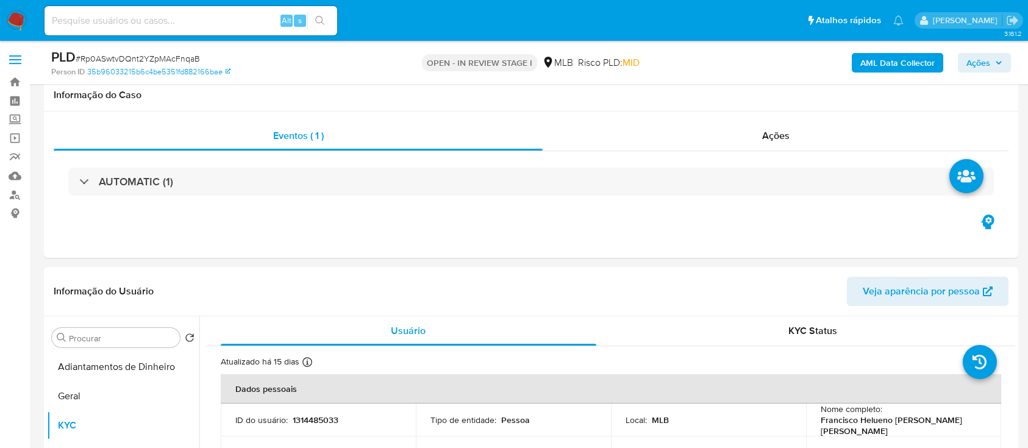
select select "10"
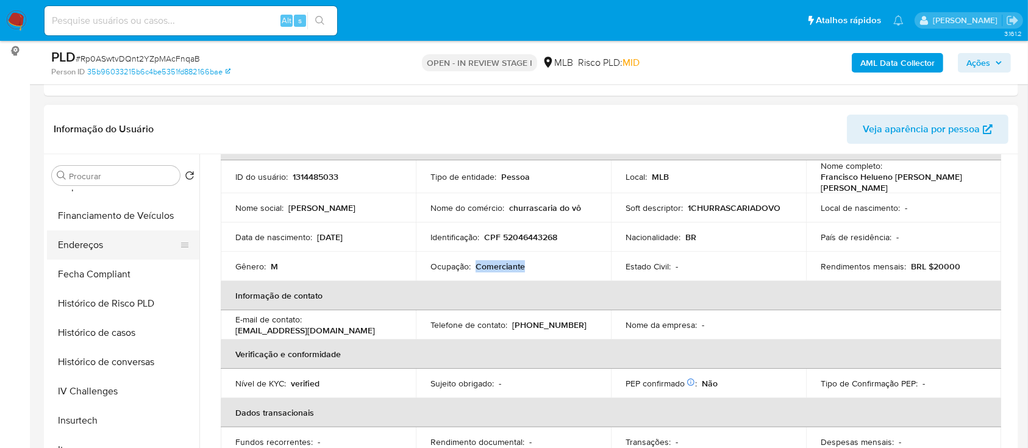
scroll to position [406, 0]
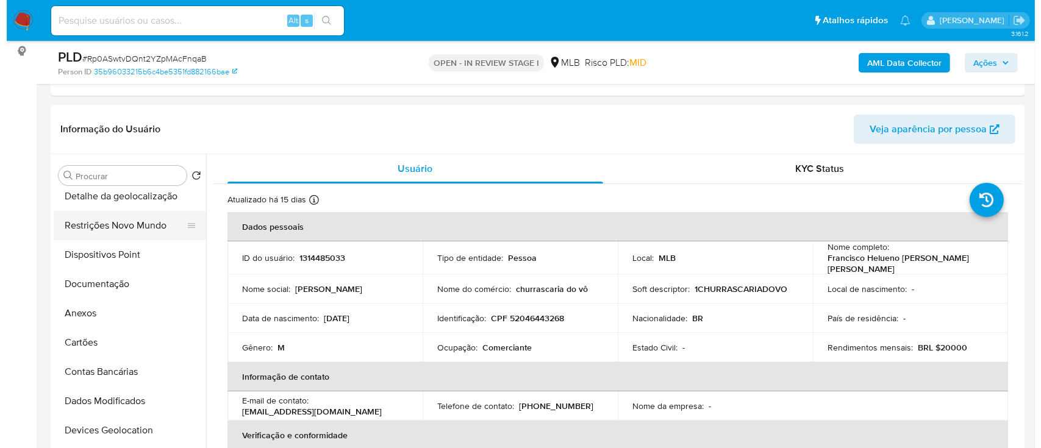
scroll to position [81, 0]
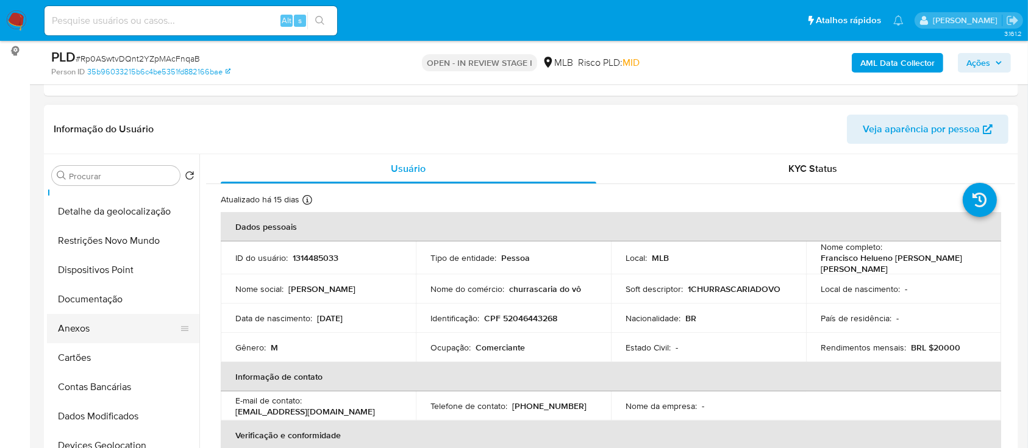
click at [109, 328] on button "Anexos" at bounding box center [118, 328] width 143 height 29
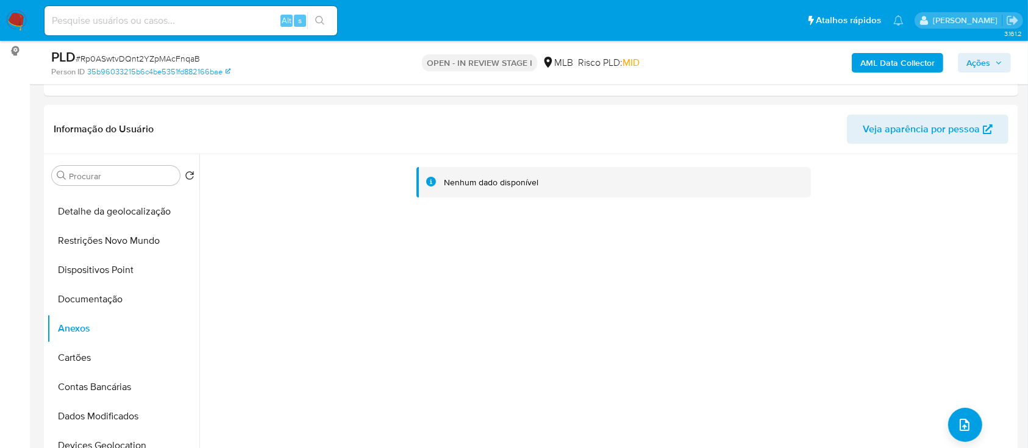
click at [876, 69] on b "AML Data Collector" at bounding box center [897, 63] width 74 height 20
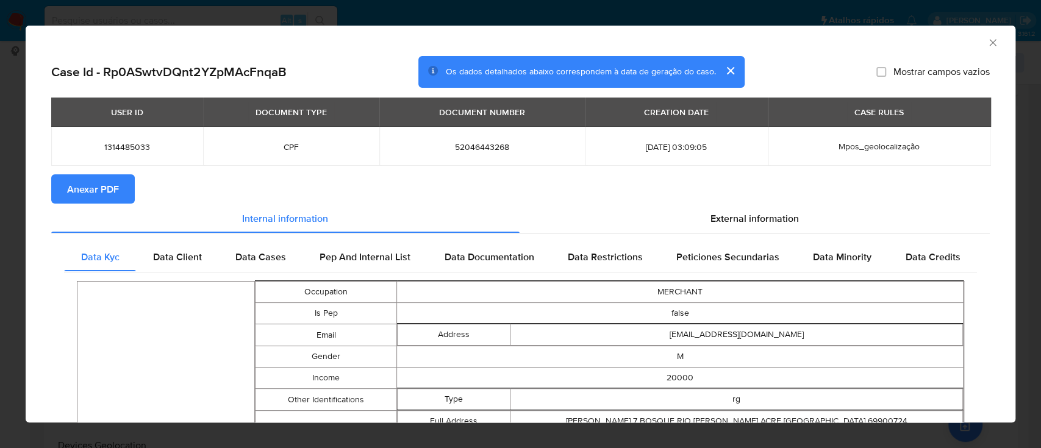
click at [98, 184] on span "Anexar PDF" at bounding box center [93, 189] width 52 height 27
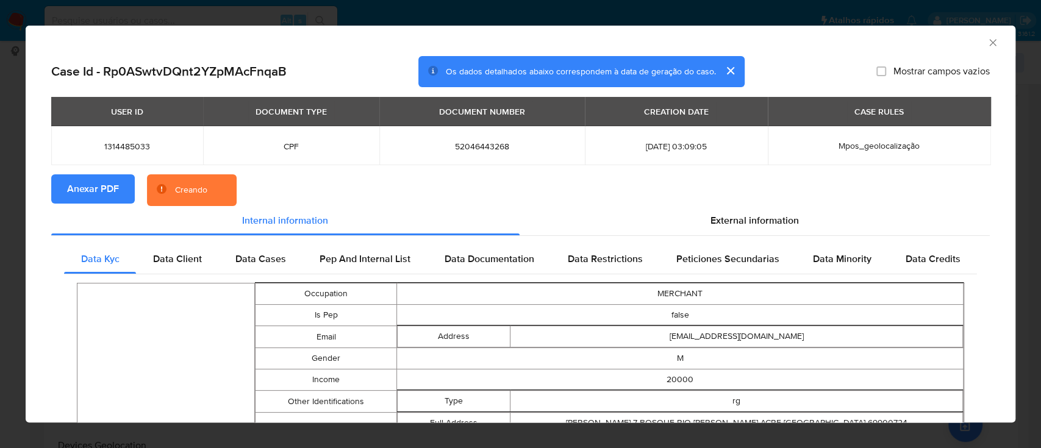
click at [986, 46] on icon "Fechar a janela" at bounding box center [992, 43] width 12 height 12
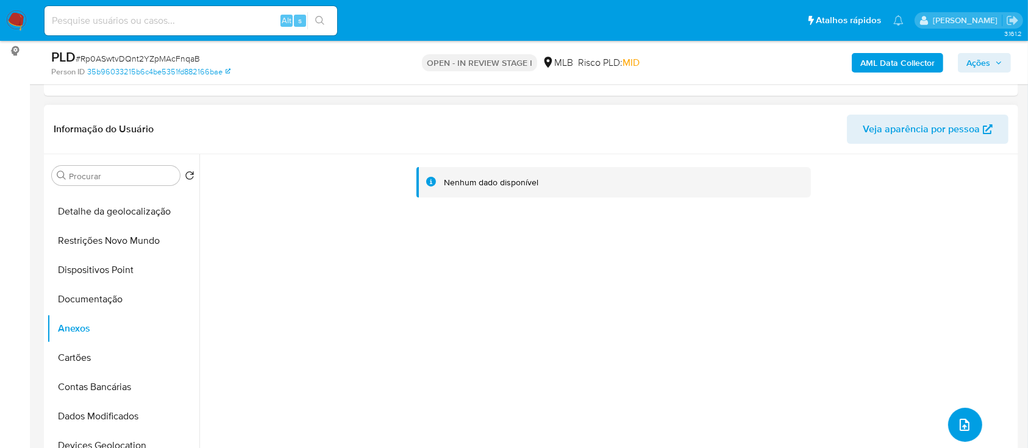
click at [957, 421] on icon "upload-file" at bounding box center [964, 425] width 15 height 15
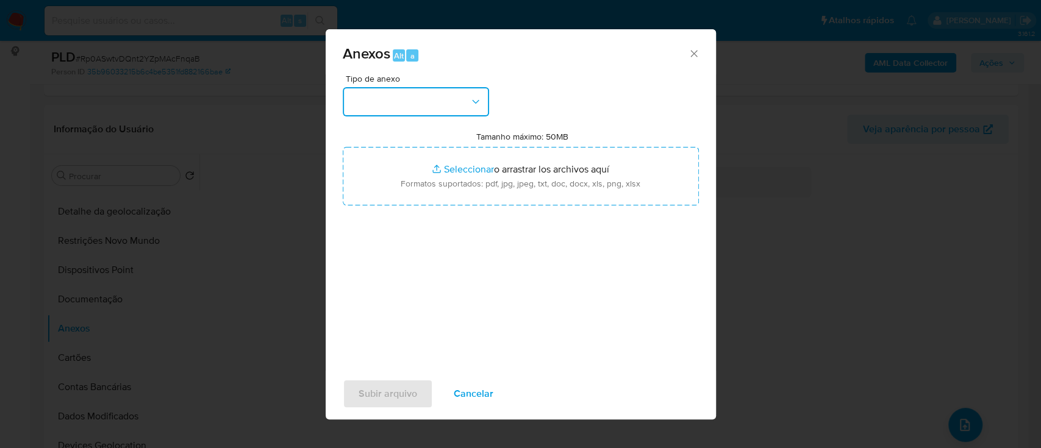
click at [418, 99] on button "button" at bounding box center [416, 101] width 146 height 29
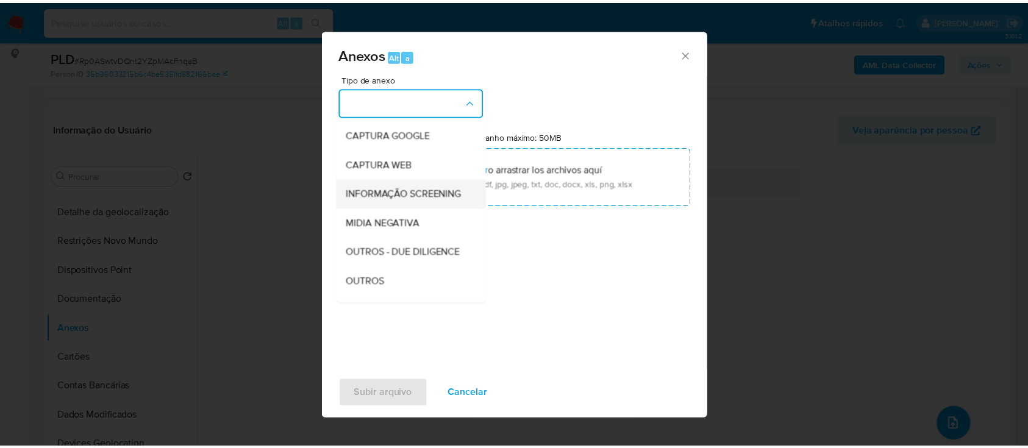
scroll to position [162, 0]
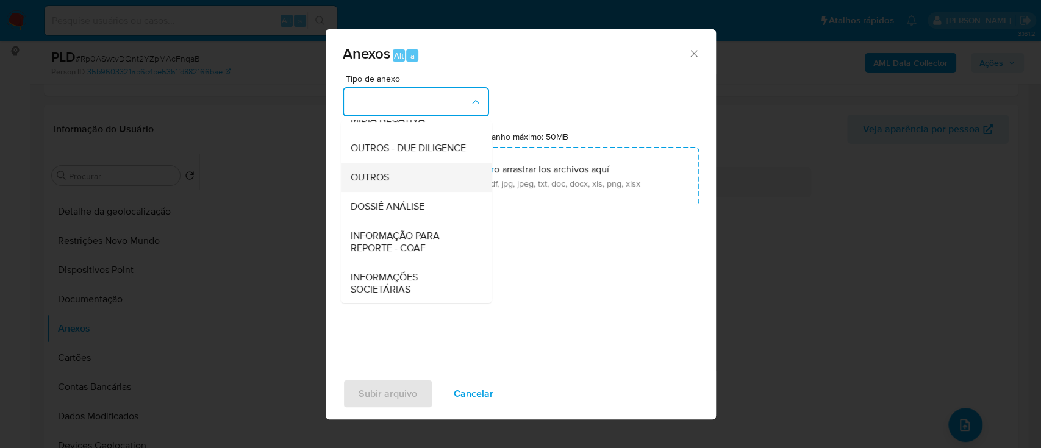
click at [383, 192] on div "OUTROS" at bounding box center [412, 177] width 124 height 29
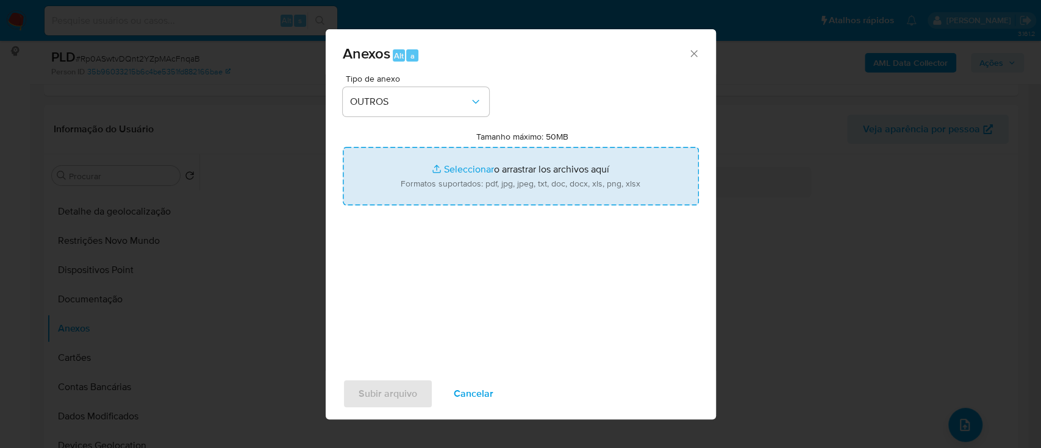
click at [458, 169] on input "Tamanho máximo: 50MB Seleccionar archivos" at bounding box center [521, 176] width 356 height 59
type input "C:\fakepath\Mulan 1314485033_2025_10_03_07_18_06.xlsx"
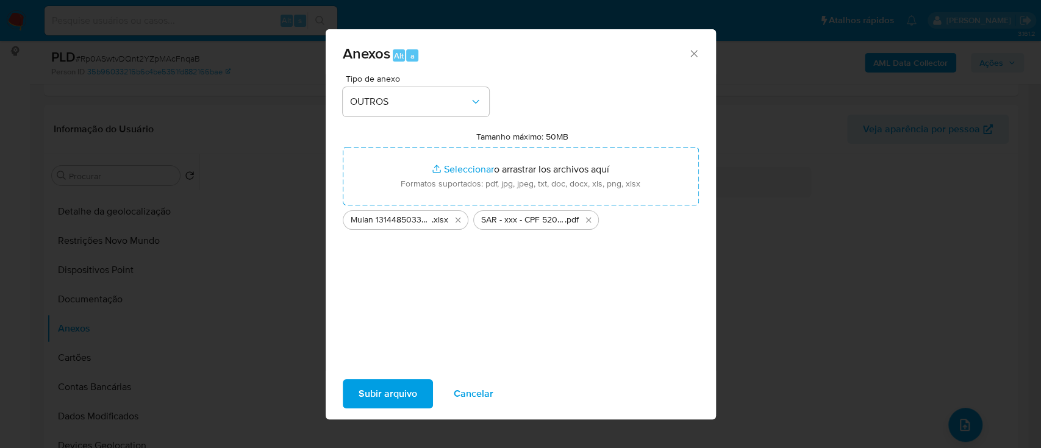
click at [396, 393] on span "Subir arquivo" at bounding box center [387, 393] width 59 height 27
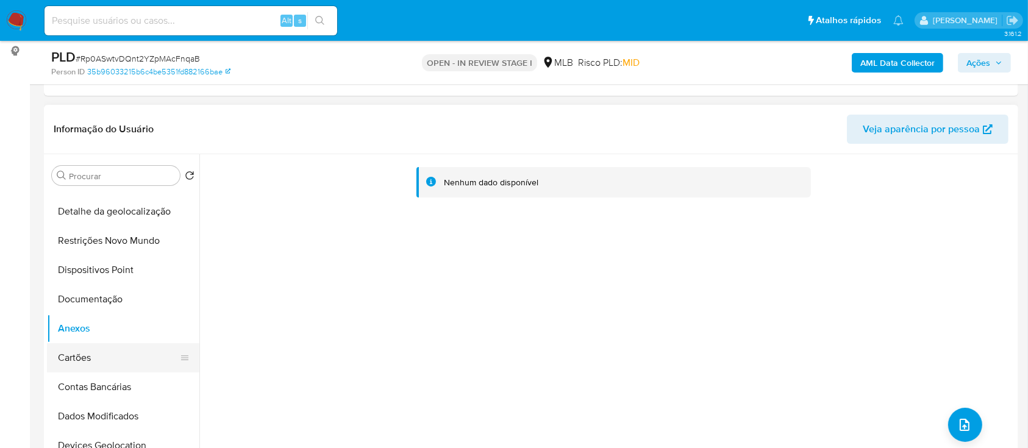
click at [92, 353] on button "Cartões" at bounding box center [118, 357] width 143 height 29
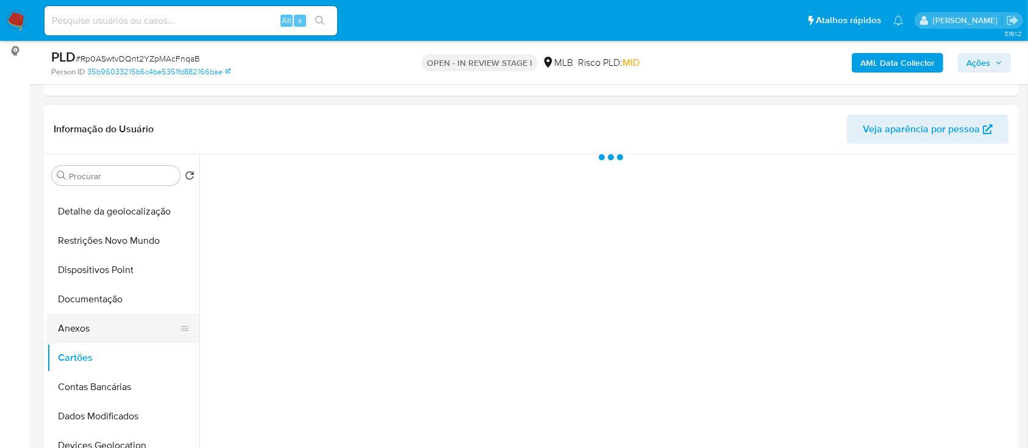
click at [87, 330] on button "Anexos" at bounding box center [118, 328] width 143 height 29
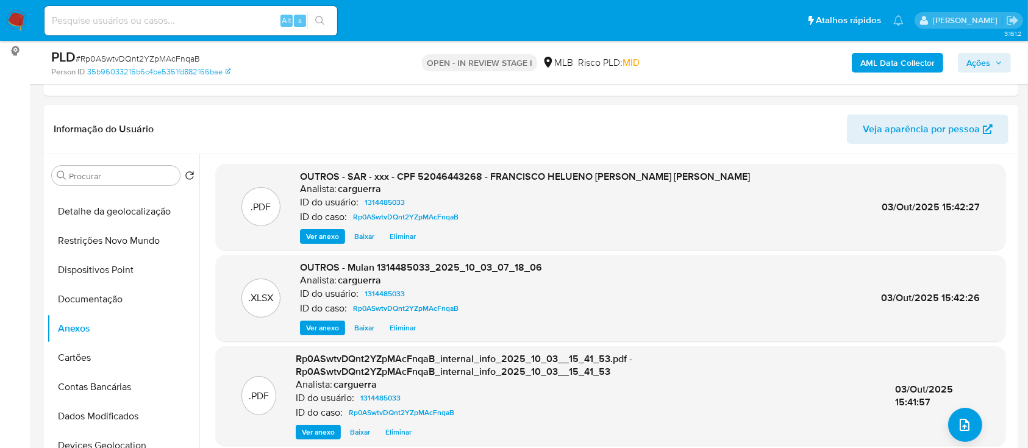
click at [981, 61] on span "Ações" at bounding box center [978, 63] width 24 height 20
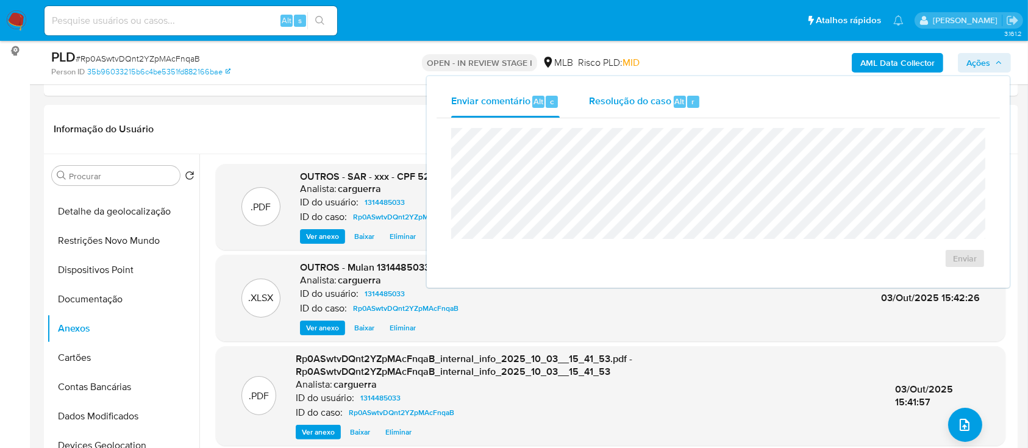
click at [645, 109] on div "Resolução do caso Alt r" at bounding box center [645, 102] width 112 height 32
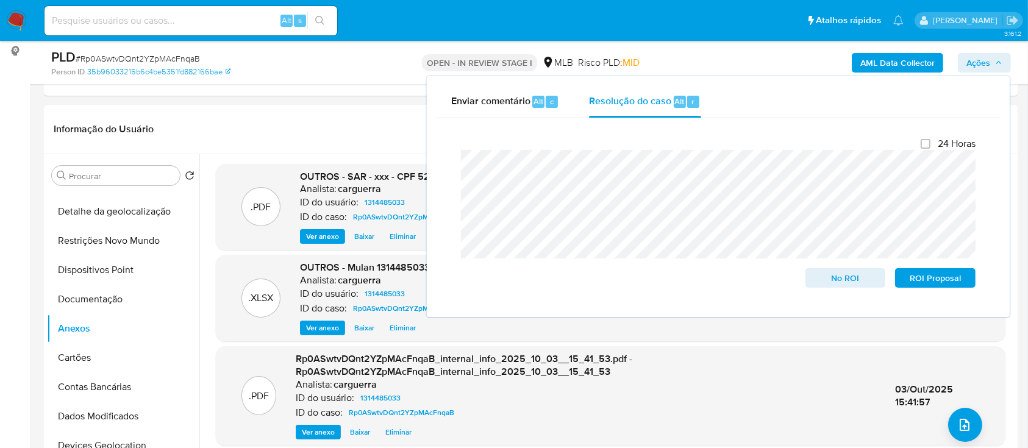
click at [427, 227] on div "Enviar comentário Alt c Resolução do caso Alt r Fechamento do caso 24 Horas No …" at bounding box center [718, 196] width 583 height 241
click at [302, 123] on header "Informação do Usuário Veja aparência por pessoa" at bounding box center [531, 129] width 955 height 29
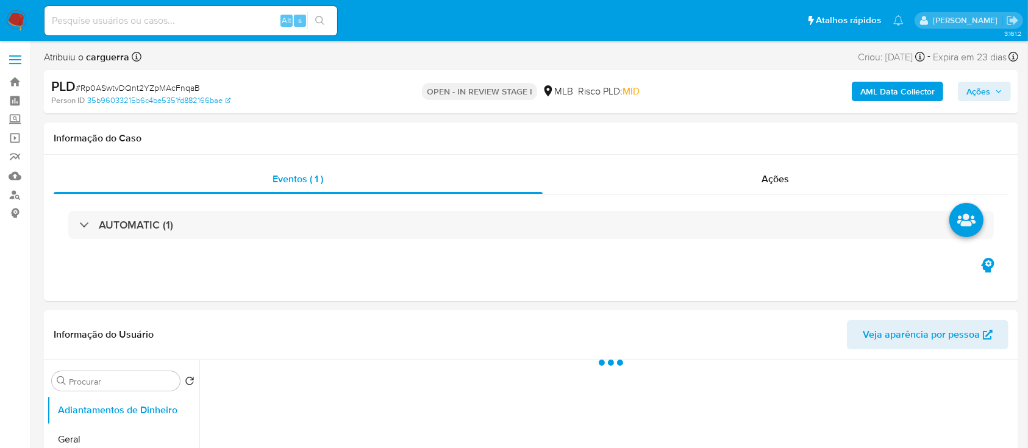
click at [985, 90] on span "Ações" at bounding box center [978, 92] width 24 height 20
select select "10"
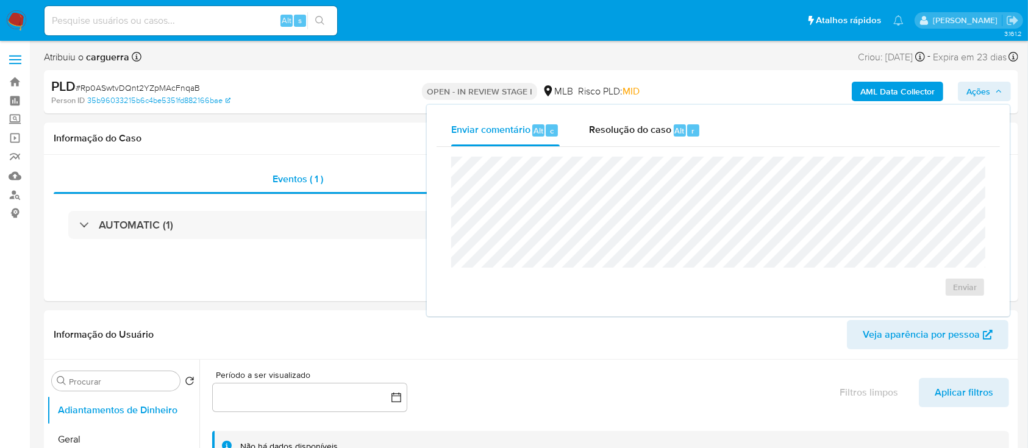
drag, startPoint x: 649, startPoint y: 127, endPoint x: 650, endPoint y: 153, distance: 26.2
click at [650, 146] on div "Enviar comentário Alt c Resolução do caso Alt r Enviar" at bounding box center [718, 211] width 563 height 192
click at [633, 125] on span "Resolução do caso" at bounding box center [630, 130] width 82 height 14
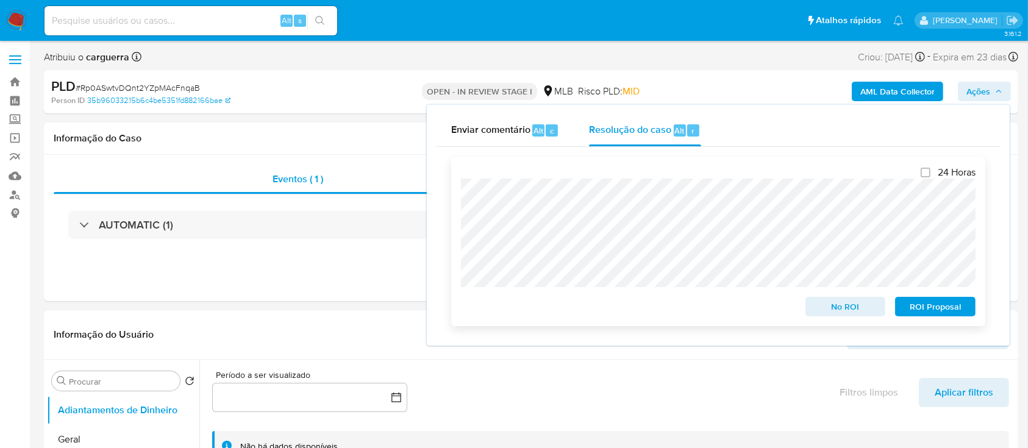
click at [936, 308] on span "ROI Proposal" at bounding box center [934, 306] width 63 height 17
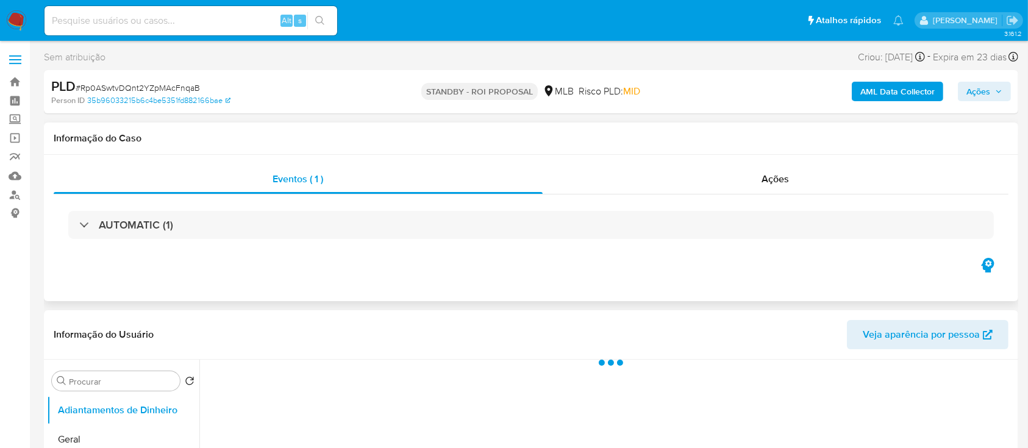
select select "10"
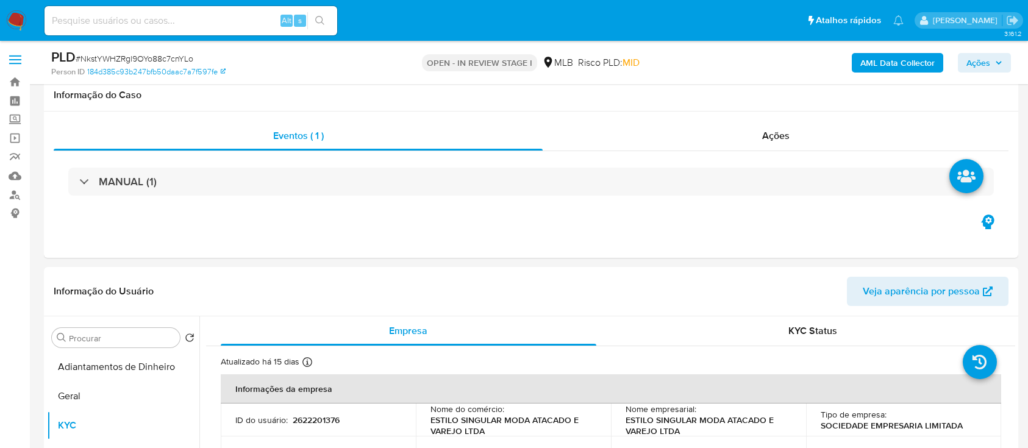
scroll to position [162, 0]
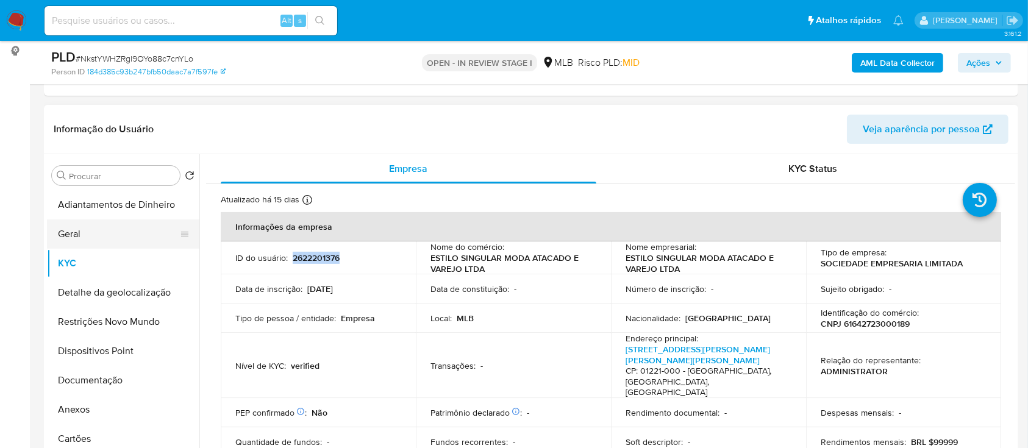
click at [96, 234] on button "Geral" at bounding box center [118, 233] width 143 height 29
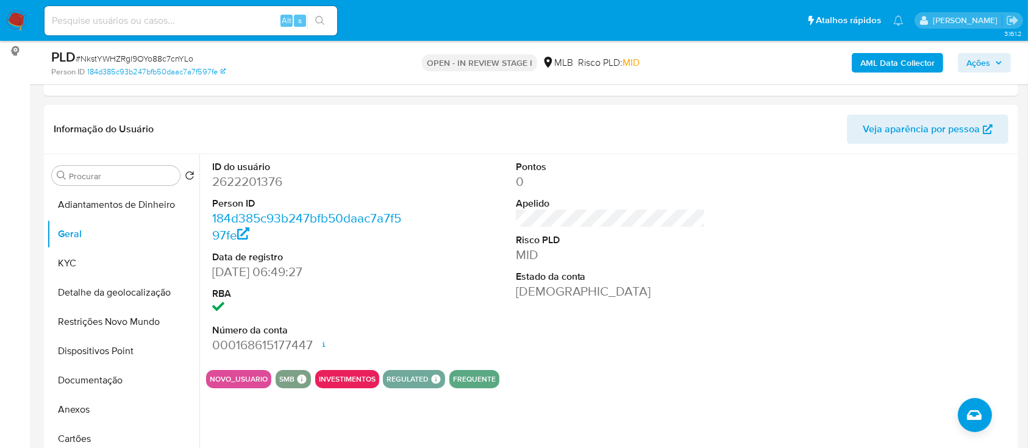
click at [80, 262] on button "KYC" at bounding box center [118, 263] width 143 height 29
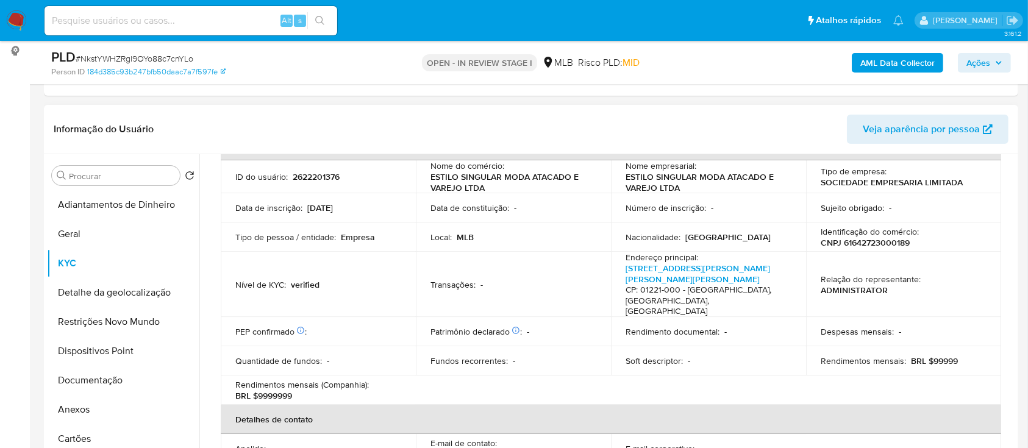
scroll to position [81, 0]
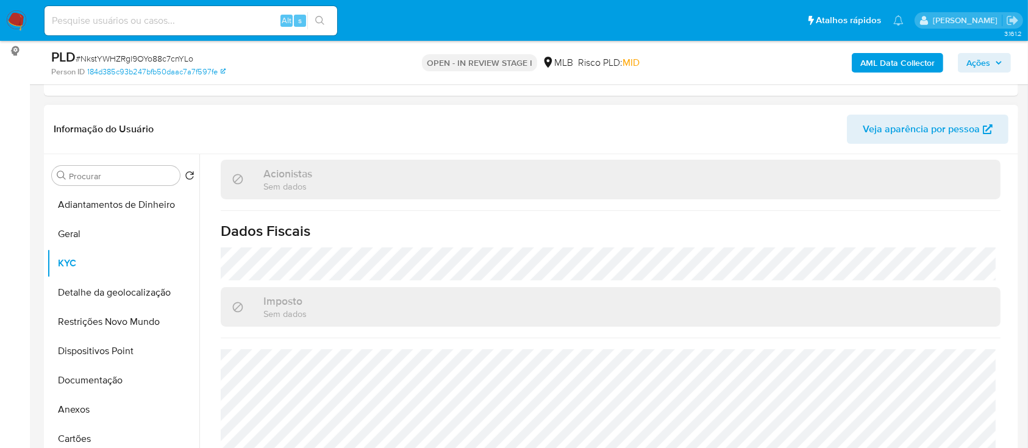
scroll to position [244, 0]
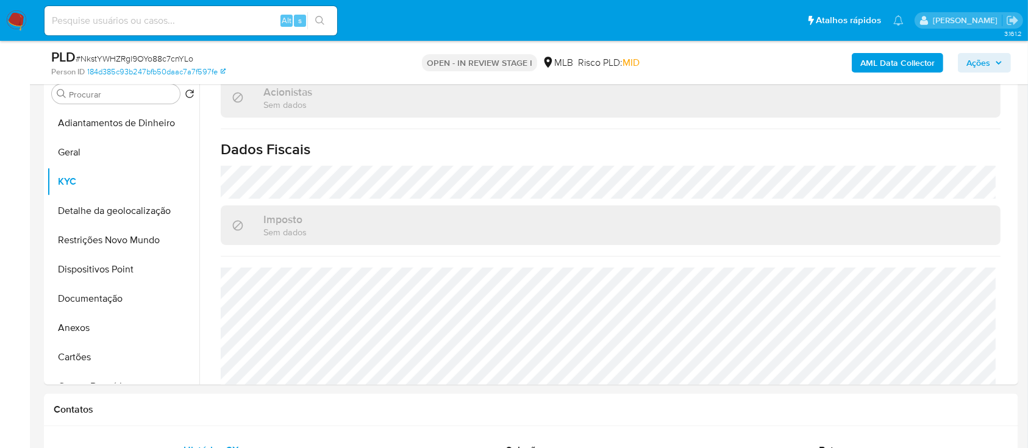
click at [81, 205] on button "Detalhe da geolocalização" at bounding box center [118, 210] width 143 height 29
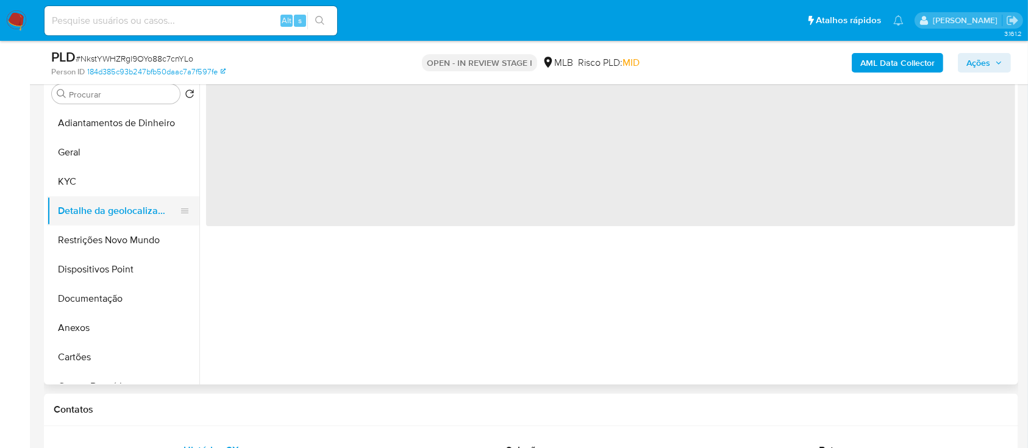
scroll to position [0, 0]
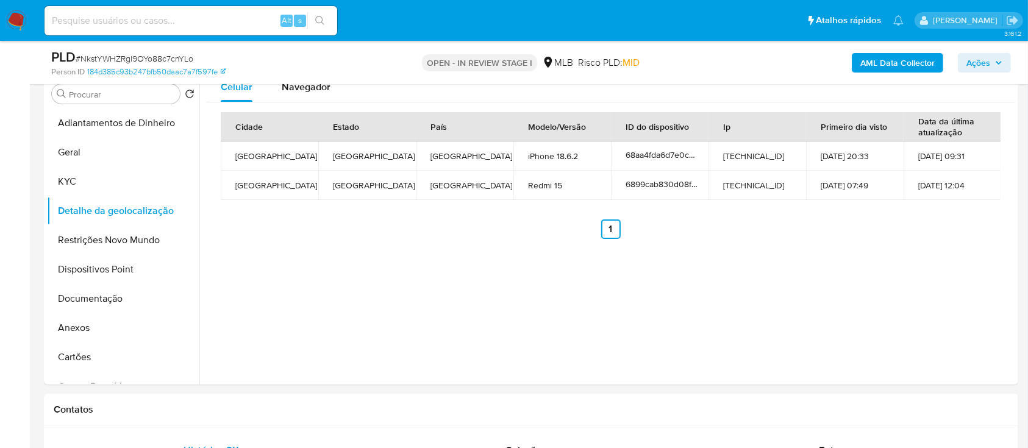
click at [81, 240] on button "Restrições Novo Mundo" at bounding box center [118, 240] width 143 height 29
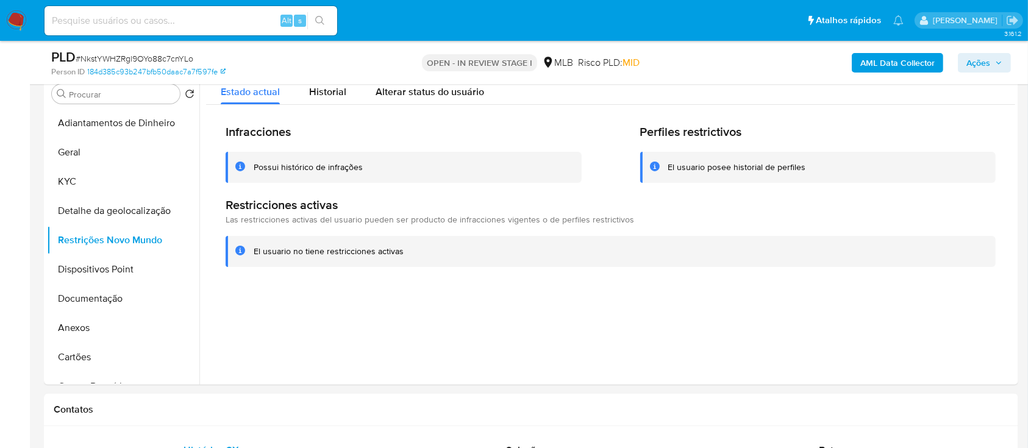
click at [102, 265] on button "Dispositivos Point" at bounding box center [118, 269] width 143 height 29
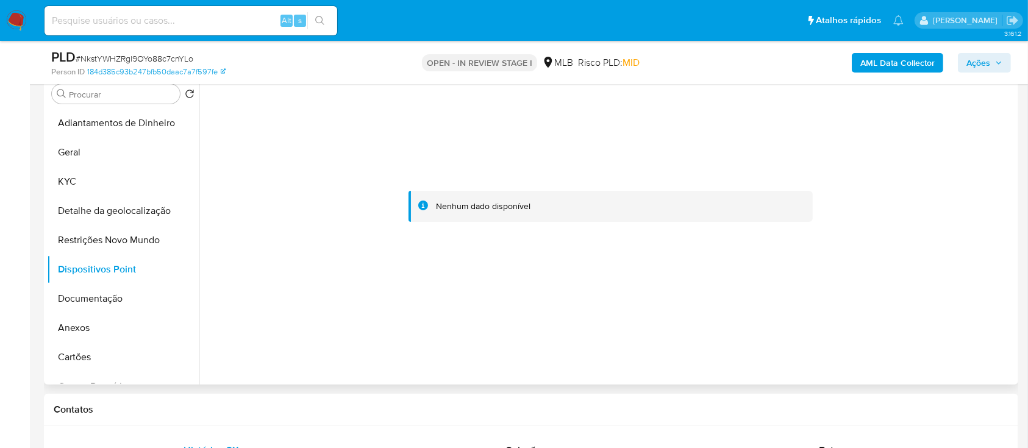
click at [322, 365] on div at bounding box center [607, 229] width 816 height 312
click at [111, 293] on button "Documentação" at bounding box center [118, 298] width 143 height 29
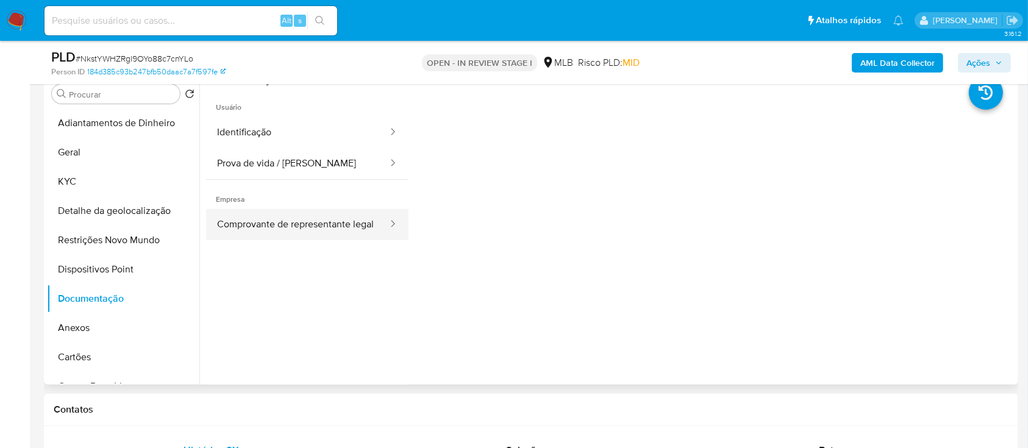
click at [316, 227] on button "Comprovante de representante legal" at bounding box center [297, 224] width 183 height 31
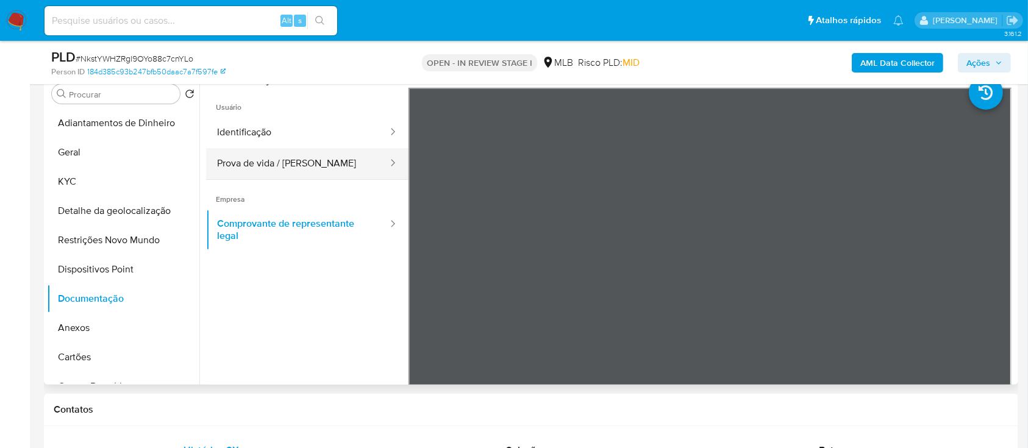
click at [289, 164] on button "Prova de vida / [PERSON_NAME]" at bounding box center [297, 163] width 183 height 31
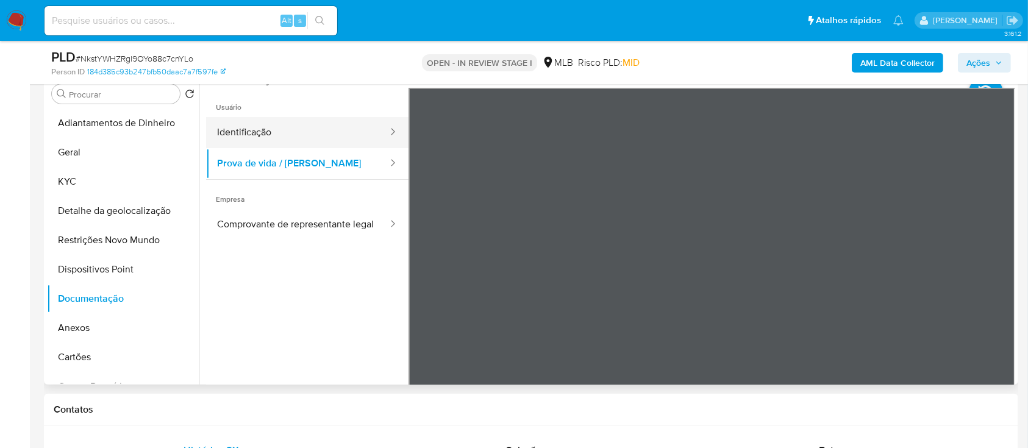
click at [273, 136] on button "Identificação" at bounding box center [297, 132] width 183 height 31
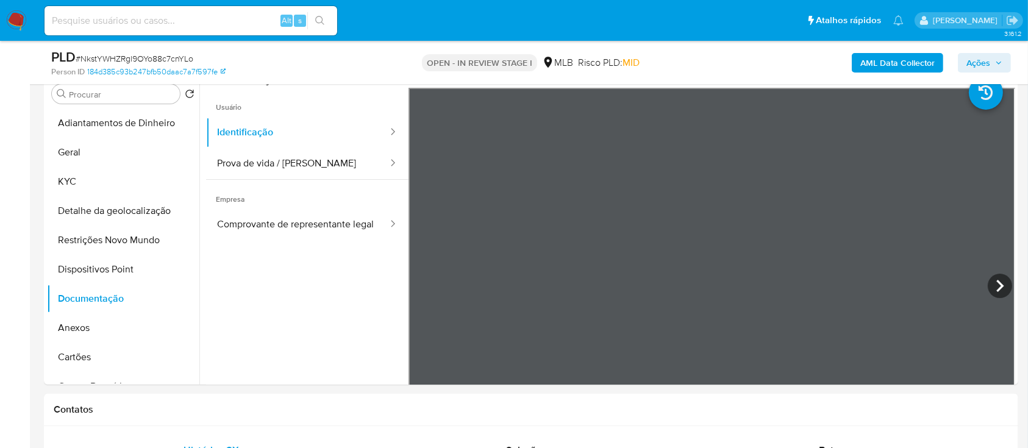
click at [273, 234] on button "Comprovante de representante legal" at bounding box center [297, 224] width 183 height 31
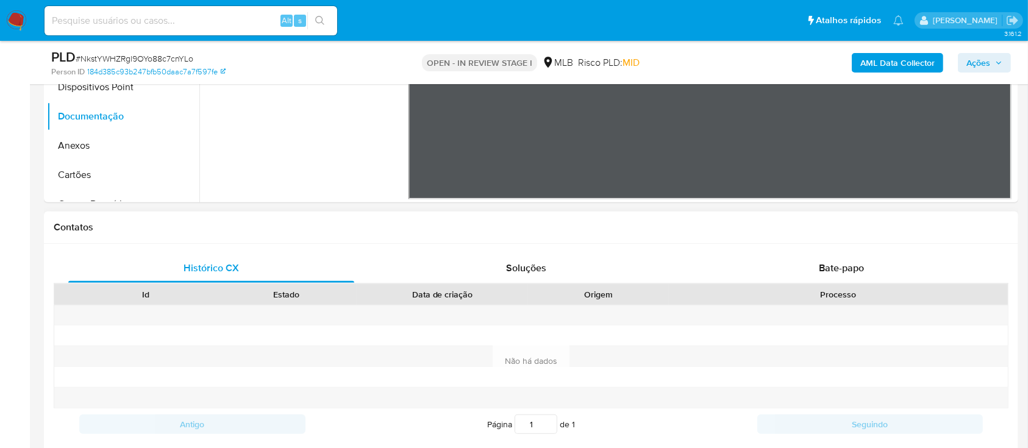
scroll to position [406, 0]
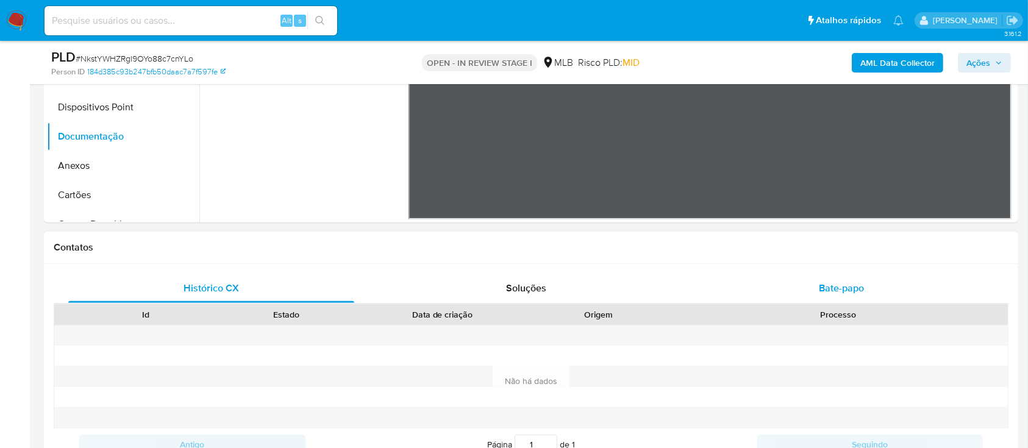
click at [852, 285] on span "Bate-papo" at bounding box center [841, 288] width 45 height 14
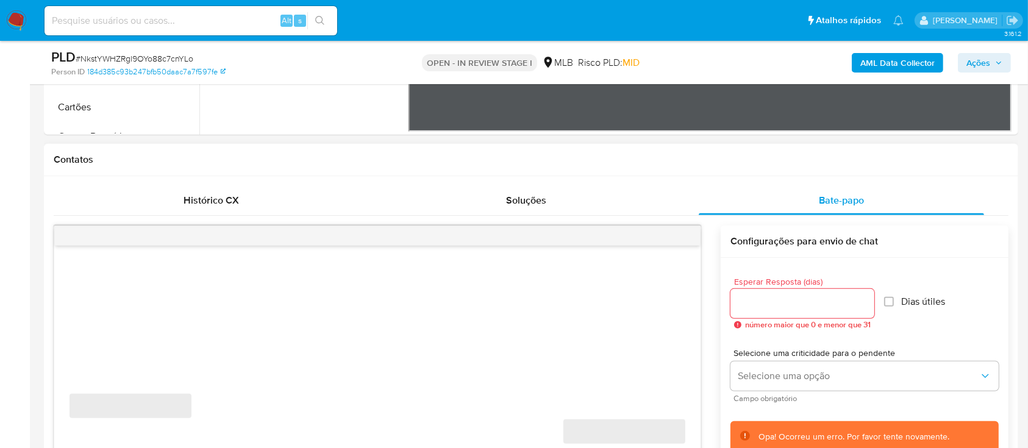
scroll to position [325, 0]
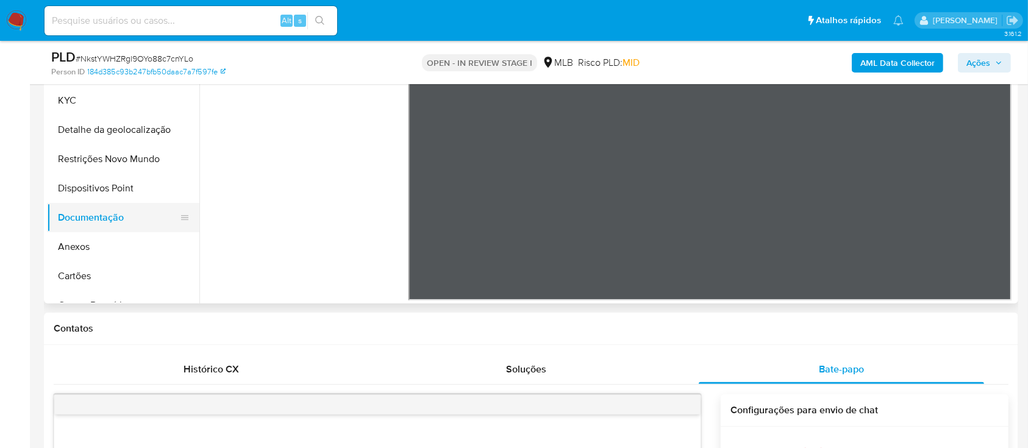
click at [135, 222] on button "Documentação" at bounding box center [118, 217] width 143 height 29
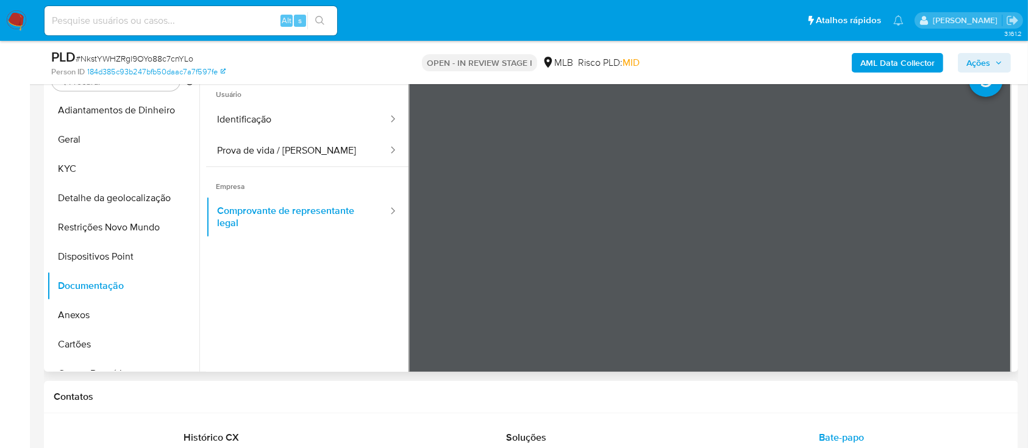
scroll to position [162, 0]
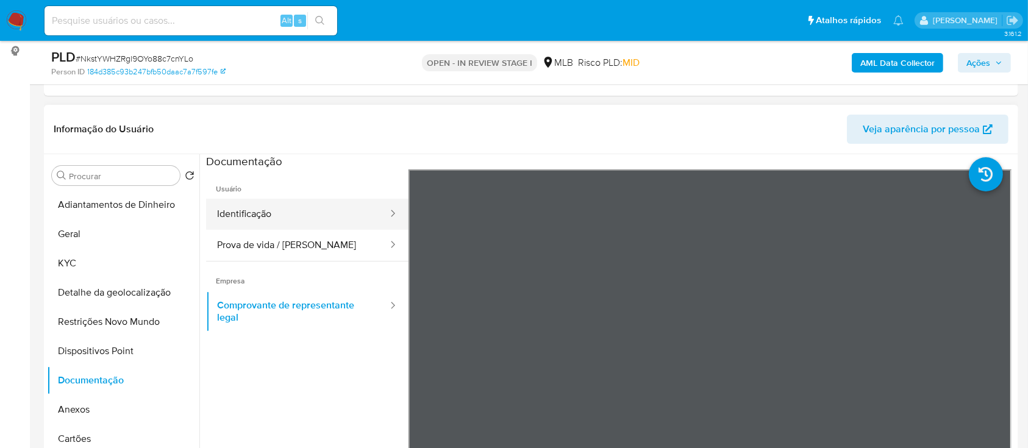
click at [288, 203] on button "Identificação" at bounding box center [297, 214] width 183 height 31
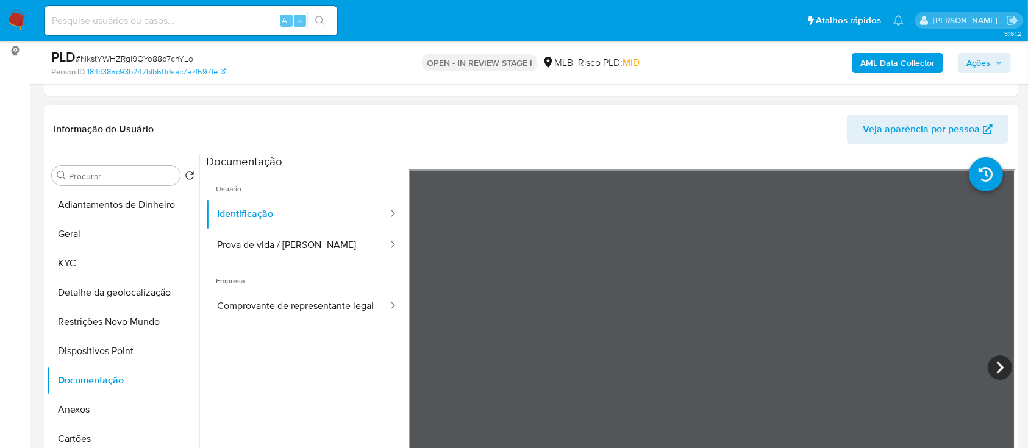
click at [463, 127] on header "Informação do Usuário Veja aparência por pessoa" at bounding box center [531, 129] width 955 height 29
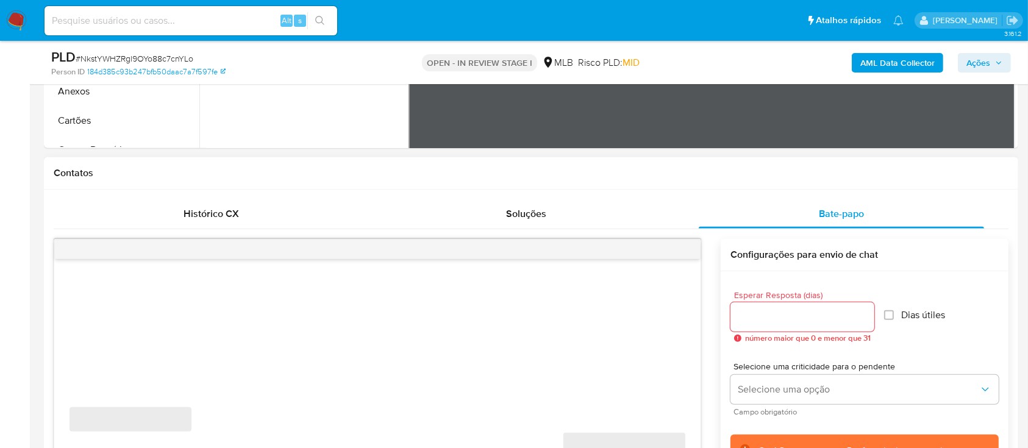
scroll to position [569, 0]
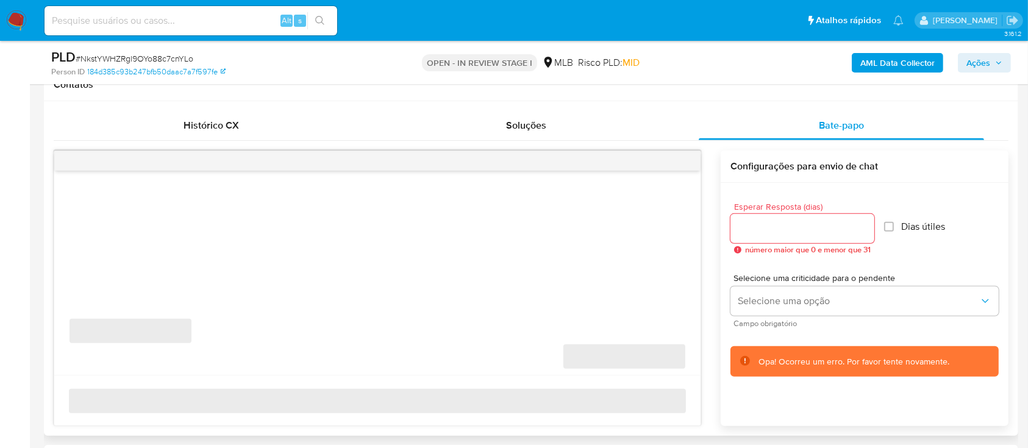
click at [184, 207] on div "‌ ‌" at bounding box center [377, 273] width 646 height 204
click at [826, 215] on div at bounding box center [802, 228] width 144 height 29
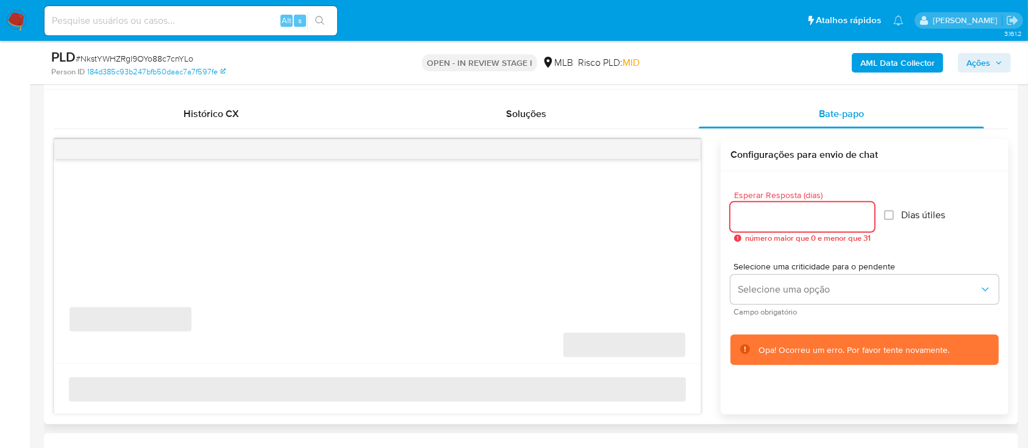
scroll to position [650, 0]
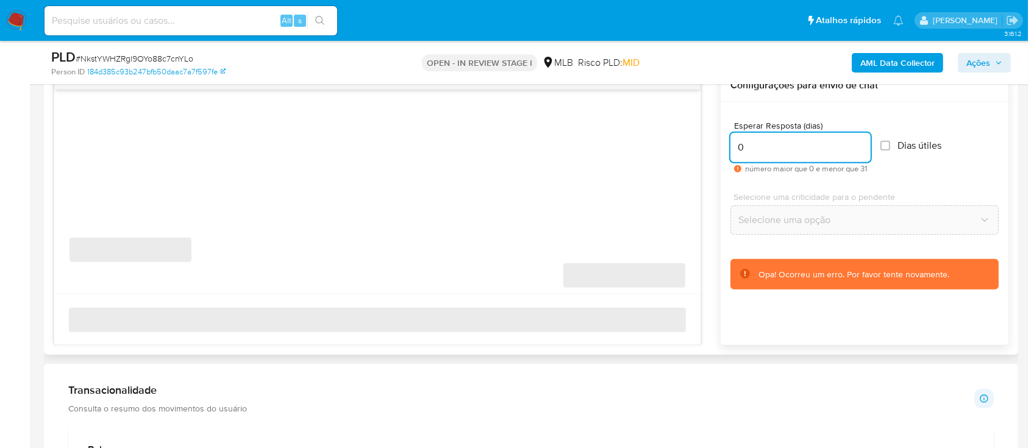
click at [866, 149] on input "0" at bounding box center [800, 148] width 140 height 16
drag, startPoint x: 743, startPoint y: 146, endPoint x: 716, endPoint y: 144, distance: 26.9
click at [716, 144] on div "‌ ‌ ‌ ‌ Configurações para envio de chat Esperar Resposta (dias) 0 número maior…" at bounding box center [531, 207] width 955 height 276
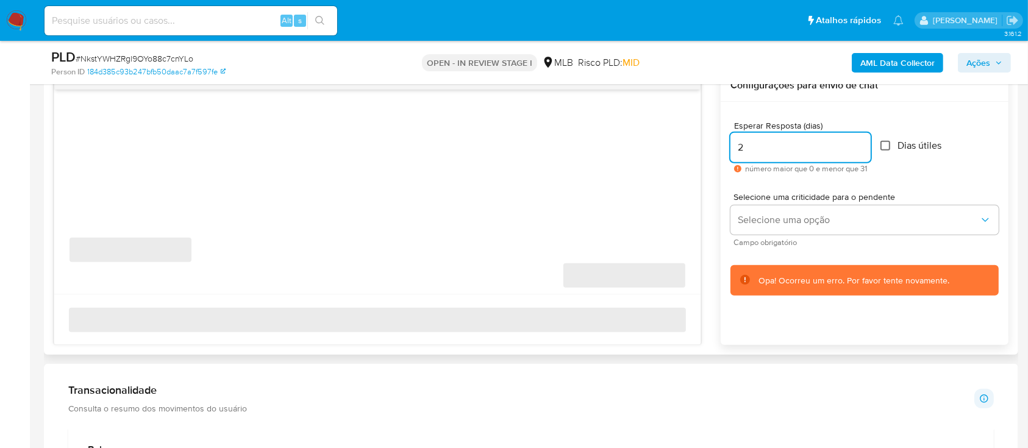
type input "2"
click at [889, 143] on input "Dias útiles" at bounding box center [885, 146] width 10 height 10
click at [890, 146] on input "Dias útiles" at bounding box center [885, 146] width 10 height 10
checkbox input "false"
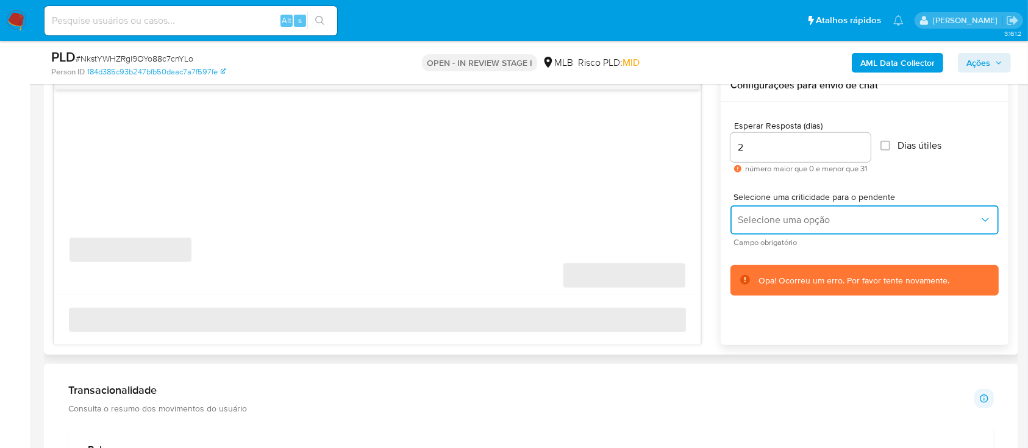
click at [783, 212] on button "Selecione uma opção" at bounding box center [864, 219] width 268 height 29
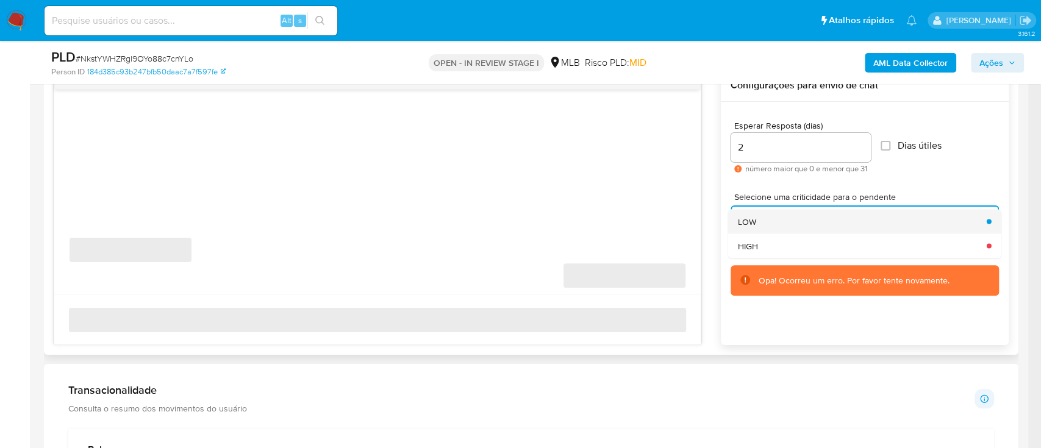
click at [773, 221] on div "LOW" at bounding box center [858, 221] width 241 height 24
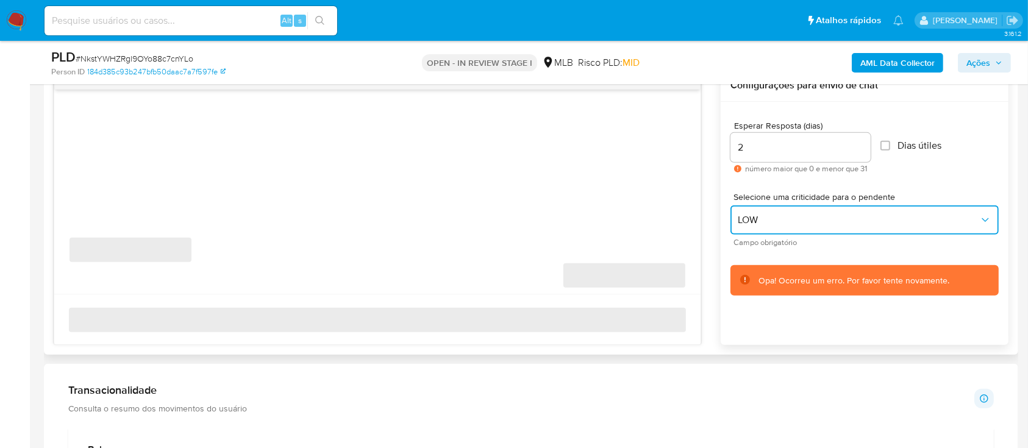
scroll to position [732, 0]
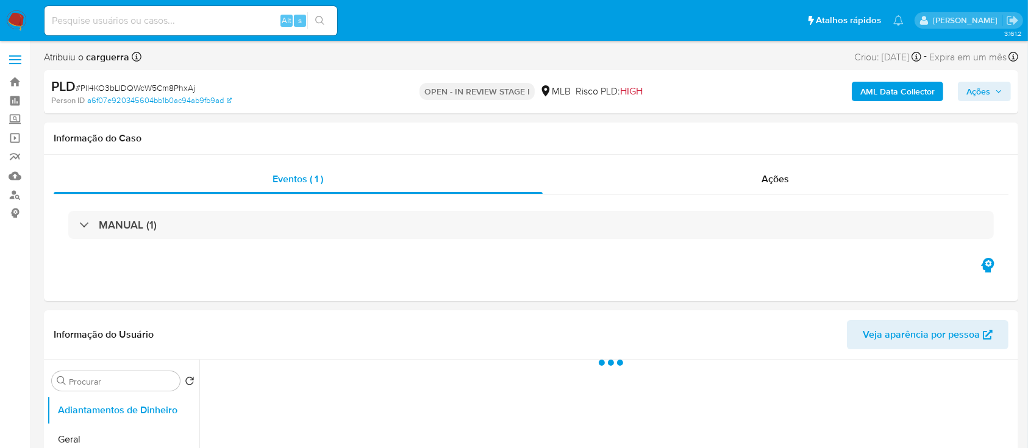
select select "10"
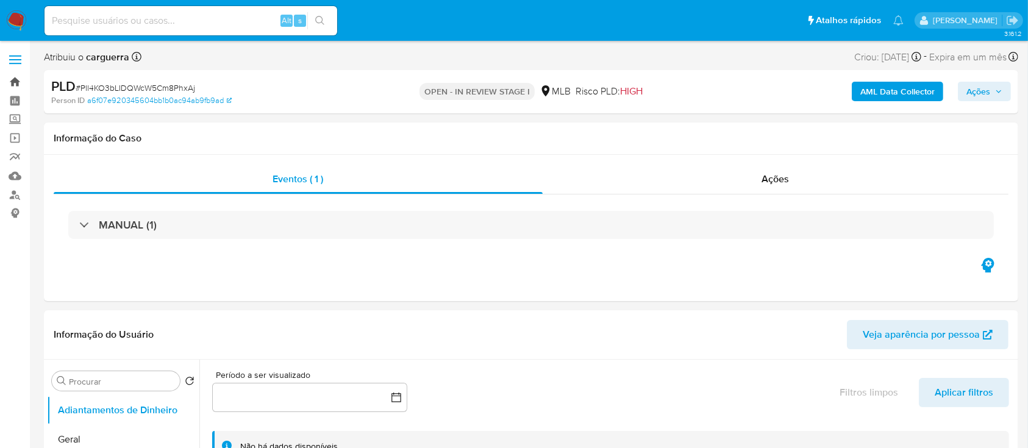
click at [15, 83] on link "Bandeja" at bounding box center [72, 82] width 145 height 19
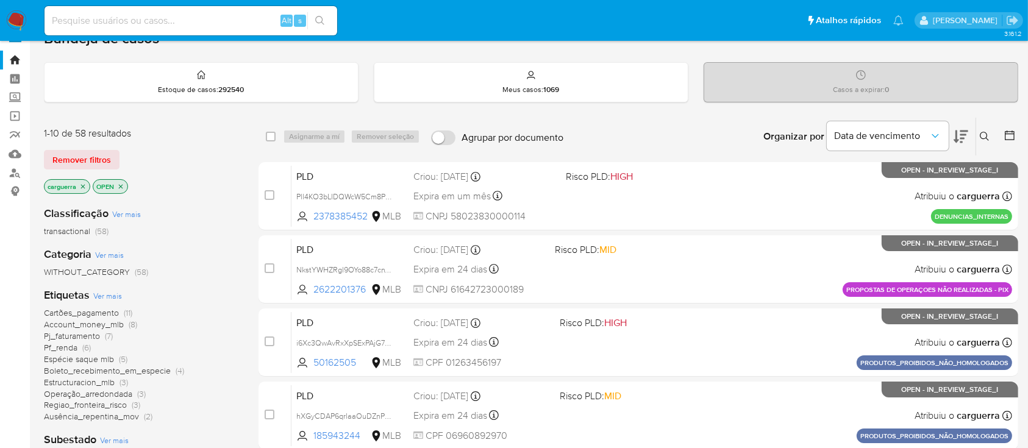
scroll to position [81, 0]
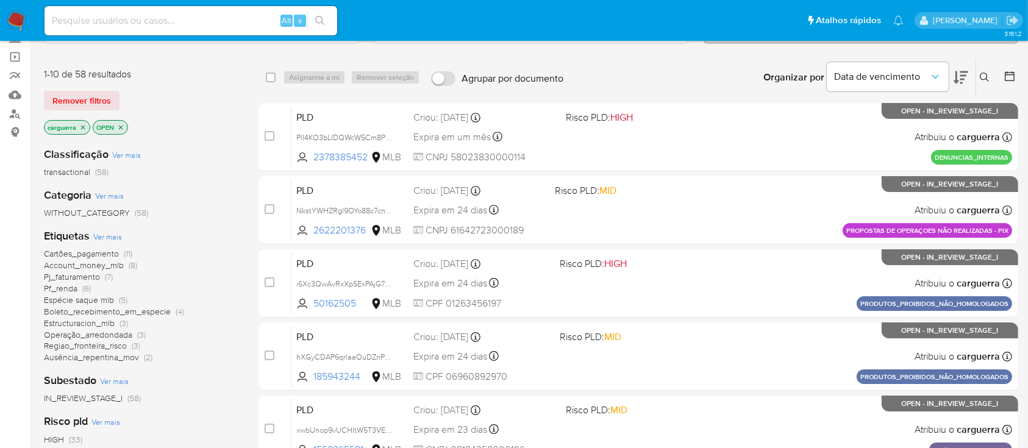
click at [62, 286] on span "Pf_renda" at bounding box center [61, 288] width 34 height 12
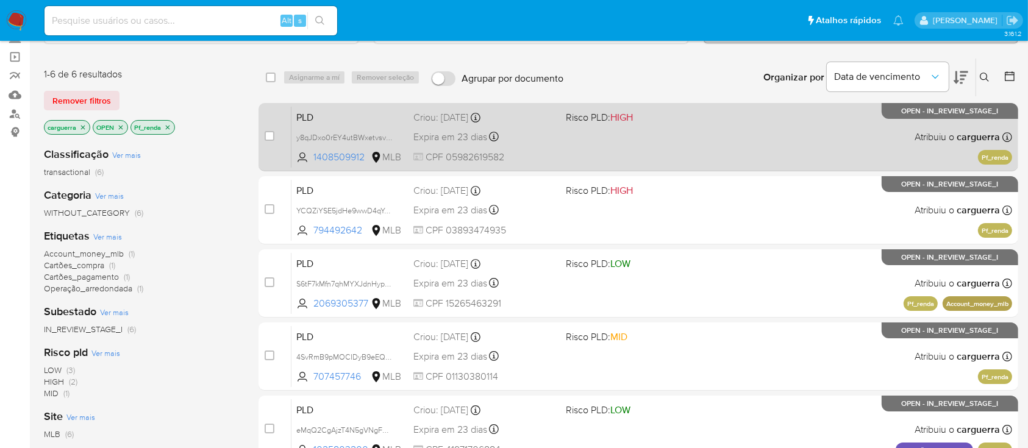
click at [636, 148] on div "PLD y8qJDxo0rEY4utBWxetvsvZm 1408509912 MLB Risco PLD: HIGH Criou: 12/09/2025 C…" at bounding box center [651, 137] width 721 height 62
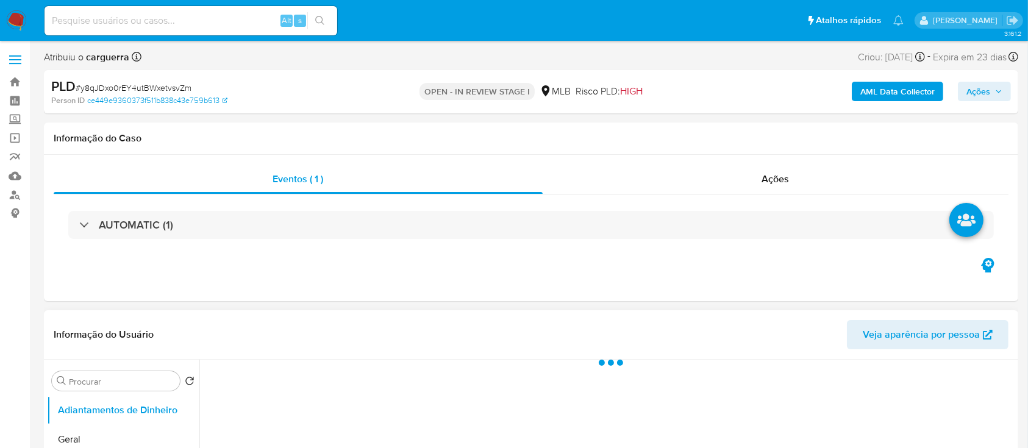
select select "10"
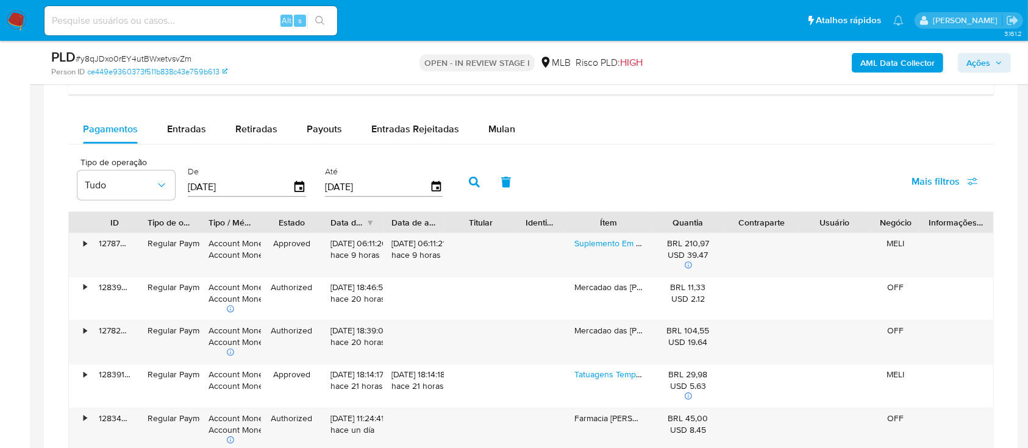
scroll to position [894, 0]
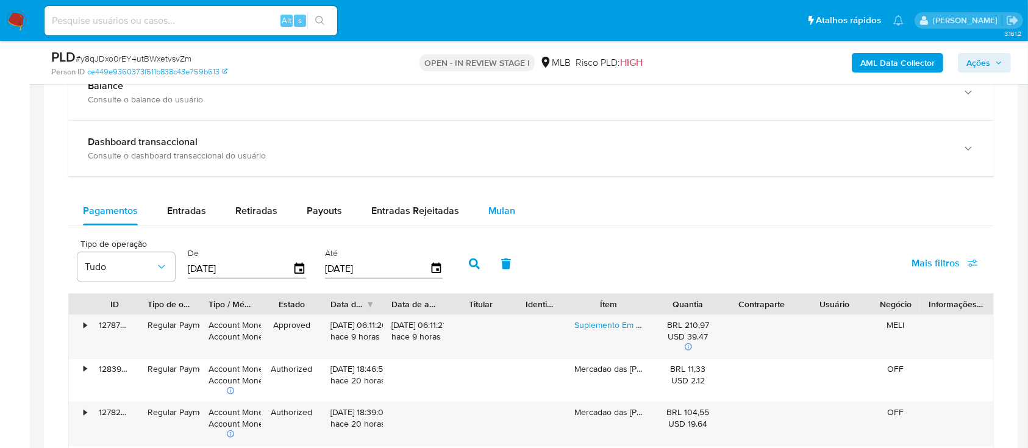
click at [495, 210] on span "Mulan" at bounding box center [501, 211] width 27 height 14
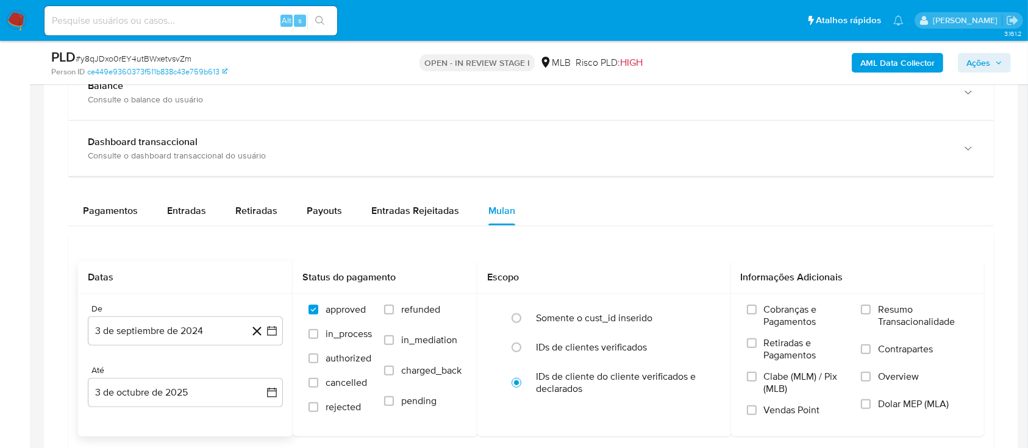
scroll to position [975, 0]
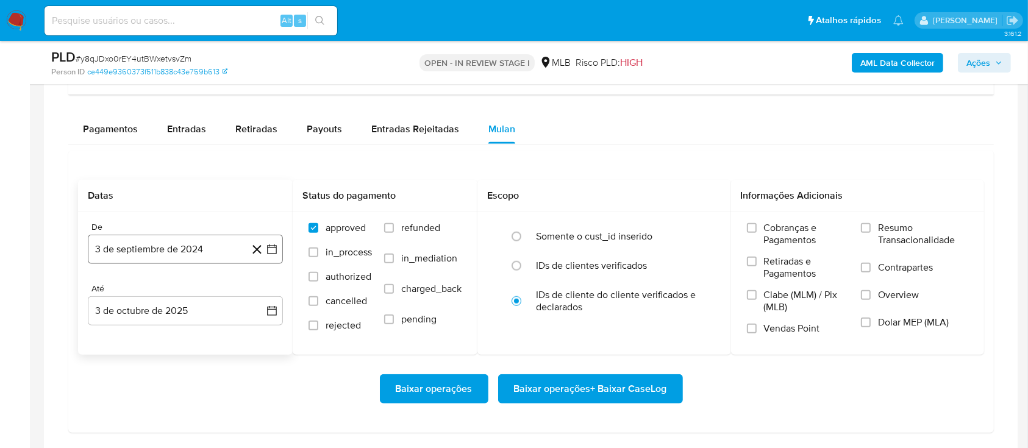
click at [273, 245] on icon "button" at bounding box center [272, 249] width 10 height 10
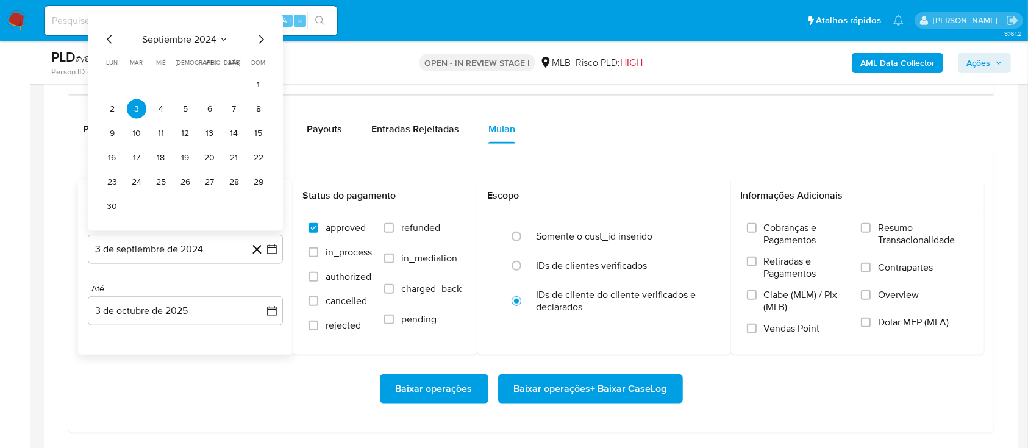
click at [222, 37] on icon "Seleccionar mes y año" at bounding box center [224, 40] width 10 height 10
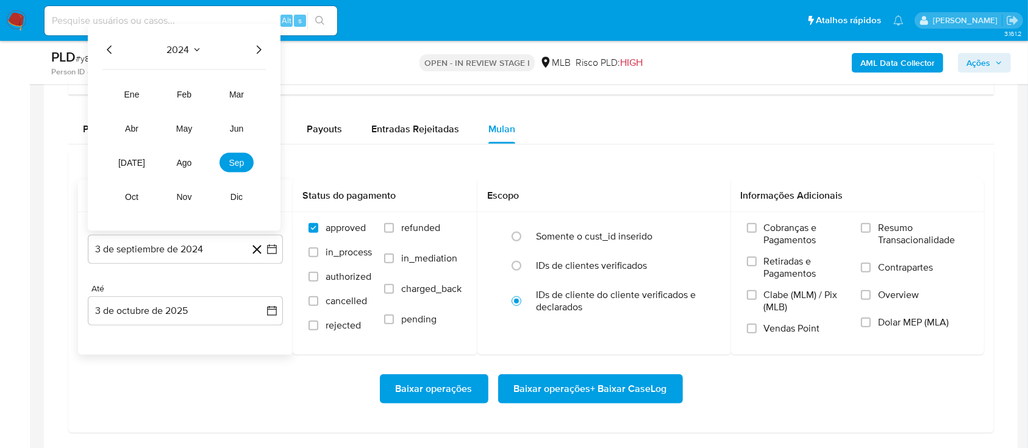
click at [258, 48] on icon "Año siguiente" at bounding box center [258, 50] width 15 height 15
click at [187, 160] on span "ago" at bounding box center [184, 163] width 15 height 10
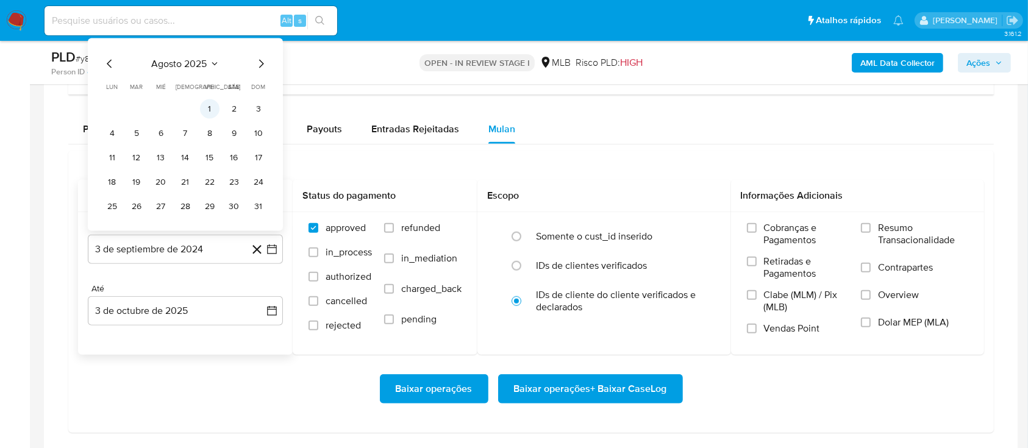
click at [217, 110] on button "1" at bounding box center [210, 109] width 20 height 20
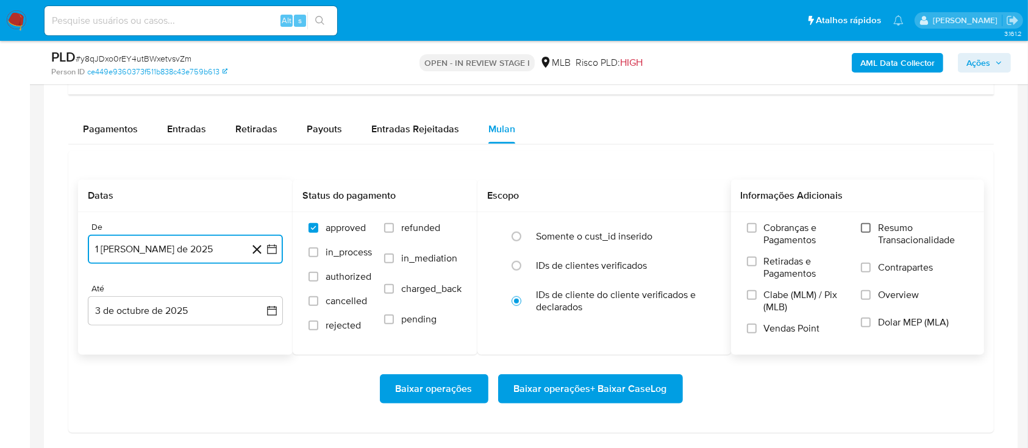
click at [866, 231] on input "Resumo Transacionalidade" at bounding box center [866, 228] width 10 height 10
click at [627, 390] on span "Baixar operações + Baixar CaseLog" at bounding box center [590, 389] width 153 height 27
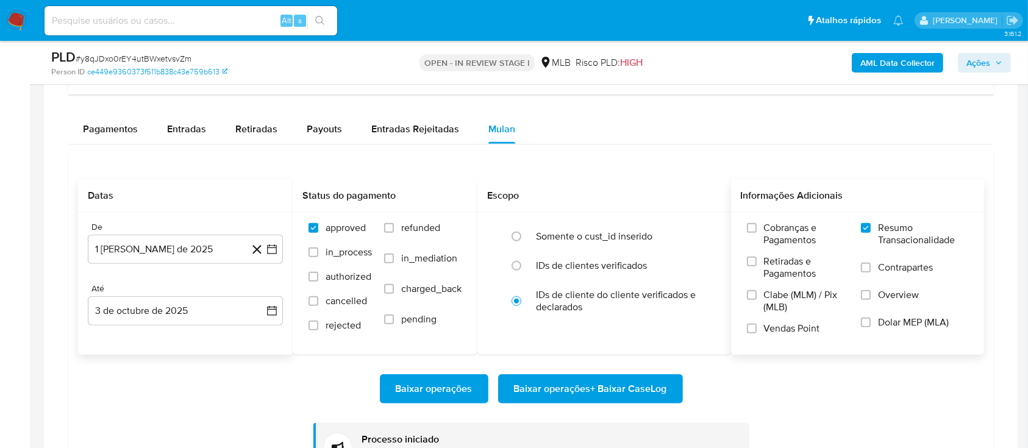
click at [12, 120] on aside "Bandeja Painel Screening Pesquisa em Listas Watchlist Ferramentas Operações em …" at bounding box center [15, 144] width 30 height 2238
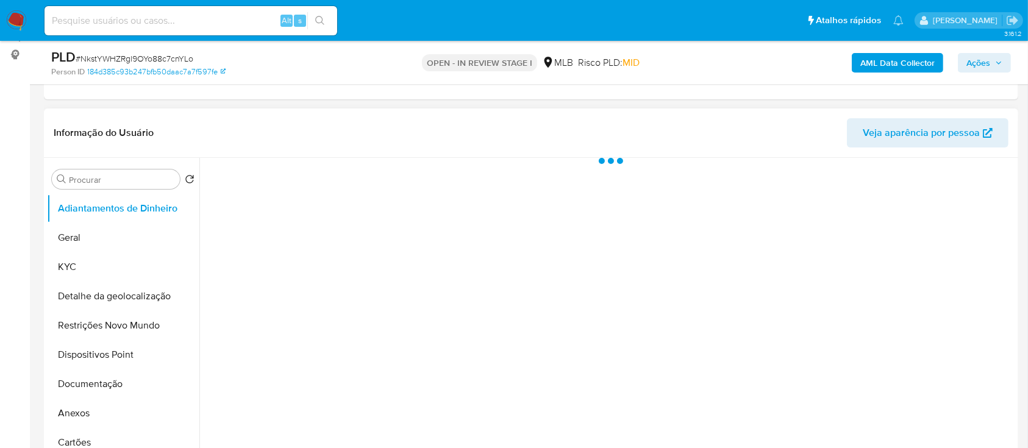
select select "10"
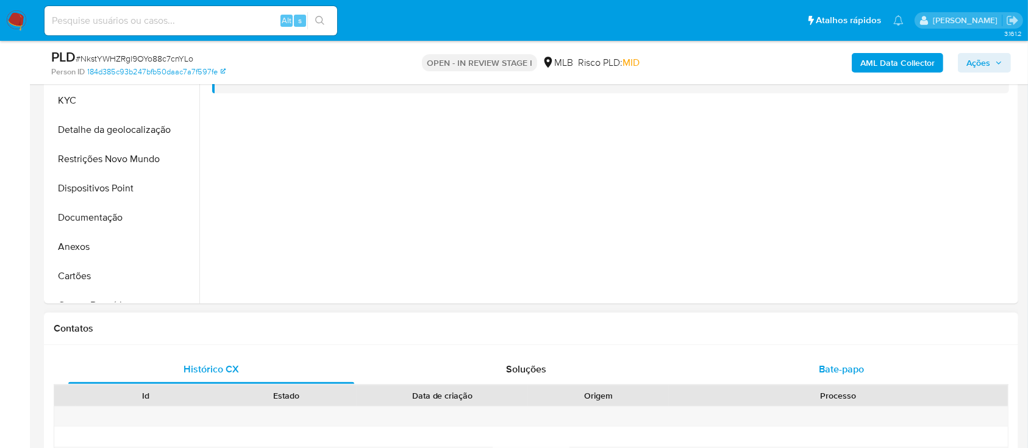
click at [851, 373] on span "Bate-papo" at bounding box center [841, 369] width 45 height 14
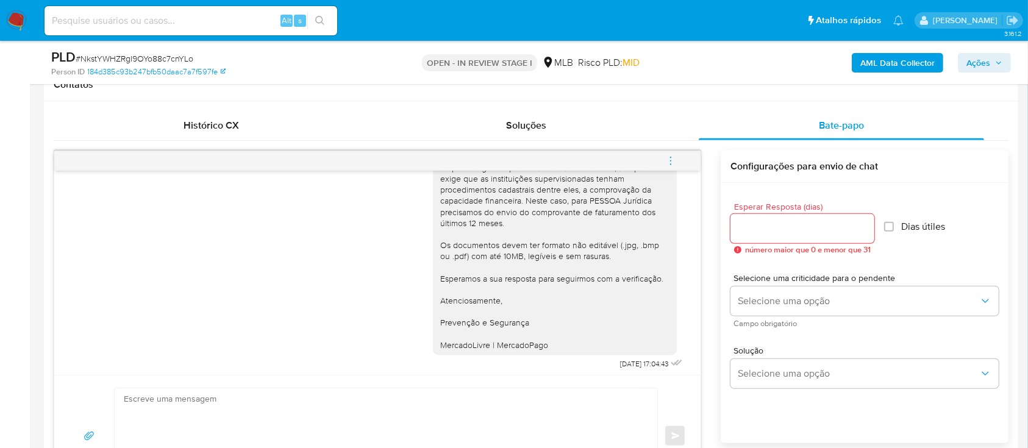
scroll to position [187, 0]
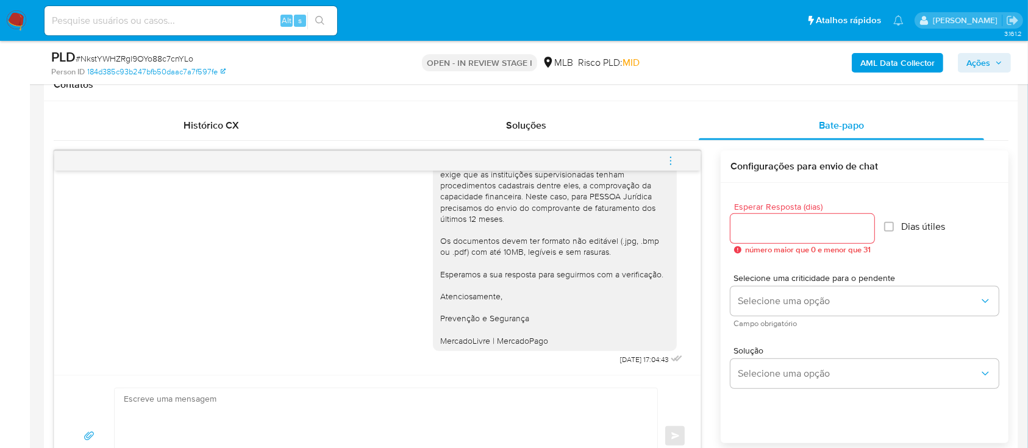
click at [761, 104] on div "Histórico CX Soluções Bate-papo Id Estado Data de criação Origem Processo Antig…" at bounding box center [531, 304] width 974 height 406
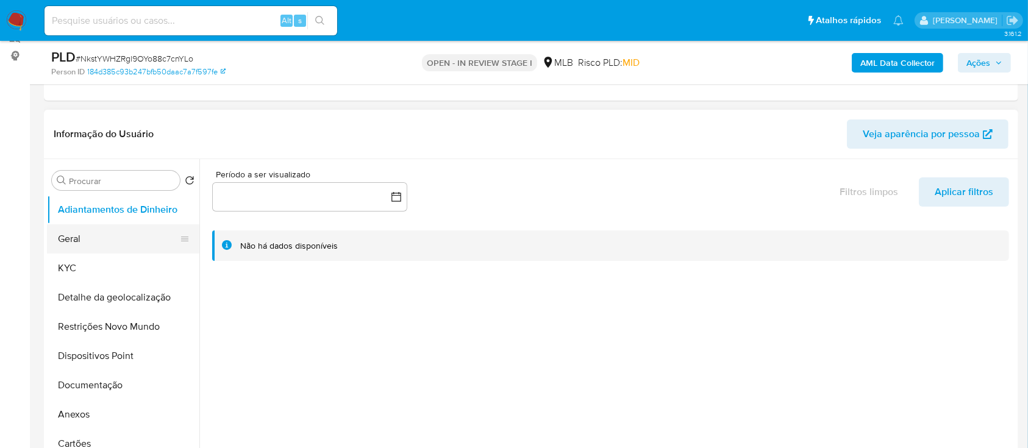
scroll to position [162, 0]
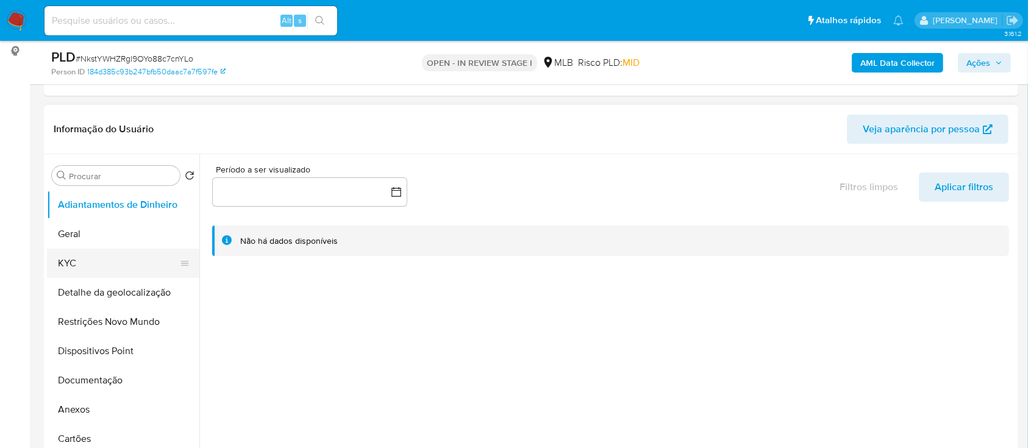
click at [99, 258] on button "KYC" at bounding box center [118, 263] width 143 height 29
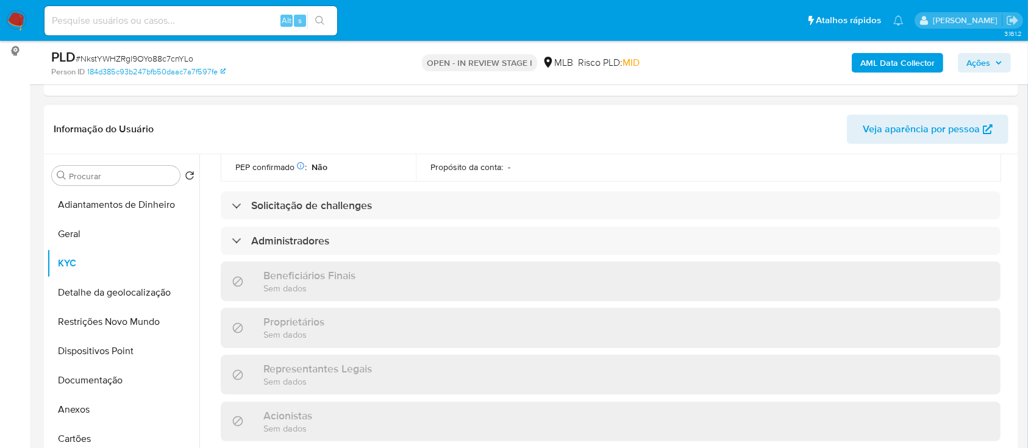
scroll to position [488, 0]
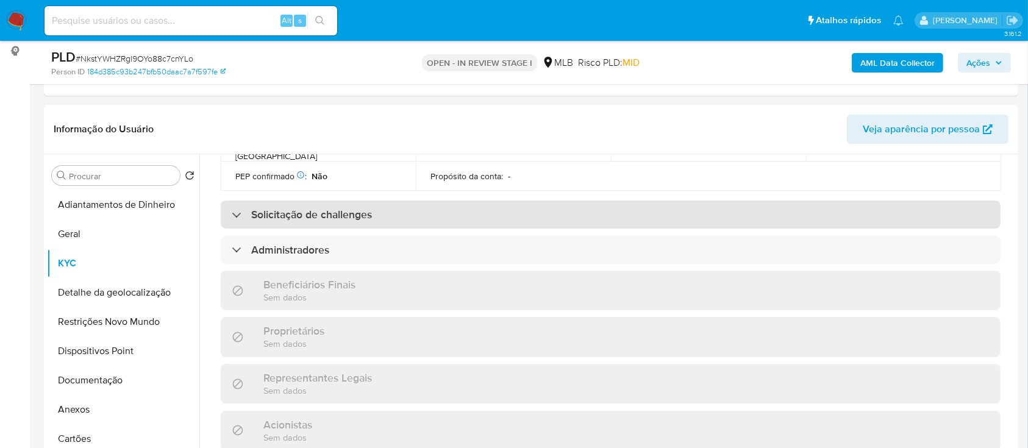
click at [308, 208] on h3 "Solicitação de challenges" at bounding box center [311, 214] width 121 height 13
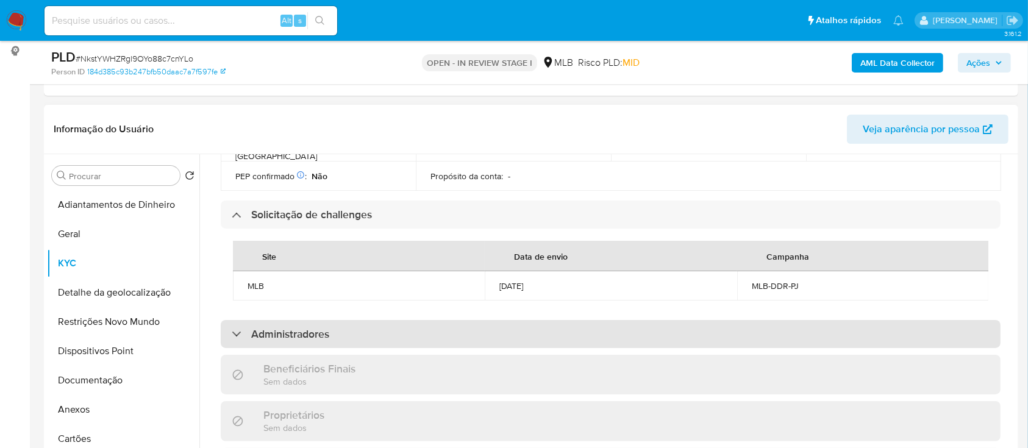
click at [322, 327] on h3 "Administradores" at bounding box center [290, 333] width 78 height 13
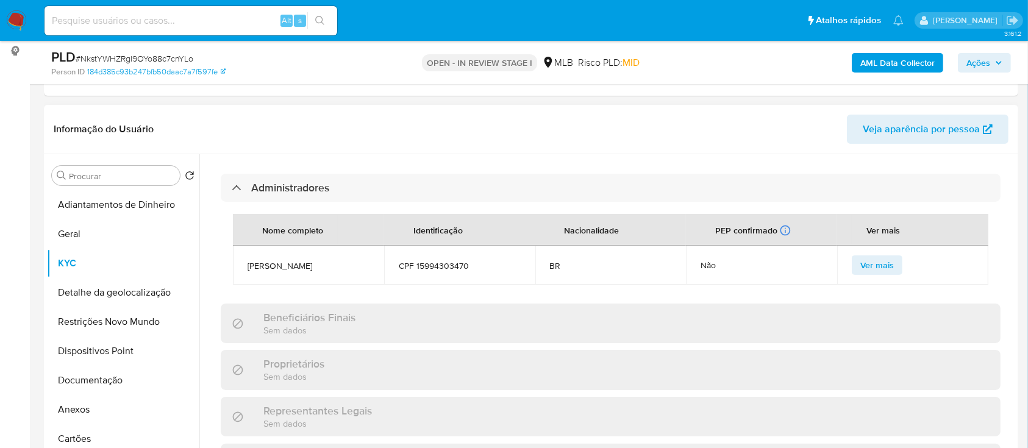
scroll to position [650, 0]
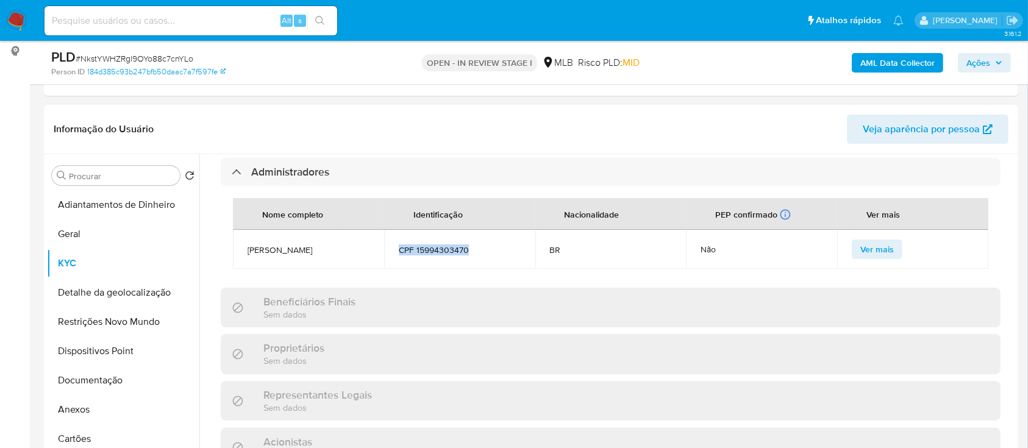
drag, startPoint x: 479, startPoint y: 246, endPoint x: 412, endPoint y: 243, distance: 67.1
click at [395, 237] on td "CPF 15994303470" at bounding box center [459, 249] width 151 height 39
copy span "CPF 15994303470"
drag, startPoint x: 251, startPoint y: 240, endPoint x: 471, endPoint y: 244, distance: 220.1
click at [471, 244] on tr "Rafaell Joaquim CPF 15994303470 BR Não Ver mais" at bounding box center [610, 249] width 755 height 39
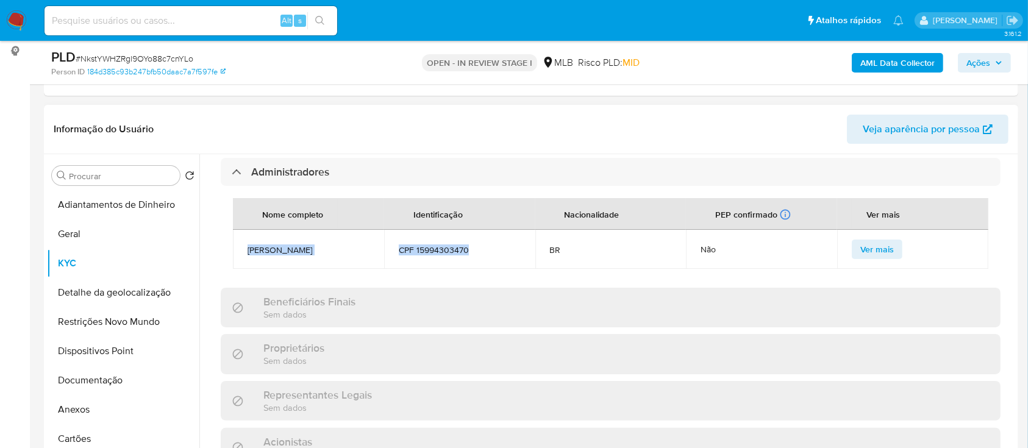
copy tr "Rafaell Joaquim CPF 15994303470"
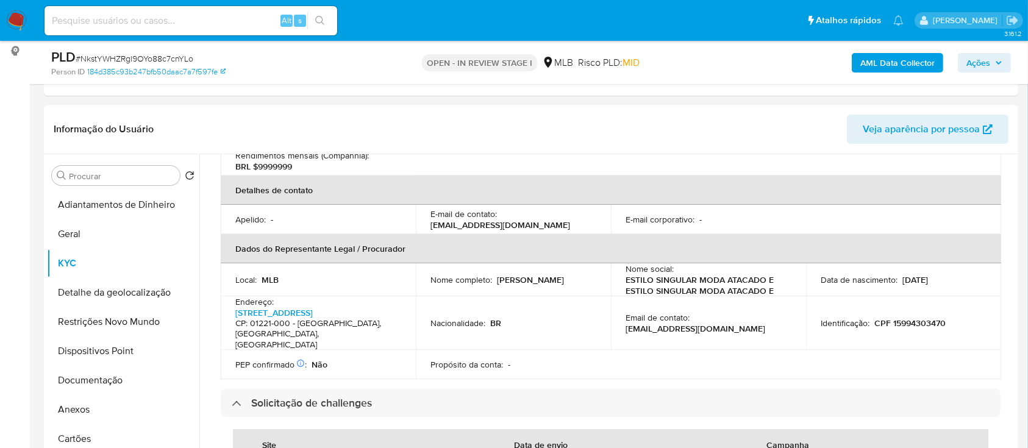
scroll to position [325, 0]
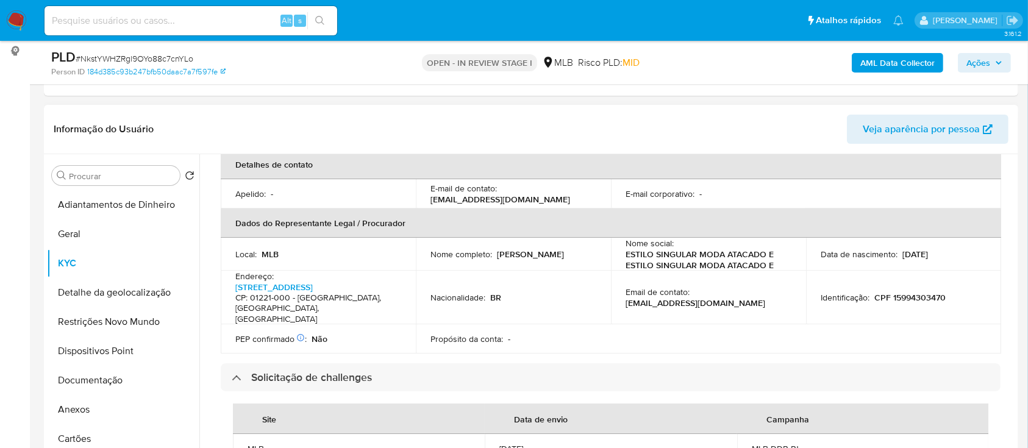
drag, startPoint x: 558, startPoint y: 249, endPoint x: 429, endPoint y: 251, distance: 128.6
click at [430, 251] on div "Nome completo : Rafaell Joaquim de Matos Vieira" at bounding box center [513, 254] width 166 height 11
copy p "[PERSON_NAME] [PERSON_NAME] [PERSON_NAME]"
click at [110, 393] on button "Documentação" at bounding box center [118, 380] width 143 height 29
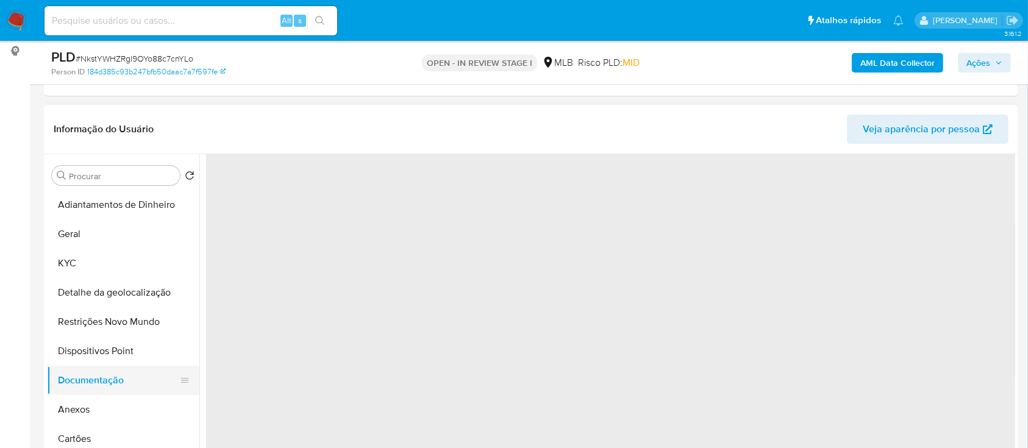
scroll to position [0, 0]
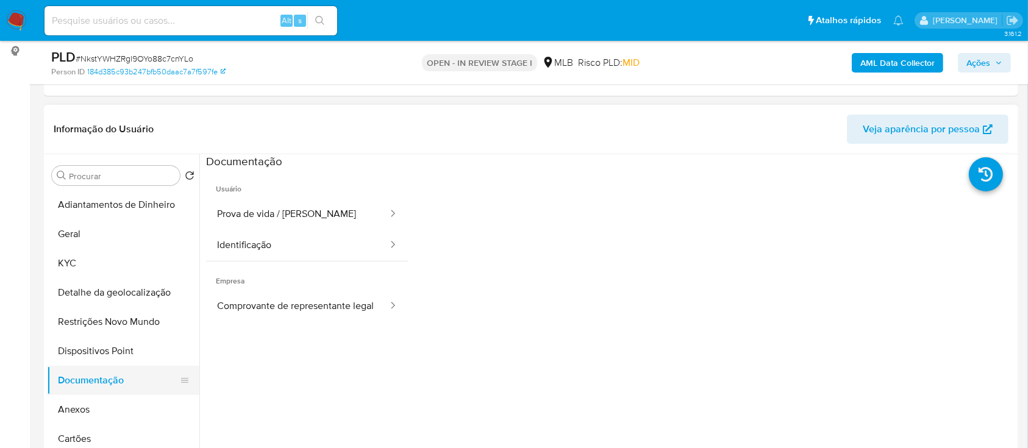
click at [107, 376] on button "Documentação" at bounding box center [118, 380] width 143 height 29
click at [273, 217] on button "Prova de vida / [PERSON_NAME]" at bounding box center [297, 214] width 183 height 31
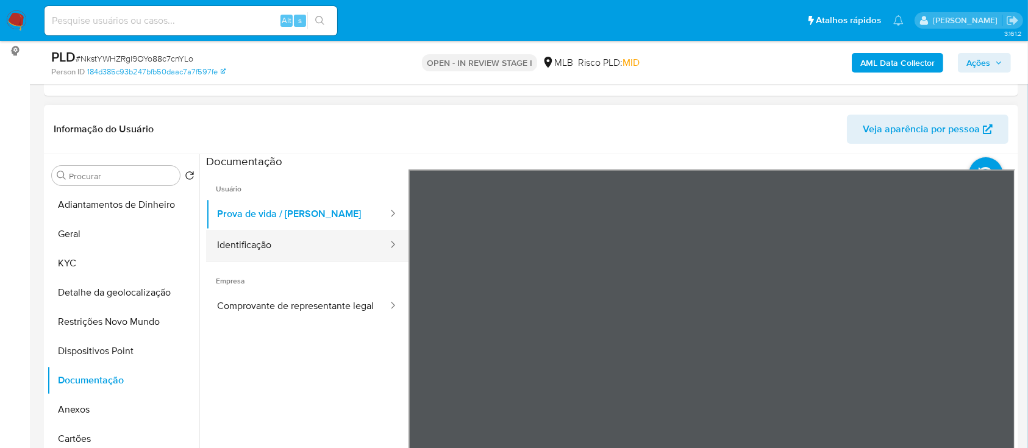
click at [316, 252] on button "Identificação" at bounding box center [297, 245] width 183 height 31
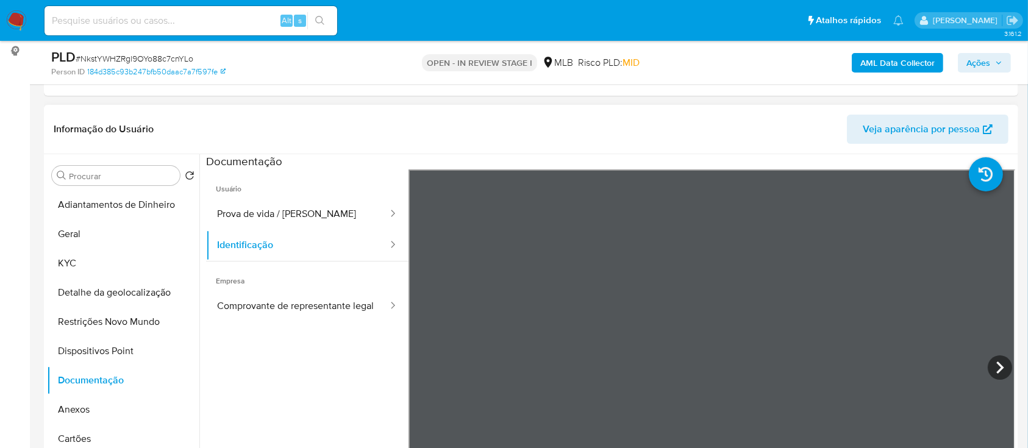
scroll to position [41, 0]
click at [80, 252] on button "KYC" at bounding box center [118, 263] width 143 height 29
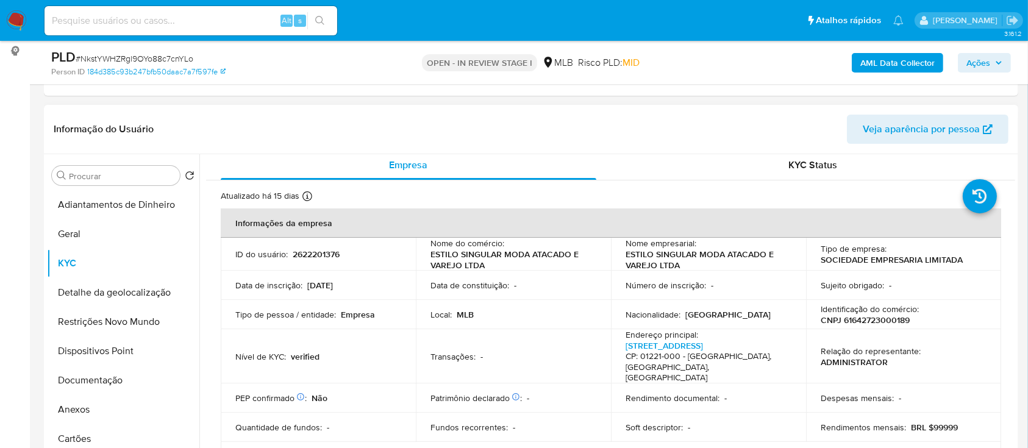
scroll to position [0, 0]
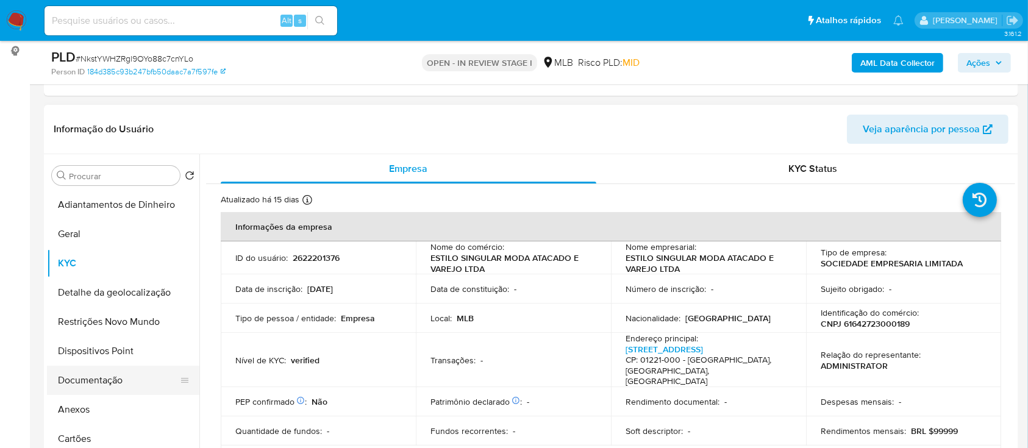
drag, startPoint x: 74, startPoint y: 405, endPoint x: 134, endPoint y: 379, distance: 64.7
click at [74, 404] on button "Anexos" at bounding box center [123, 409] width 152 height 29
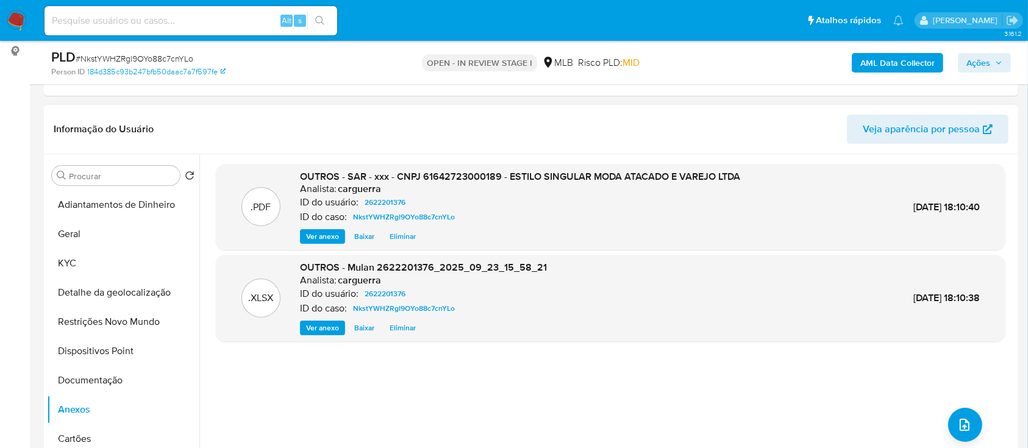
click at [574, 383] on div ".PDF OUTROS - SAR - xxx - CNPJ 61642723000189 - ESTILO SINGULAR MODA ATACADO E …" at bounding box center [610, 310] width 789 height 293
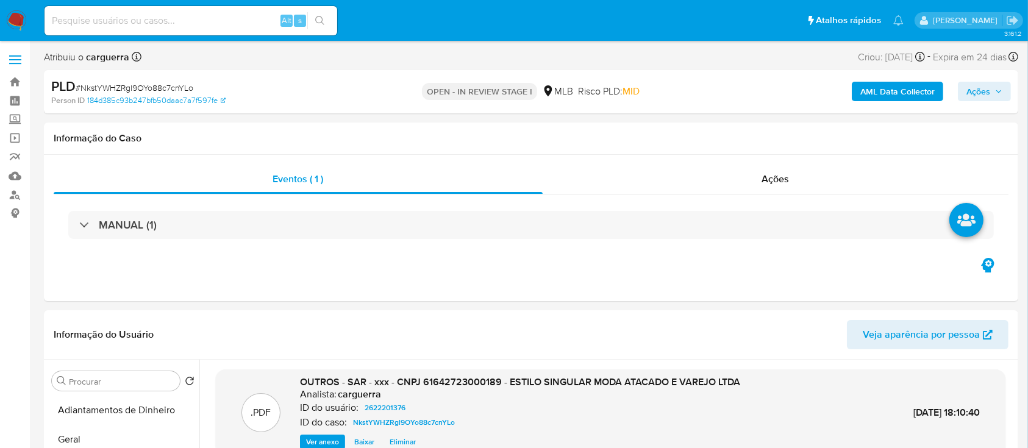
click at [989, 97] on span "Ações" at bounding box center [978, 92] width 24 height 20
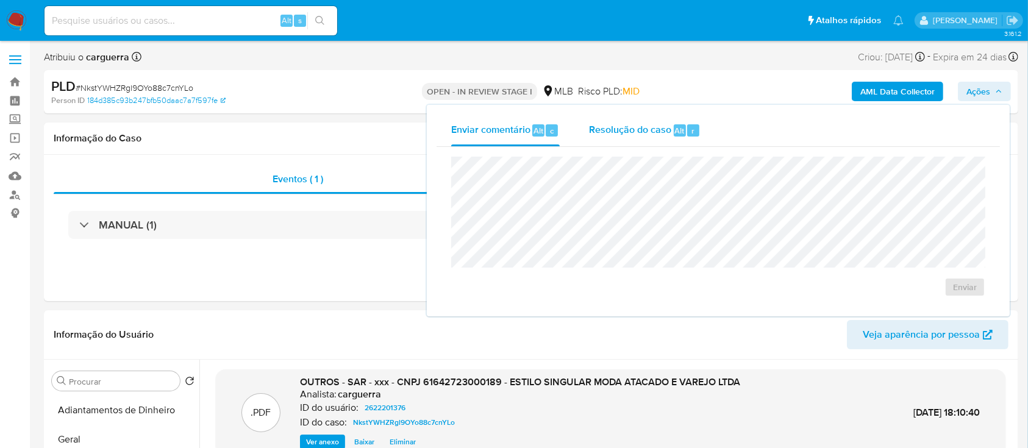
click at [641, 137] on div "Resolução do caso Alt r" at bounding box center [645, 131] width 112 height 32
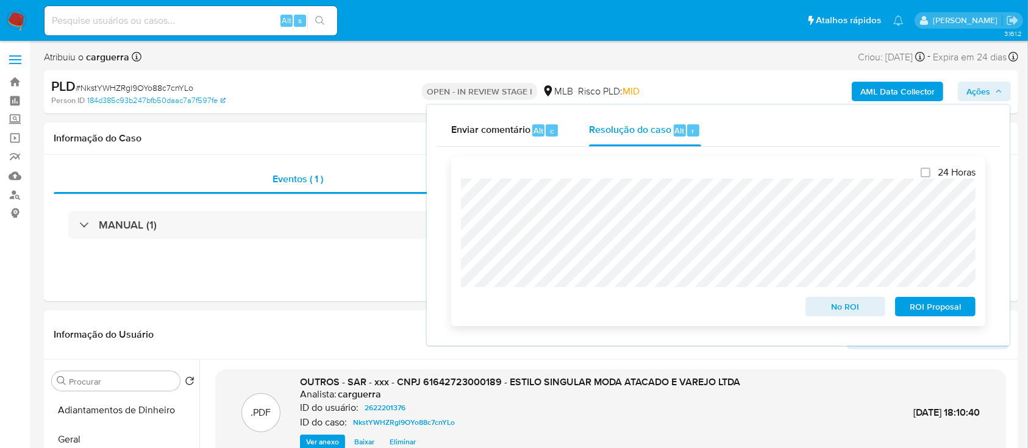
click at [955, 307] on span "ROI Proposal" at bounding box center [934, 306] width 63 height 17
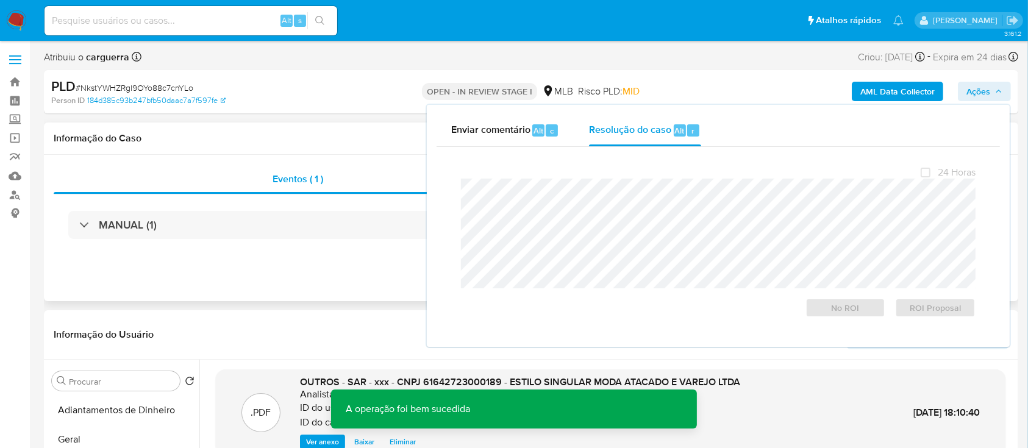
click at [300, 273] on div "Eventos ( 1 ) Ações MANUAL (1)" at bounding box center [531, 228] width 974 height 146
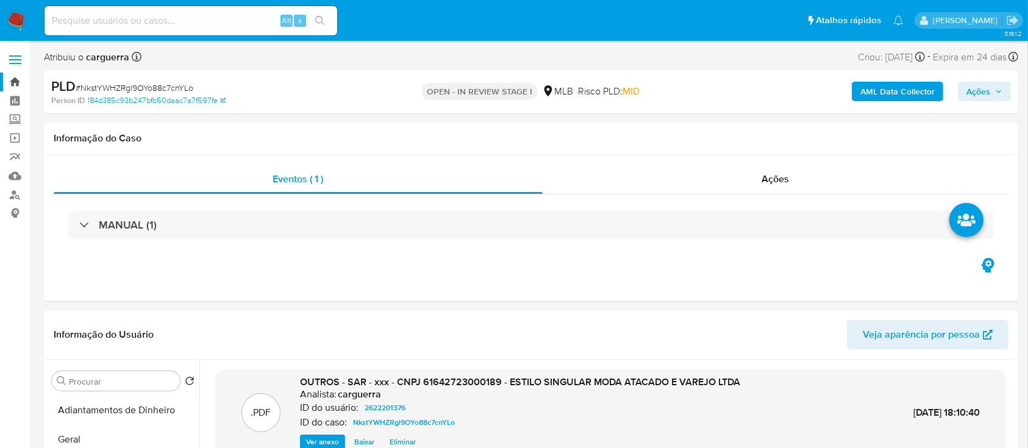
click at [12, 82] on link "Bandeja" at bounding box center [72, 82] width 145 height 19
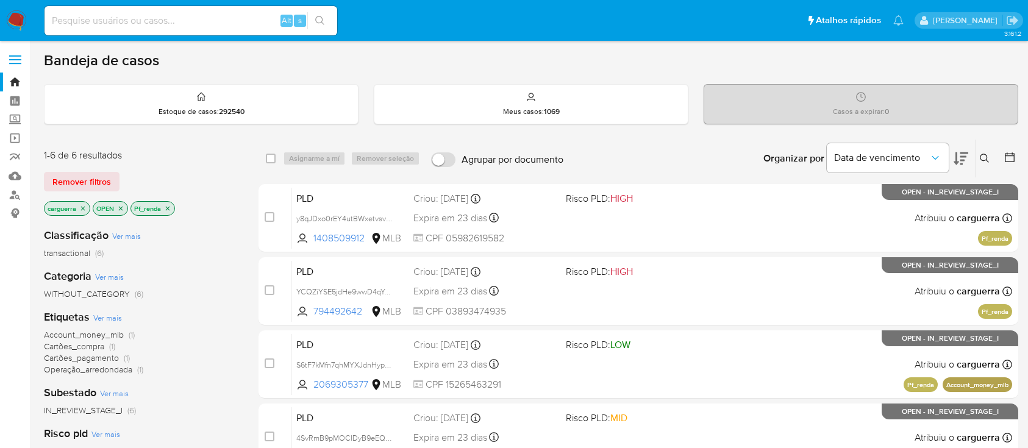
scroll to position [81, 0]
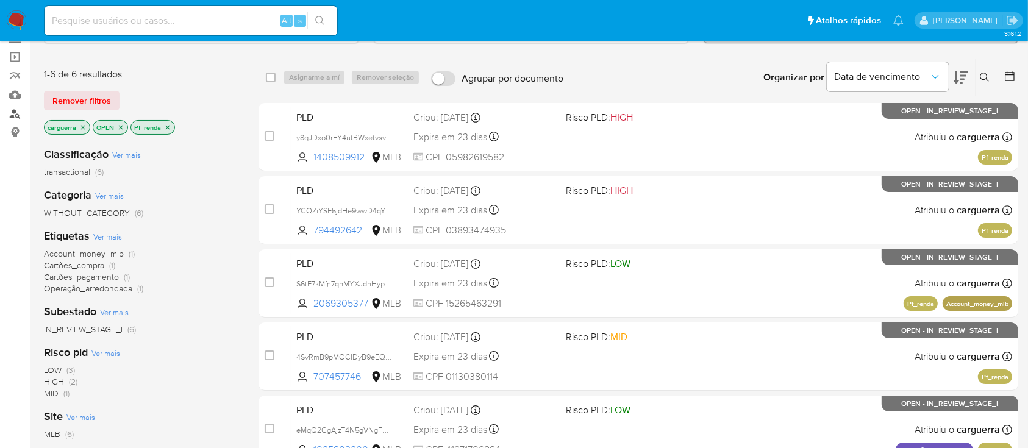
click at [20, 110] on link "Localizador de pessoas" at bounding box center [72, 113] width 145 height 19
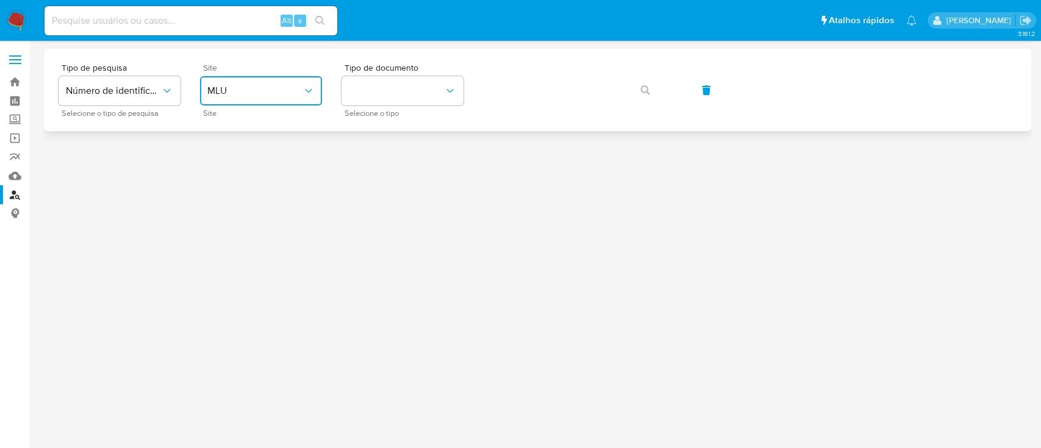
click at [283, 77] on button "MLU" at bounding box center [261, 90] width 122 height 29
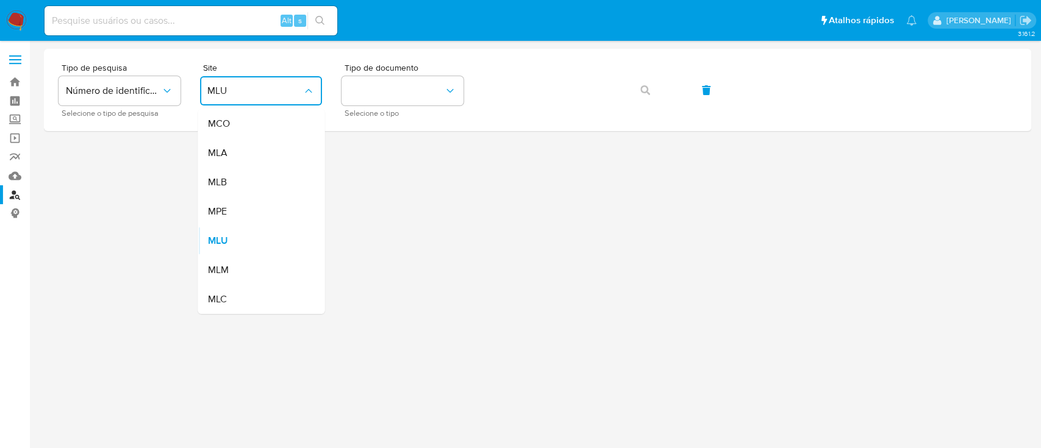
click at [238, 179] on div "MLB" at bounding box center [257, 182] width 100 height 29
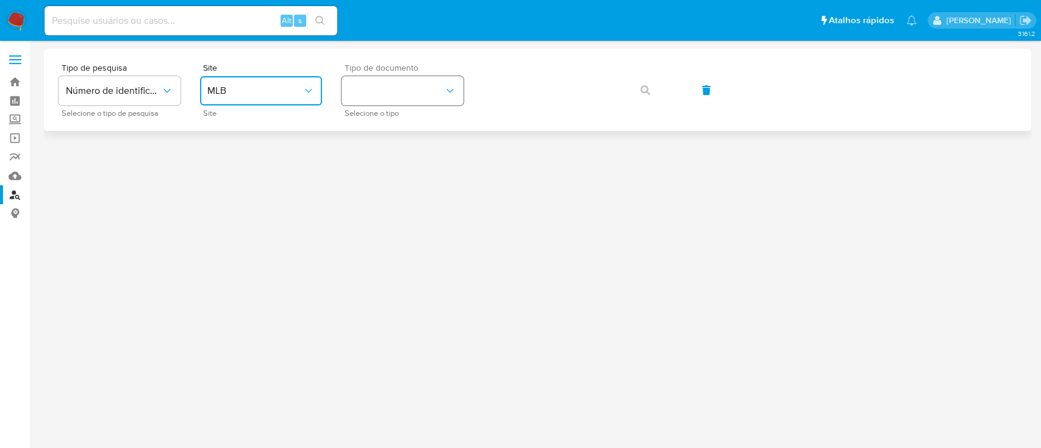
click at [399, 88] on button "identificationType" at bounding box center [402, 90] width 122 height 29
click at [376, 162] on div "CPF CPF" at bounding box center [399, 171] width 100 height 41
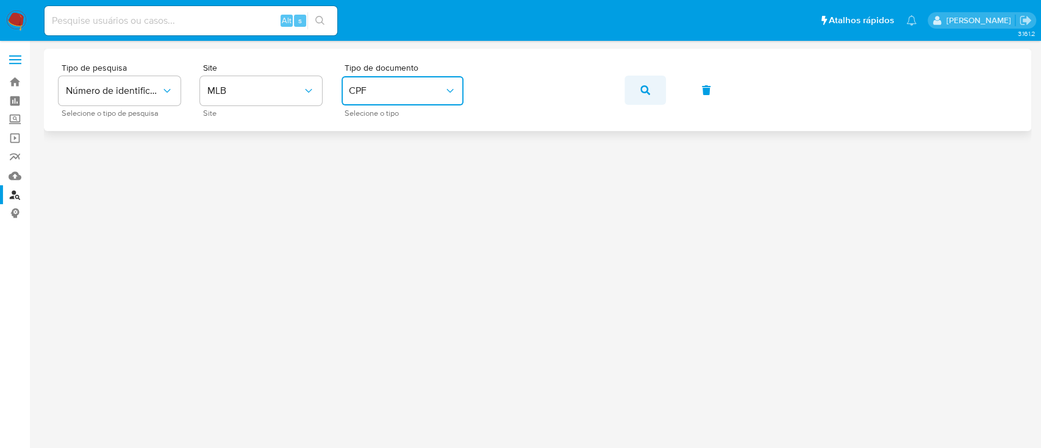
click at [641, 86] on icon "button" at bounding box center [645, 90] width 10 height 10
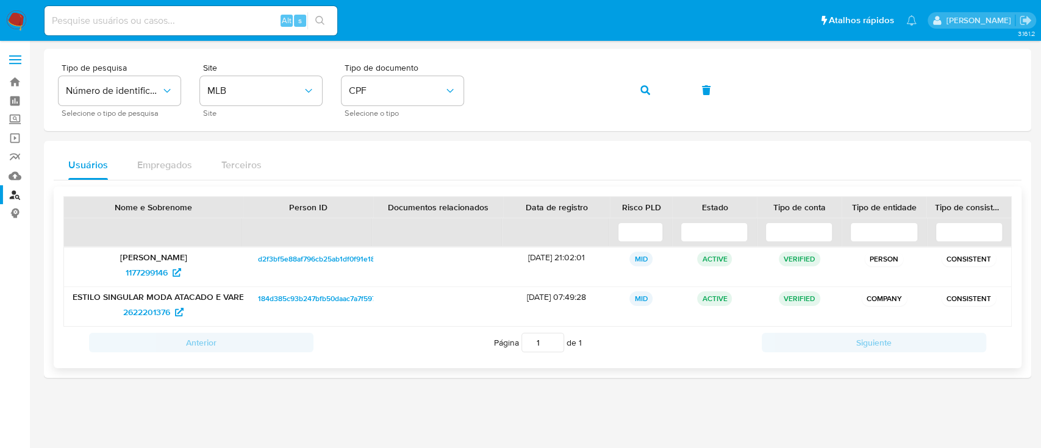
click at [163, 254] on p "[PERSON_NAME] [PERSON_NAME] [PERSON_NAME]" at bounding box center [154, 257] width 162 height 11
click at [139, 273] on span "1177299146" at bounding box center [147, 273] width 42 height 20
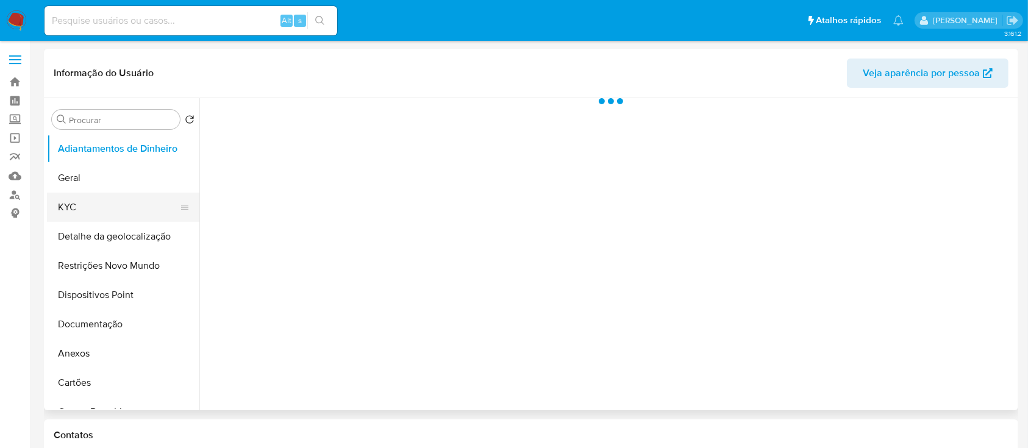
select select "10"
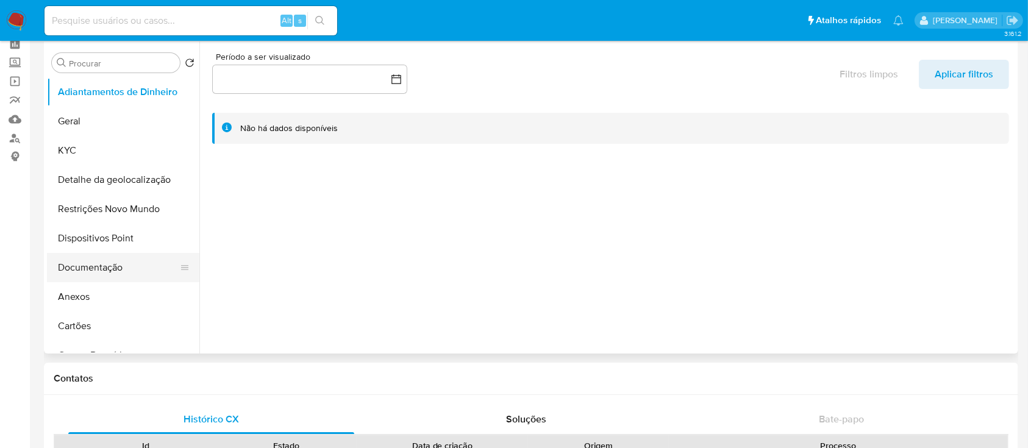
scroll to position [81, 0]
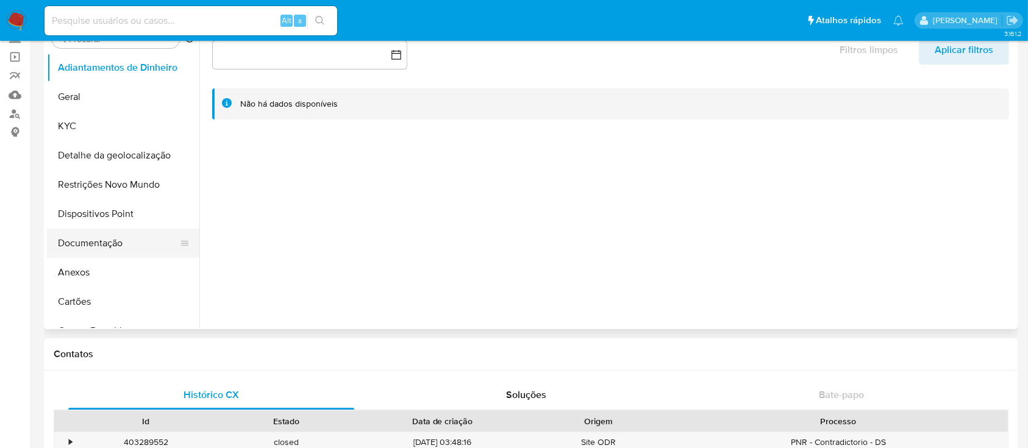
click at [83, 242] on button "Documentação" at bounding box center [118, 243] width 143 height 29
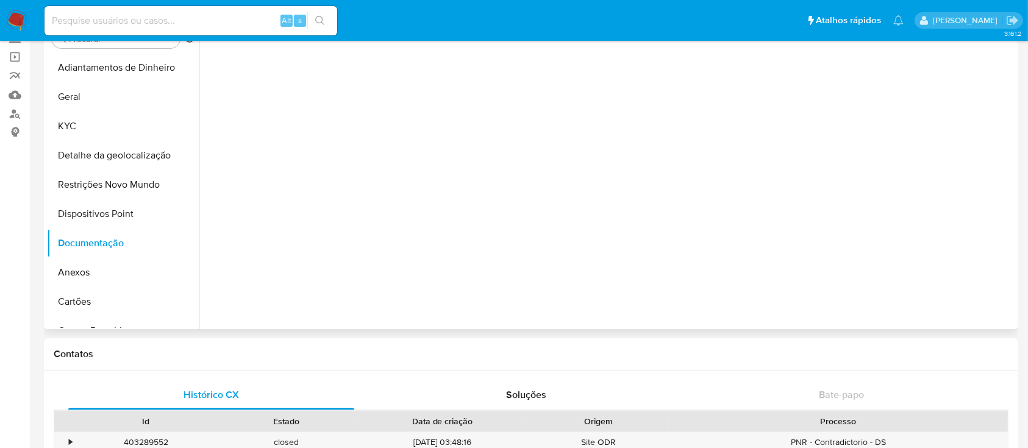
scroll to position [0, 0]
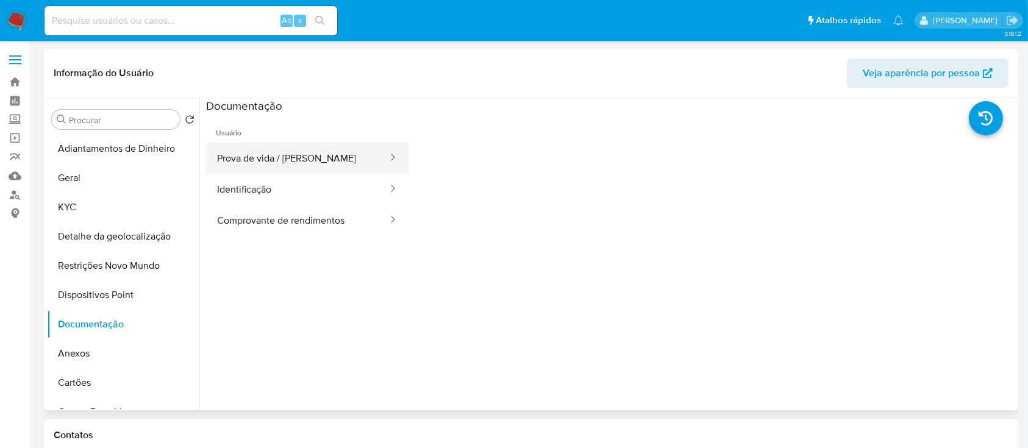
click at [304, 157] on button "Prova de vida / [PERSON_NAME]" at bounding box center [297, 158] width 183 height 31
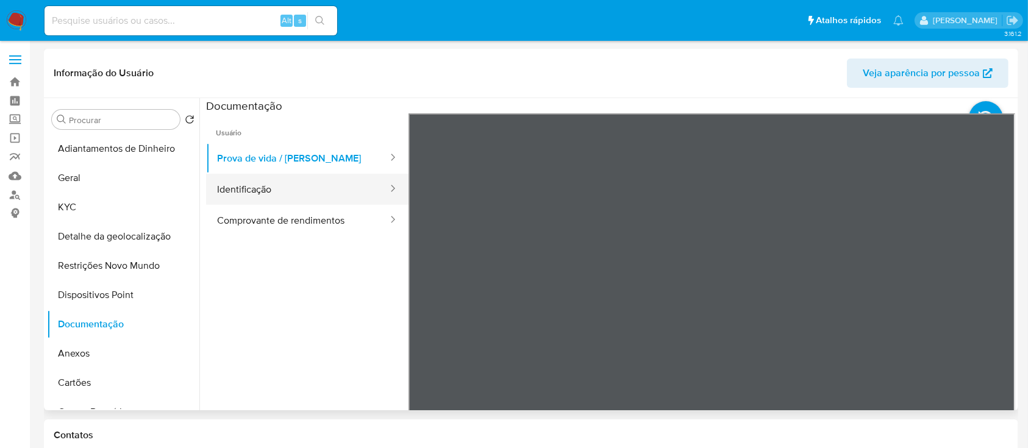
click at [263, 183] on button "Identificação" at bounding box center [297, 189] width 183 height 31
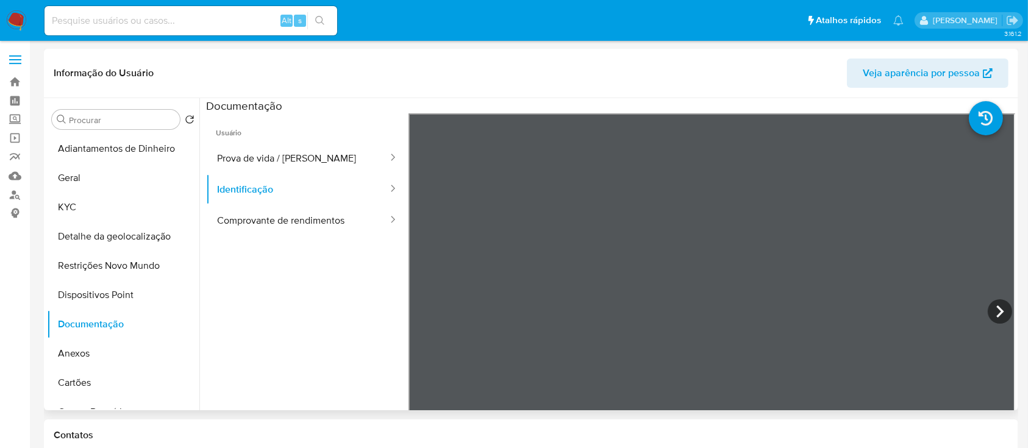
scroll to position [41, 0]
click at [299, 212] on button "Comprovante de rendimentos" at bounding box center [297, 220] width 183 height 31
click at [799, 85] on div "Informação do Usuário Veja aparência por pessoa Procurar Retornar ao pedido pad…" at bounding box center [531, 230] width 974 height 362
click at [842, 89] on div "Informação do Usuário Veja aparência por pessoa Procurar Retornar ao pedido pad…" at bounding box center [531, 230] width 974 height 362
click at [318, 335] on ul "Usuário Prova de vida / Selfie Identificação Comprovante de rendimentos" at bounding box center [307, 288] width 202 height 351
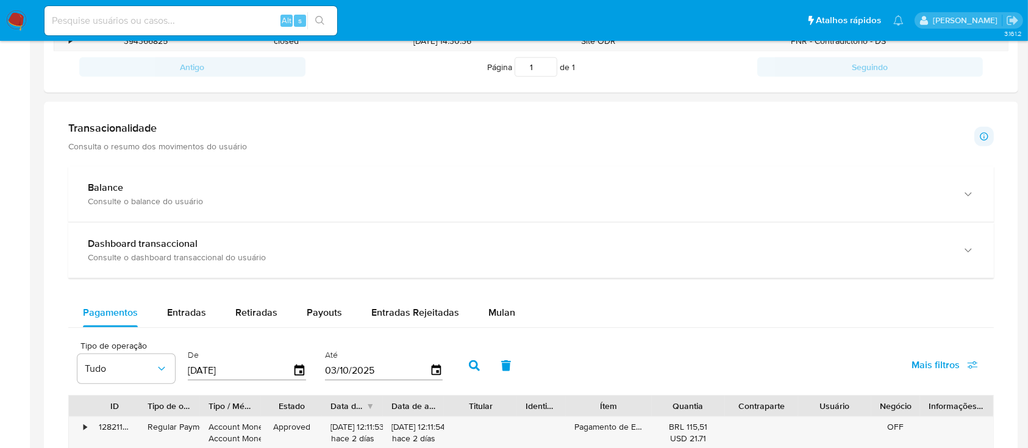
scroll to position [488, 0]
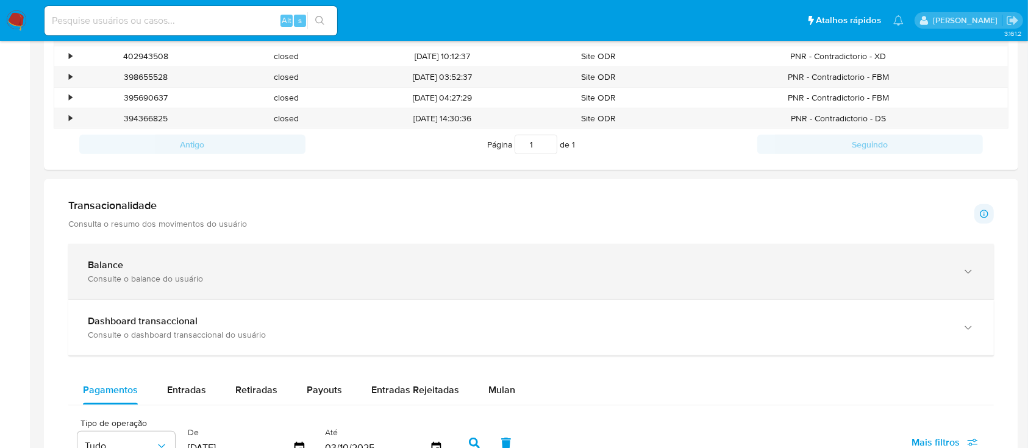
click at [520, 269] on div "Balance" at bounding box center [519, 265] width 862 height 12
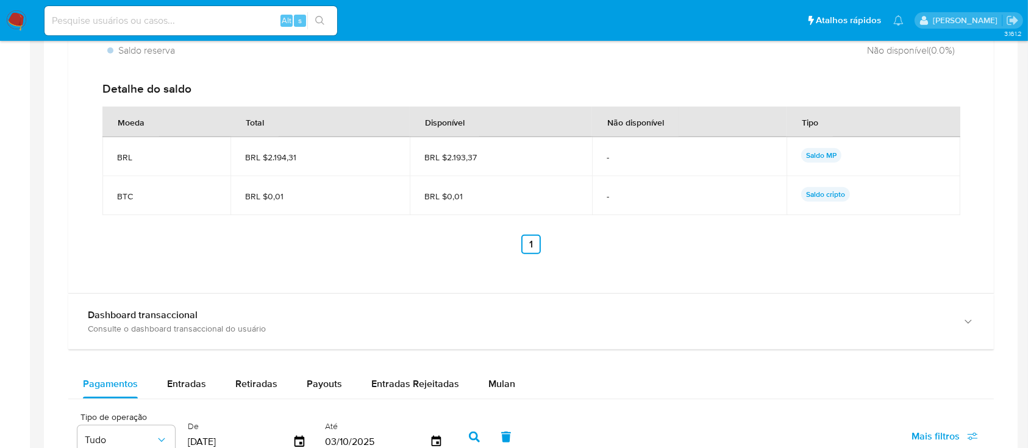
scroll to position [975, 0]
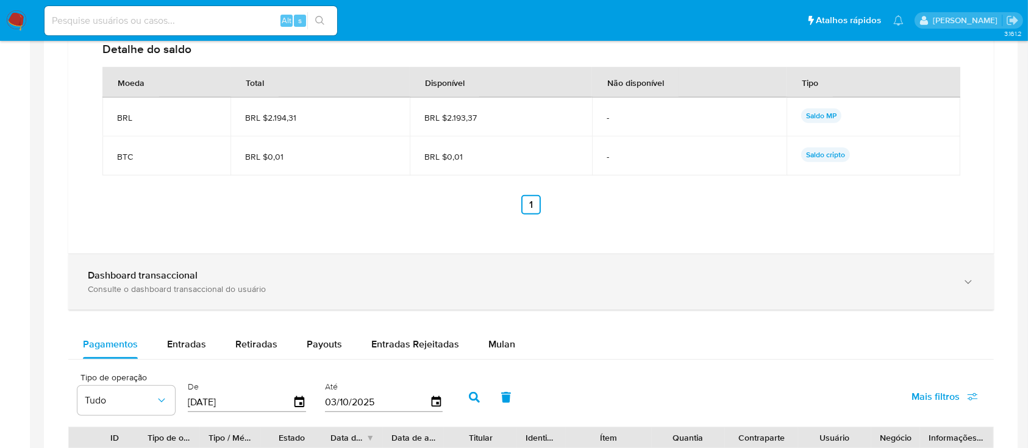
click at [561, 283] on div "Consulte o dashboard transaccional do usuário" at bounding box center [519, 288] width 862 height 11
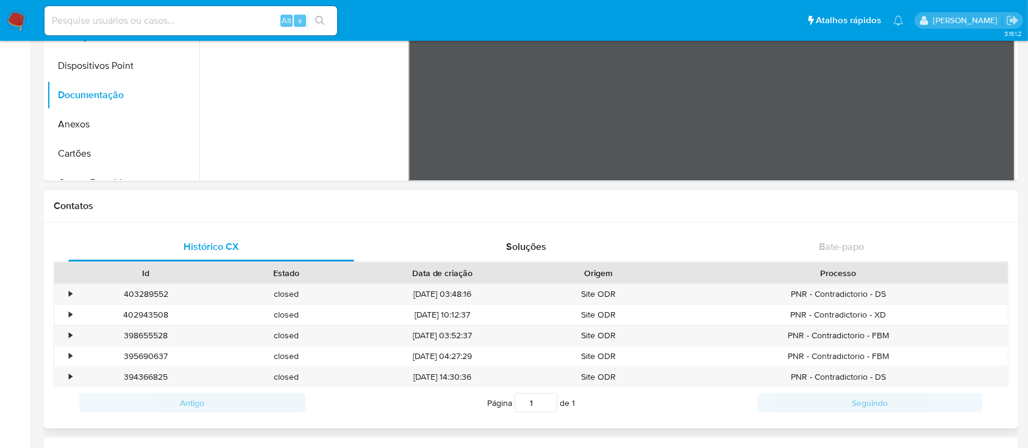
scroll to position [0, 0]
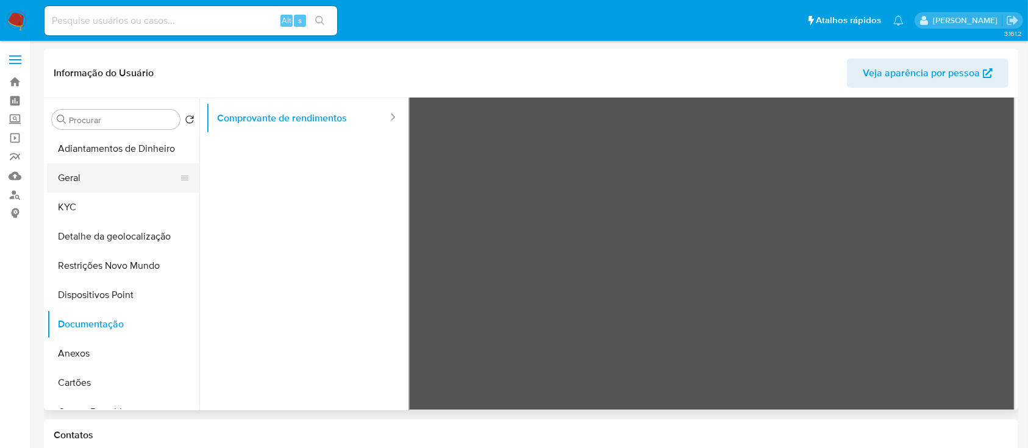
click at [100, 173] on button "Geral" at bounding box center [118, 177] width 143 height 29
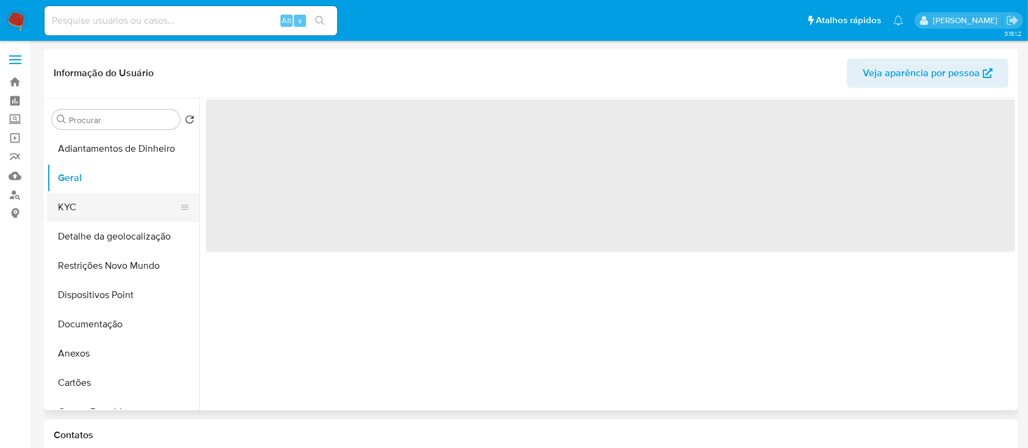
click at [93, 194] on button "KYC" at bounding box center [118, 207] width 143 height 29
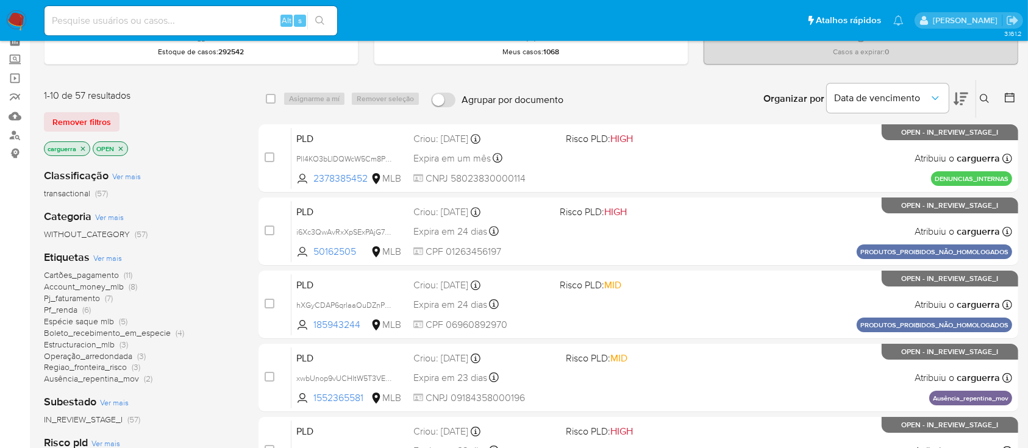
scroll to position [81, 0]
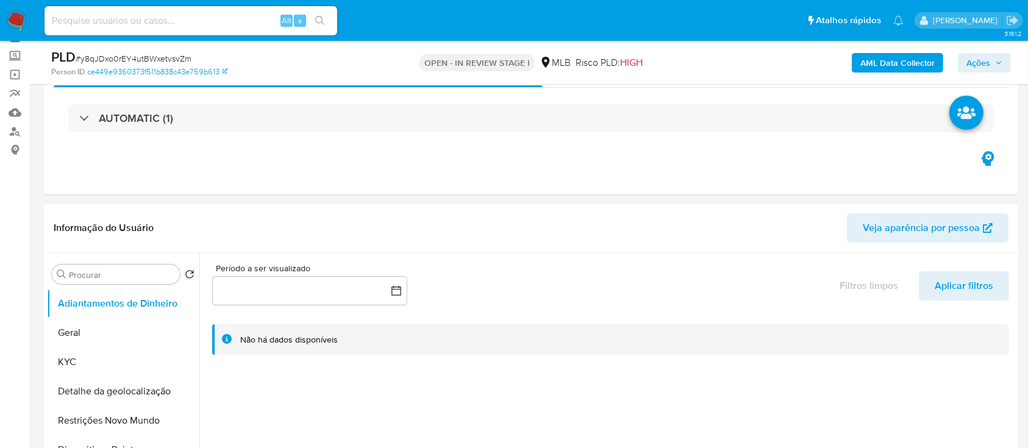
scroll to position [162, 0]
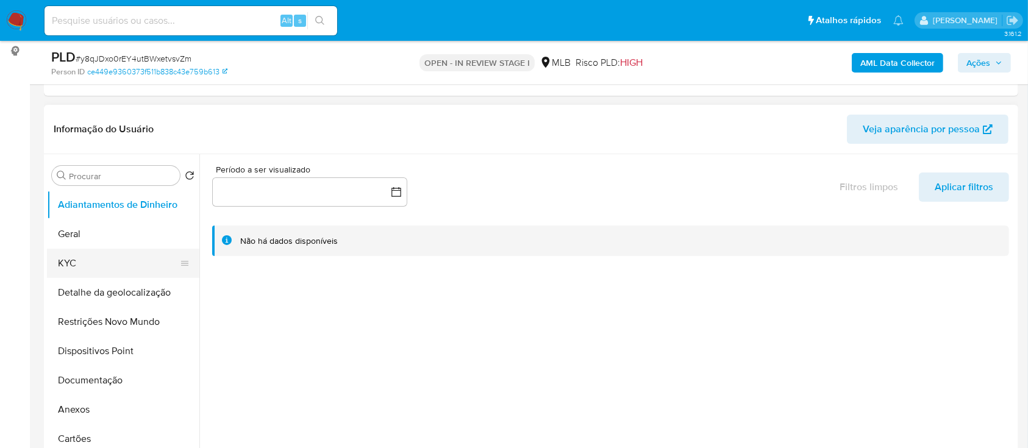
click at [108, 269] on button "KYC" at bounding box center [118, 263] width 143 height 29
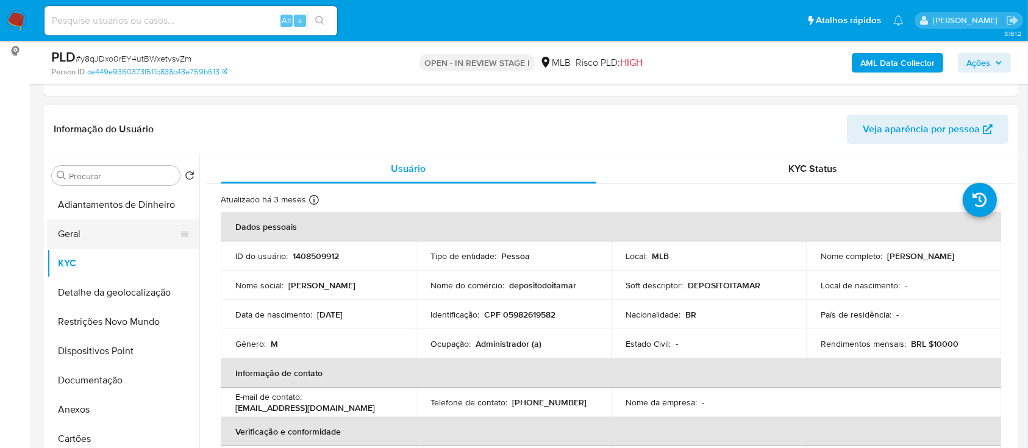
click at [83, 227] on button "Geral" at bounding box center [118, 233] width 143 height 29
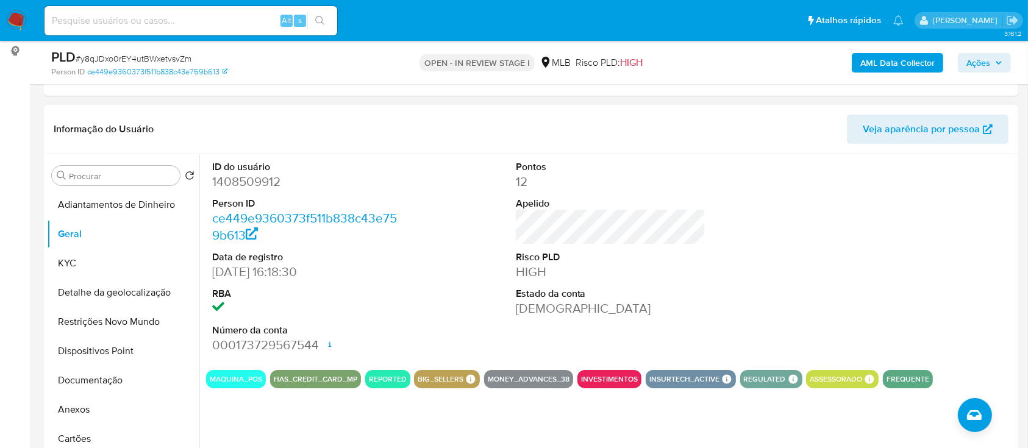
click at [683, 344] on div "Pontos 12 Apelido Risco PLD HIGH Estado da conta Ativa" at bounding box center [611, 257] width 202 height 206
click at [120, 268] on button "KYC" at bounding box center [118, 263] width 143 height 29
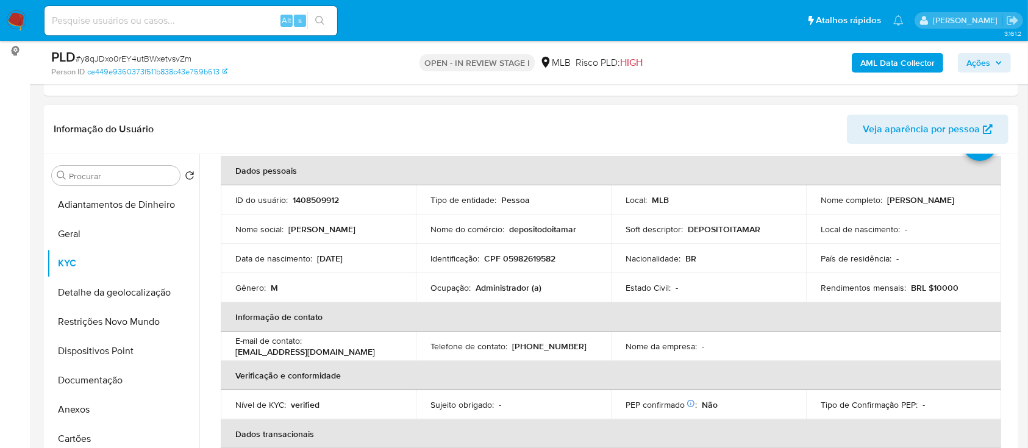
scroll to position [81, 0]
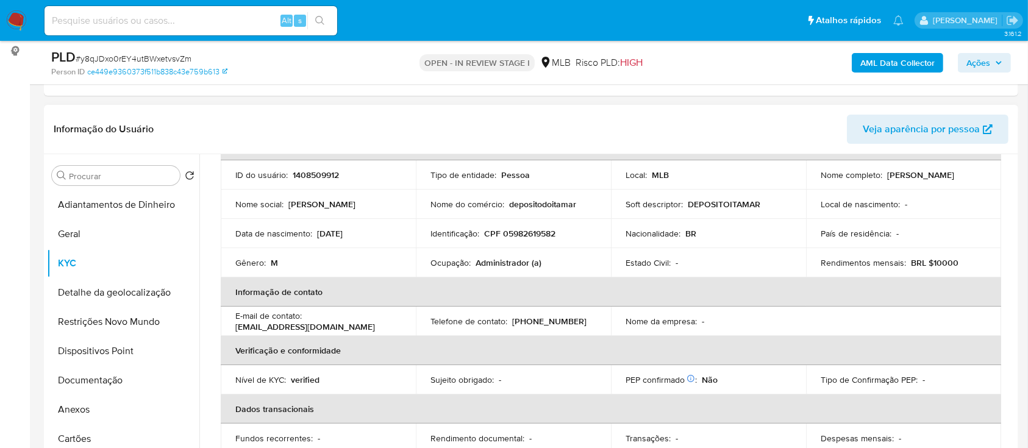
click at [205, 118] on header "Informação do Usuário Veja aparência por pessoa" at bounding box center [531, 129] width 955 height 29
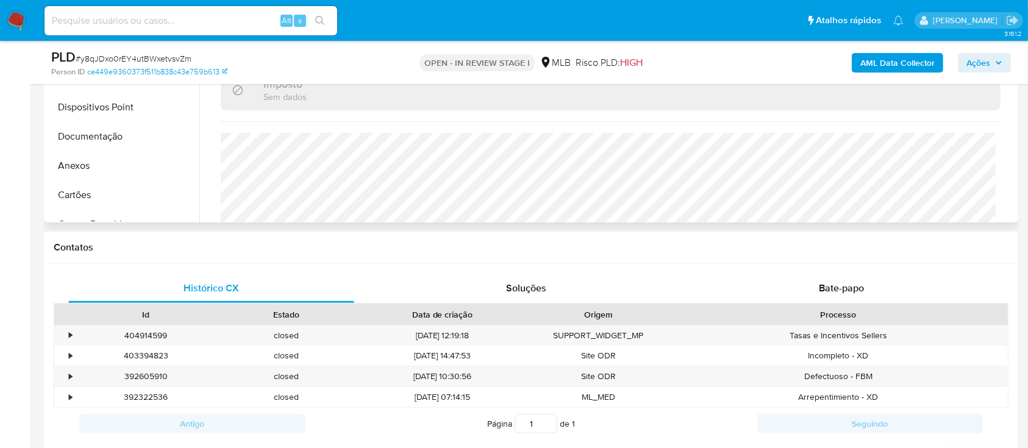
scroll to position [518, 0]
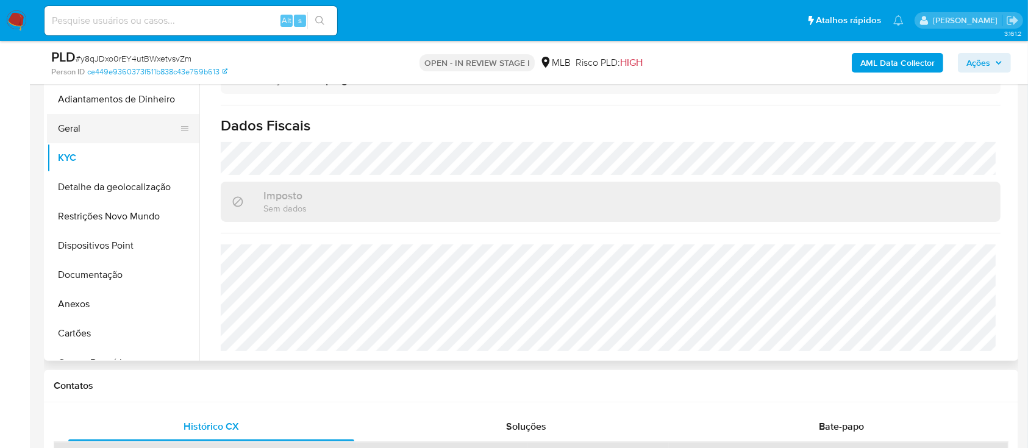
scroll to position [244, 0]
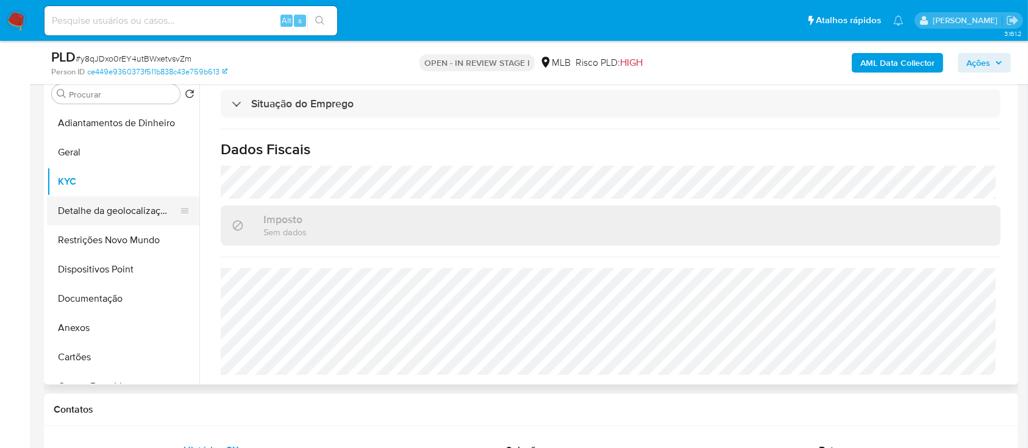
click at [124, 210] on button "Detalhe da geolocalização" at bounding box center [118, 210] width 143 height 29
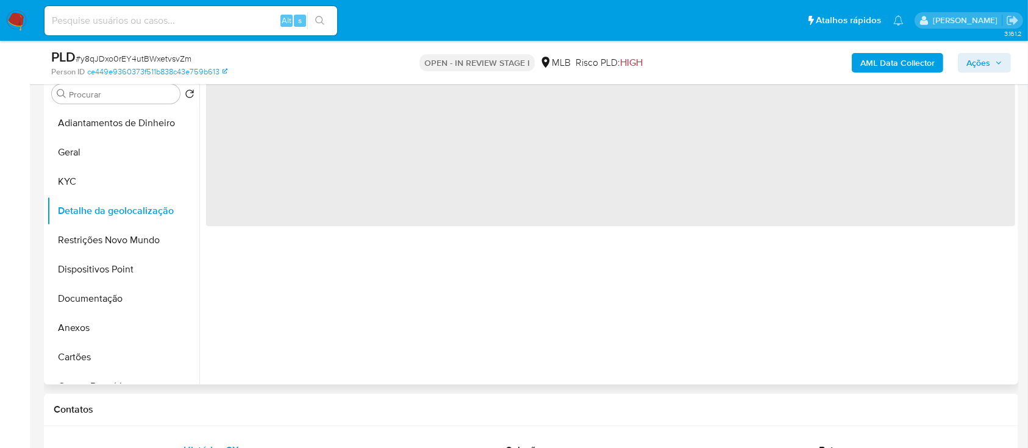
scroll to position [162, 0]
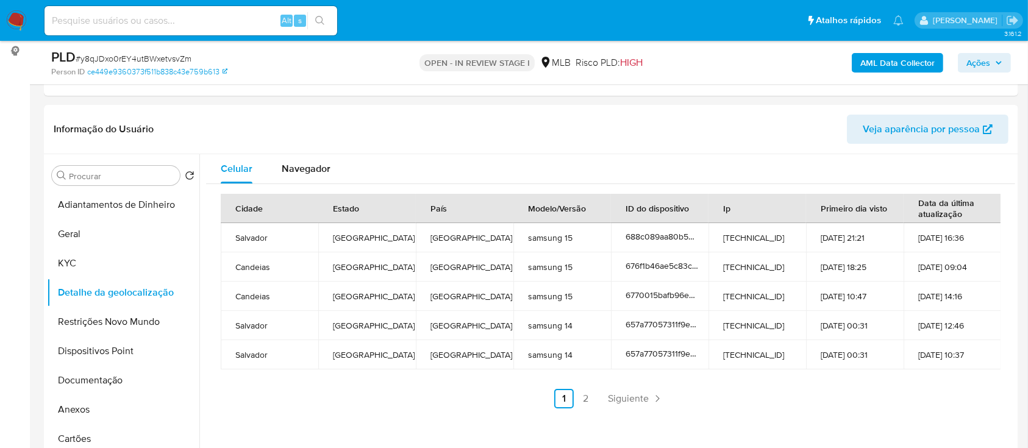
drag, startPoint x: 11, startPoint y: 112, endPoint x: 326, endPoint y: 36, distance: 324.1
click at [584, 397] on link "2" at bounding box center [586, 399] width 20 height 20
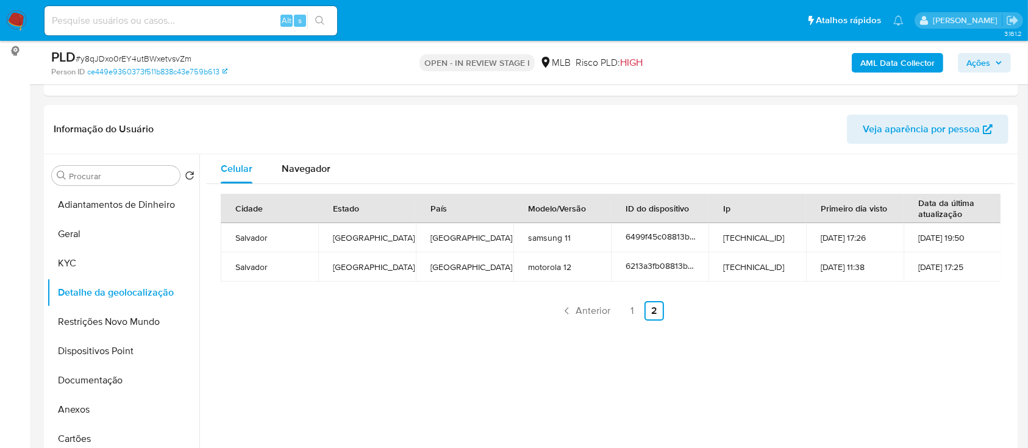
drag, startPoint x: 146, startPoint y: 323, endPoint x: 184, endPoint y: 308, distance: 40.5
click at [144, 323] on button "Restrições Novo Mundo" at bounding box center [118, 321] width 143 height 29
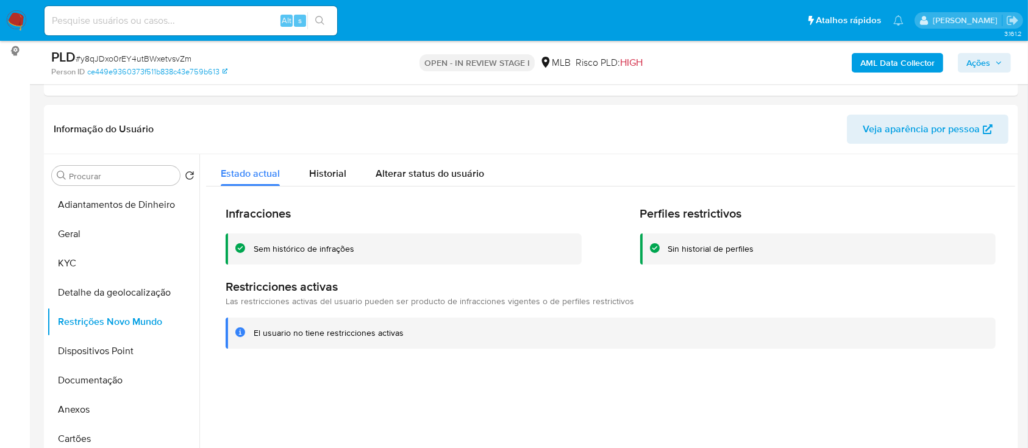
click at [98, 347] on button "Dispositivos Point" at bounding box center [118, 351] width 143 height 29
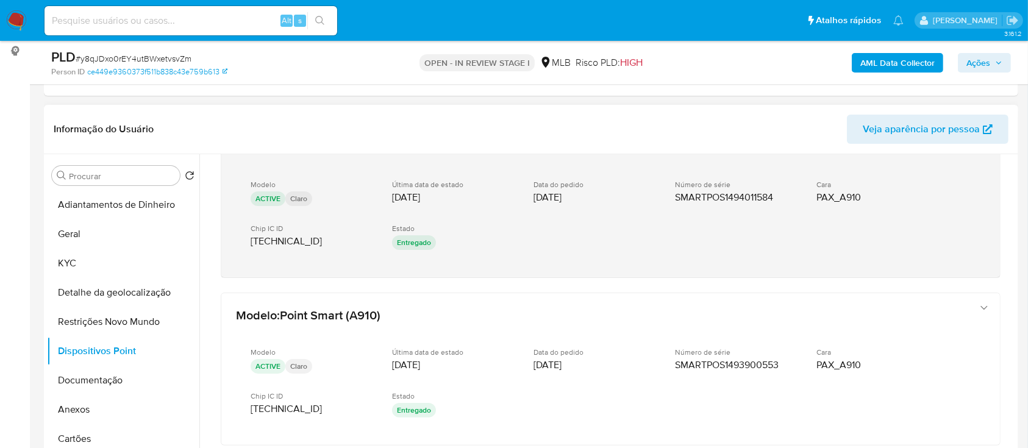
scroll to position [81, 0]
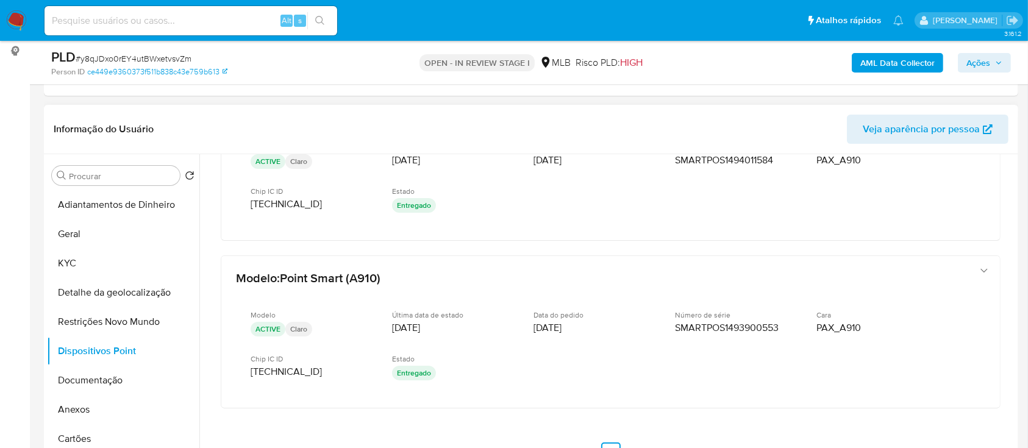
drag, startPoint x: 1013, startPoint y: 273, endPoint x: 1013, endPoint y: 262, distance: 10.4
click at [1014, 250] on div "Procurar Retornar ao pedido padrão Adiantamentos de Dinheiro Geral KYC Detalhe …" at bounding box center [531, 310] width 974 height 312
drag, startPoint x: 1010, startPoint y: 280, endPoint x: 1013, endPoint y: 265, distance: 15.5
click at [1013, 256] on div at bounding box center [607, 310] width 816 height 312
drag, startPoint x: 1009, startPoint y: 271, endPoint x: 1002, endPoint y: 237, distance: 34.9
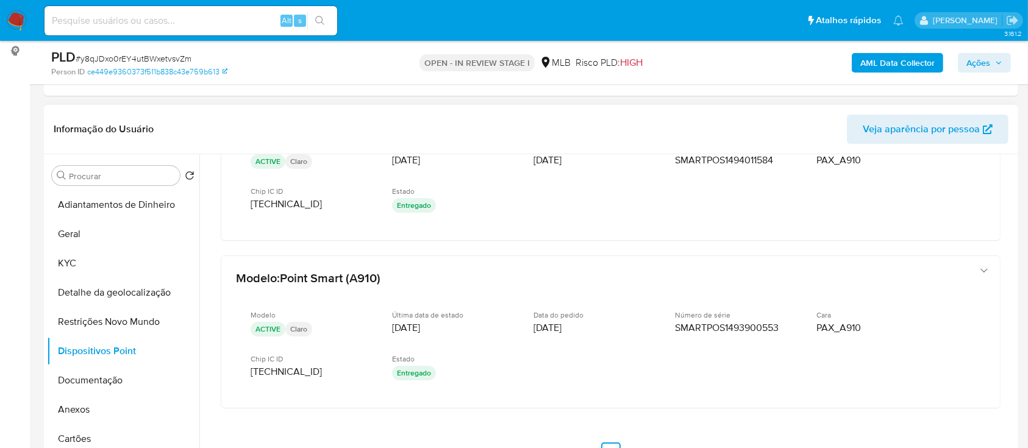
click at [1002, 237] on div "Modelo : Point Smart (A910) Modelo ACTIVE Claro Última data de estado 28/06/202…" at bounding box center [610, 275] width 809 height 404
drag, startPoint x: 1017, startPoint y: 255, endPoint x: 1009, endPoint y: 247, distance: 11.6
click at [1011, 244] on div "Procurar Retornar ao pedido padrão Adiantamentos de Dinheiro Geral KYC Detalhe …" at bounding box center [531, 310] width 974 height 312
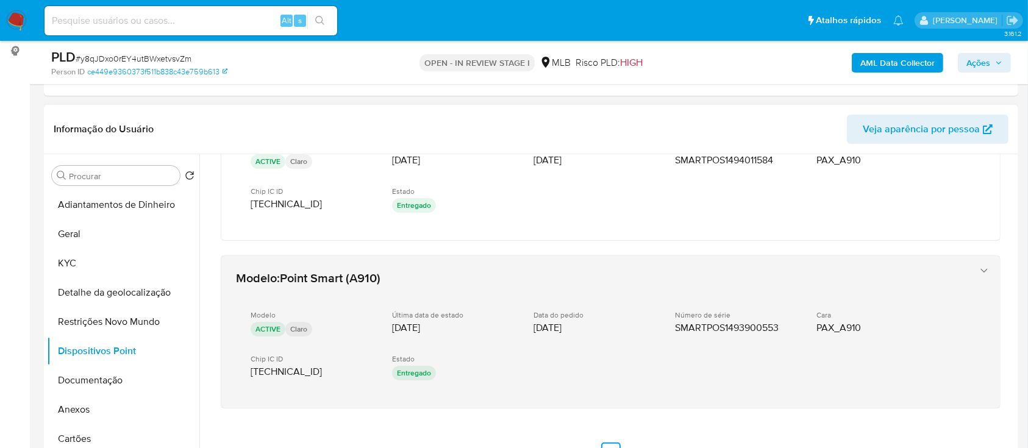
drag, startPoint x: 1010, startPoint y: 246, endPoint x: 850, endPoint y: 269, distance: 160.8
click at [1006, 222] on div "Modelo : Point Smart (A910) Modelo ACTIVE Claro Última data de estado 28/06/202…" at bounding box center [610, 275] width 809 height 404
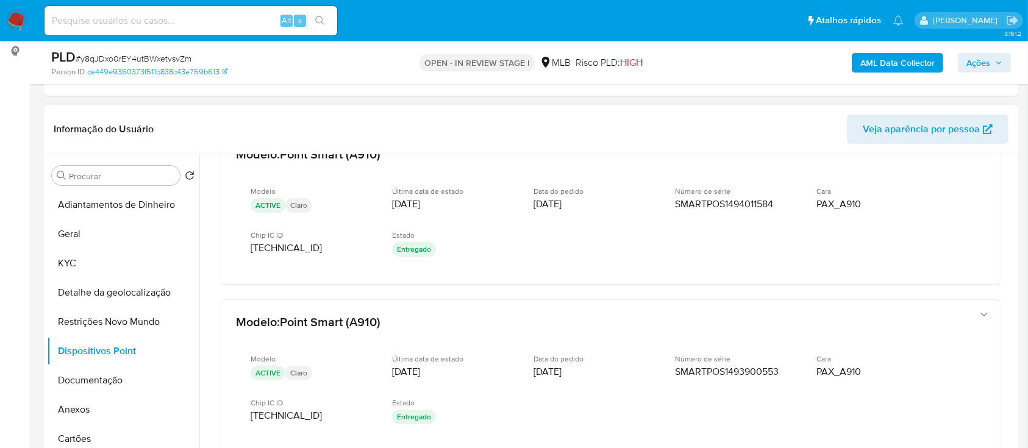
scroll to position [34, 0]
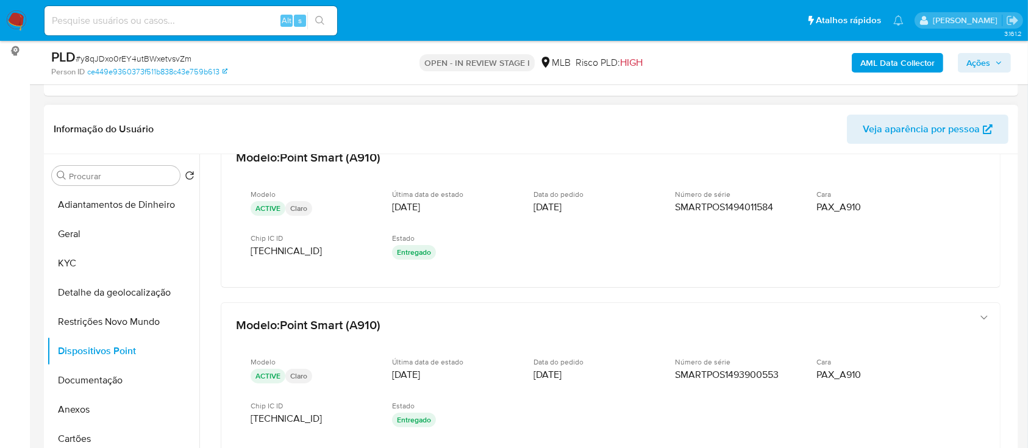
click at [182, 115] on header "Informação do Usuário Veja aparência por pessoa" at bounding box center [531, 129] width 955 height 29
click at [96, 385] on button "Documentação" at bounding box center [118, 380] width 143 height 29
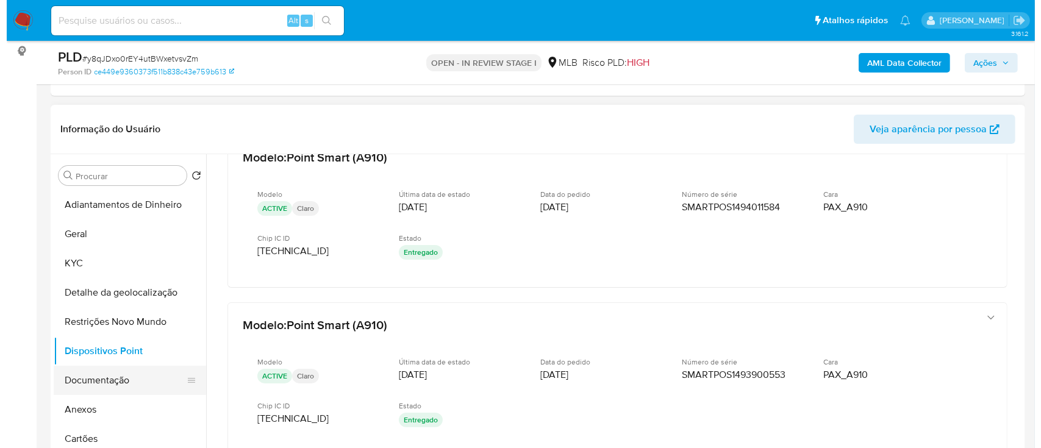
scroll to position [0, 0]
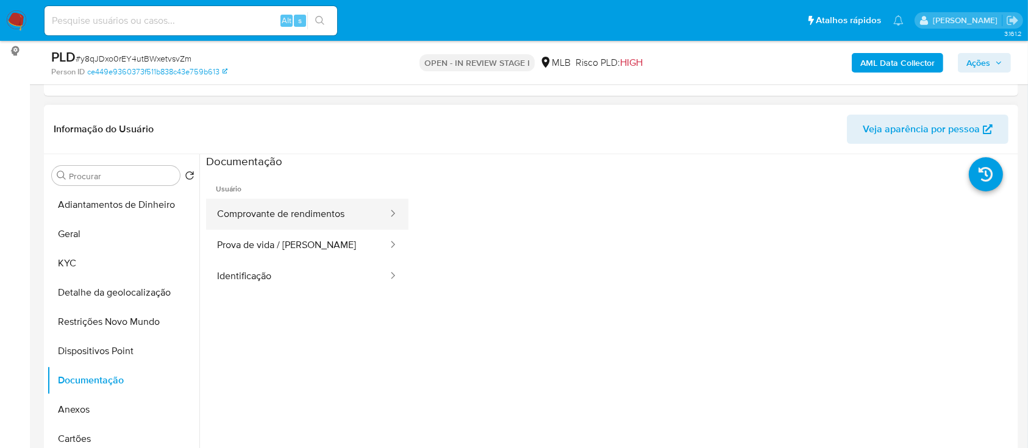
click at [307, 215] on button "Comprovante de rendimentos" at bounding box center [297, 214] width 183 height 31
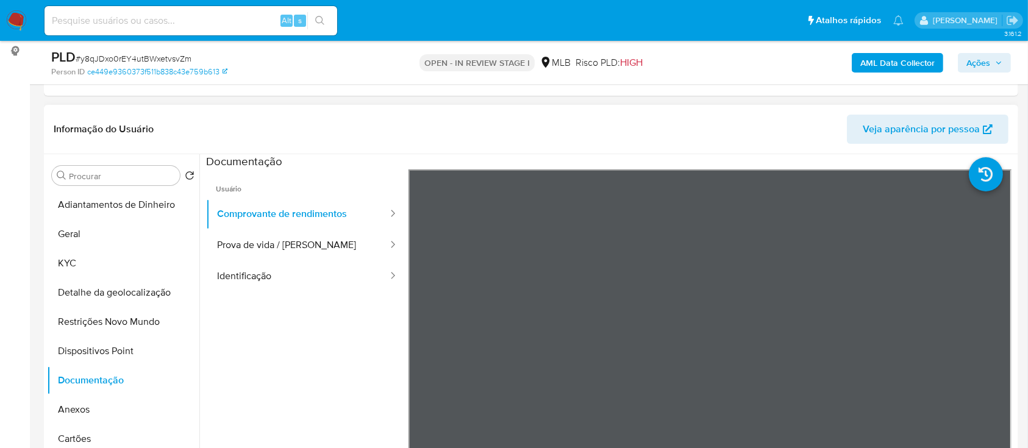
click at [337, 380] on ul "Usuário Comprovante de rendimentos Prova de vida / Selfie Identificação" at bounding box center [307, 344] width 202 height 351
click at [274, 241] on button "Prova de vida / Selfie" at bounding box center [297, 245] width 183 height 31
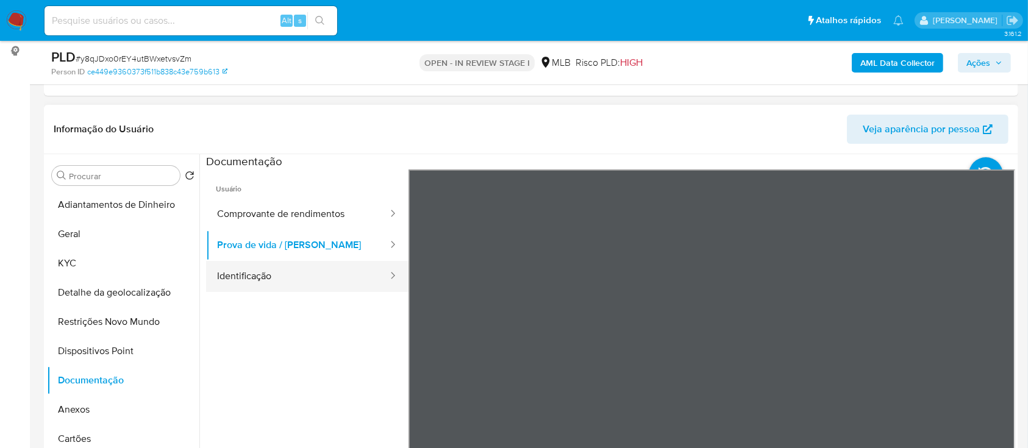
click at [274, 268] on button "Identificação" at bounding box center [297, 276] width 183 height 31
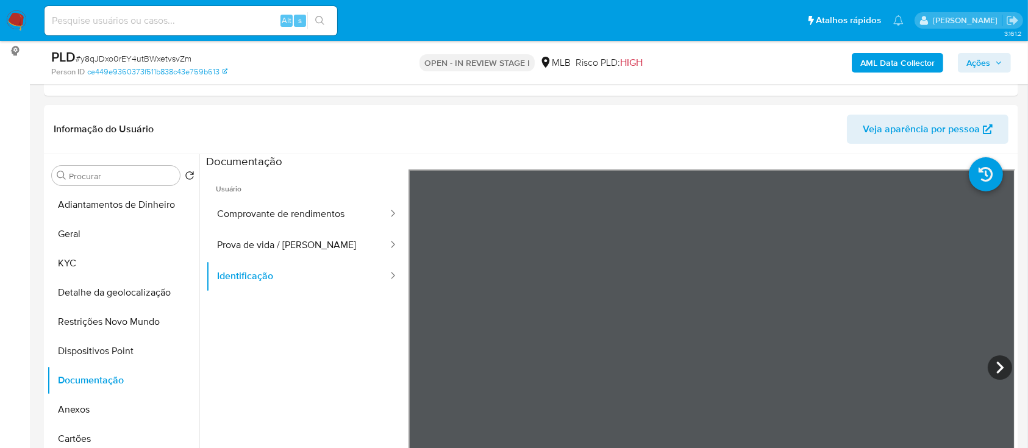
click at [888, 51] on div "AML Data Collector Ações" at bounding box center [852, 62] width 316 height 29
click at [878, 62] on b "AML Data Collector" at bounding box center [897, 63] width 74 height 20
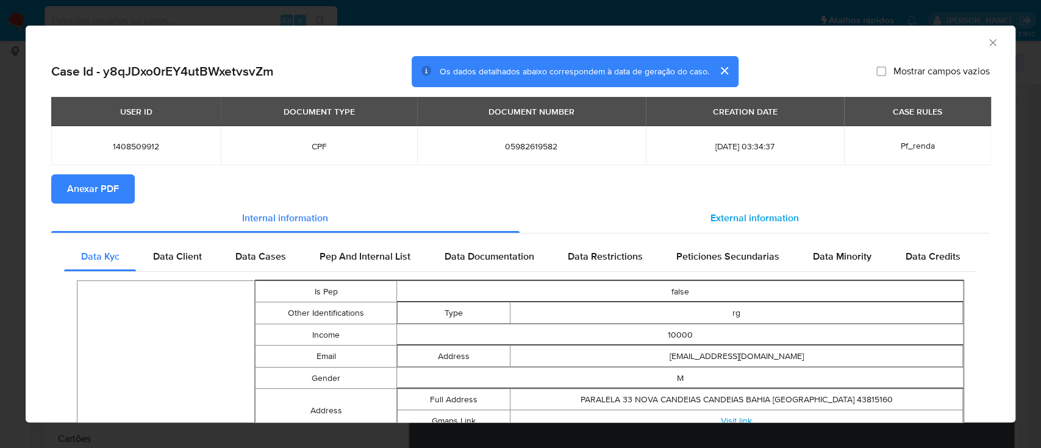
click at [749, 222] on span "External information" at bounding box center [754, 218] width 88 height 14
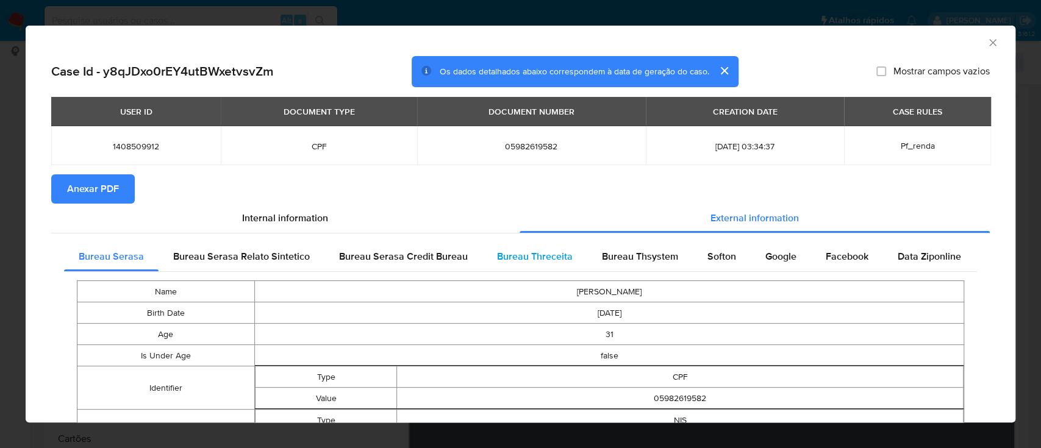
click at [501, 261] on span "Bureau Threceita" at bounding box center [535, 256] width 76 height 14
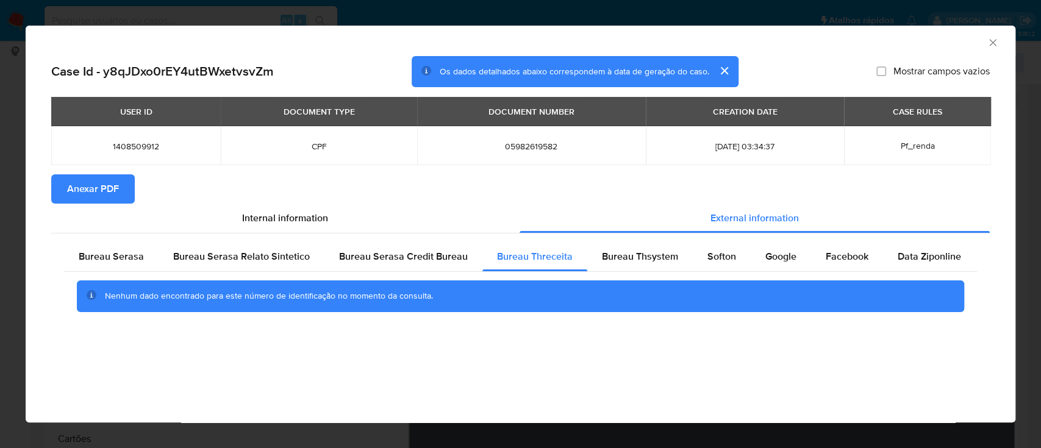
click at [169, 373] on div "AML Data Collector Case Id - y8qJDxo0rEY4utBWxetvsvZm Os dados detalhados abaix…" at bounding box center [520, 224] width 989 height 397
click at [643, 254] on span "Bureau Thsystem" at bounding box center [640, 256] width 76 height 14
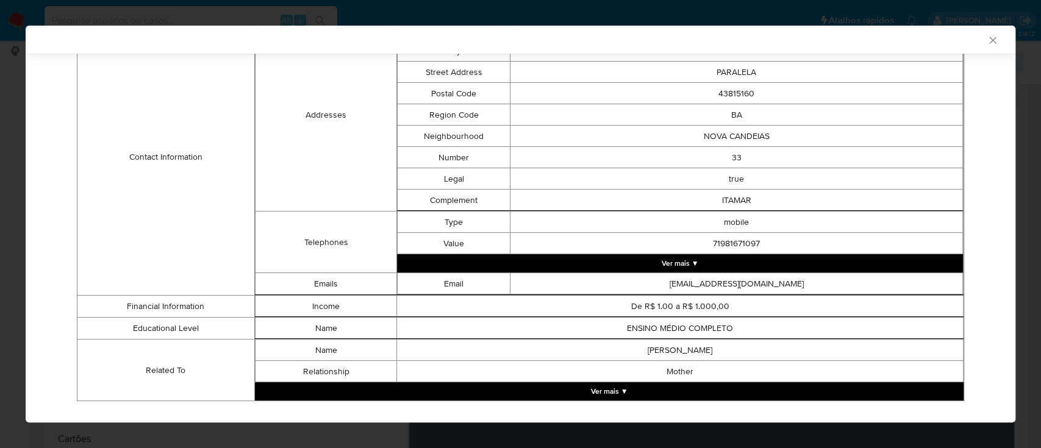
scroll to position [533, 0]
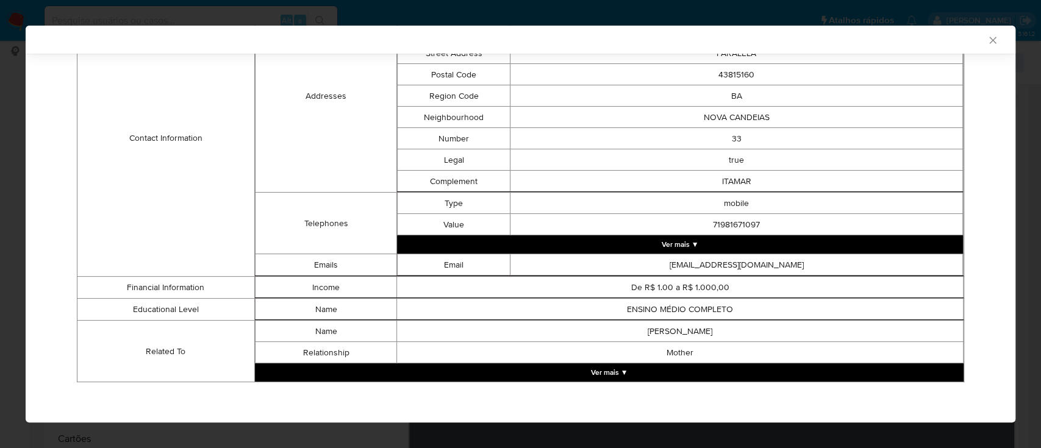
click at [666, 365] on button "Ver mais ▼" at bounding box center [609, 372] width 708 height 18
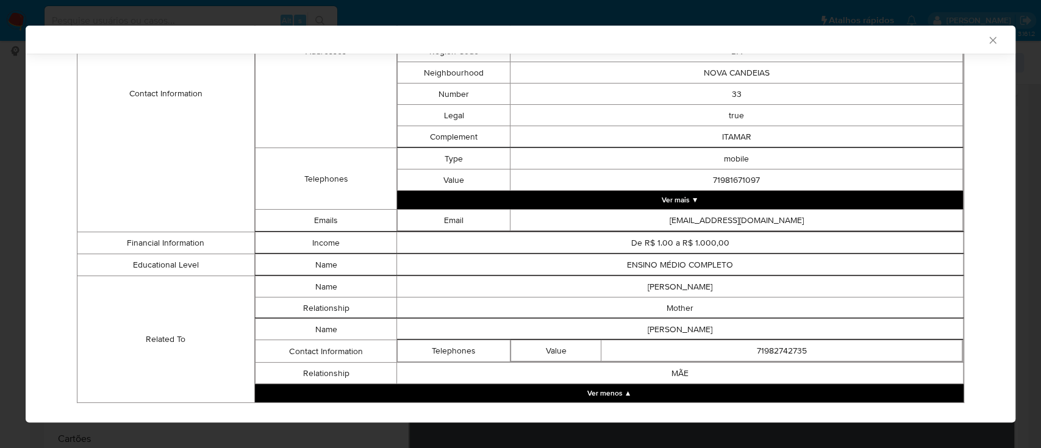
scroll to position [598, 0]
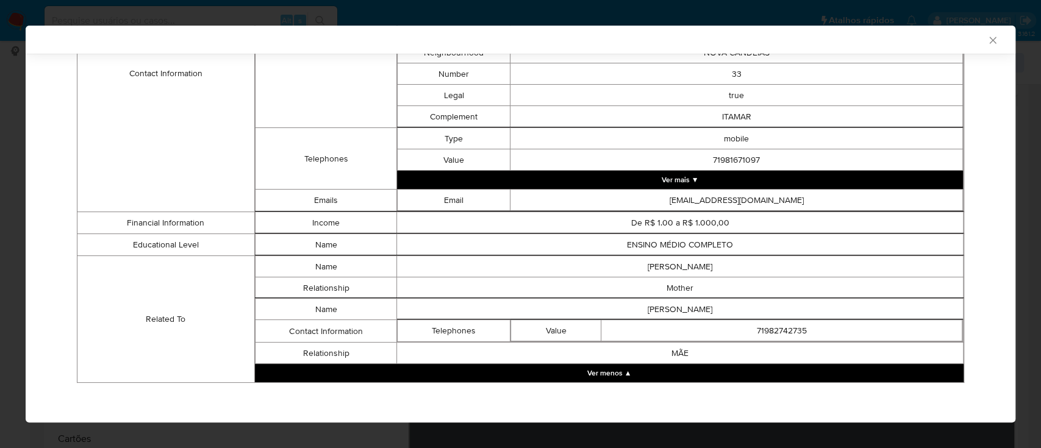
click at [135, 161] on td "Contact Information" at bounding box center [165, 73] width 177 height 277
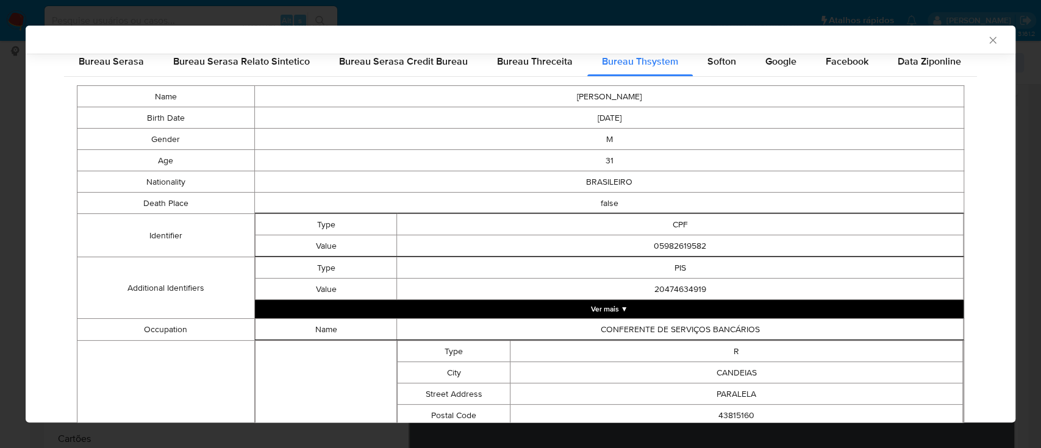
scroll to position [0, 0]
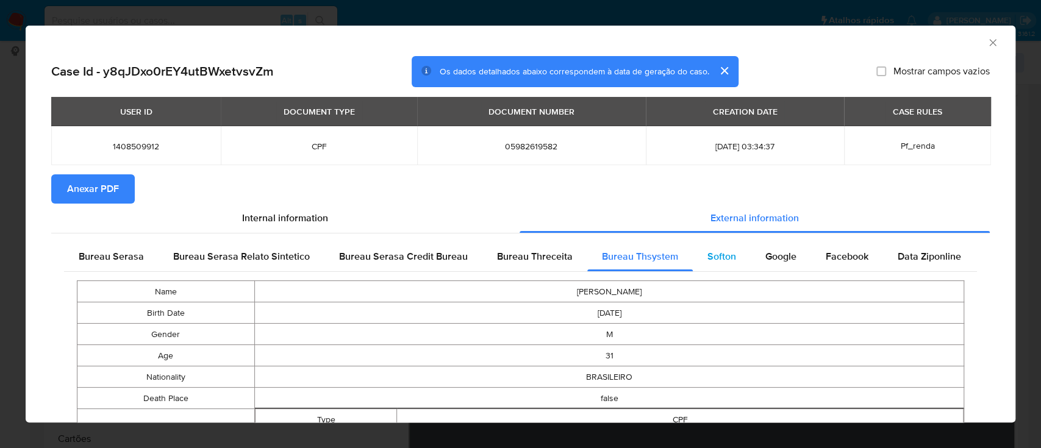
click at [710, 257] on span "Softon" at bounding box center [721, 256] width 29 height 14
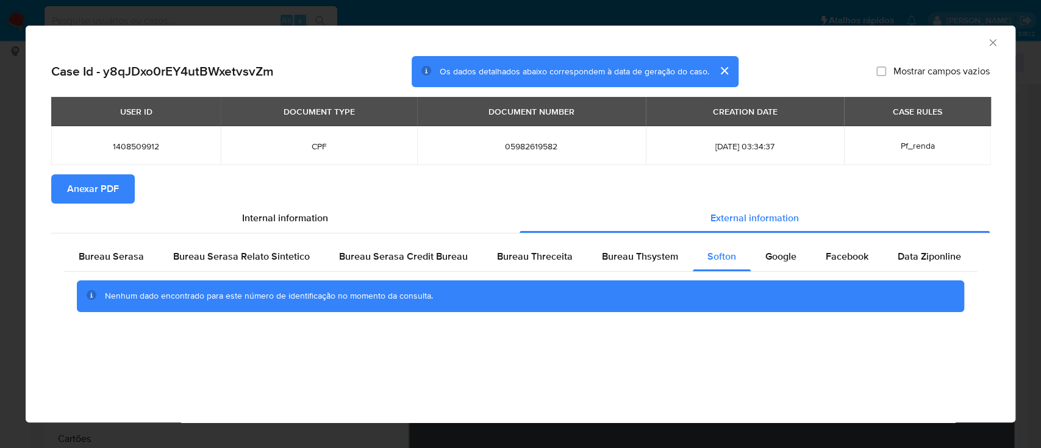
click at [235, 350] on div "Case Id - y8qJDxo0rEY4utBWxetvsvZm Os dados detalhados abaixo correspondem à da…" at bounding box center [520, 205] width 989 height 299
click at [782, 257] on span "Google" at bounding box center [780, 256] width 31 height 14
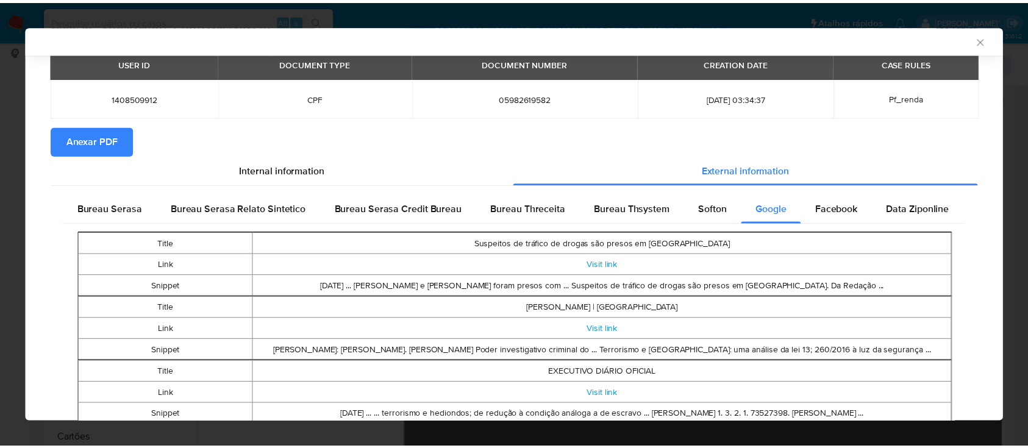
scroll to position [156, 0]
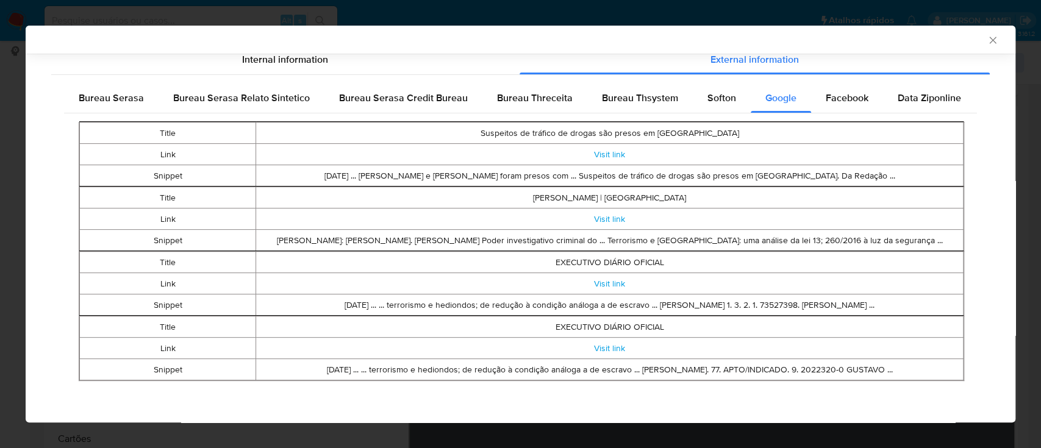
click at [989, 43] on icon "Fechar a janela" at bounding box center [992, 40] width 7 height 7
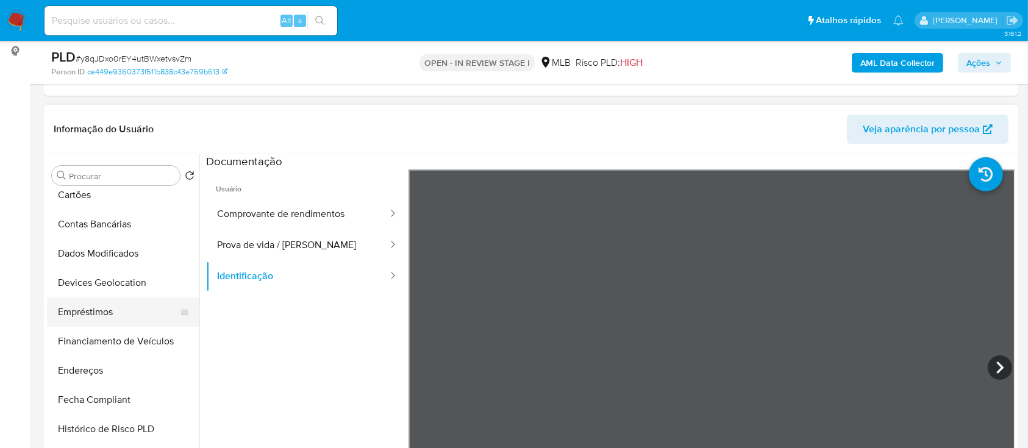
scroll to position [325, 0]
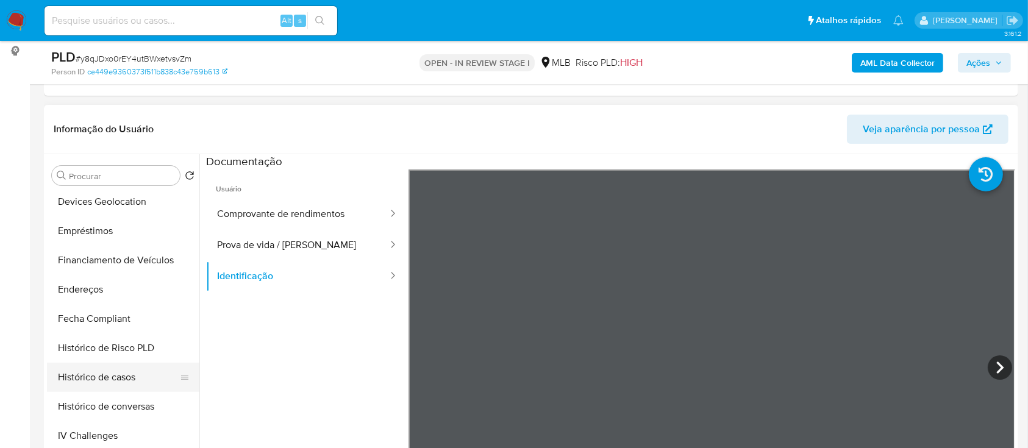
click at [84, 369] on button "Histórico de casos" at bounding box center [118, 377] width 143 height 29
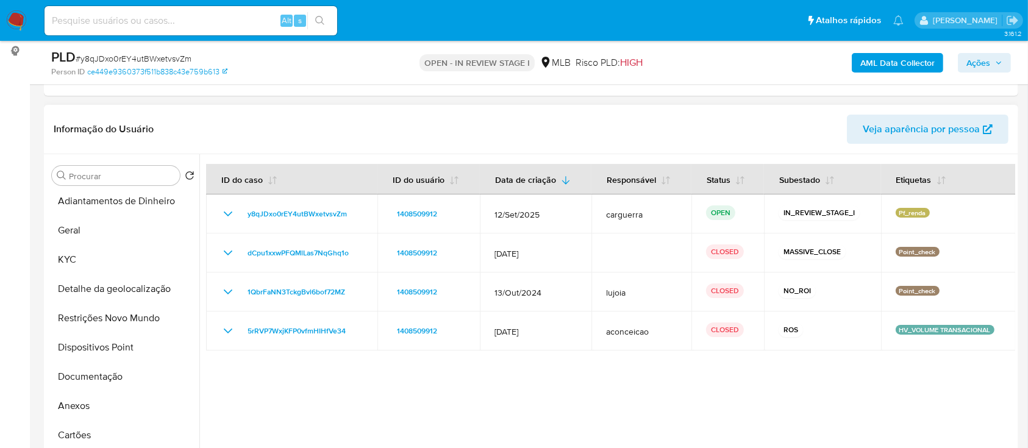
scroll to position [0, 0]
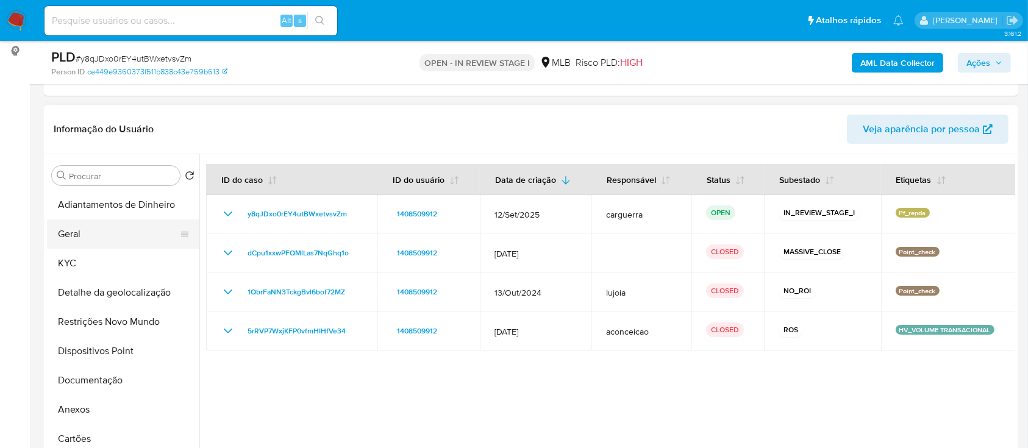
click at [74, 230] on button "Geral" at bounding box center [118, 233] width 143 height 29
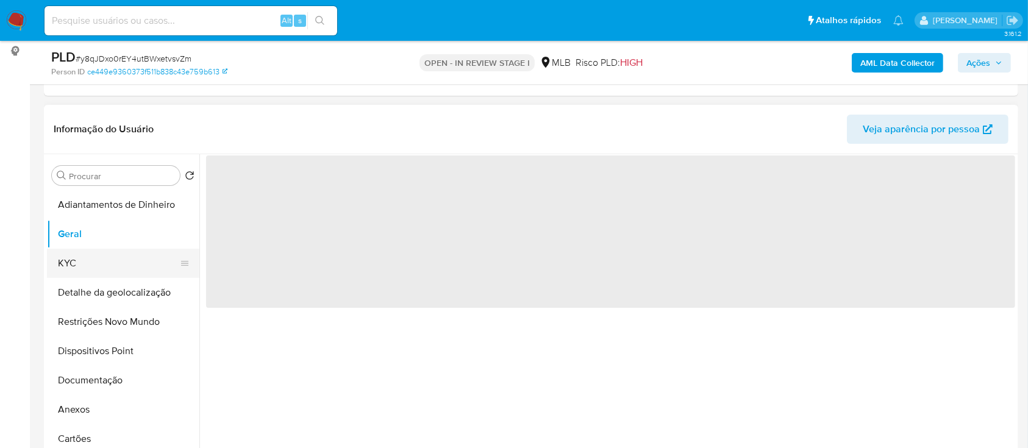
click at [82, 265] on button "KYC" at bounding box center [118, 263] width 143 height 29
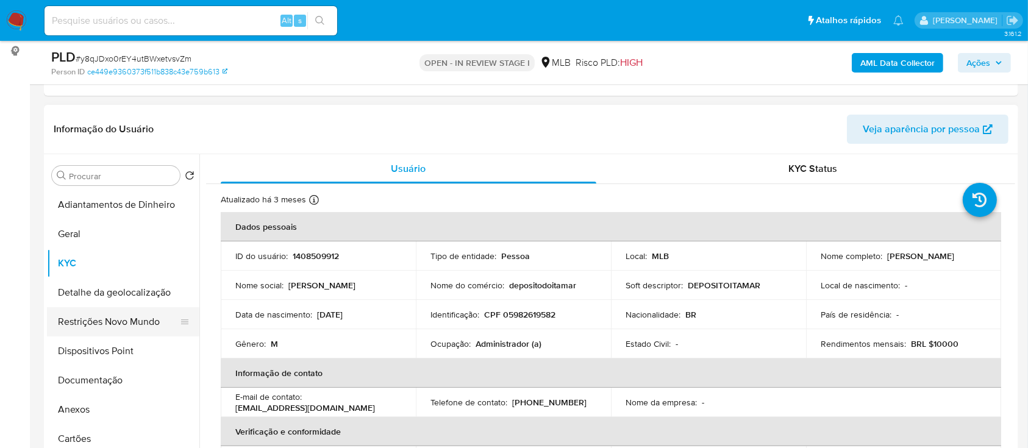
click at [107, 324] on button "Restrições Novo Mundo" at bounding box center [118, 321] width 143 height 29
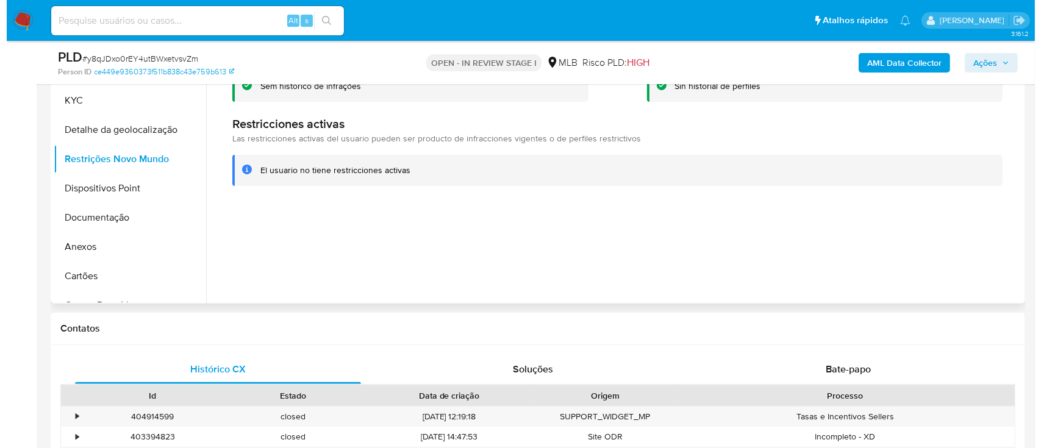
scroll to position [244, 0]
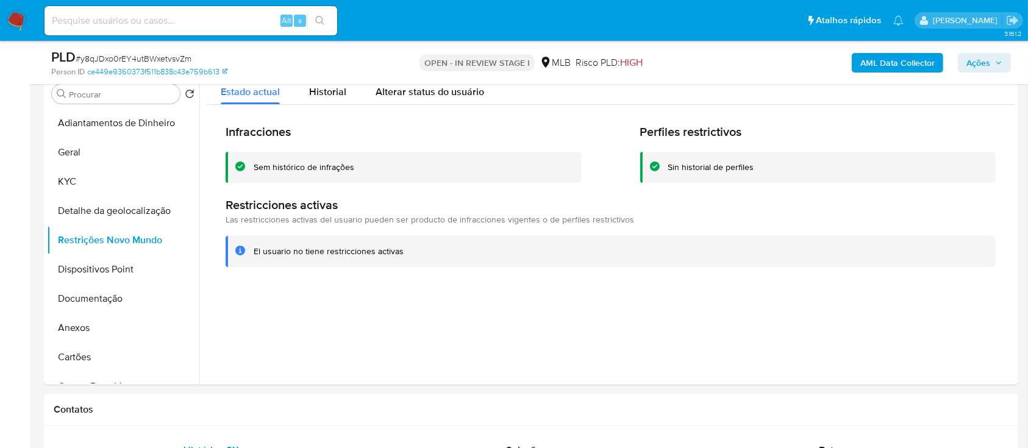
click at [991, 67] on span "Ações" at bounding box center [984, 62] width 36 height 17
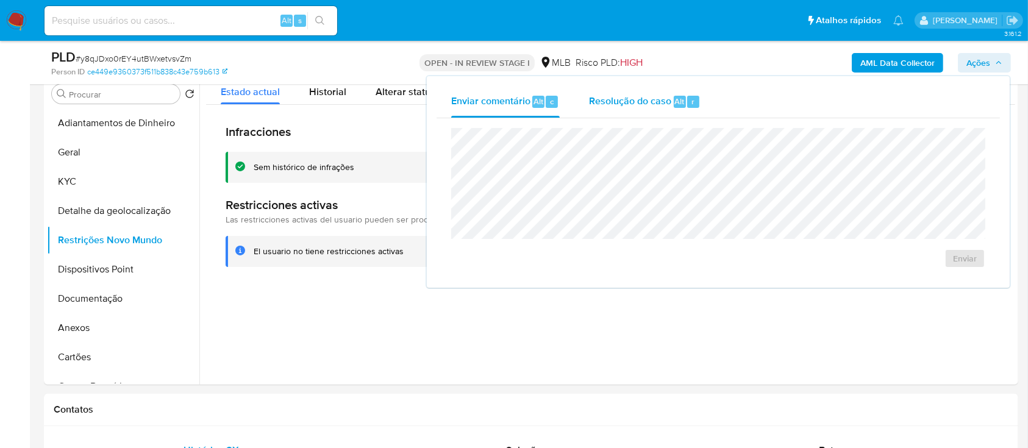
click at [652, 105] on span "Resolução do caso" at bounding box center [630, 101] width 82 height 14
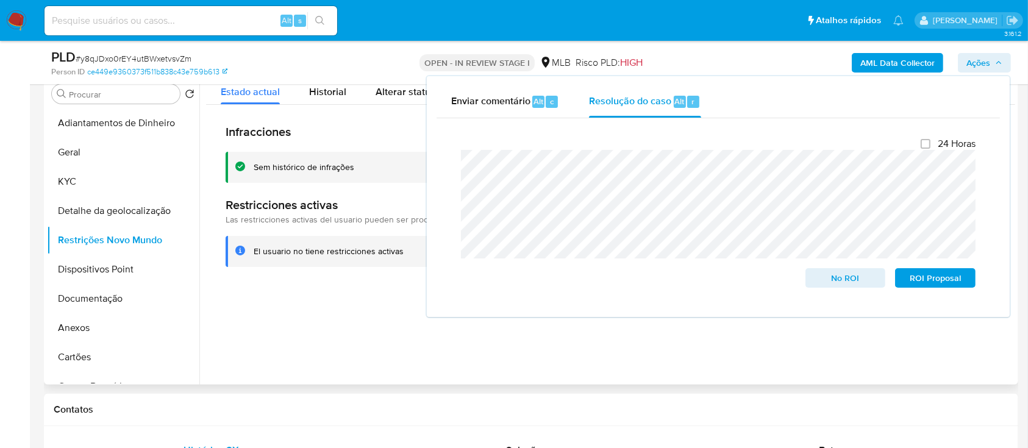
drag, startPoint x: 404, startPoint y: 354, endPoint x: 363, endPoint y: 349, distance: 41.1
click at [404, 354] on div at bounding box center [607, 229] width 816 height 312
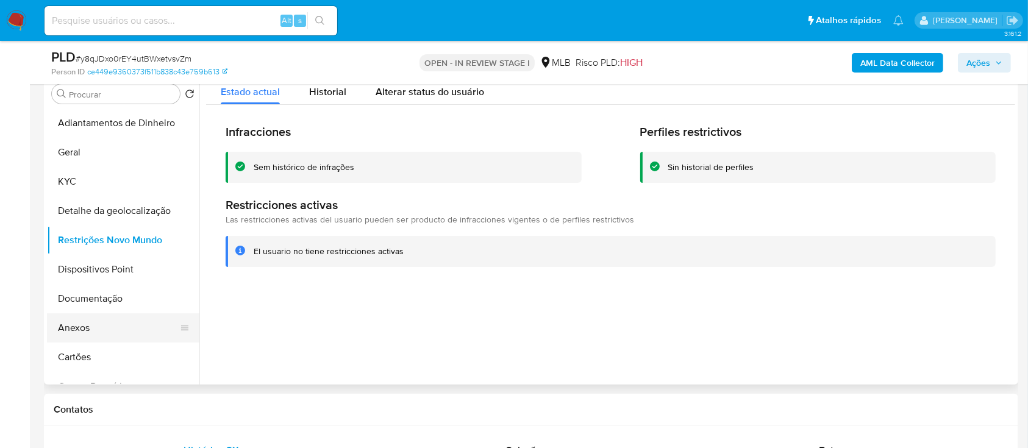
click at [87, 336] on button "Anexos" at bounding box center [118, 327] width 143 height 29
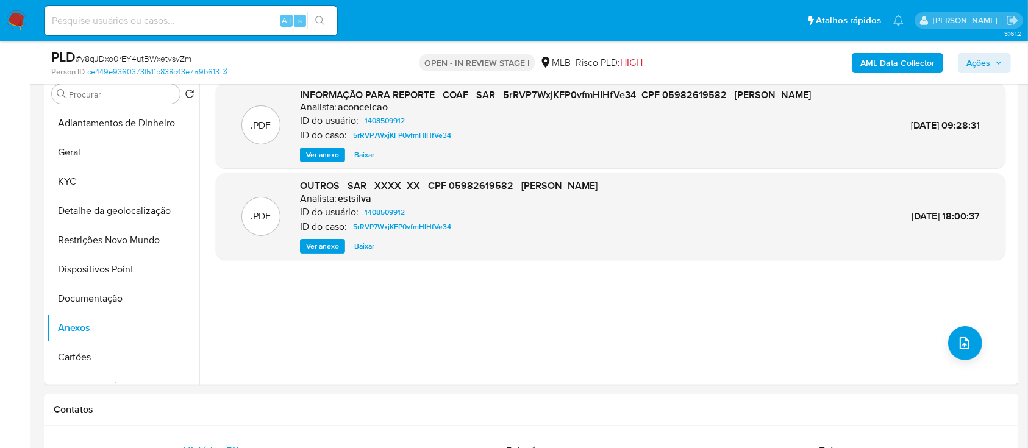
click at [874, 57] on b "AML Data Collector" at bounding box center [897, 63] width 74 height 20
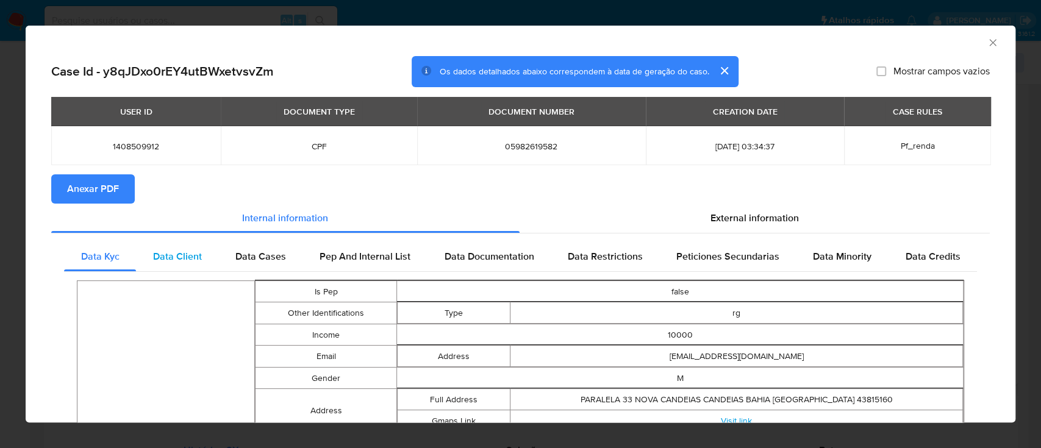
click at [183, 261] on span "Data Client" at bounding box center [177, 256] width 49 height 14
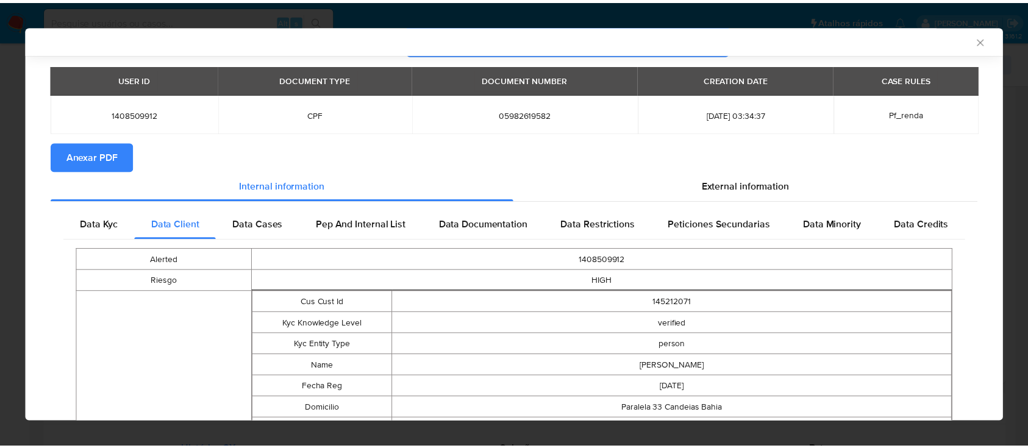
scroll to position [78, 0]
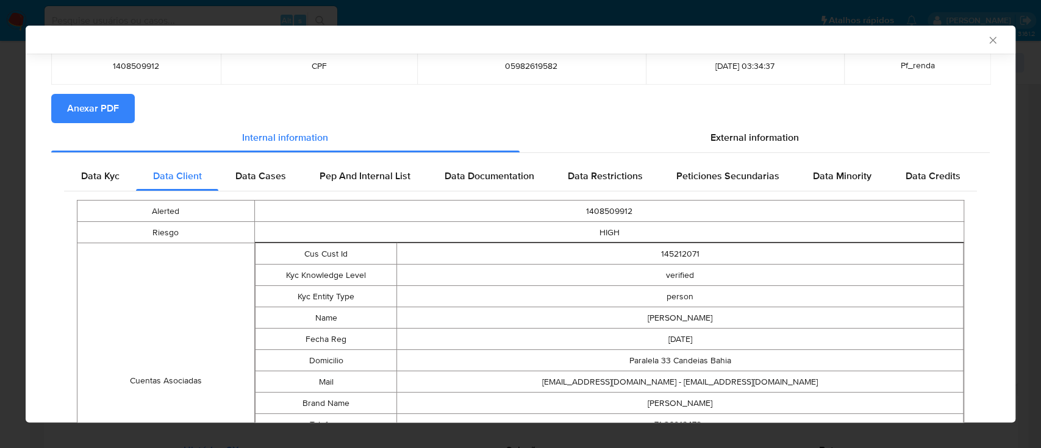
click at [96, 107] on span "Anexar PDF" at bounding box center [93, 108] width 52 height 27
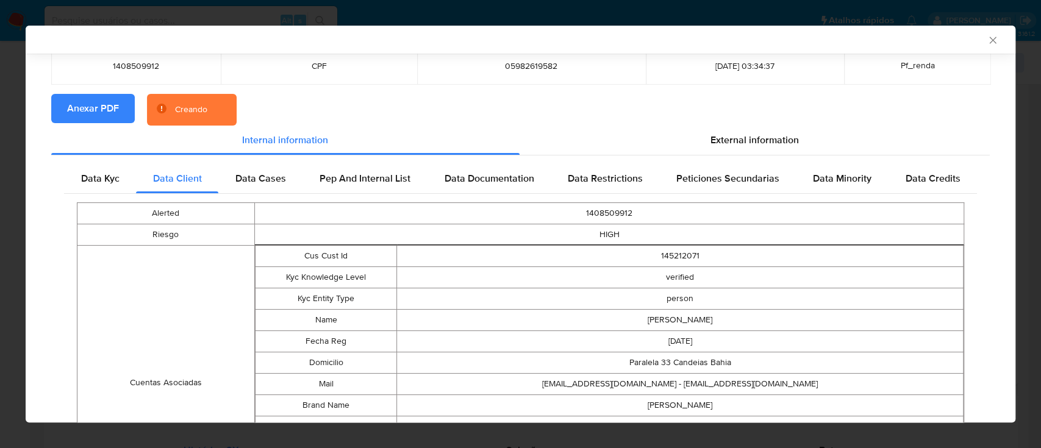
click at [986, 40] on icon "Fechar a janela" at bounding box center [992, 40] width 12 height 12
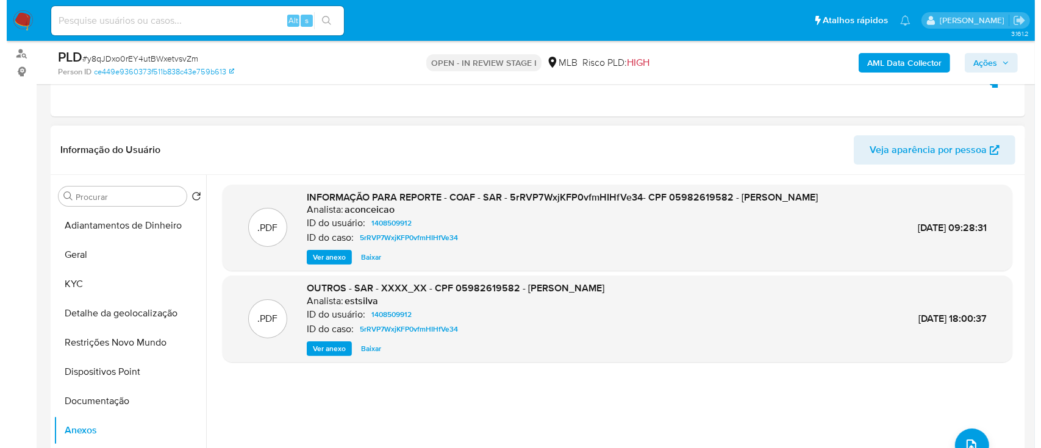
scroll to position [162, 0]
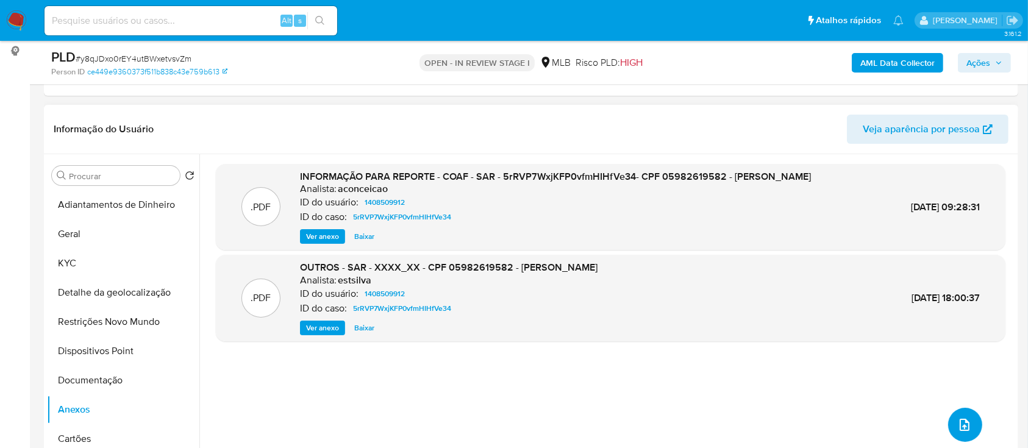
click at [961, 412] on button "upload-file" at bounding box center [965, 425] width 34 height 34
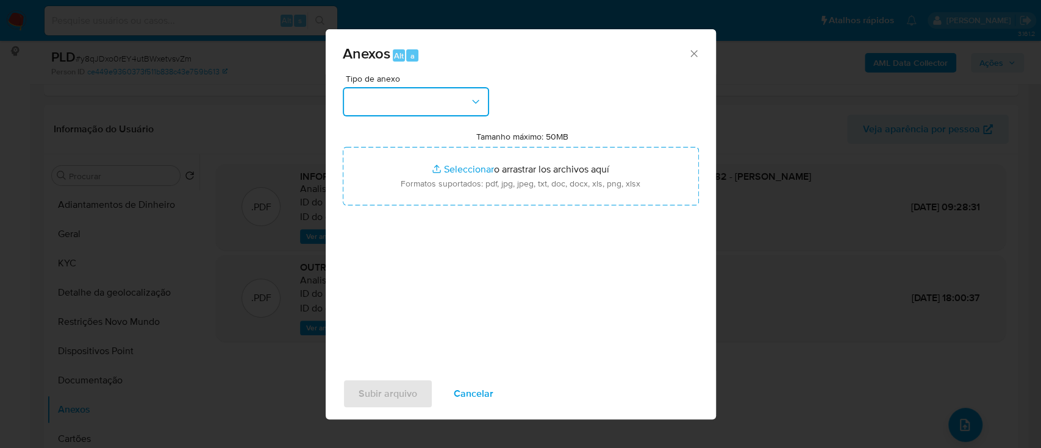
click at [400, 106] on button "button" at bounding box center [416, 101] width 146 height 29
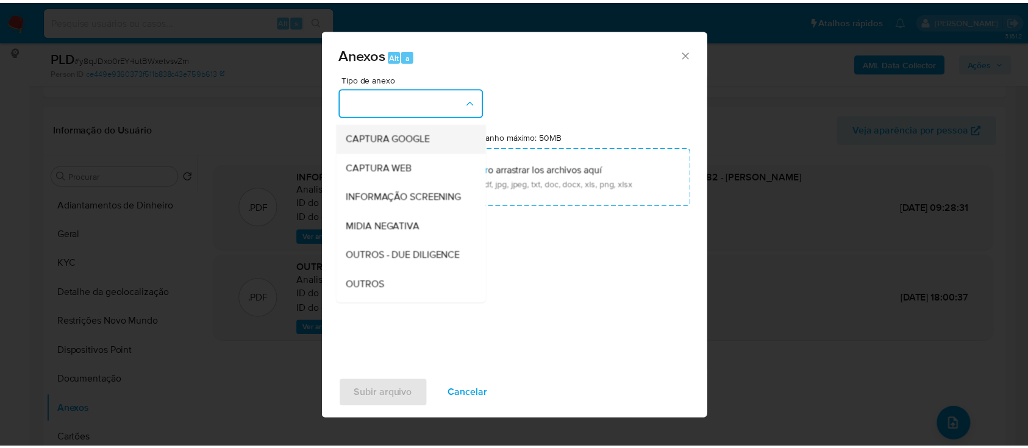
scroll to position [81, 0]
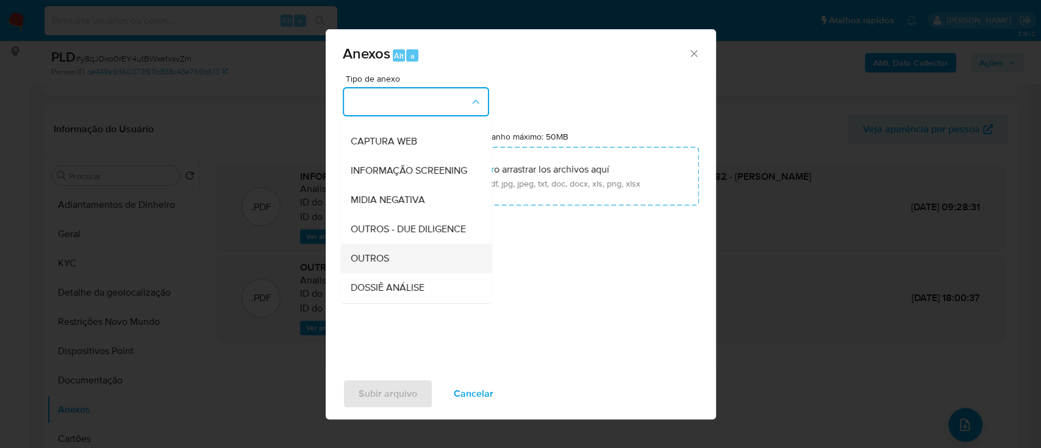
click at [390, 273] on div "OUTROS" at bounding box center [412, 258] width 124 height 29
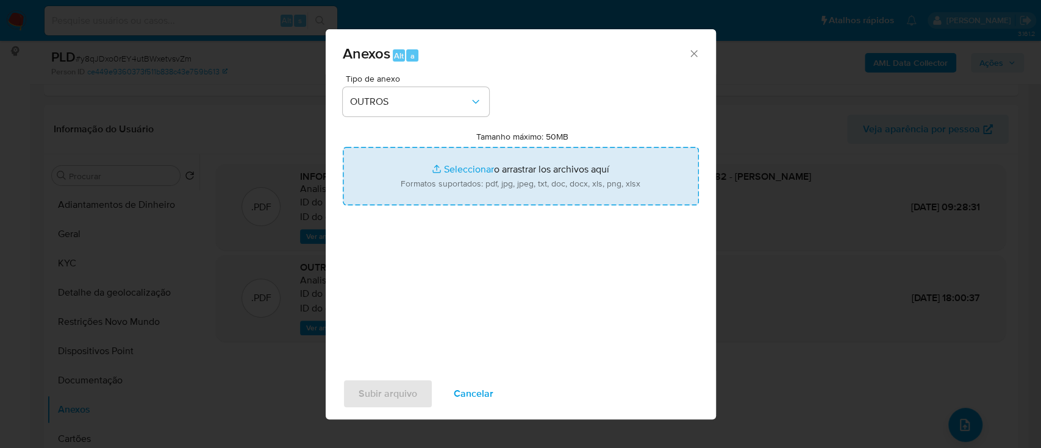
click at [433, 171] on input "Tamanho máximo: 50MB Seleccionar archivos" at bounding box center [521, 176] width 356 height 59
type input "C:\fakepath\2º SAR - xxx - CPF 05982619582 - LUCAS SANTOS NUNES.pdf"
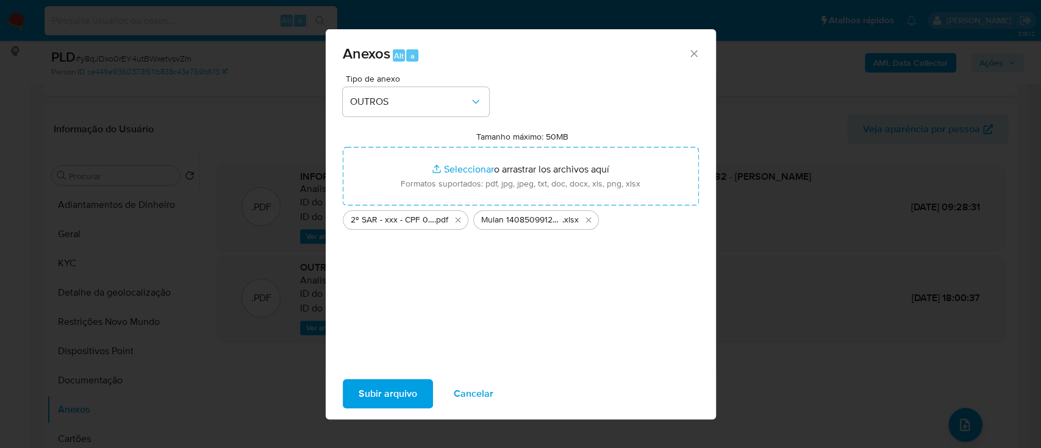
click at [419, 388] on button "Subir arquivo" at bounding box center [388, 393] width 90 height 29
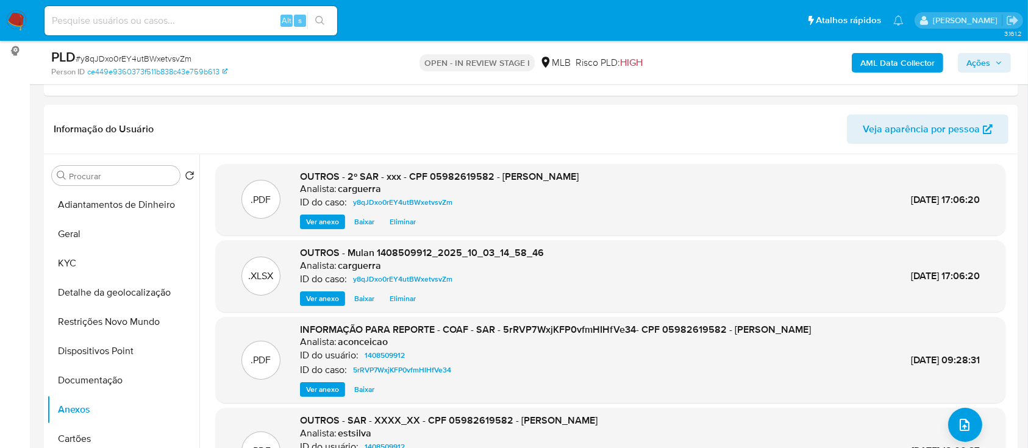
click at [989, 51] on div "AML Data Collector Ações" at bounding box center [852, 62] width 316 height 29
click at [985, 57] on span "Ações" at bounding box center [978, 63] width 24 height 20
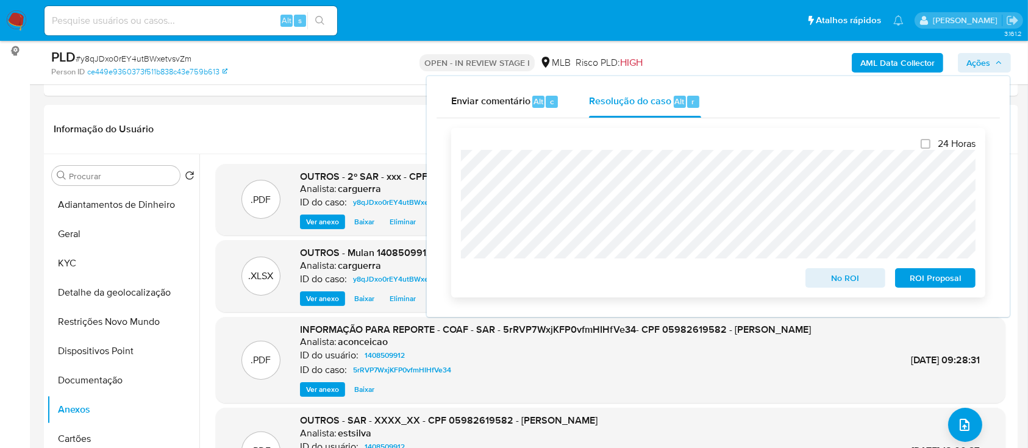
click at [936, 279] on span "ROI Proposal" at bounding box center [934, 277] width 63 height 17
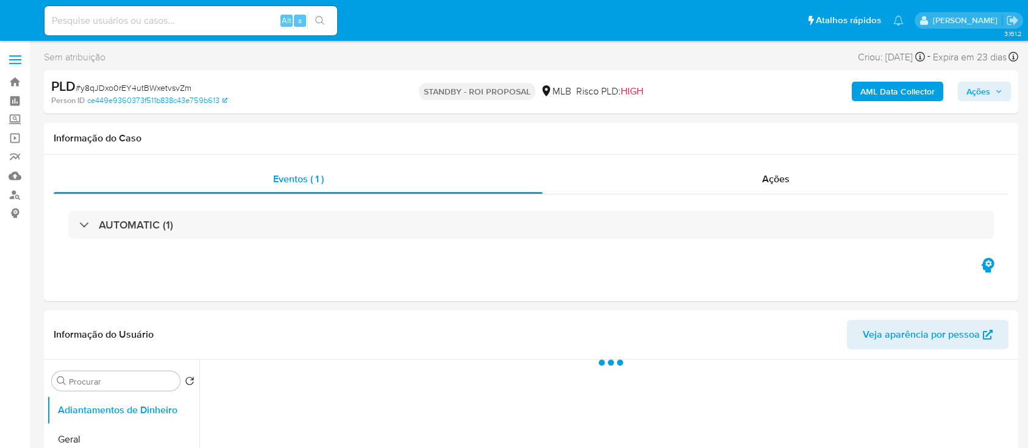
select select "10"
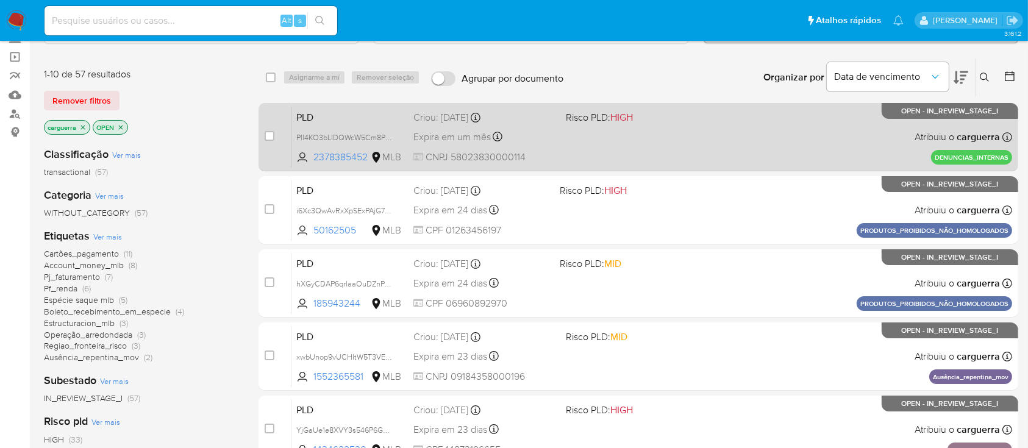
scroll to position [162, 0]
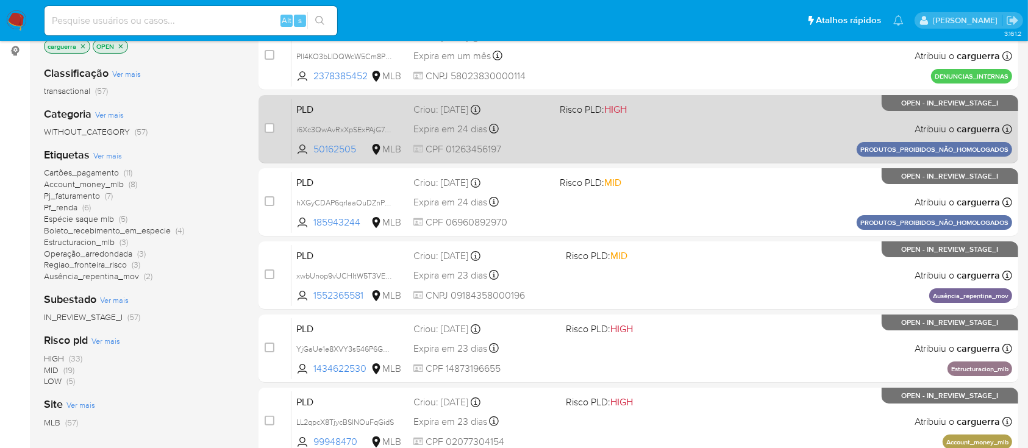
click at [672, 124] on div "PLD i6Xc3QwAvRxXpSExPAjG7a4E 50162505 MLB Risco PLD: HIGH Criou: [DATE] Criou: …" at bounding box center [651, 129] width 721 height 62
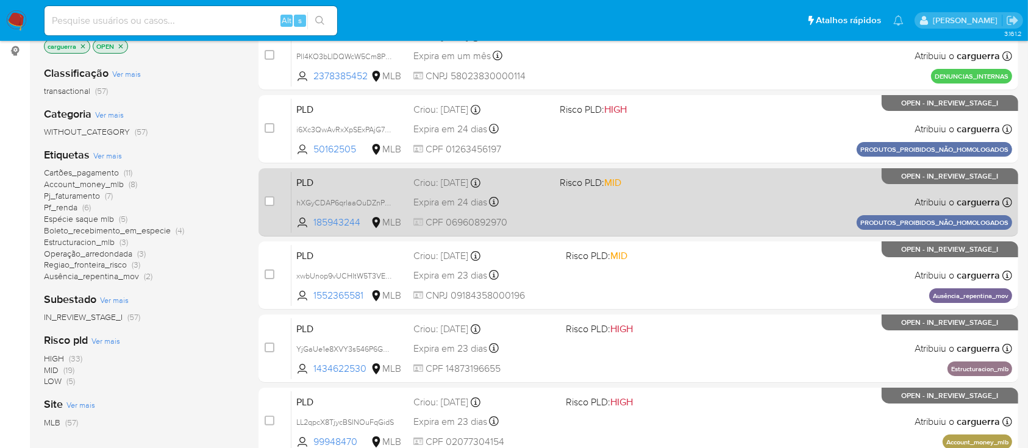
click at [715, 169] on div "case-item-checkbox Incapaz de atribuir o caso PLD hXGyCDAP6qrlaaOuDZnPErFT 1859…" at bounding box center [638, 202] width 760 height 68
click at [736, 227] on div "PLD hXGyCDAP6qrlaaOuDZnPErFT 185943244 MLB Risco PLD: MID Criou: [DATE] Criou: …" at bounding box center [651, 202] width 721 height 62
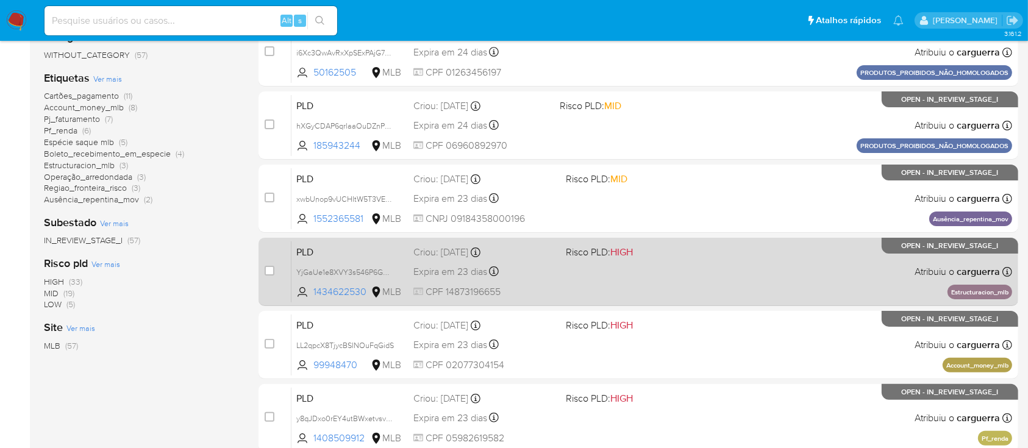
scroll to position [244, 0]
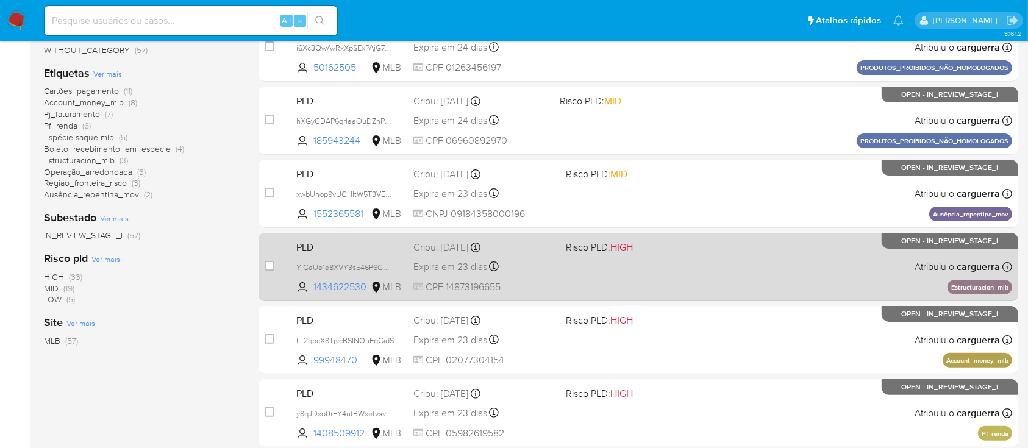
click at [650, 261] on div "PLD YjGaUe1e8XVY3s546P6GDORd 1434622530 MLB Risco PLD: HIGH Criou: 12/09/2025 C…" at bounding box center [651, 267] width 721 height 62
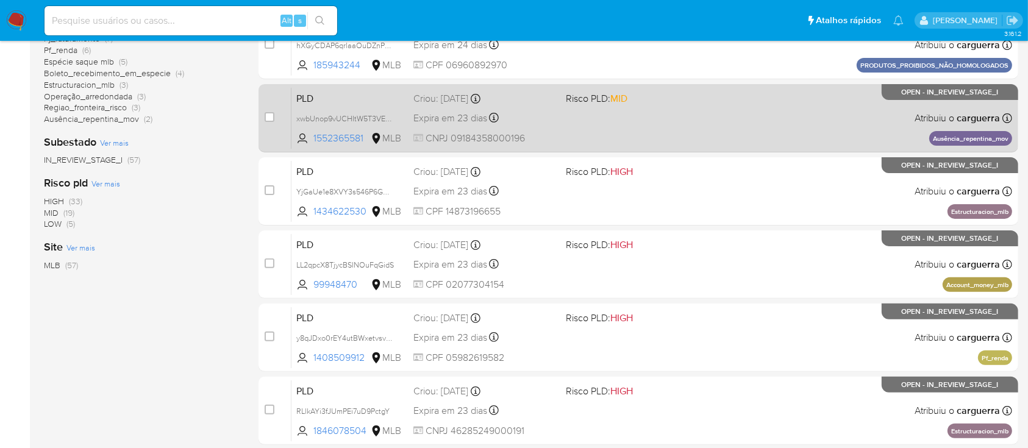
scroll to position [325, 0]
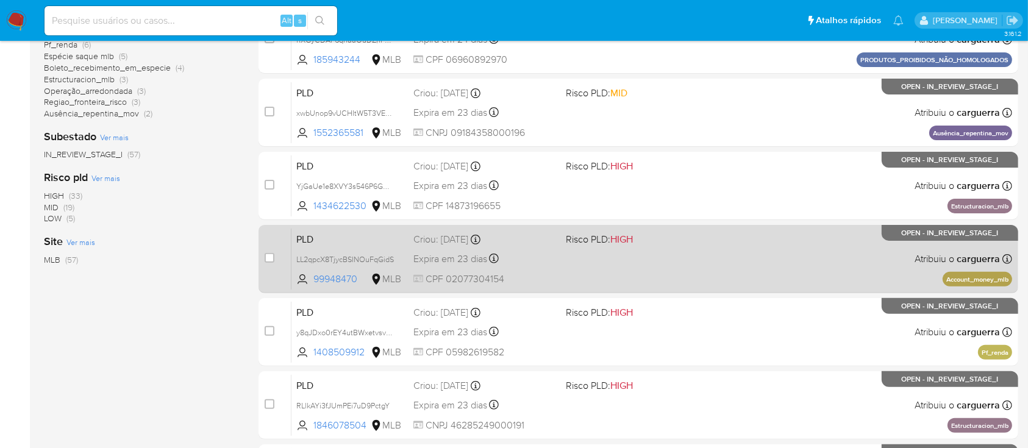
click at [697, 247] on div "PLD LL2qpcX8TjycBSINOuFqGidS 99948470 MLB Risco PLD: HIGH Criou: 12/09/2025 Cri…" at bounding box center [651, 259] width 721 height 62
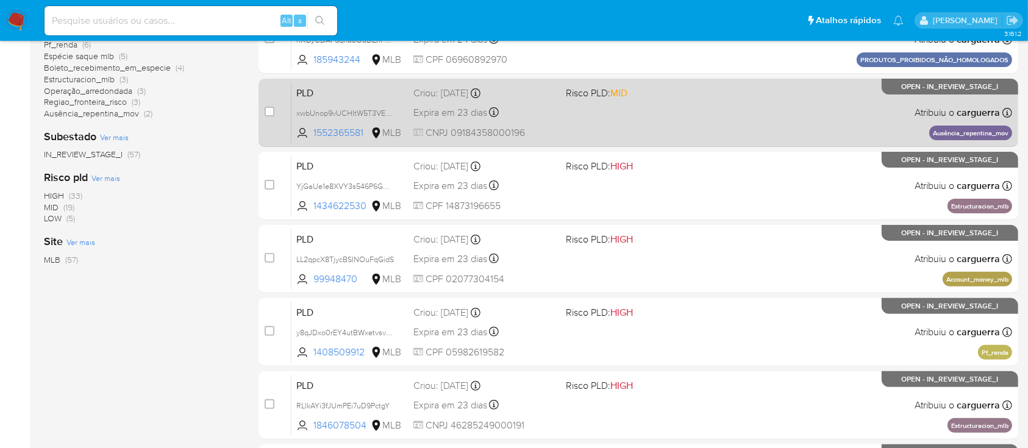
scroll to position [406, 0]
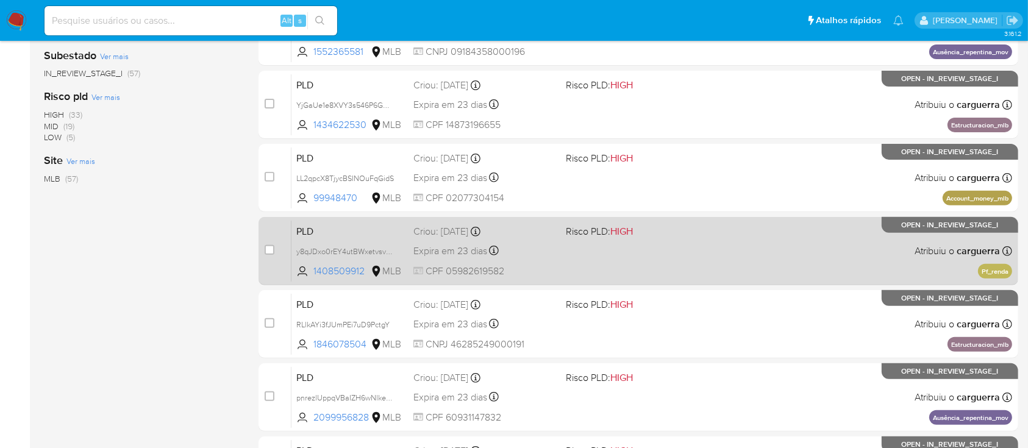
click at [727, 240] on div "PLD y8qJDxo0rEY4utBWxetvsvZm 1408509912 MLB Risco PLD: HIGH Criou: 12/09/2025 C…" at bounding box center [651, 251] width 721 height 62
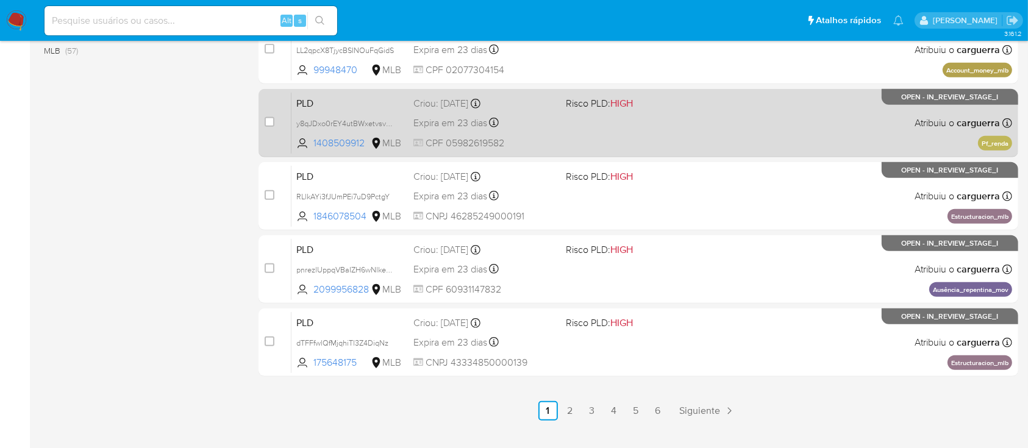
scroll to position [557, 0]
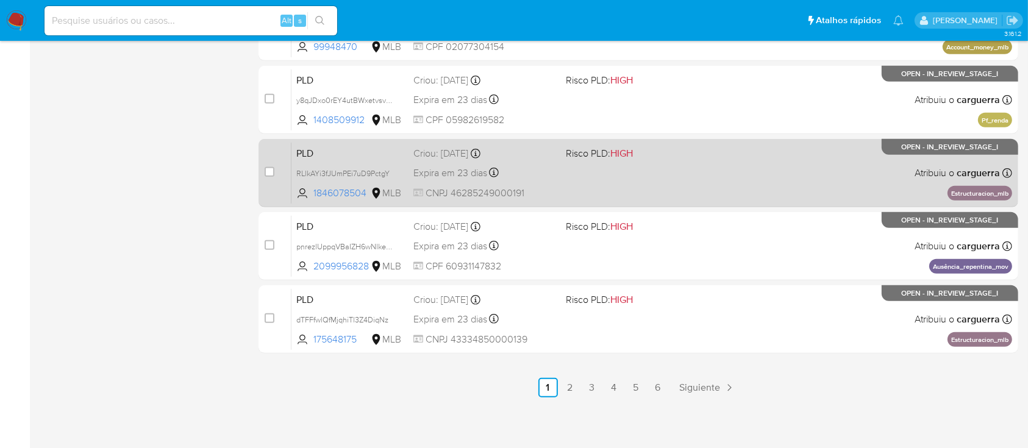
click at [759, 179] on div "PLD RLlkAYi3fJUmPEi7uD9PctgY 1846078504 MLB Risco PLD: HIGH Criou: 12/09/2025 C…" at bounding box center [651, 173] width 721 height 62
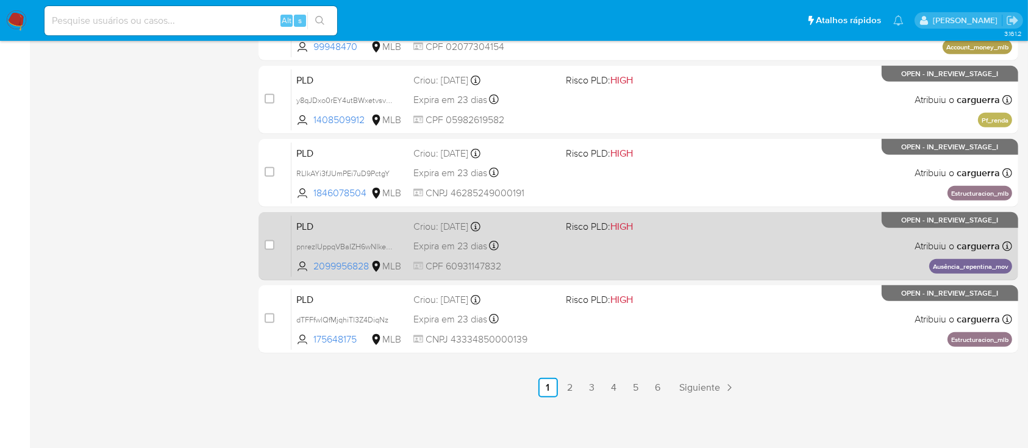
click at [712, 229] on div "PLD pnrezlUppqVBaIZH6wNlkeBR 2099956828 MLB Risco PLD: HIGH Criou: 12/09/2025 C…" at bounding box center [651, 246] width 721 height 62
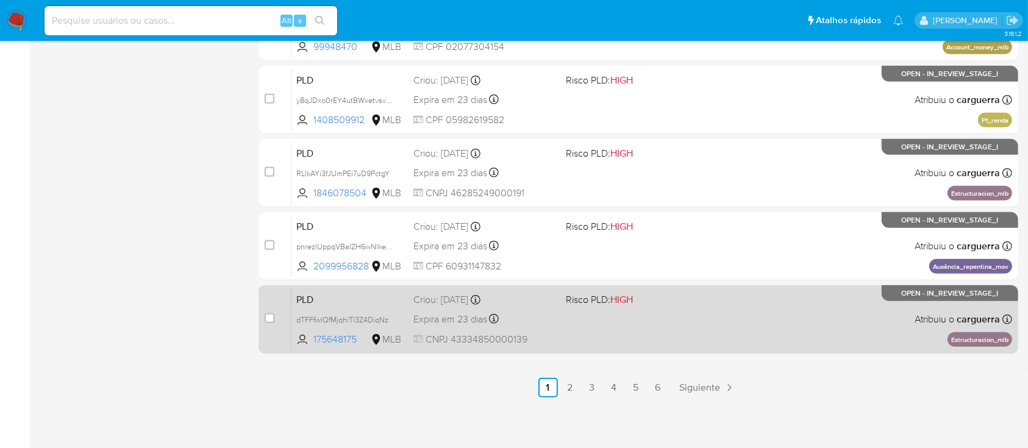
click at [696, 293] on span "Risco PLD: HIGH" at bounding box center [637, 299] width 142 height 16
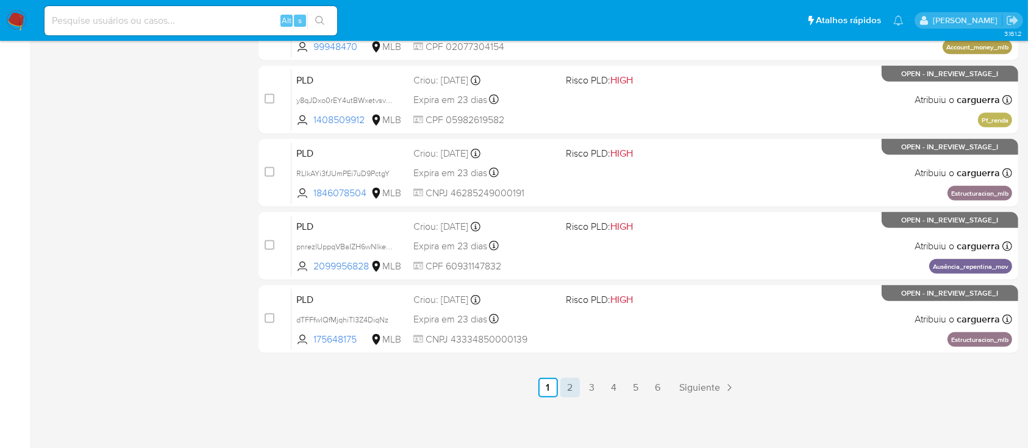
click at [572, 384] on link "2" at bounding box center [570, 388] width 20 height 20
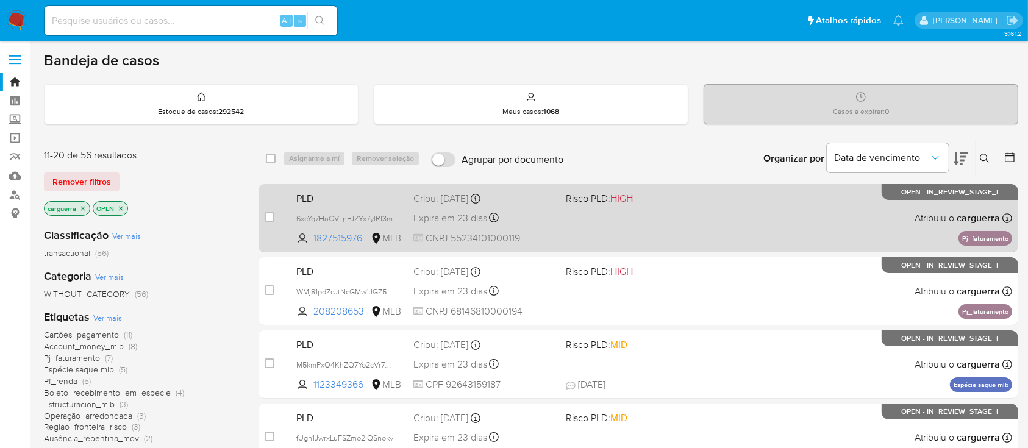
click at [670, 208] on div "PLD 6xcYq7HaGVLnFJZYx7ylRI3m 1827515976 MLB Risco PLD: HIGH Criou: 12/09/2025 C…" at bounding box center [651, 218] width 721 height 62
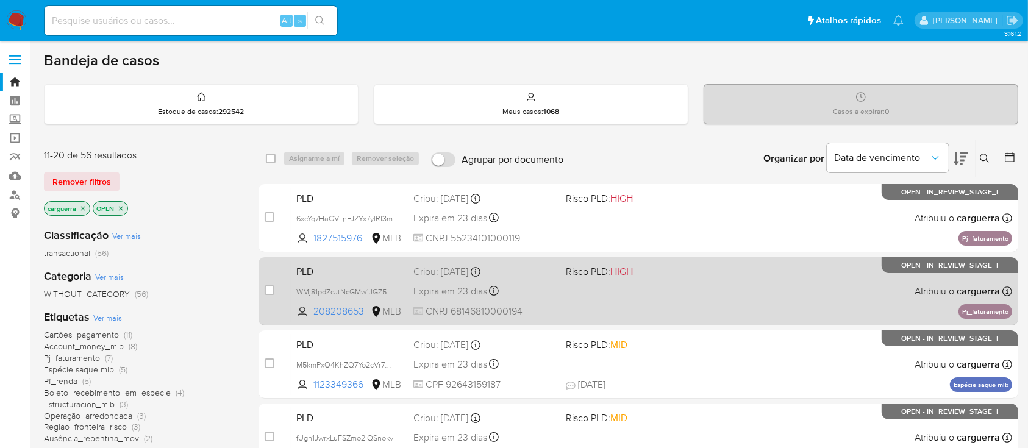
click at [725, 285] on div "PLD WMj81pdZcJtNcGMw1JGZ5SXA 208208653 MLB Risco PLD: HIGH Criou: 12/09/2025 Cr…" at bounding box center [651, 291] width 721 height 62
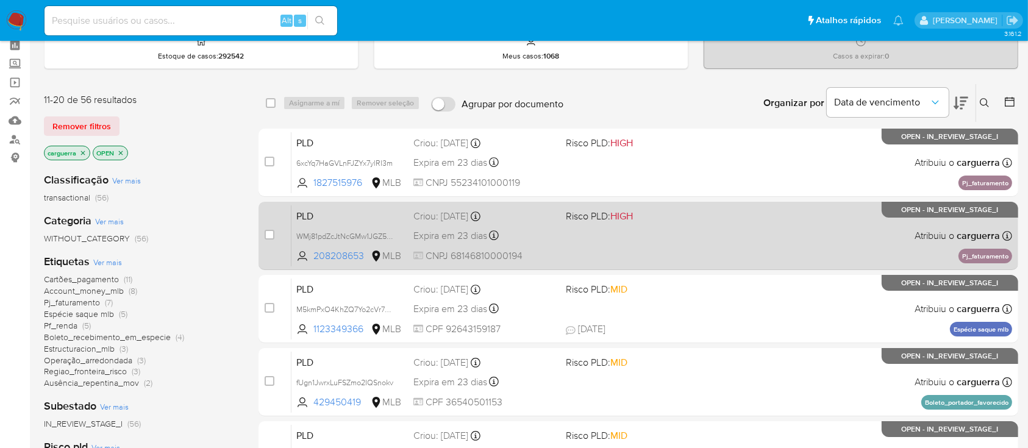
scroll to position [81, 0]
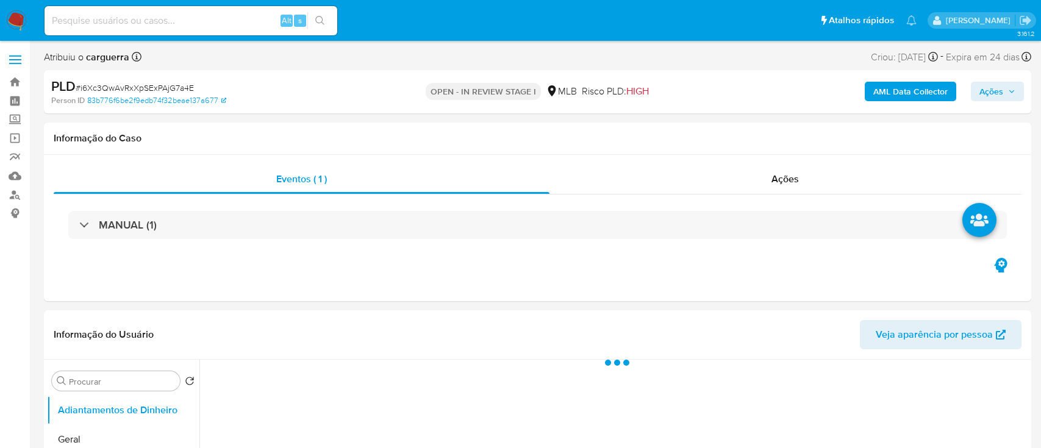
select select "10"
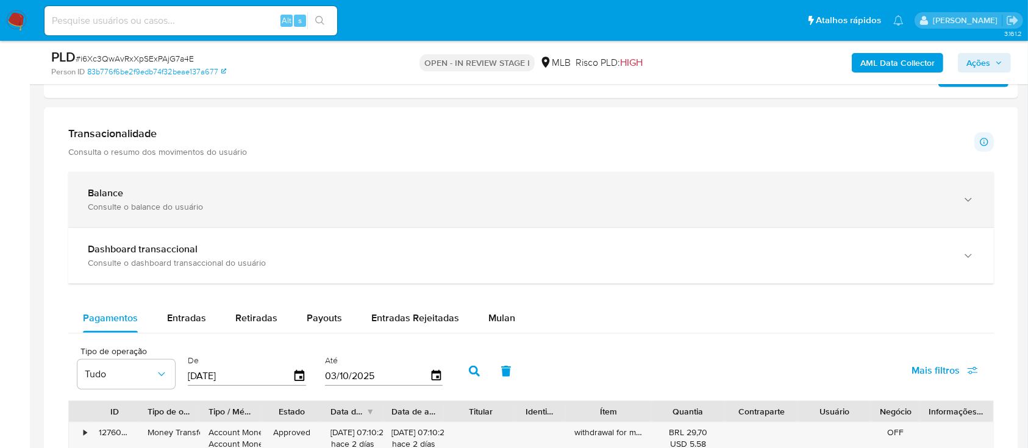
scroll to position [813, 0]
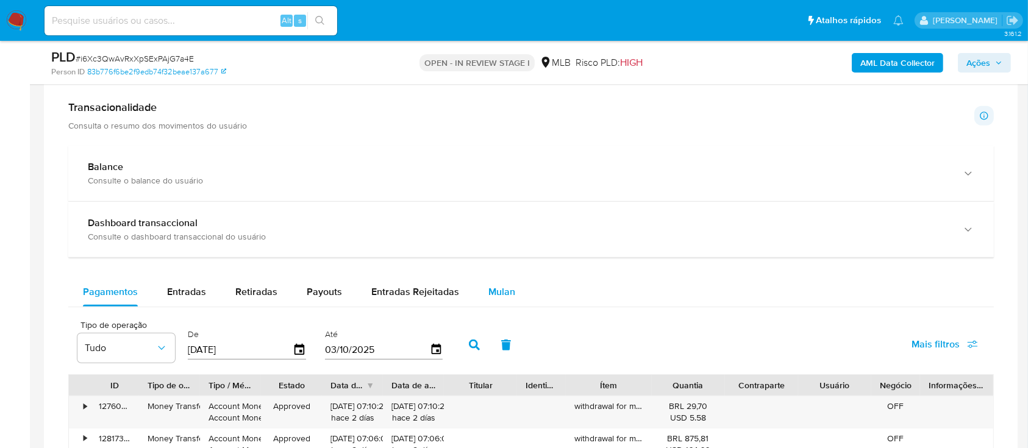
click at [496, 293] on span "Mulan" at bounding box center [501, 292] width 27 height 14
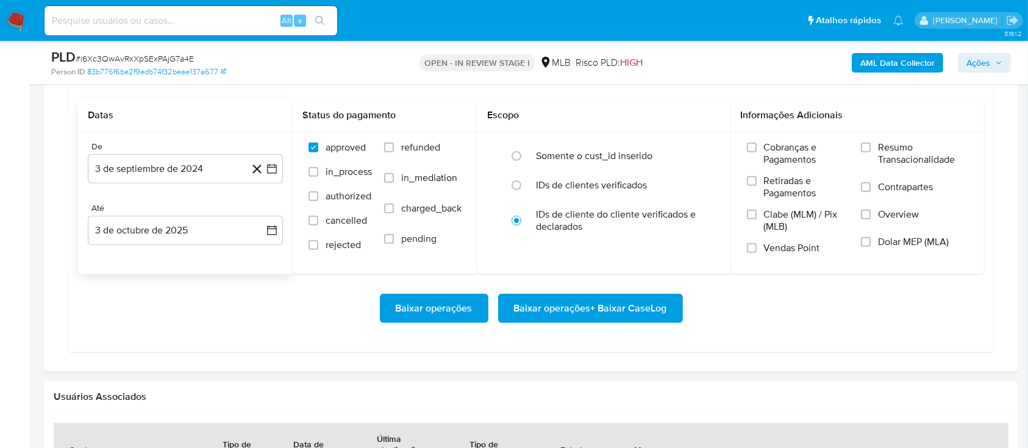
scroll to position [1057, 0]
click at [274, 165] on icon "button" at bounding box center [272, 168] width 12 height 12
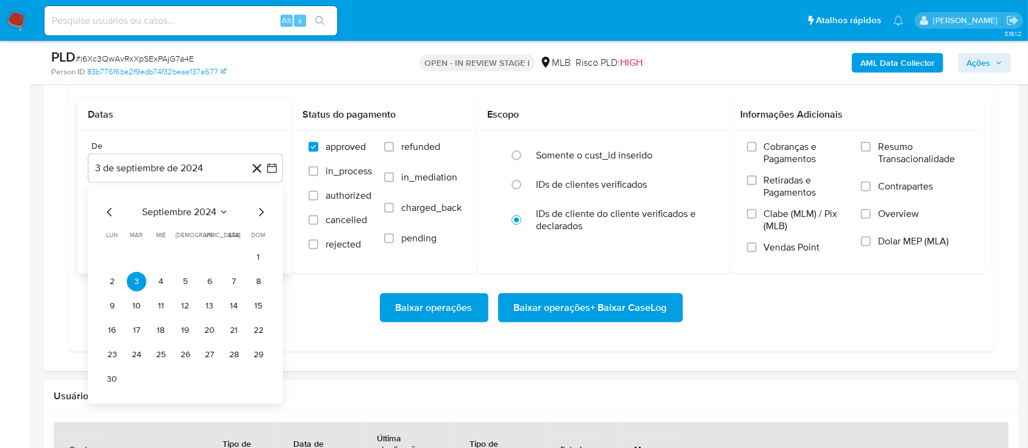
click at [215, 215] on span "septiembre 2024" at bounding box center [179, 212] width 74 height 12
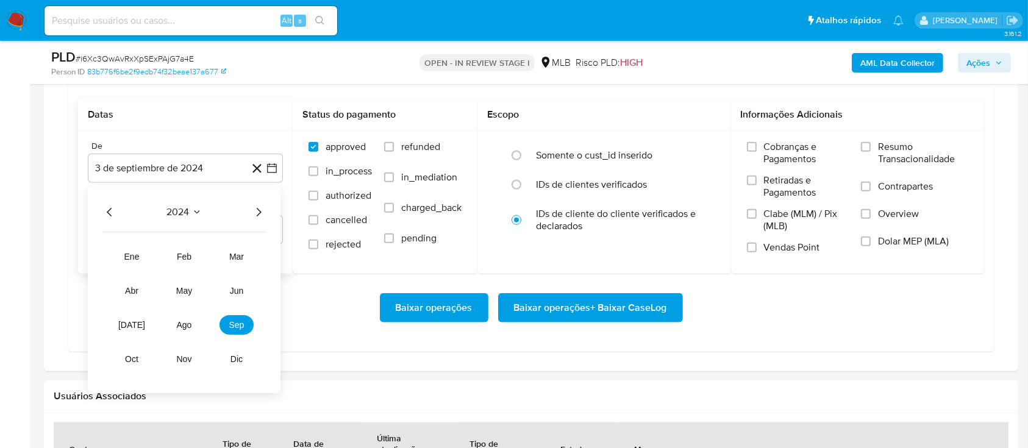
click at [254, 207] on icon "Año siguiente" at bounding box center [258, 212] width 15 height 15
click at [185, 323] on span "ago" at bounding box center [184, 325] width 15 height 10
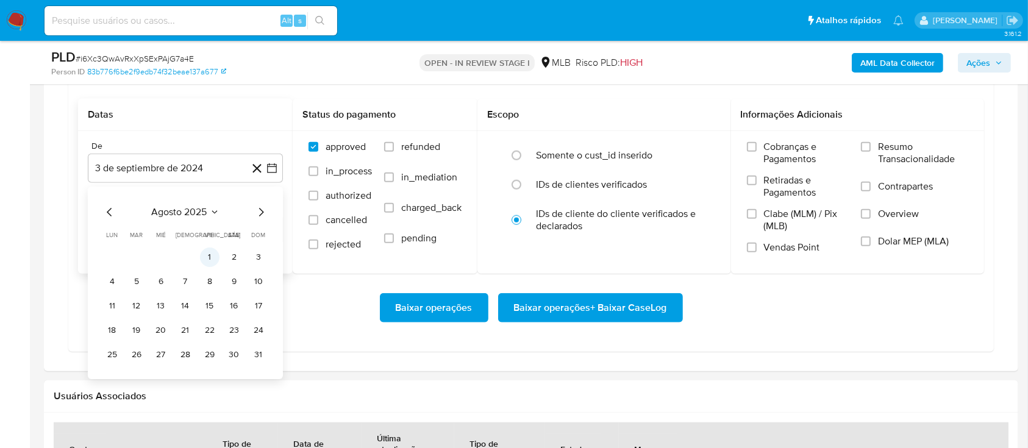
click at [210, 255] on button "1" at bounding box center [210, 258] width 20 height 20
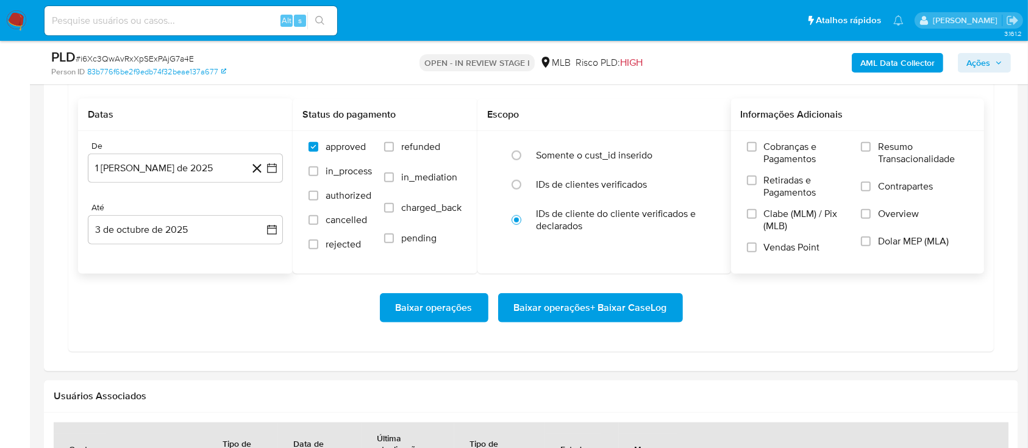
click at [894, 154] on span "Resumo Transacionalidade" at bounding box center [923, 153] width 90 height 24
click at [871, 152] on input "Resumo Transacionalidade" at bounding box center [866, 147] width 10 height 10
click at [640, 301] on span "Baixar operações + Baixar CaseLog" at bounding box center [590, 307] width 153 height 27
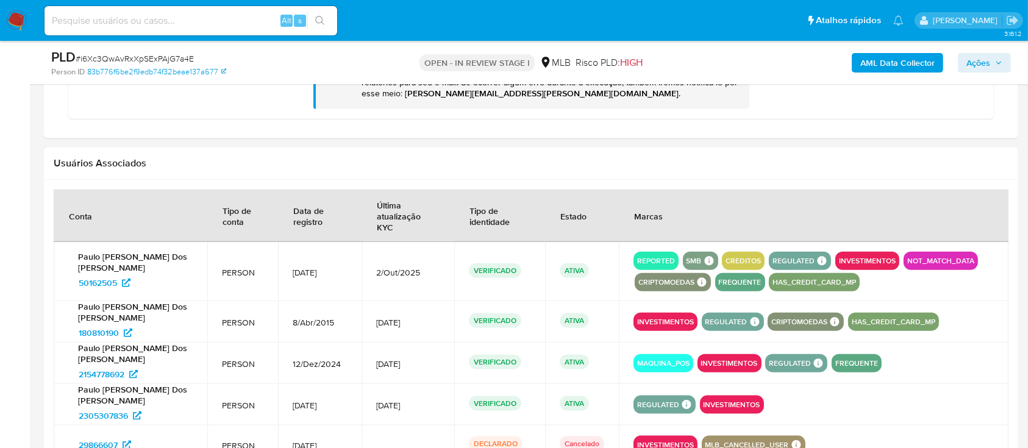
scroll to position [1381, 0]
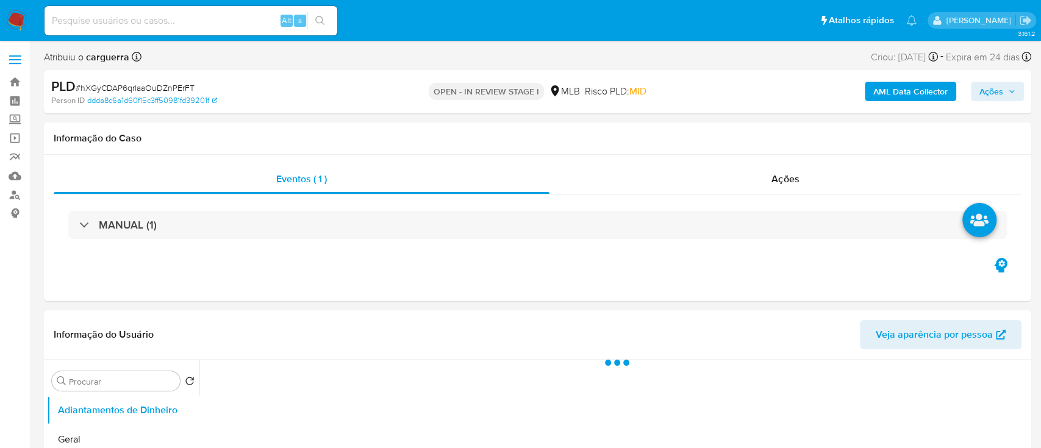
select select "10"
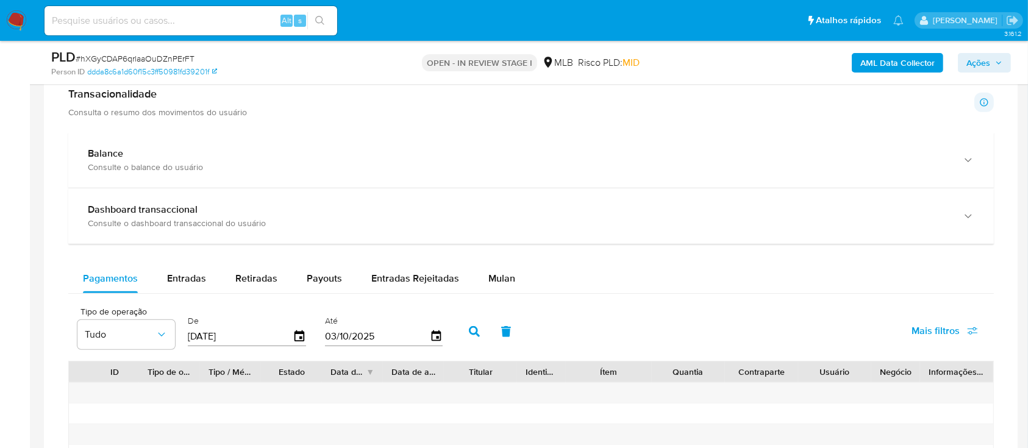
scroll to position [813, 0]
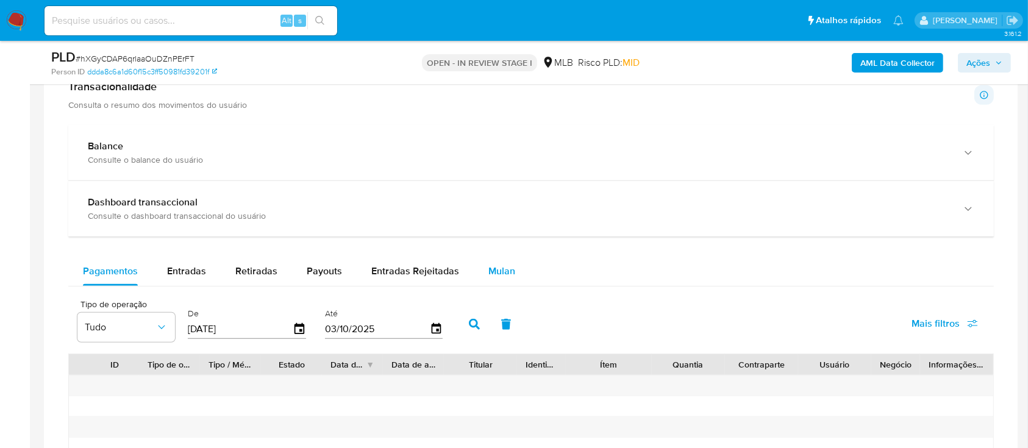
click at [494, 271] on span "Mulan" at bounding box center [501, 271] width 27 height 14
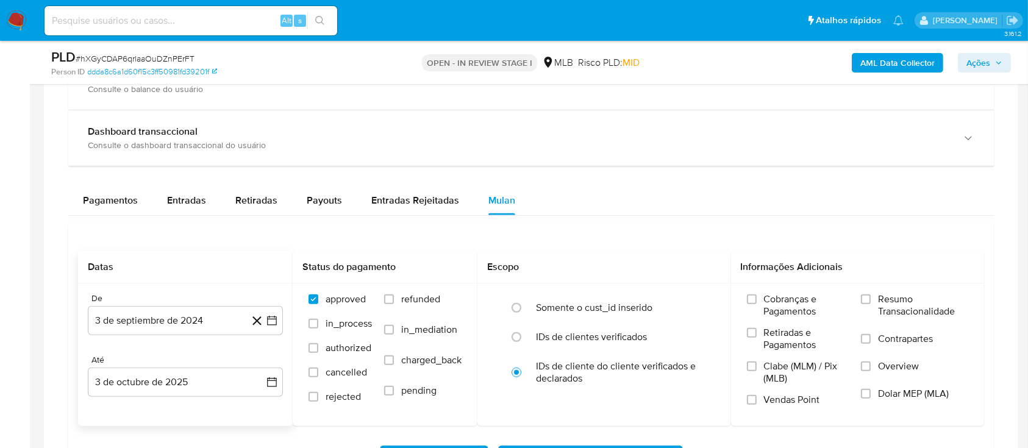
scroll to position [975, 0]
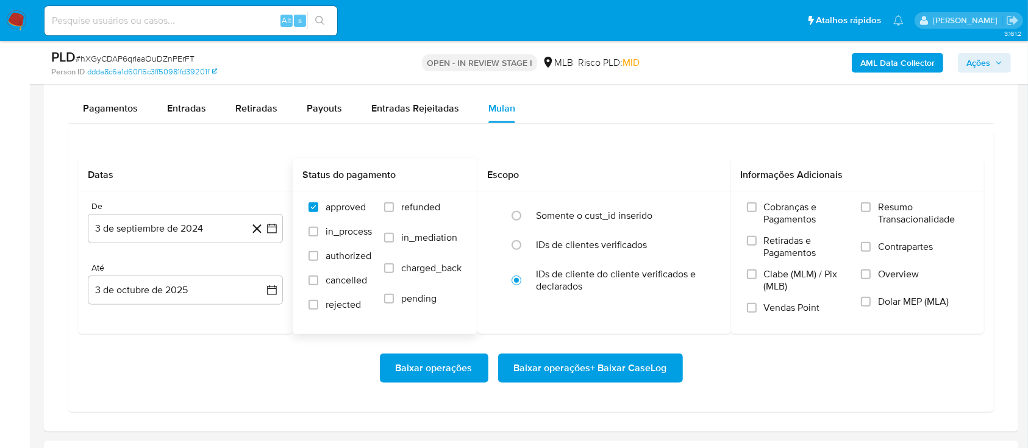
drag, startPoint x: 274, startPoint y: 233, endPoint x: 337, endPoint y: 267, distance: 71.2
click at [273, 233] on icon "button" at bounding box center [272, 229] width 12 height 12
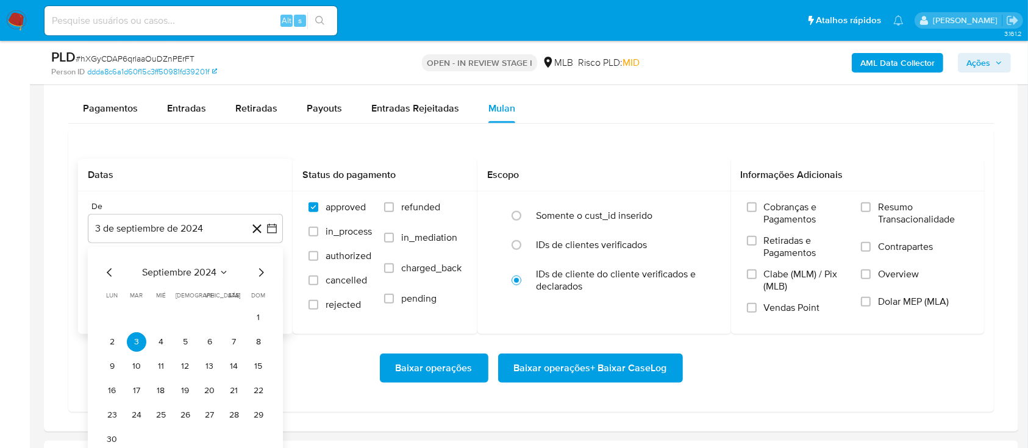
drag, startPoint x: 230, startPoint y: 276, endPoint x: 221, endPoint y: 274, distance: 8.9
click at [229, 276] on div "septiembre 2024" at bounding box center [185, 272] width 166 height 15
click at [221, 271] on icon "Seleccionar mes y año" at bounding box center [224, 273] width 10 height 10
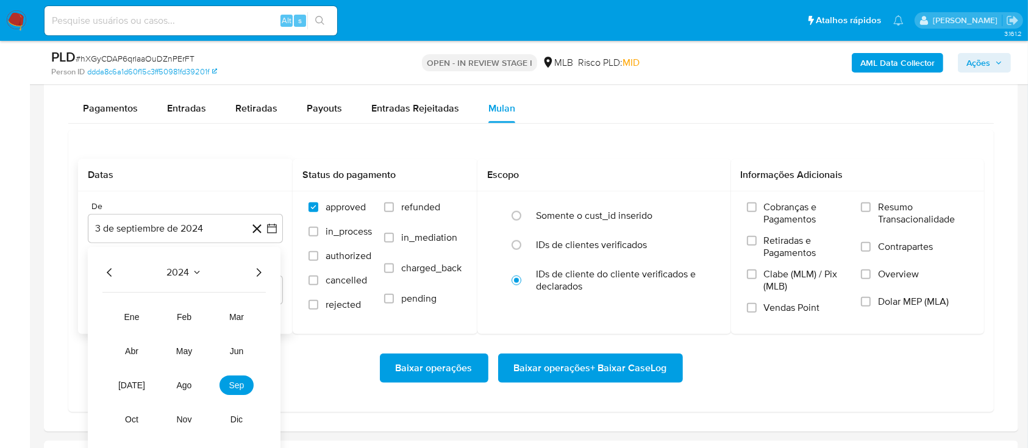
click at [255, 269] on icon "Año siguiente" at bounding box center [258, 272] width 15 height 15
click at [185, 385] on span "ago" at bounding box center [184, 385] width 15 height 10
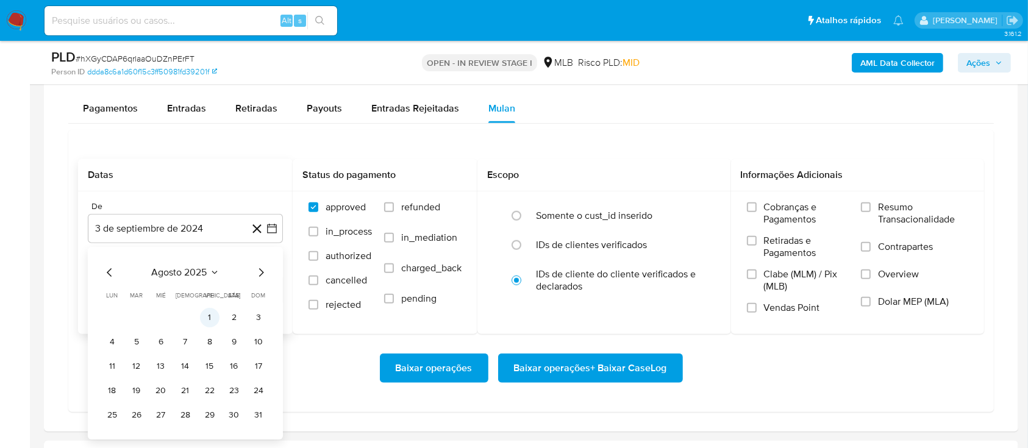
click at [205, 317] on button "1" at bounding box center [210, 318] width 20 height 20
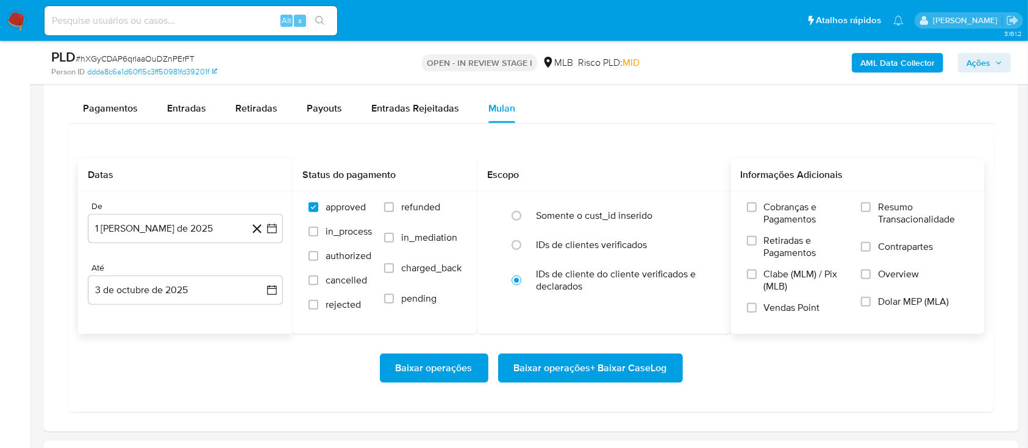
click at [896, 218] on span "Resumo Transacionalidade" at bounding box center [923, 213] width 90 height 24
click at [871, 212] on input "Resumo Transacionalidade" at bounding box center [866, 207] width 10 height 10
click at [543, 366] on span "Baixar operações + Baixar CaseLog" at bounding box center [590, 368] width 153 height 27
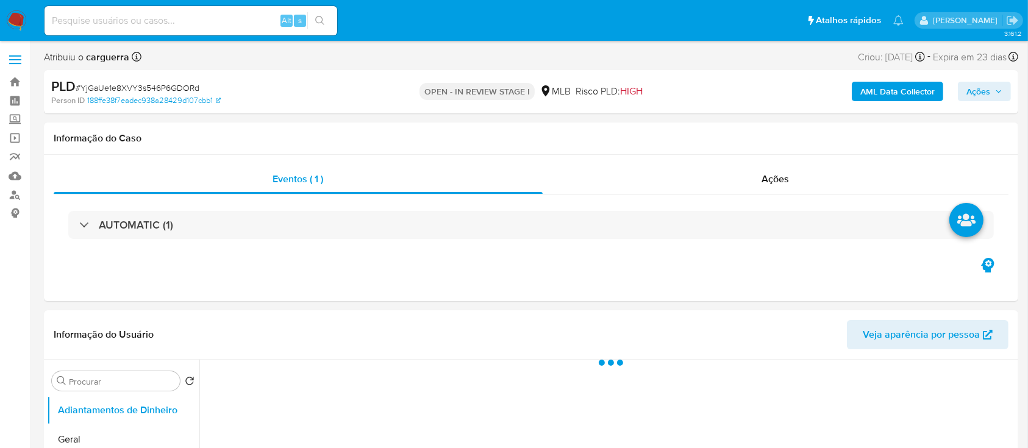
select select "10"
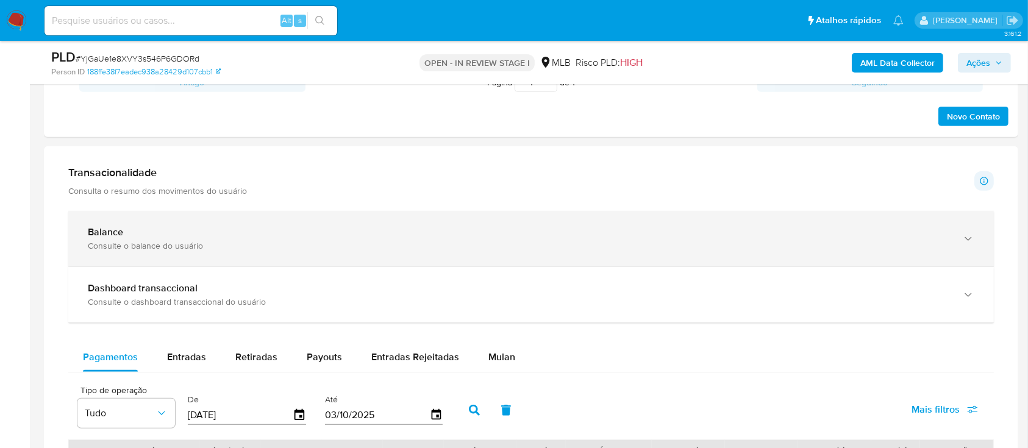
scroll to position [732, 0]
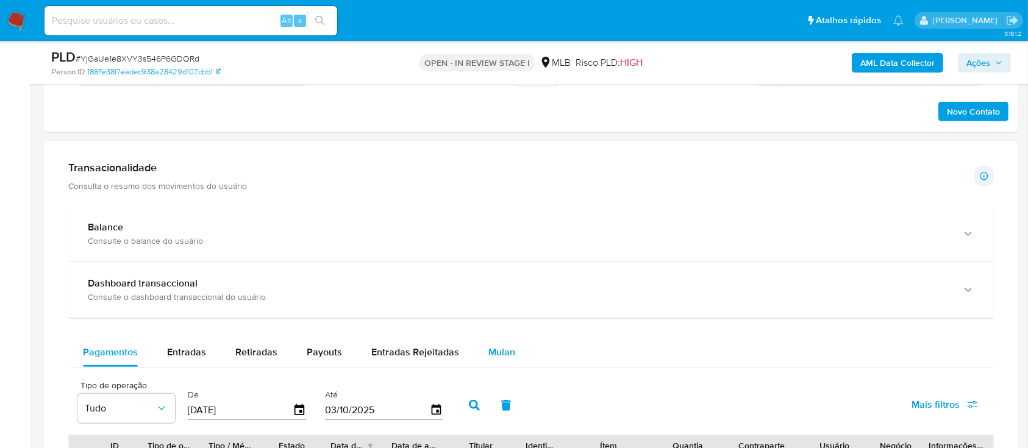
click at [504, 345] on span "Mulan" at bounding box center [501, 352] width 27 height 14
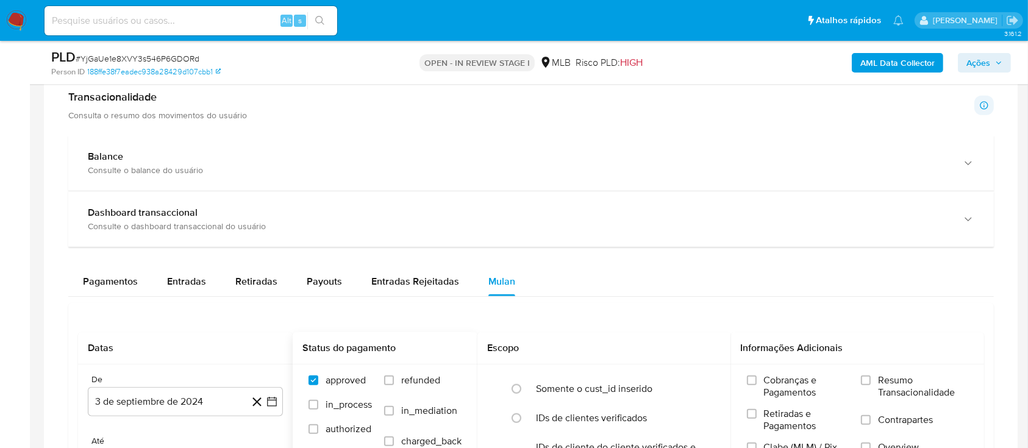
scroll to position [894, 0]
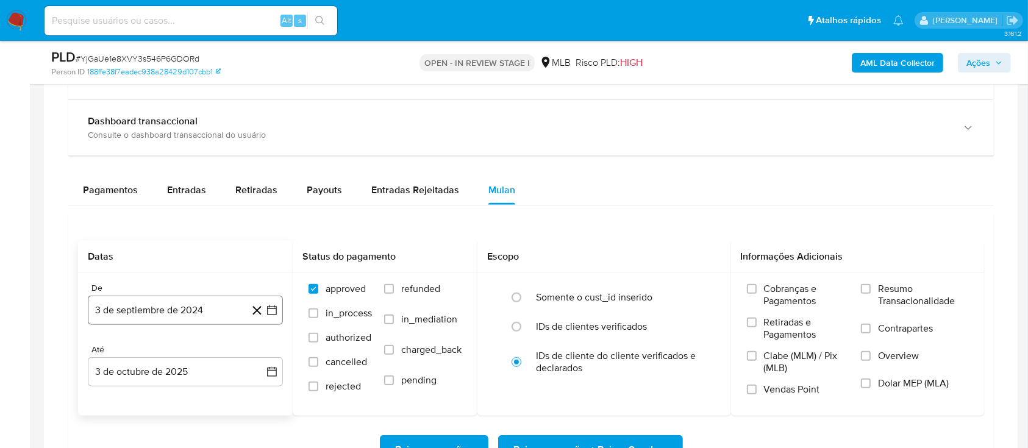
click at [266, 310] on icon "button" at bounding box center [272, 310] width 12 height 12
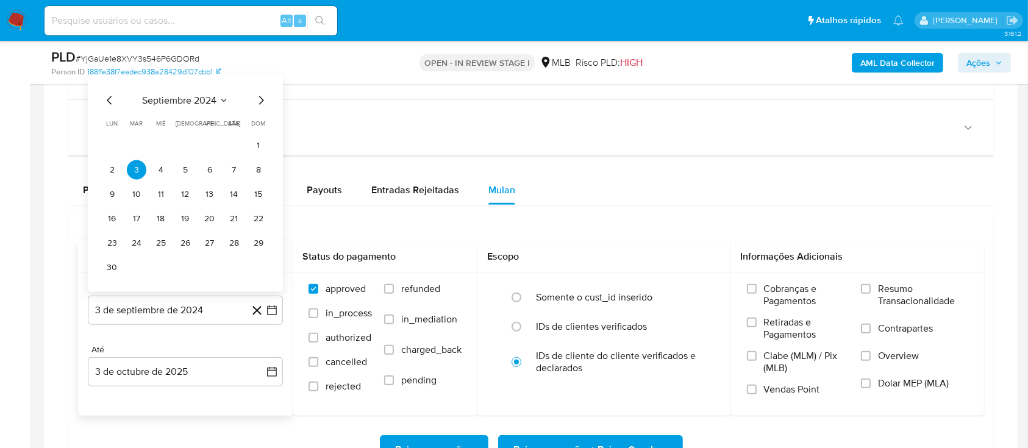
click at [216, 94] on span "septiembre 2024" at bounding box center [179, 100] width 74 height 12
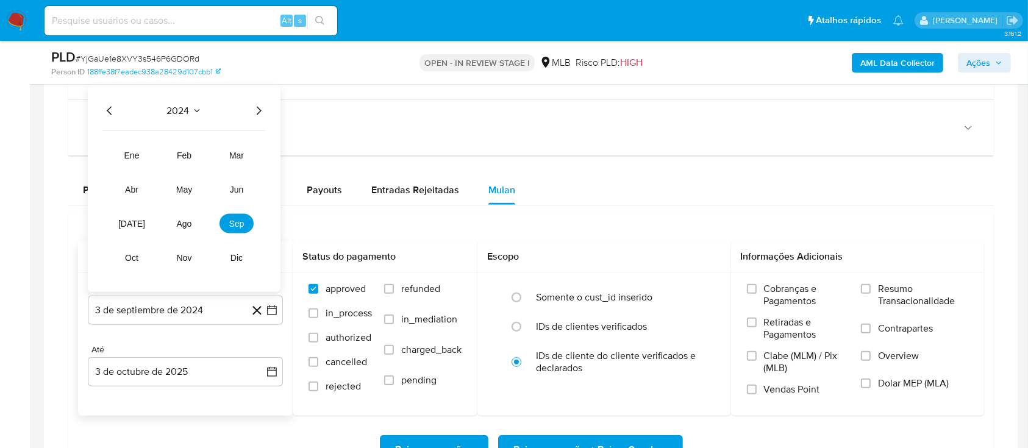
click at [252, 106] on icon "Año siguiente" at bounding box center [258, 111] width 15 height 15
click at [184, 221] on span "ago" at bounding box center [184, 224] width 15 height 10
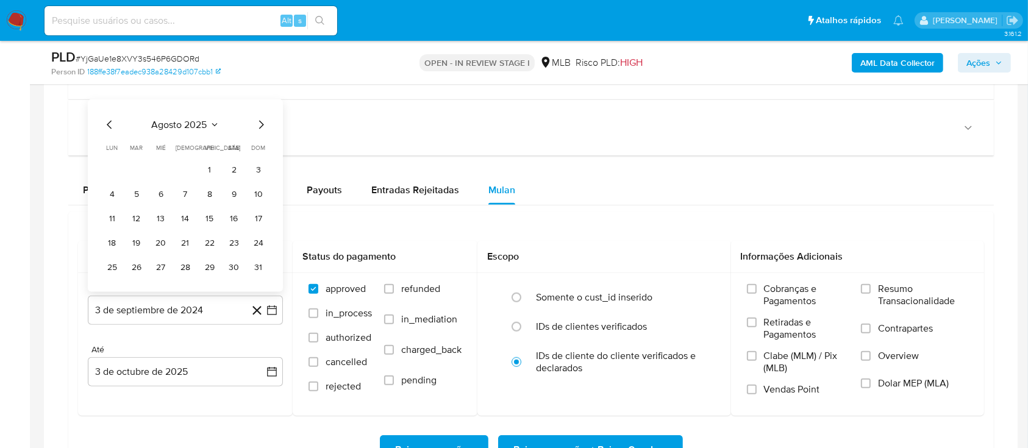
drag, startPoint x: 212, startPoint y: 168, endPoint x: 235, endPoint y: 179, distance: 25.9
click at [212, 168] on button "1" at bounding box center [210, 170] width 20 height 20
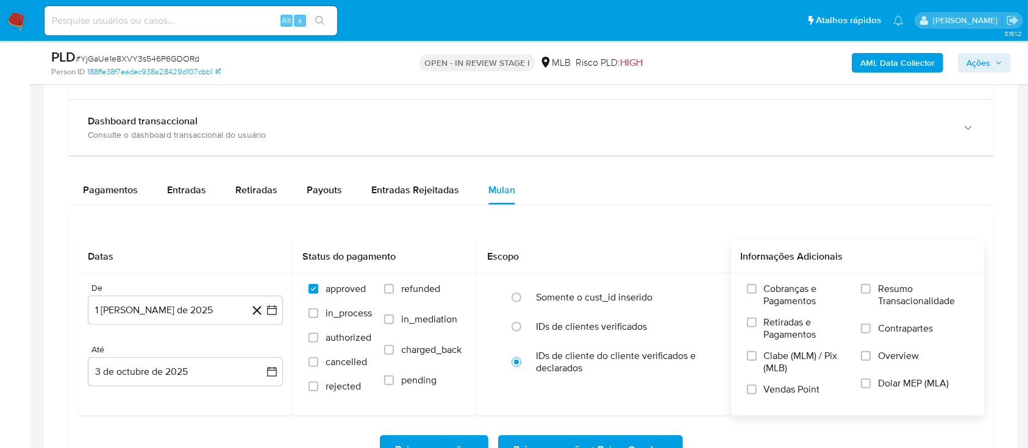
click at [871, 295] on label "Resumo Transacionalidade" at bounding box center [914, 303] width 107 height 40
click at [871, 294] on input "Resumo Transacionalidade" at bounding box center [866, 289] width 10 height 10
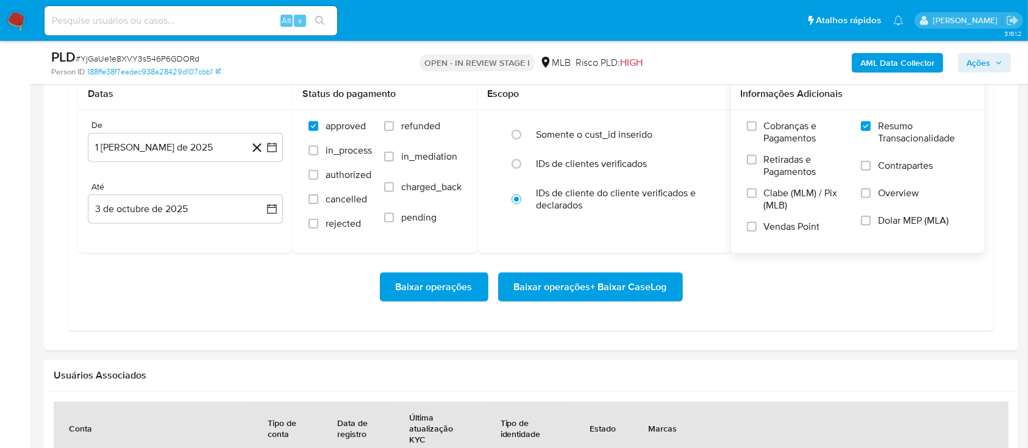
click at [595, 281] on span "Baixar operações + Baixar CaseLog" at bounding box center [590, 287] width 153 height 27
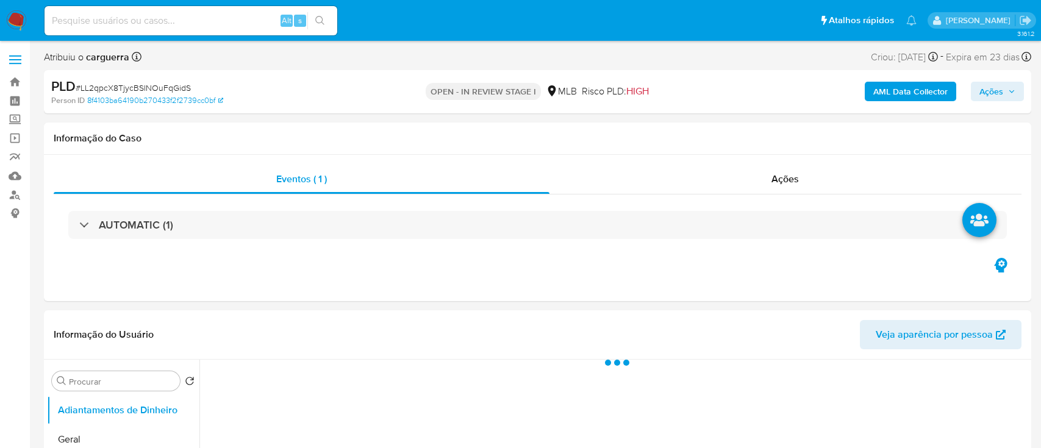
select select "10"
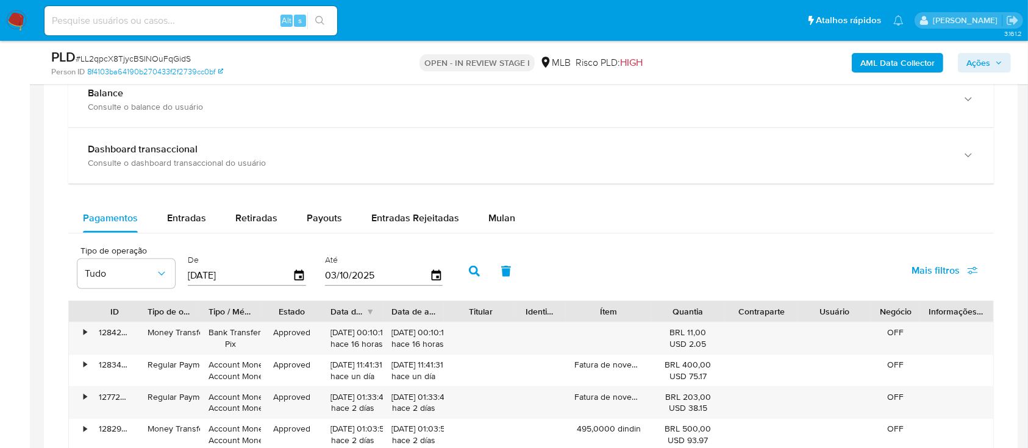
scroll to position [894, 0]
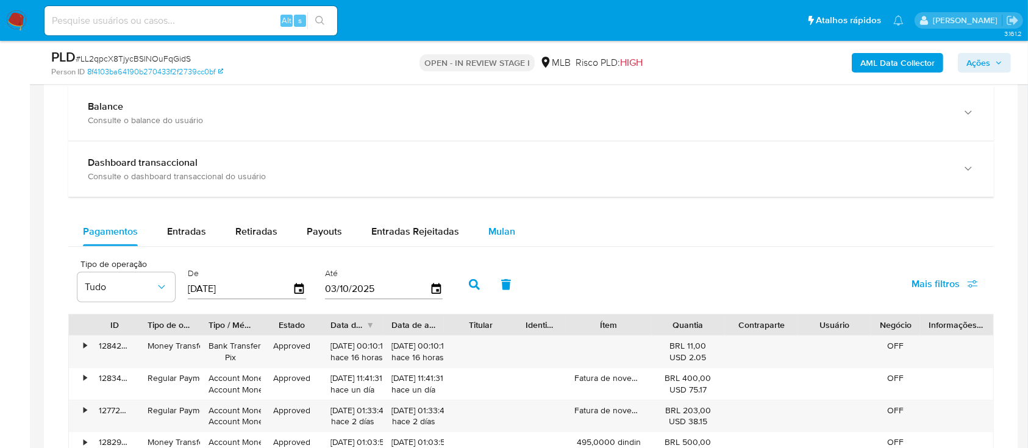
click at [502, 232] on span "Mulan" at bounding box center [501, 231] width 27 height 14
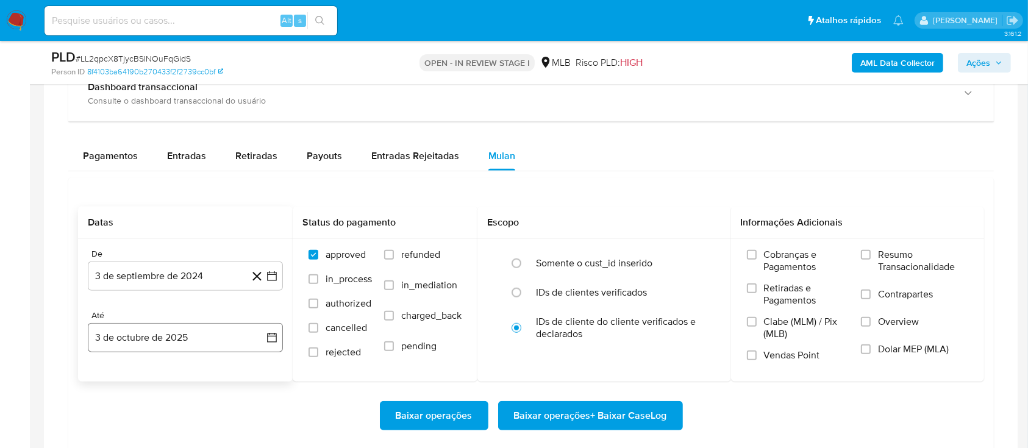
scroll to position [1057, 0]
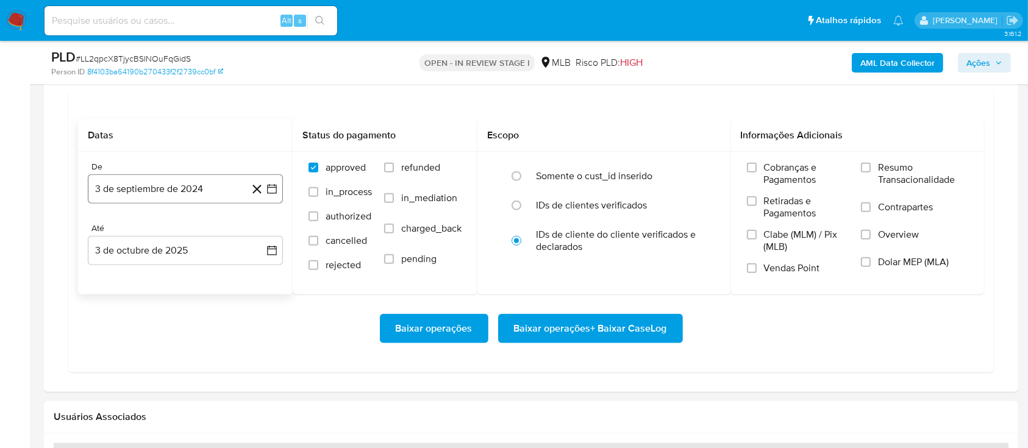
click at [276, 189] on button "3 de septiembre de 2024" at bounding box center [185, 188] width 195 height 29
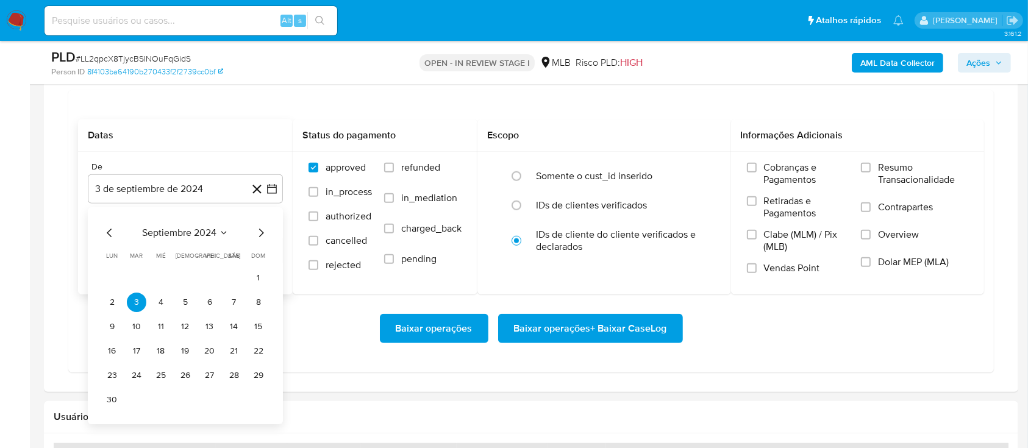
click at [220, 232] on icon "Seleccionar mes y año" at bounding box center [224, 233] width 10 height 10
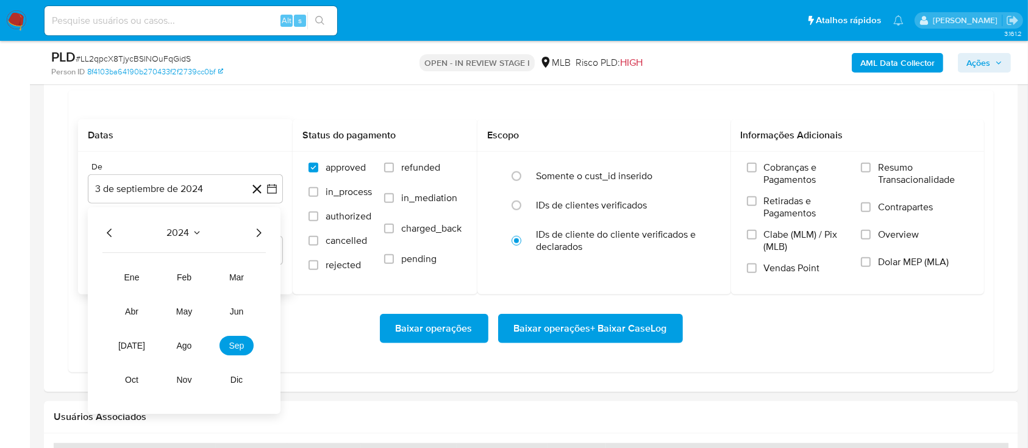
click at [258, 237] on icon "Año siguiente" at bounding box center [258, 233] width 15 height 15
click at [185, 341] on span "ago" at bounding box center [184, 346] width 15 height 10
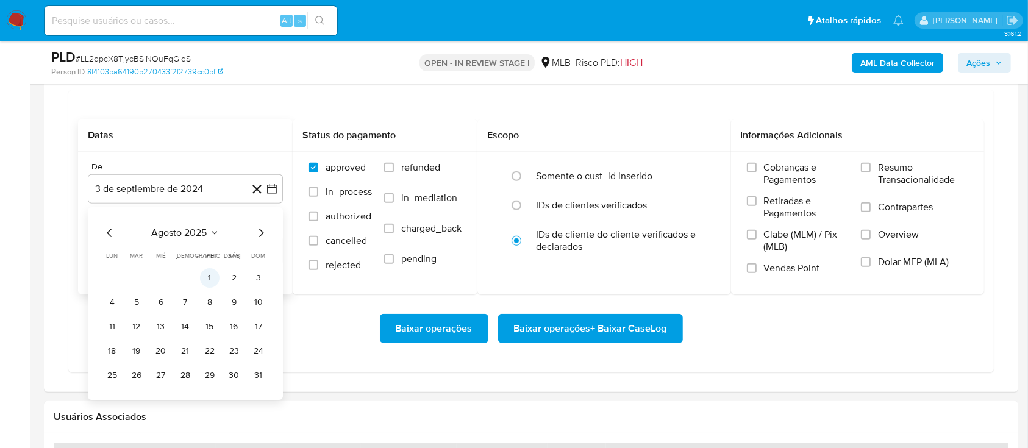
click at [216, 273] on button "1" at bounding box center [210, 278] width 20 height 20
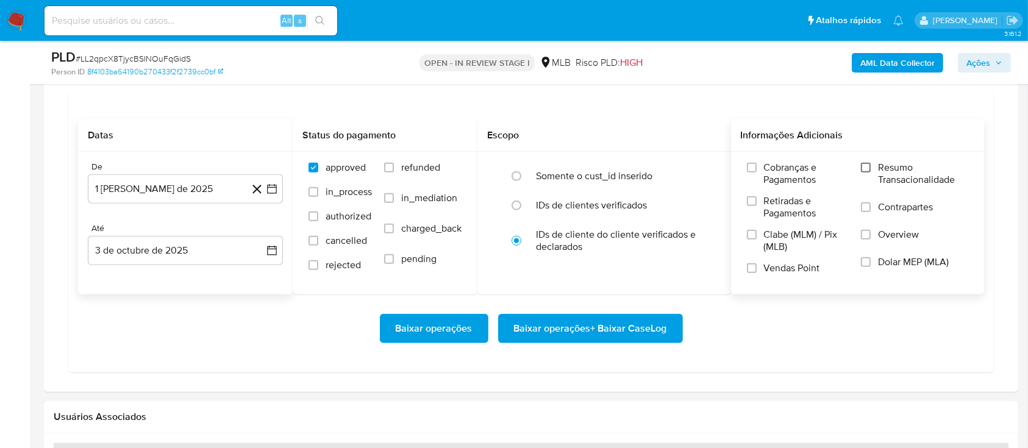
drag, startPoint x: 855, startPoint y: 159, endPoint x: 869, endPoint y: 163, distance: 14.7
click at [867, 163] on div "Cobranças e Pagamentos Retiradas e Pagamentos Clabe (MLM) / Pix (MLB) Vendas Po…" at bounding box center [858, 222] width 254 height 141
click at [868, 163] on input "Resumo Transacionalidade" at bounding box center [866, 168] width 10 height 10
click at [590, 326] on span "Baixar operações + Baixar CaseLog" at bounding box center [590, 328] width 153 height 27
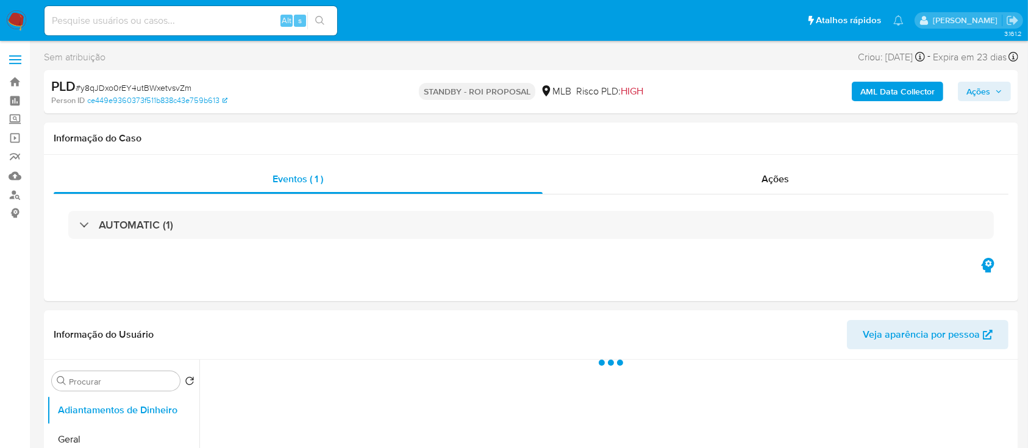
select select "10"
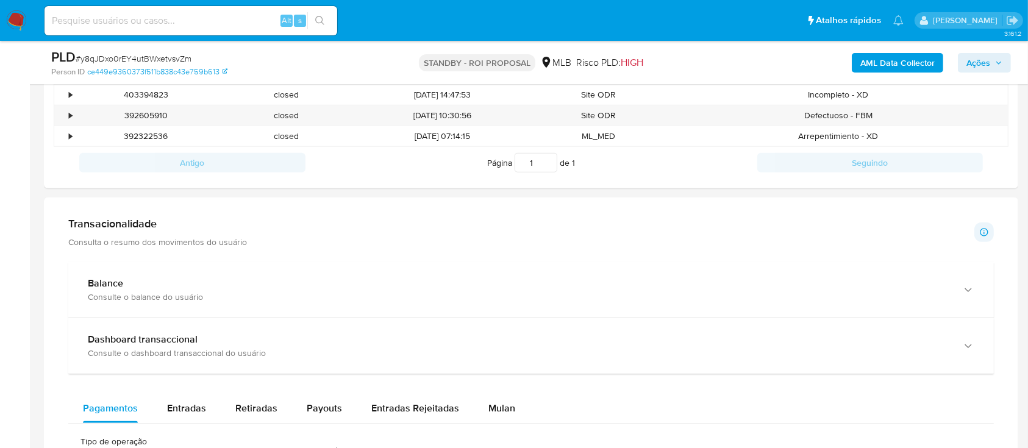
scroll to position [732, 0]
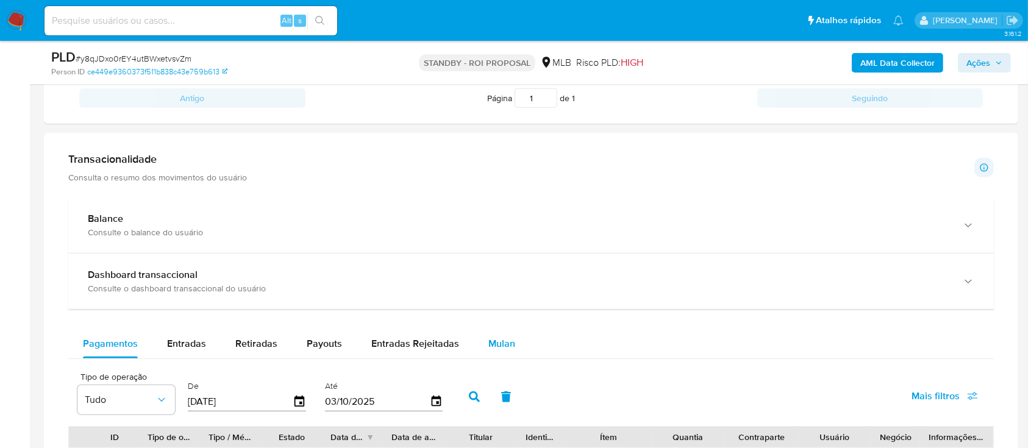
click at [498, 346] on span "Mulan" at bounding box center [501, 344] width 27 height 14
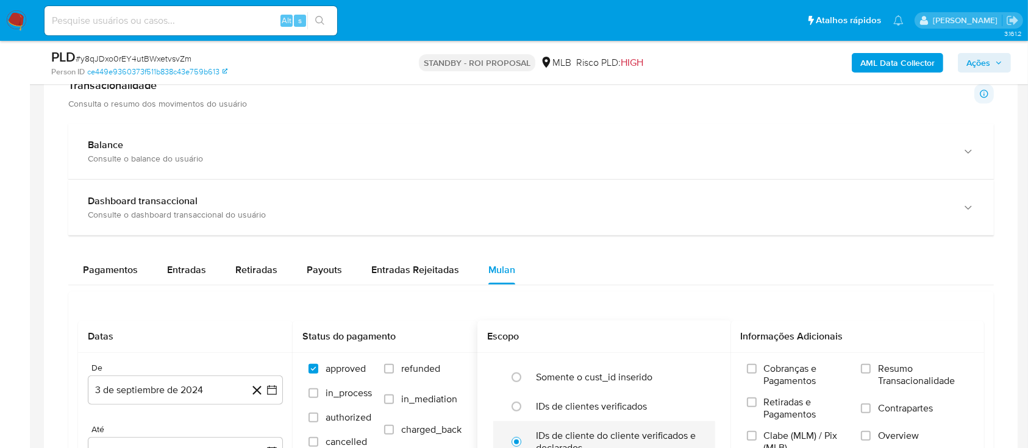
scroll to position [975, 0]
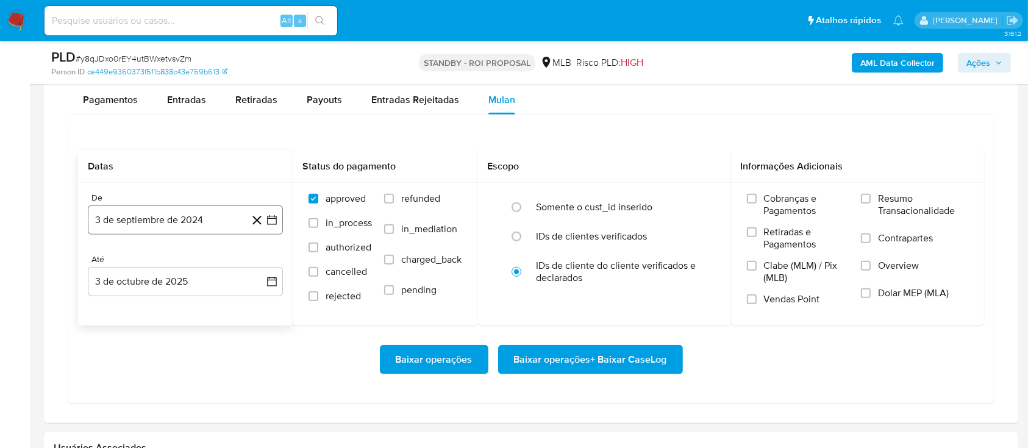
click at [273, 212] on button "3 de septiembre de 2024" at bounding box center [185, 219] width 195 height 29
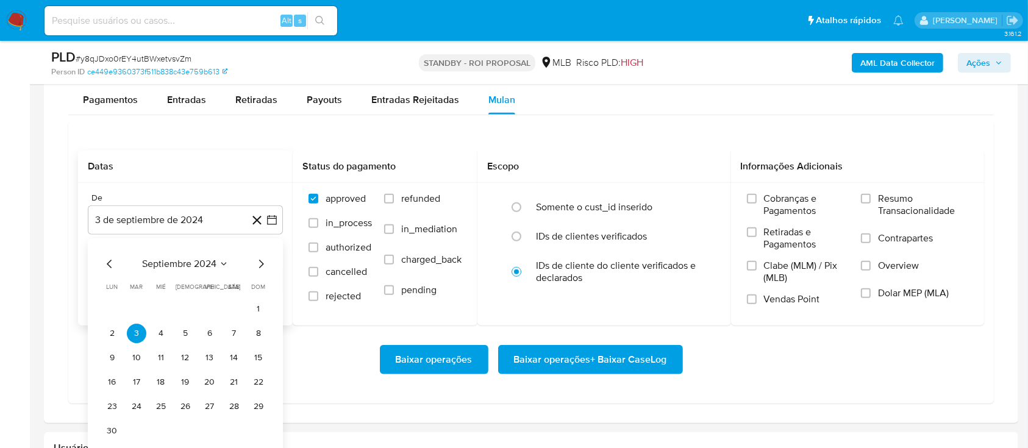
click at [214, 262] on span "septiembre 2024" at bounding box center [179, 264] width 74 height 12
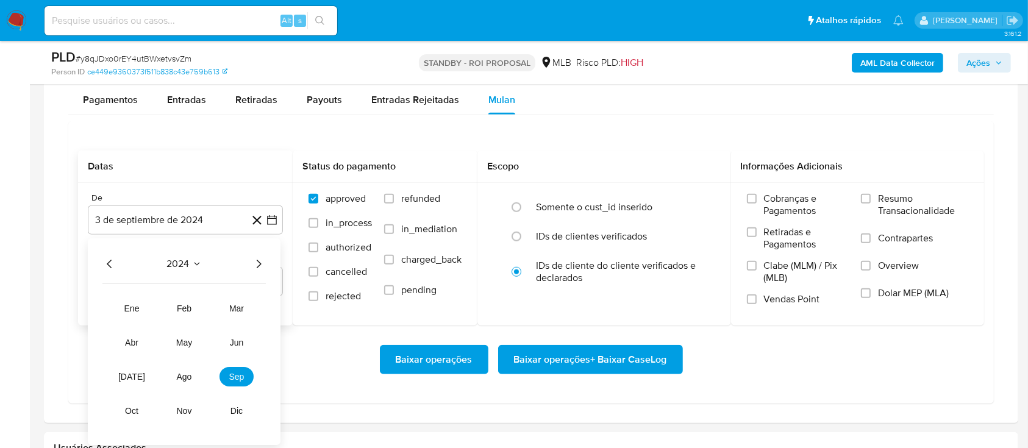
click at [254, 261] on icon "Año siguiente" at bounding box center [258, 264] width 15 height 15
click at [182, 376] on span "ago" at bounding box center [184, 377] width 15 height 10
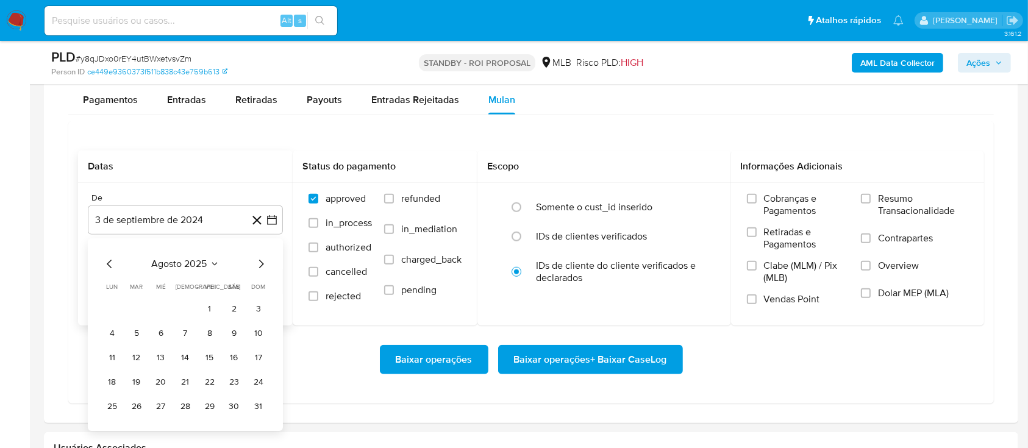
click at [214, 302] on button "1" at bounding box center [210, 309] width 20 height 20
click at [860, 193] on div "Cobranças e Pagamentos Retiradas e Pagamentos Clabe (MLM) / Pix (MLB) Vendas Po…" at bounding box center [858, 254] width 234 height 122
click at [874, 199] on label "Resumo Transacionalidade" at bounding box center [914, 213] width 107 height 40
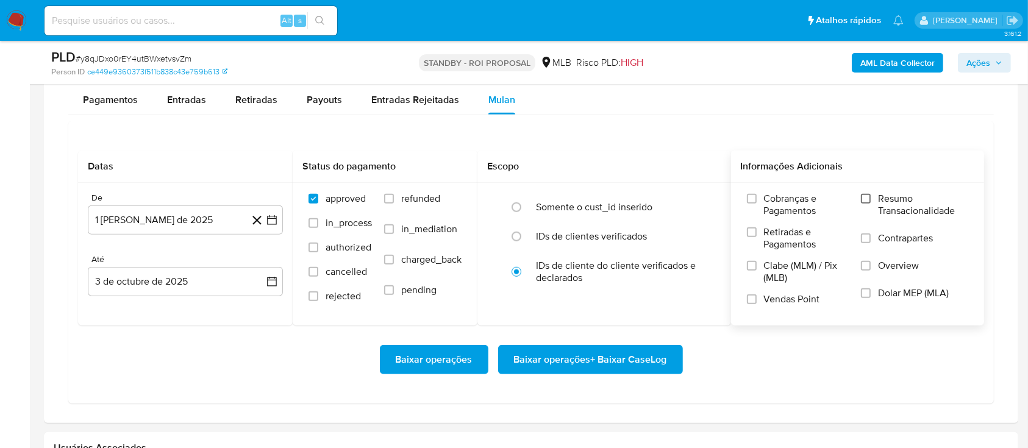
click at [867, 197] on input "Resumo Transacionalidade" at bounding box center [866, 199] width 10 height 10
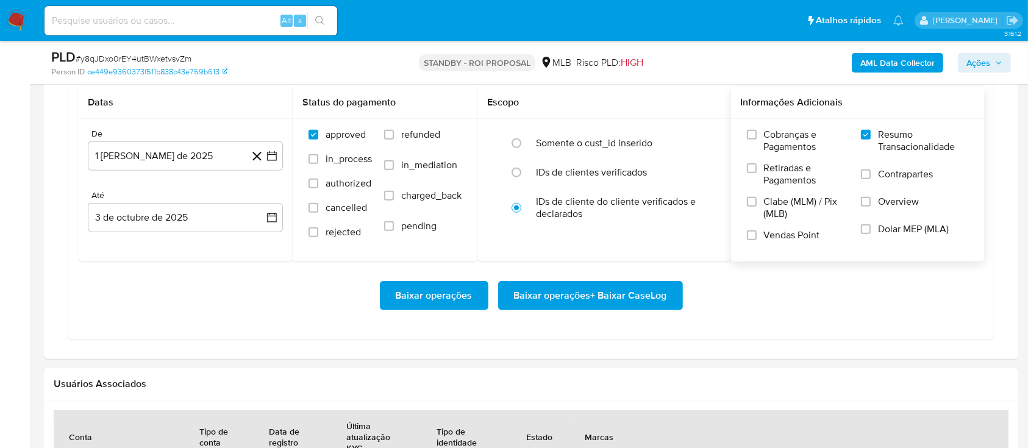
scroll to position [1138, 0]
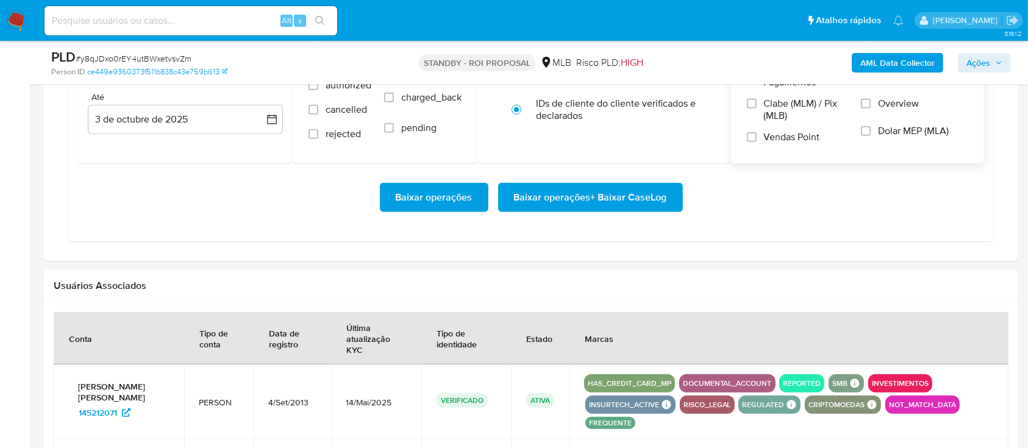
click at [624, 199] on span "Baixar operações + Baixar CaseLog" at bounding box center [590, 197] width 153 height 27
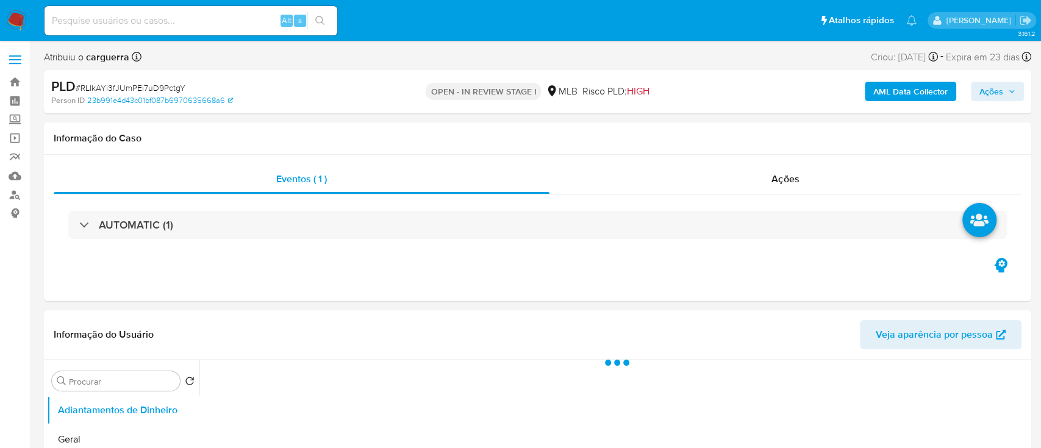
select select "10"
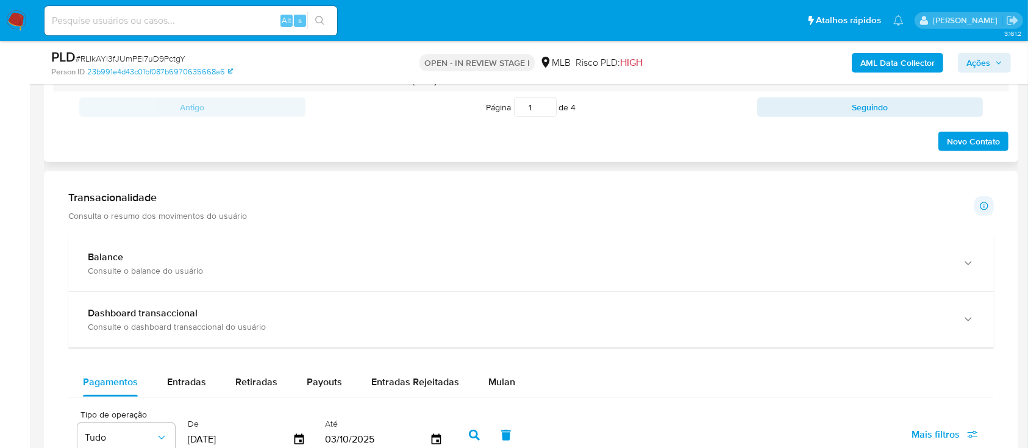
scroll to position [813, 0]
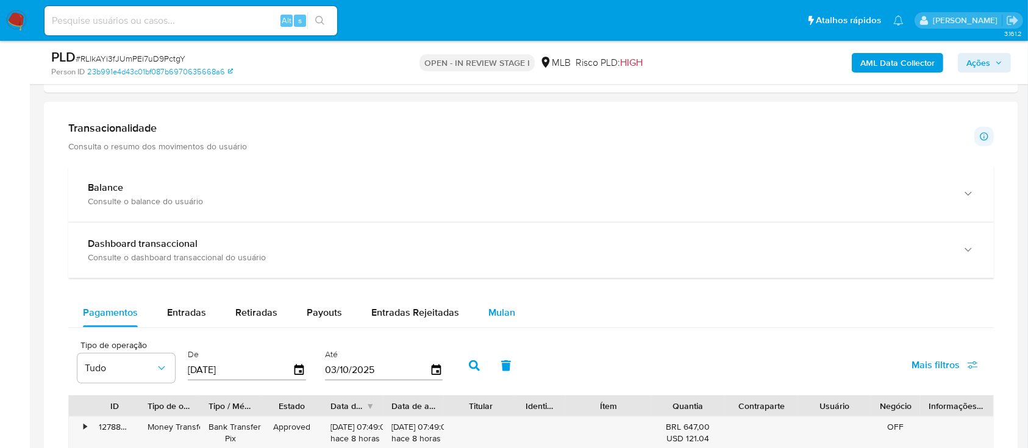
click at [494, 306] on span "Mulan" at bounding box center [501, 312] width 27 height 14
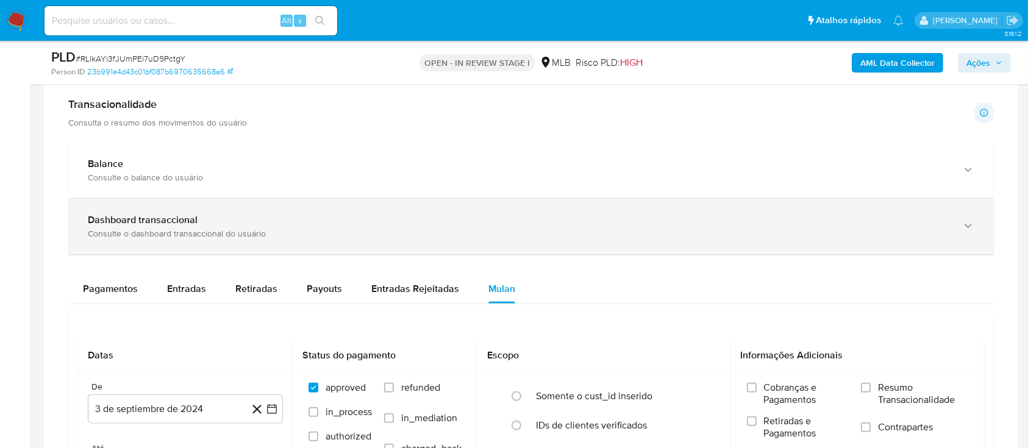
scroll to position [975, 0]
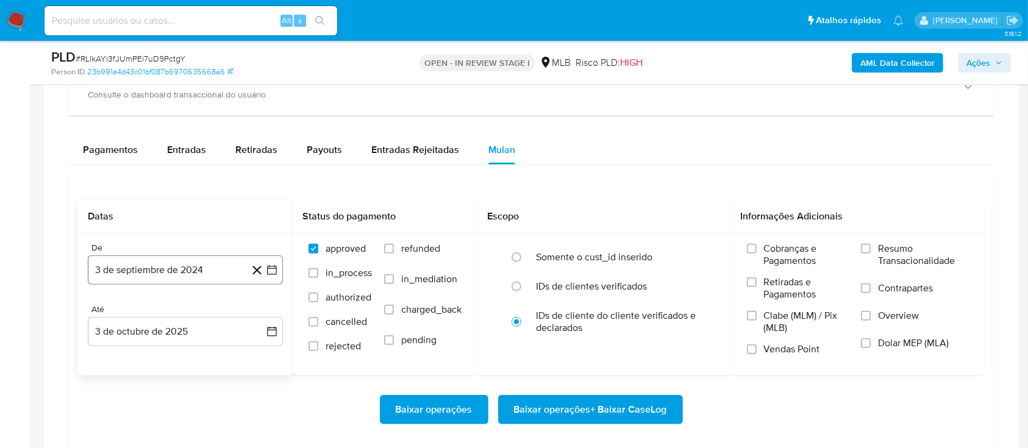
click at [270, 271] on icon "button" at bounding box center [272, 270] width 12 height 12
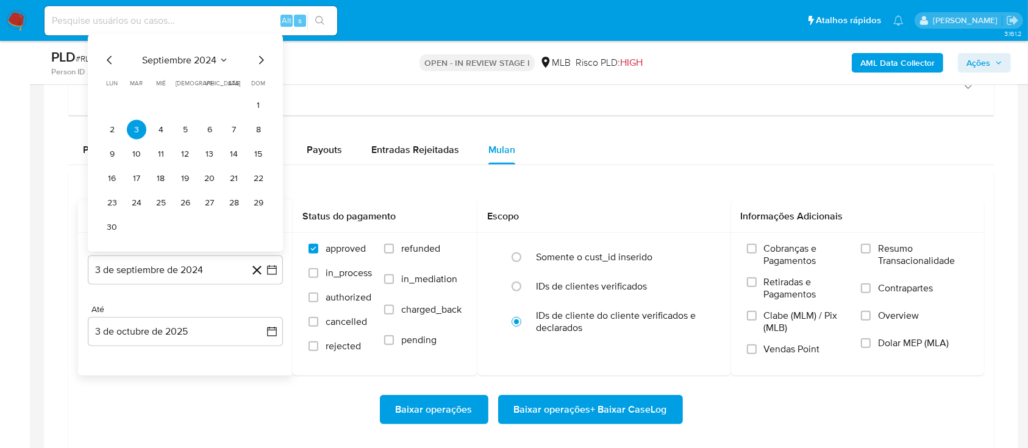
click at [216, 58] on button "septiembre 2024" at bounding box center [185, 60] width 87 height 12
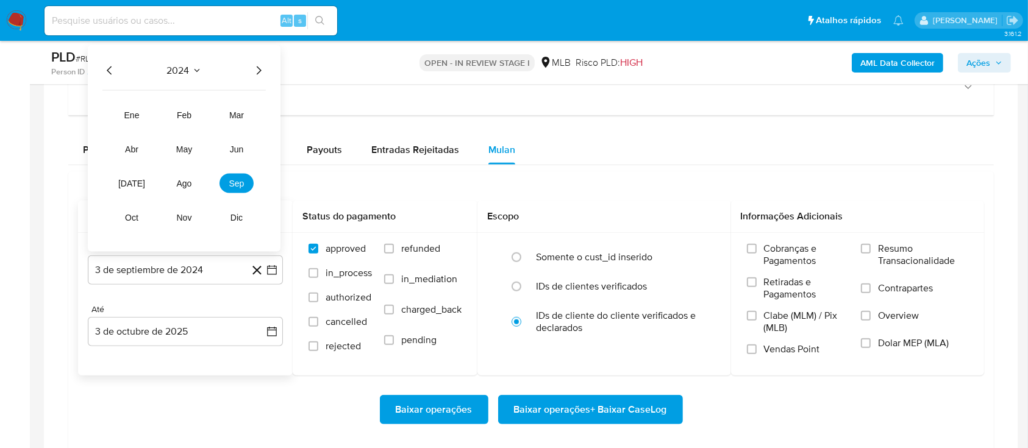
click at [258, 68] on icon "Año siguiente" at bounding box center [258, 70] width 15 height 15
click at [185, 186] on span "ago" at bounding box center [184, 184] width 15 height 10
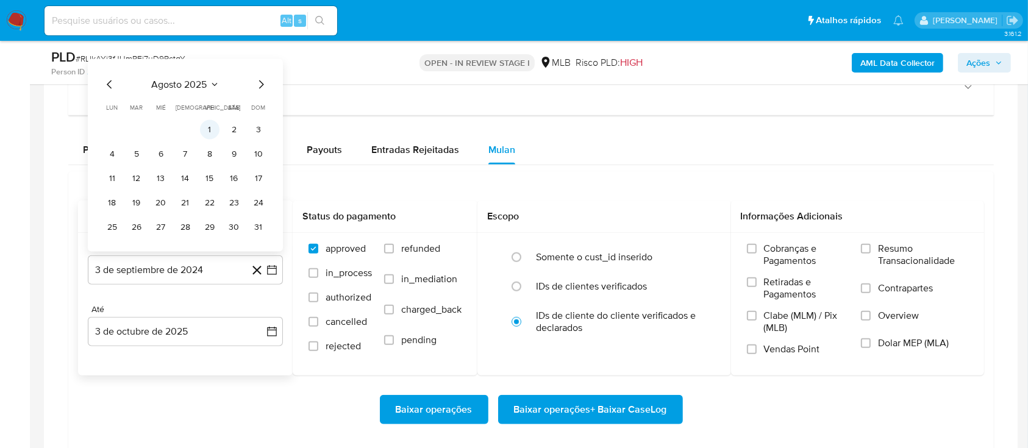
click at [215, 124] on button "1" at bounding box center [210, 130] width 20 height 20
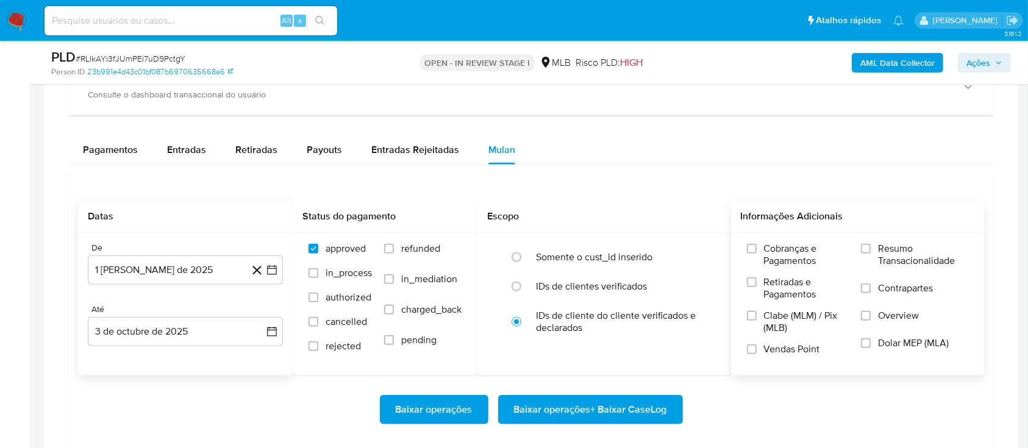
click at [889, 244] on span "Resumo Transacionalidade" at bounding box center [923, 255] width 90 height 24
click at [871, 244] on input "Resumo Transacionalidade" at bounding box center [866, 249] width 10 height 10
click at [600, 414] on span "Baixar operações + Baixar CaseLog" at bounding box center [590, 409] width 153 height 27
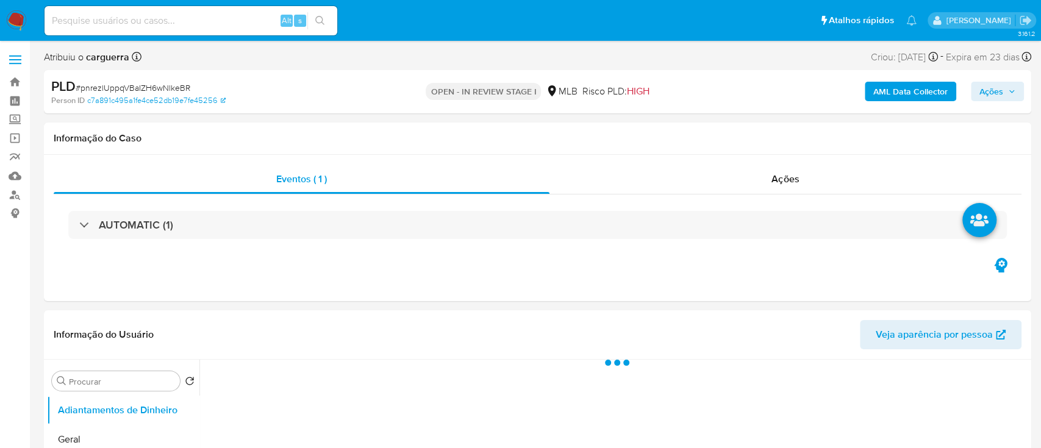
select select "10"
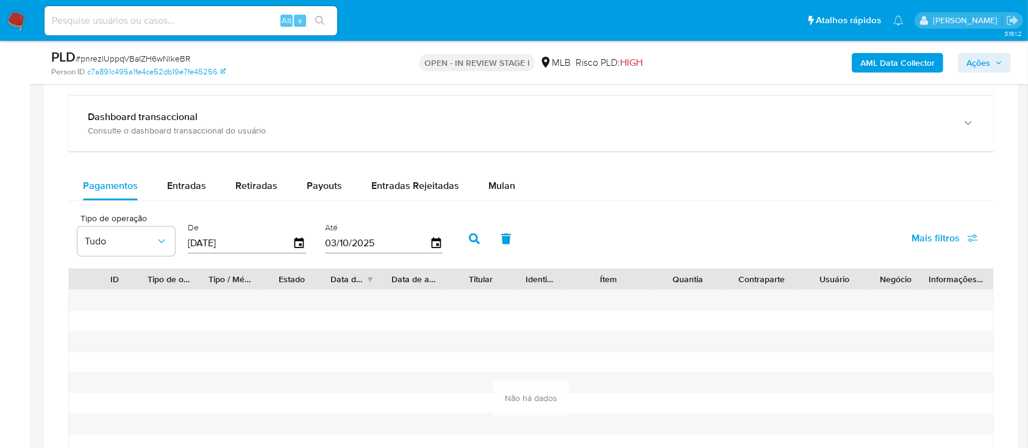
scroll to position [894, 0]
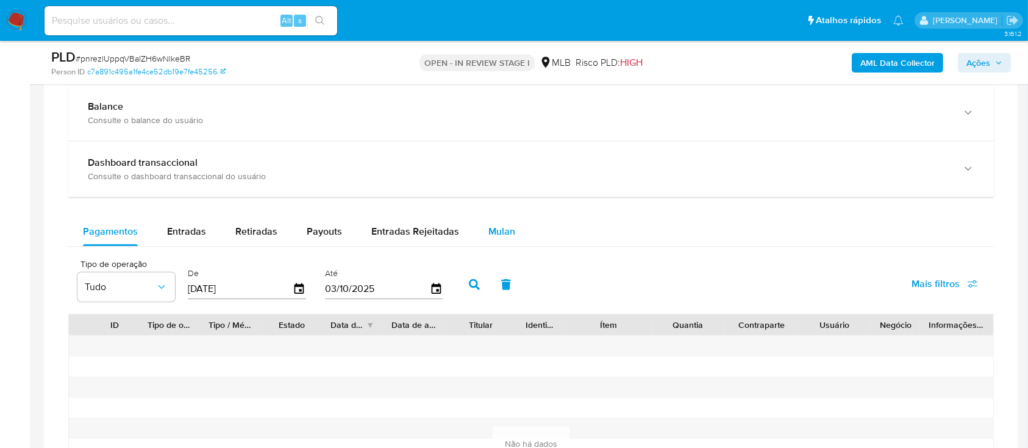
click at [503, 229] on span "Mulan" at bounding box center [501, 231] width 27 height 14
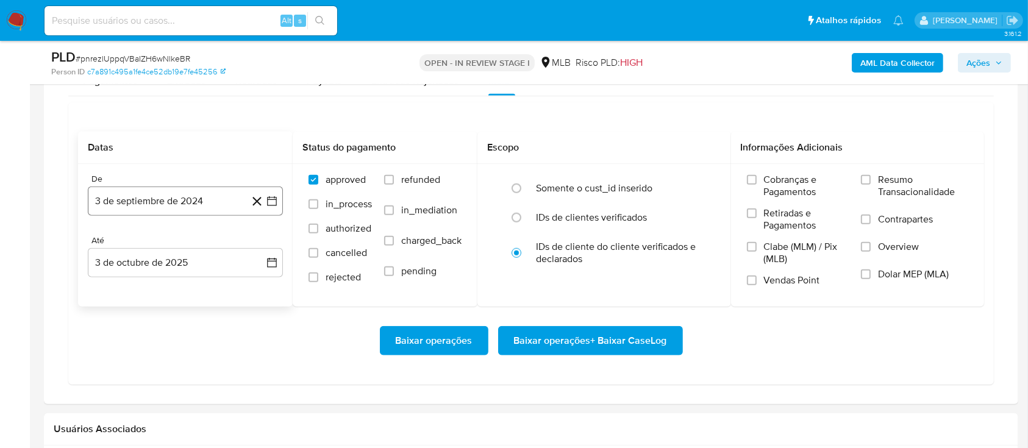
scroll to position [1057, 0]
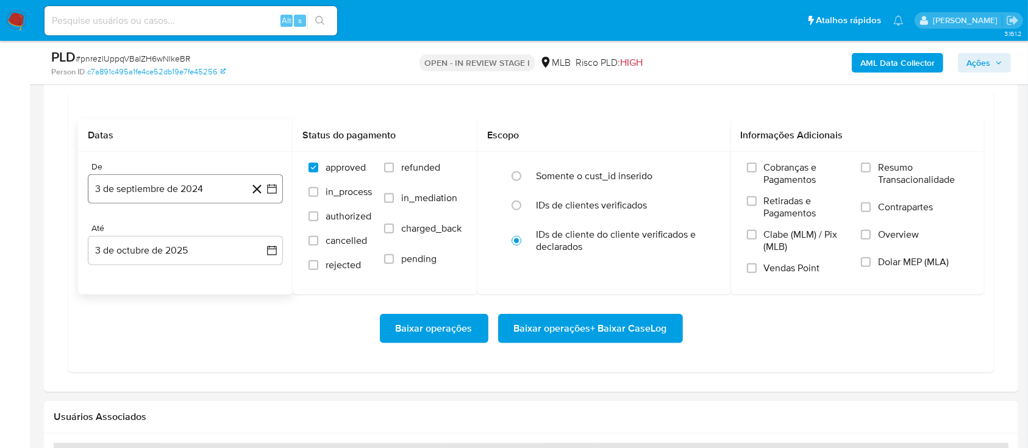
click at [273, 190] on icon "button" at bounding box center [272, 189] width 12 height 12
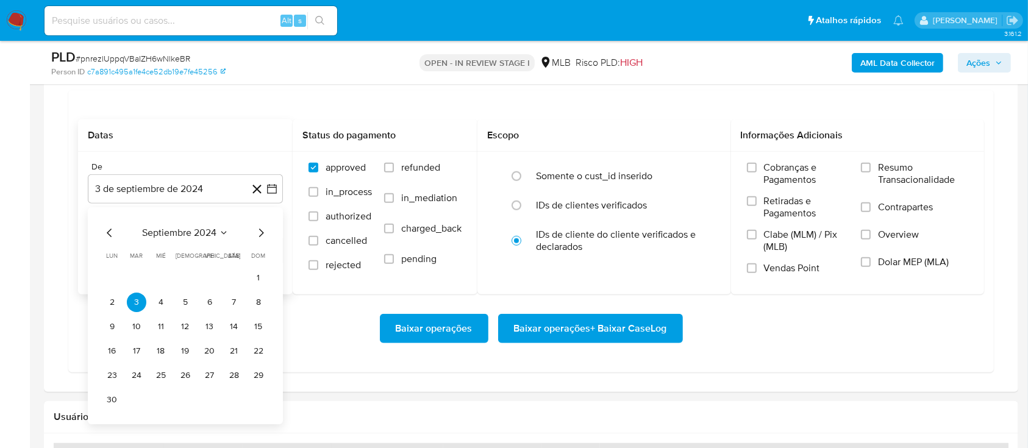
click at [219, 232] on icon "Seleccionar mes y año" at bounding box center [224, 233] width 10 height 10
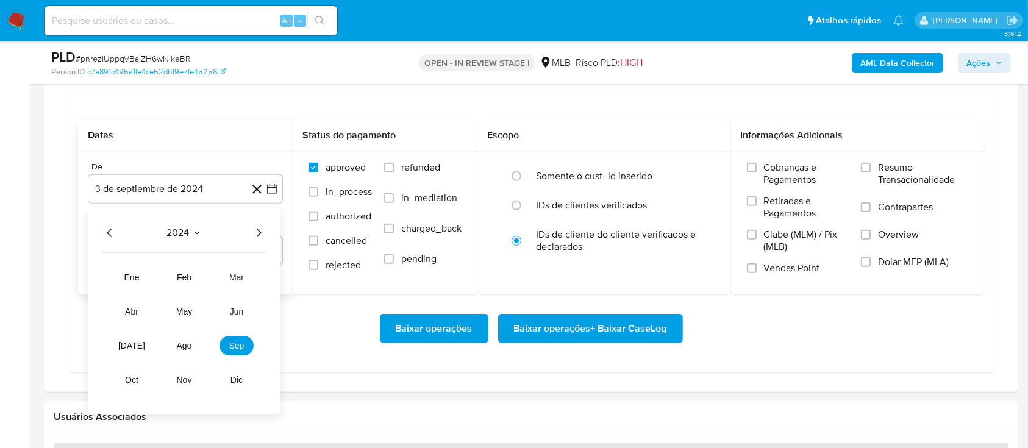
click at [257, 231] on icon "Año siguiente" at bounding box center [258, 233] width 15 height 15
click at [175, 341] on button "ago" at bounding box center [184, 346] width 34 height 20
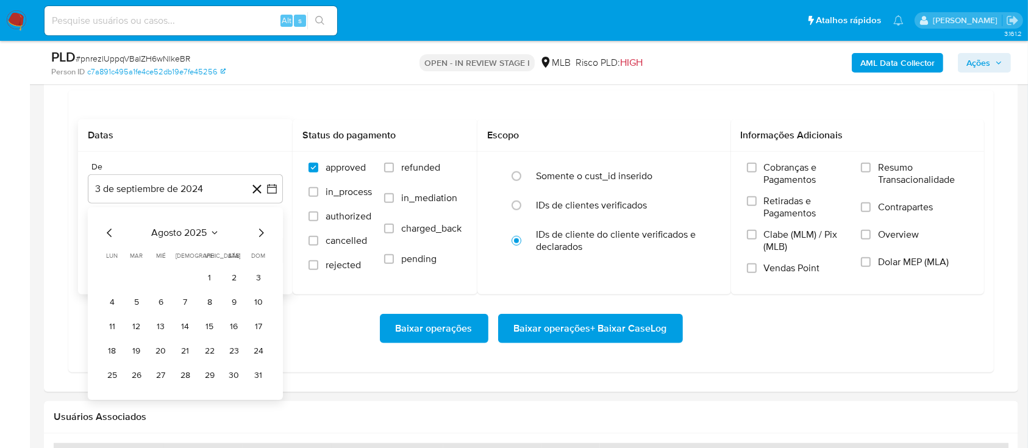
click at [210, 279] on button "1" at bounding box center [210, 278] width 20 height 20
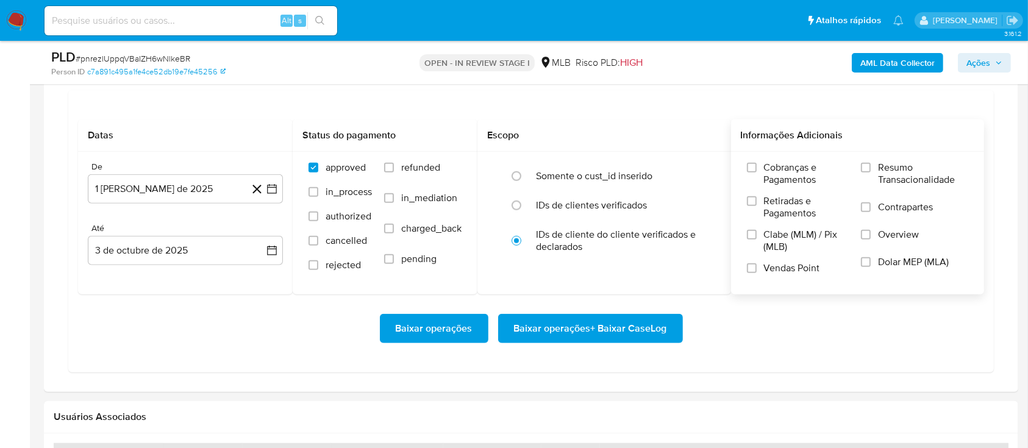
click at [896, 175] on span "Resumo Transacionalidade" at bounding box center [923, 174] width 90 height 24
click at [871, 173] on input "Resumo Transacionalidade" at bounding box center [866, 168] width 10 height 10
click at [609, 333] on span "Baixar operações + Baixar CaseLog" at bounding box center [590, 328] width 153 height 27
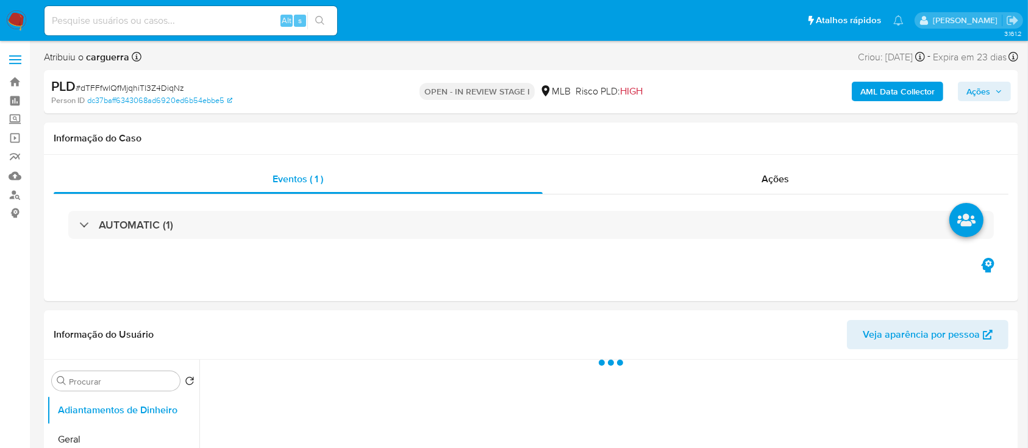
select select "10"
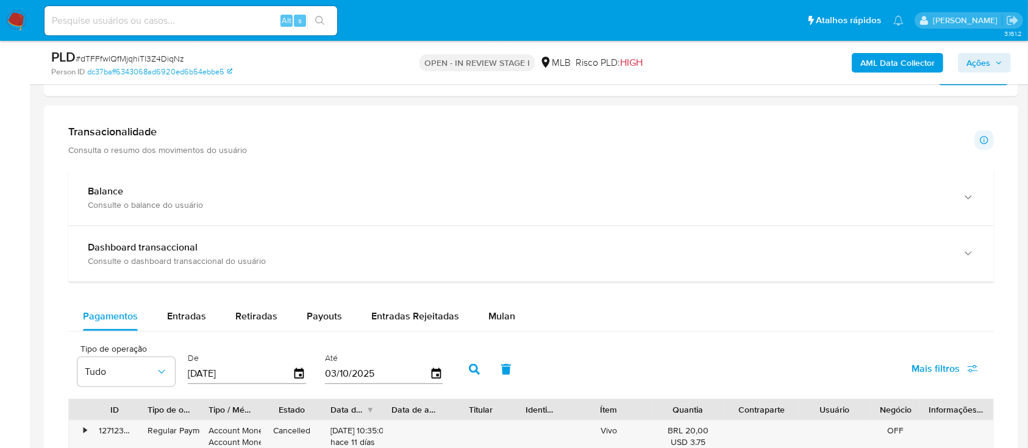
scroll to position [975, 0]
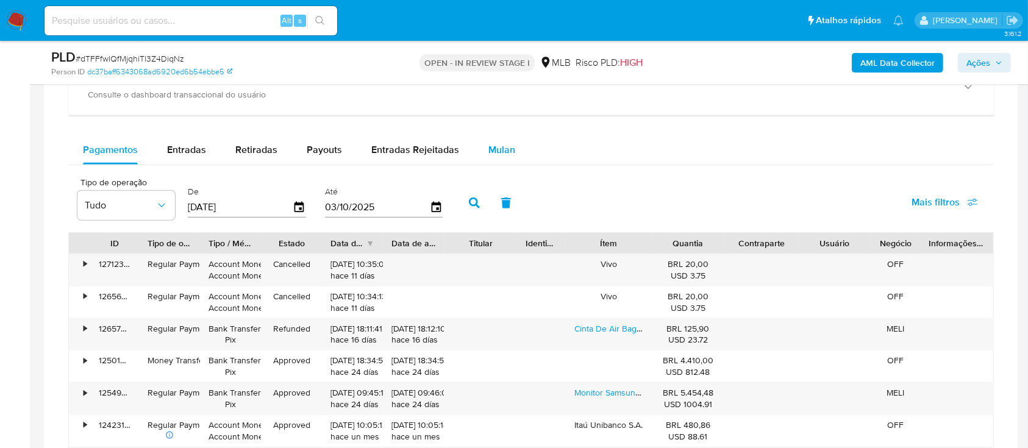
click at [491, 151] on span "Mulan" at bounding box center [501, 150] width 27 height 14
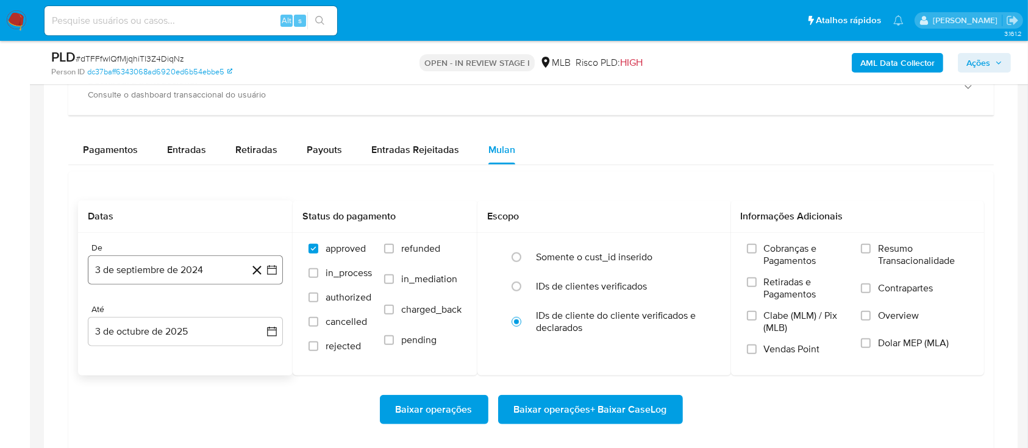
click at [271, 270] on icon "button" at bounding box center [272, 270] width 12 height 12
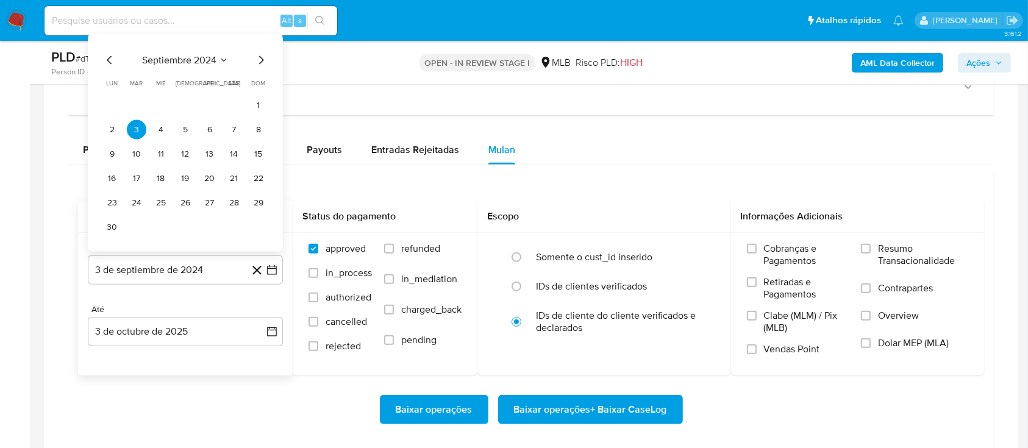
click at [202, 57] on span "septiembre 2024" at bounding box center [179, 60] width 74 height 12
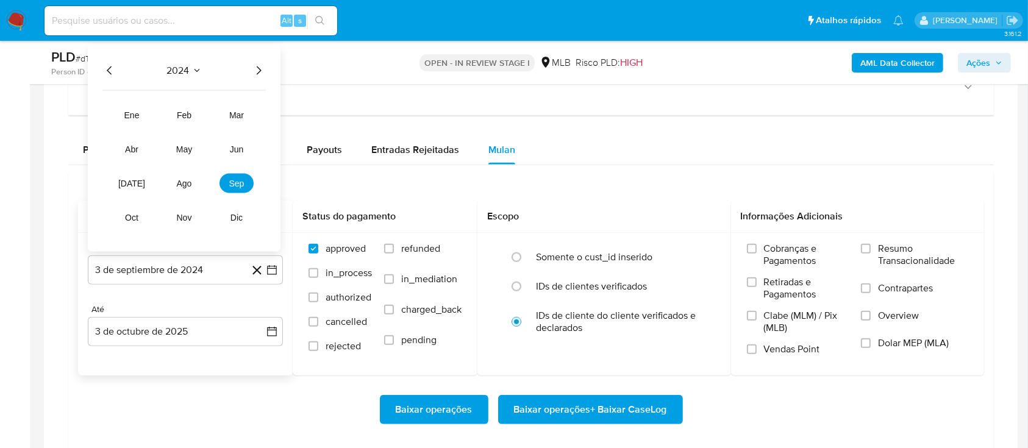
drag, startPoint x: 260, startPoint y: 66, endPoint x: 255, endPoint y: 70, distance: 6.5
click at [260, 65] on icon "Año siguiente" at bounding box center [258, 70] width 15 height 15
click at [174, 177] on button "ago" at bounding box center [184, 184] width 34 height 20
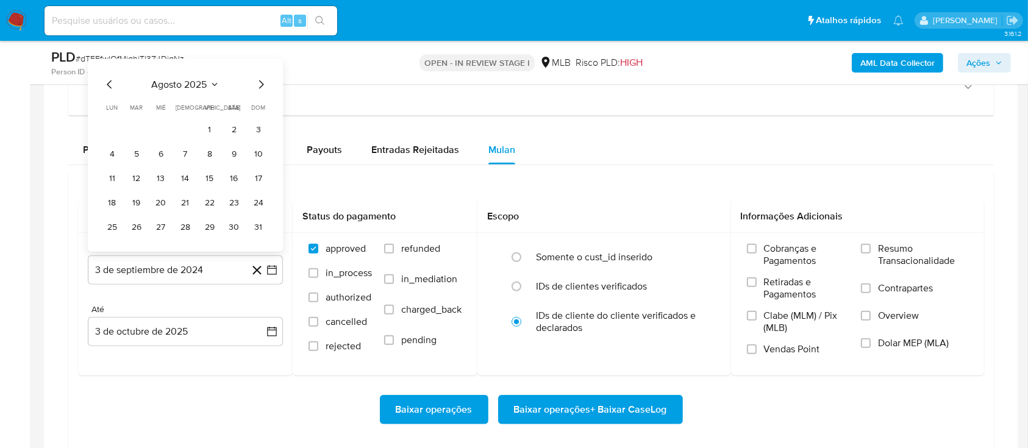
click at [214, 123] on button "1" at bounding box center [210, 130] width 20 height 20
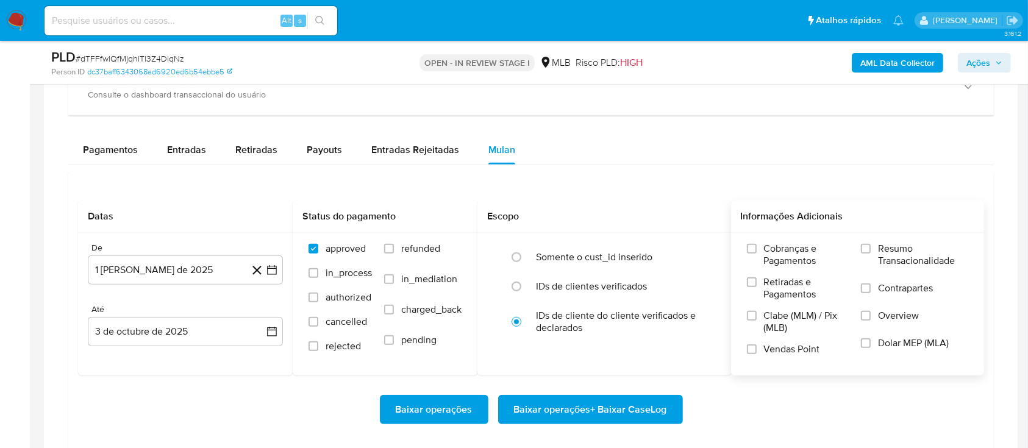
click at [932, 252] on span "Resumo Transacionalidade" at bounding box center [923, 255] width 90 height 24
click at [871, 252] on input "Resumo Transacionalidade" at bounding box center [866, 249] width 10 height 10
click at [566, 412] on span "Baixar operações + Baixar CaseLog" at bounding box center [590, 409] width 153 height 27
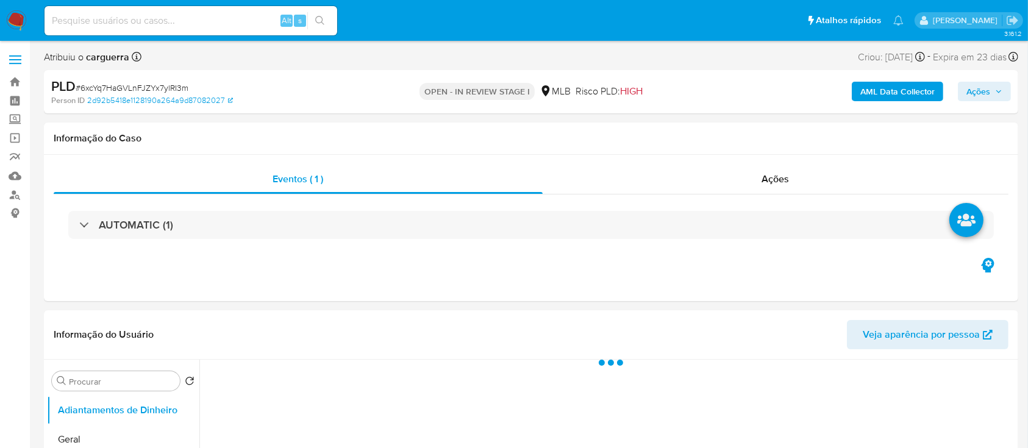
select select "10"
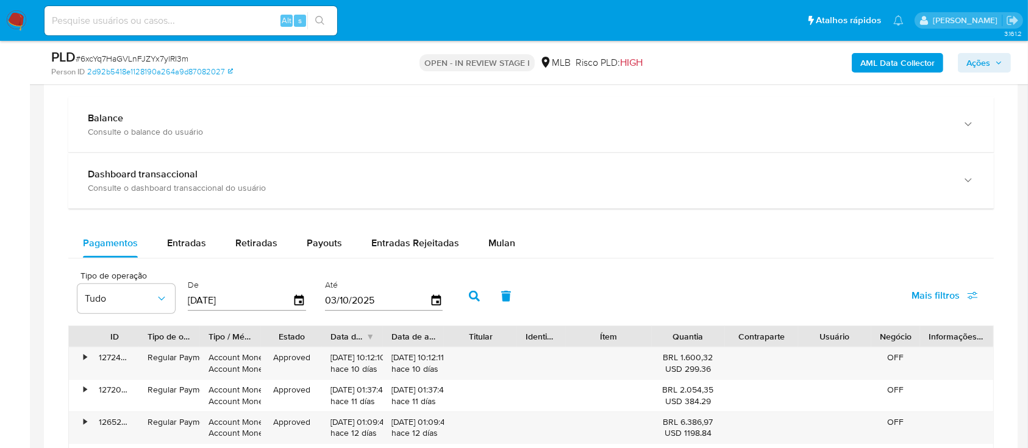
scroll to position [894, 0]
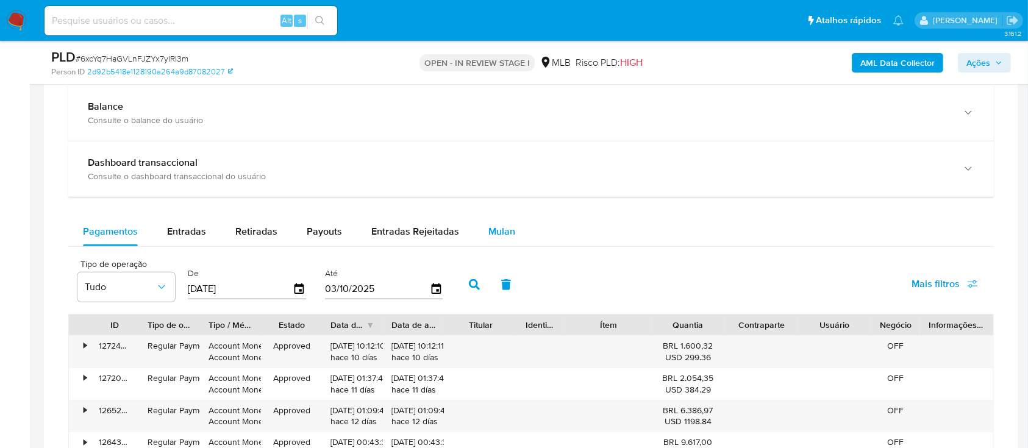
click at [494, 227] on span "Mulan" at bounding box center [501, 231] width 27 height 14
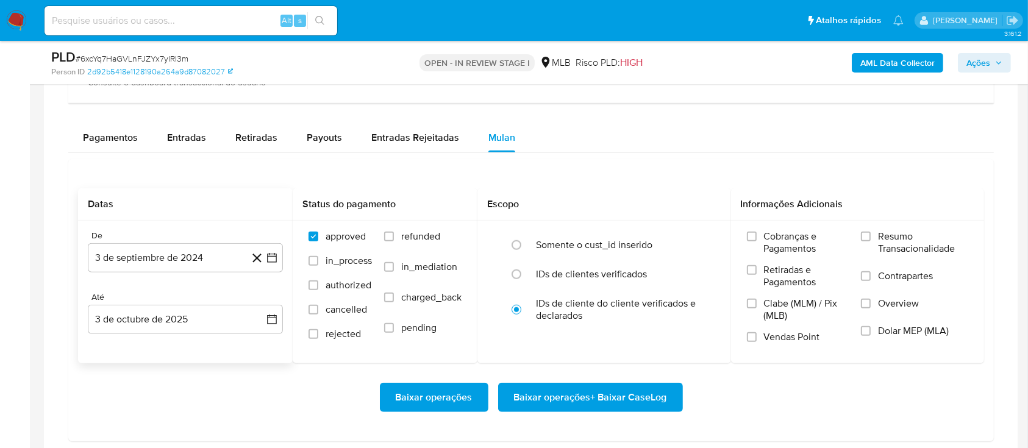
scroll to position [1057, 0]
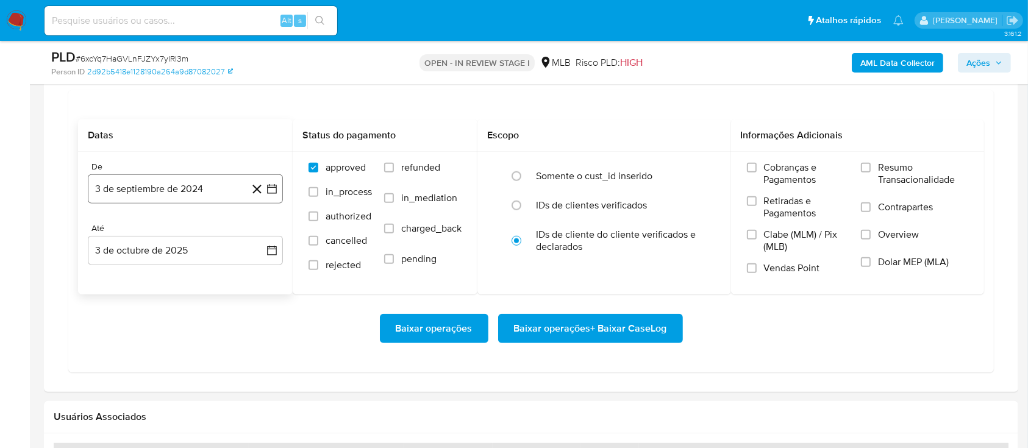
click at [271, 183] on icon "button" at bounding box center [272, 189] width 12 height 12
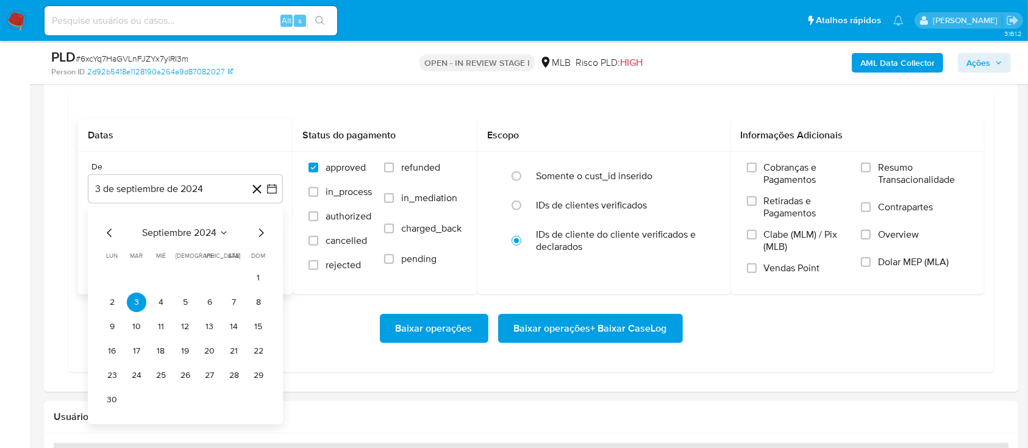
click at [222, 229] on icon "Seleccionar mes y año" at bounding box center [224, 233] width 10 height 10
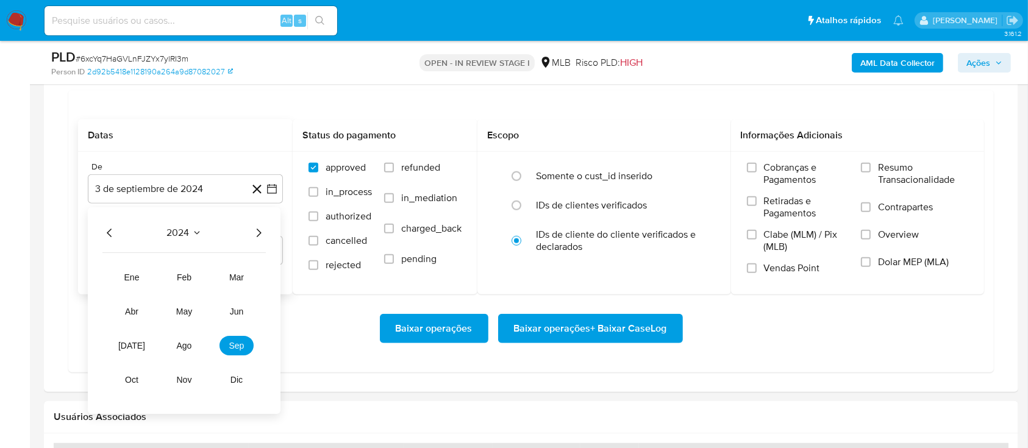
click at [262, 230] on icon "Año siguiente" at bounding box center [258, 233] width 15 height 15
click at [177, 344] on span "ago" at bounding box center [184, 346] width 15 height 10
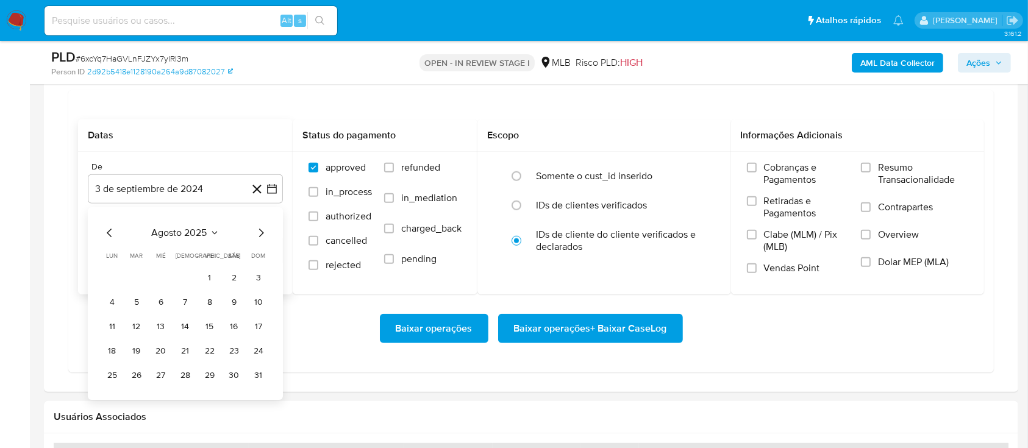
click at [207, 271] on button "1" at bounding box center [210, 278] width 20 height 20
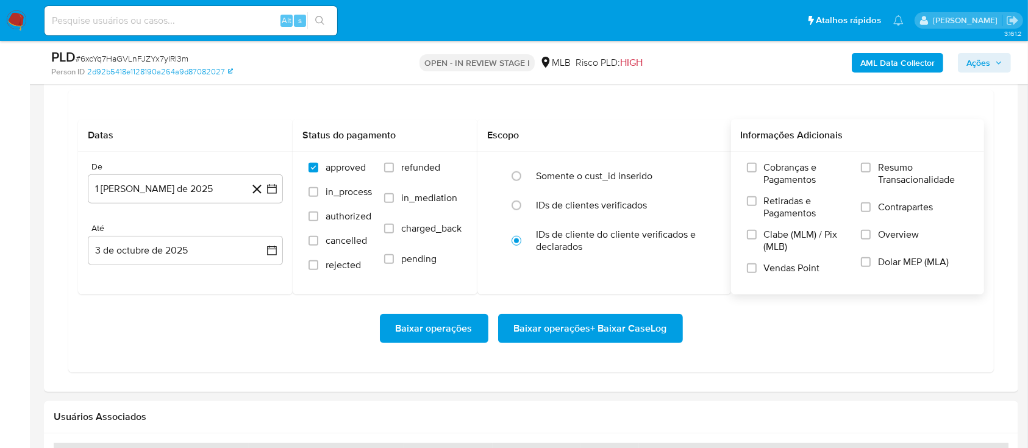
click at [893, 169] on span "Resumo Transacionalidade" at bounding box center [923, 174] width 90 height 24
click at [871, 169] on input "Resumo Transacionalidade" at bounding box center [866, 168] width 10 height 10
click at [645, 329] on span "Baixar operações + Baixar CaseLog" at bounding box center [590, 328] width 153 height 27
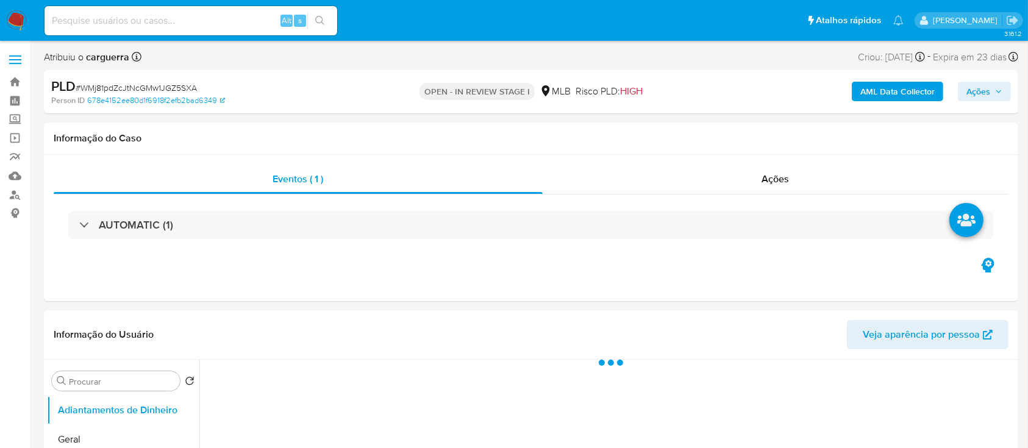
select select "10"
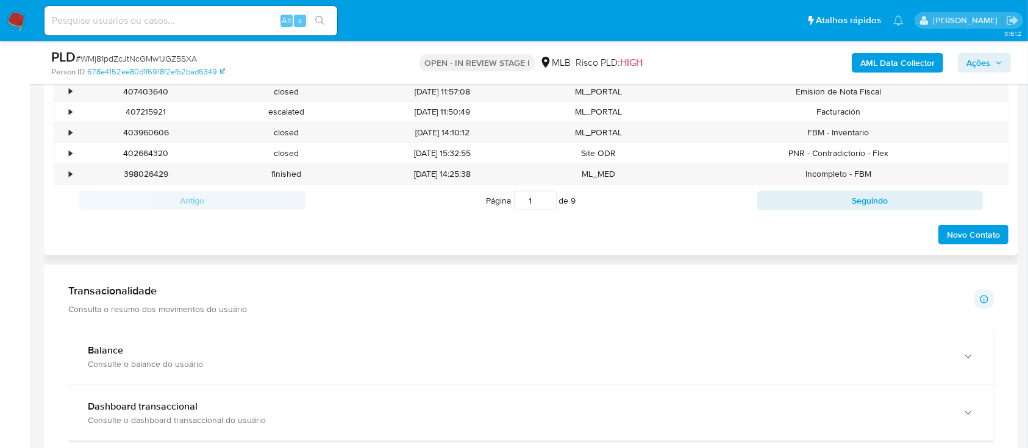
scroll to position [894, 0]
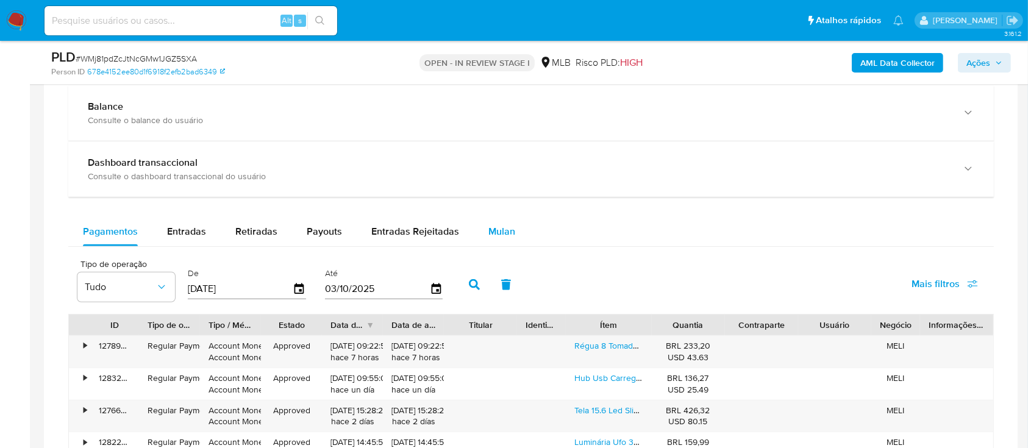
click at [508, 229] on span "Mulan" at bounding box center [501, 231] width 27 height 14
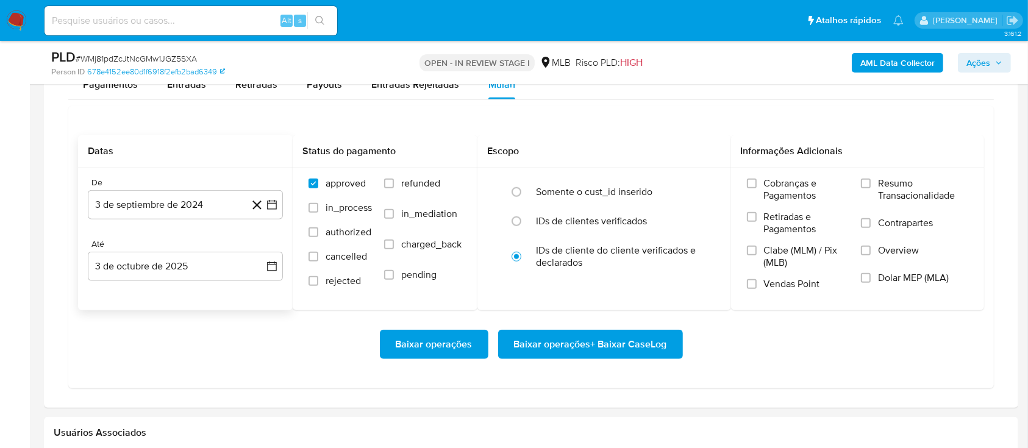
scroll to position [1057, 0]
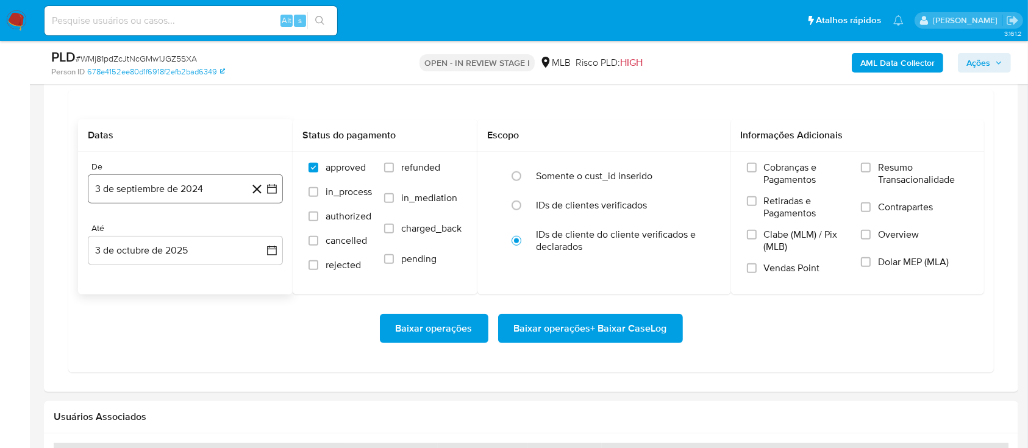
click at [266, 187] on icon "button" at bounding box center [272, 189] width 12 height 12
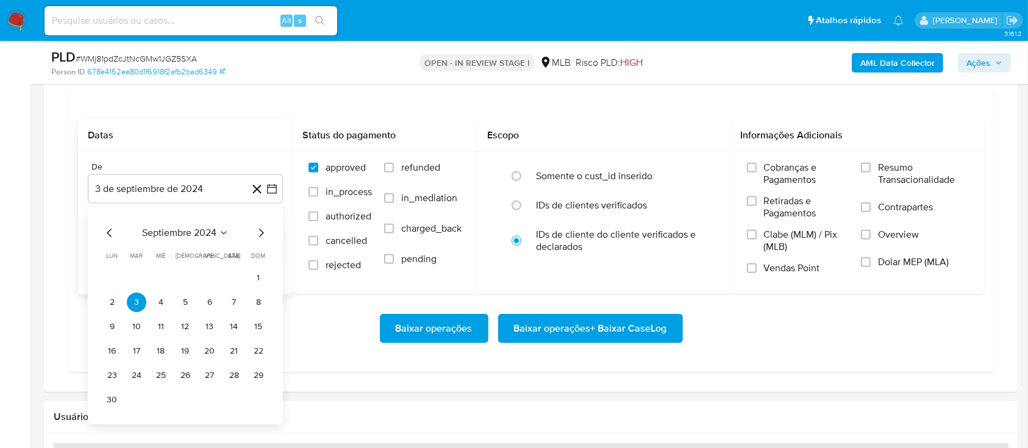
click at [255, 230] on icon "Mes siguiente" at bounding box center [261, 233] width 15 height 15
click at [216, 228] on icon "Seleccionar mes y año" at bounding box center [217, 233] width 10 height 10
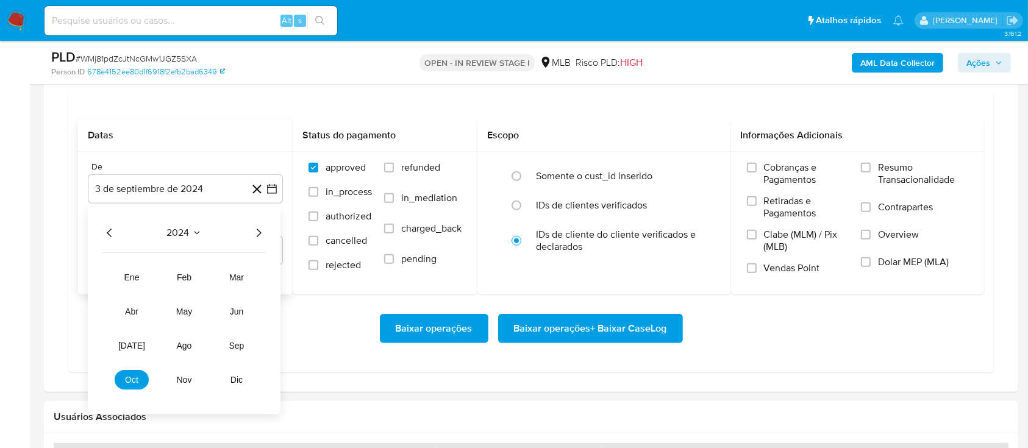
click at [257, 232] on icon "Año siguiente" at bounding box center [258, 233] width 15 height 15
click at [183, 347] on span "ago" at bounding box center [184, 346] width 15 height 10
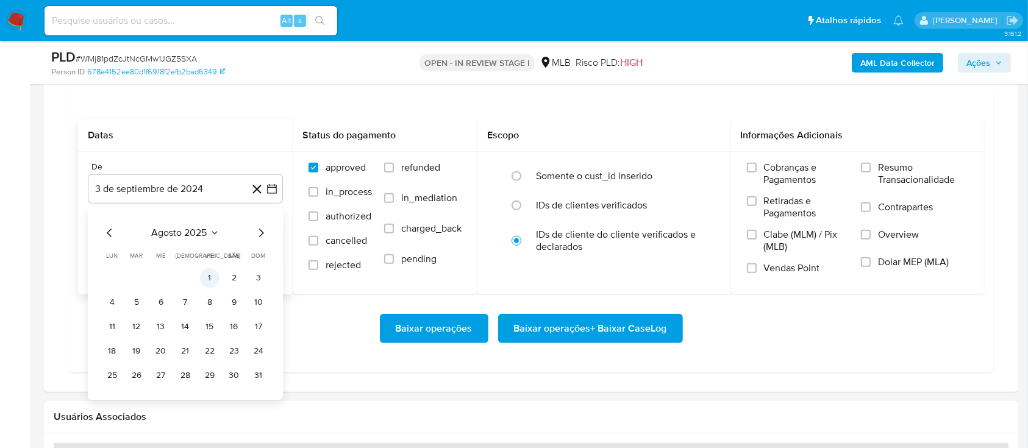
click at [210, 277] on button "1" at bounding box center [210, 278] width 20 height 20
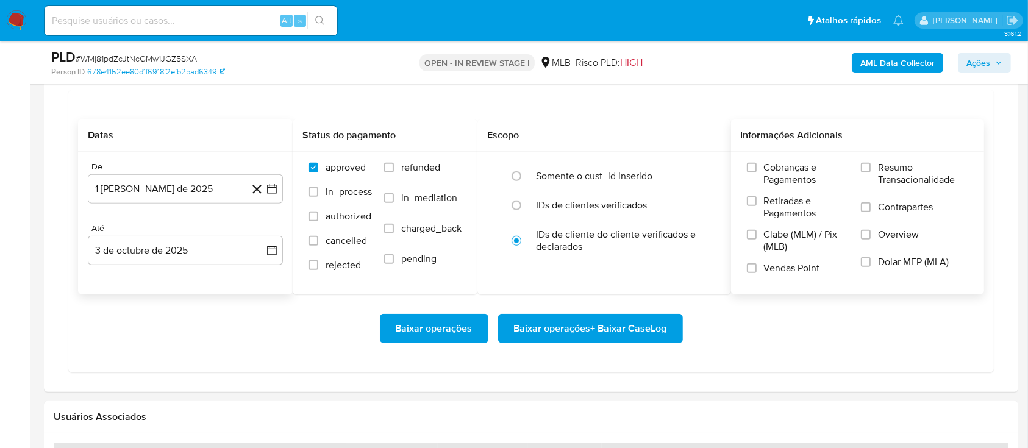
click at [893, 173] on span "Resumo Transacionalidade" at bounding box center [923, 174] width 90 height 24
click at [868, 163] on input "Resumo Transacionalidade" at bounding box center [866, 168] width 10 height 10
click at [595, 327] on span "Baixar operações + Baixar CaseLog" at bounding box center [590, 328] width 153 height 27
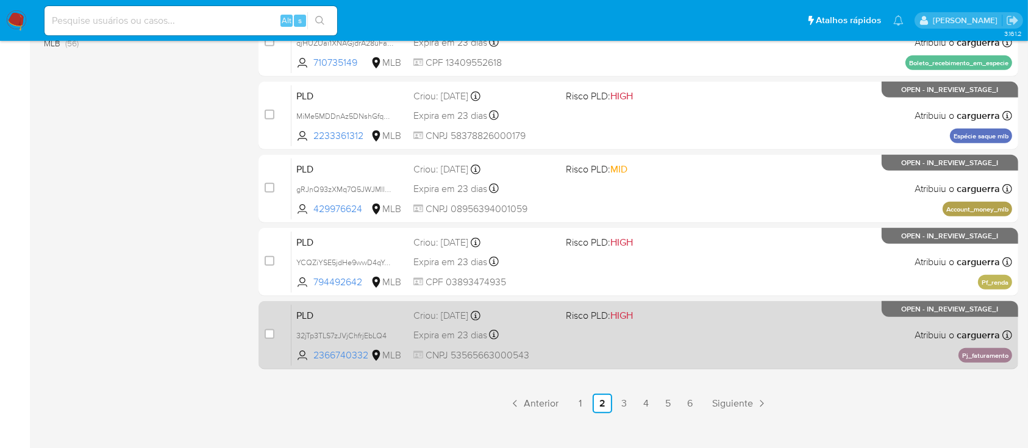
scroll to position [557, 0]
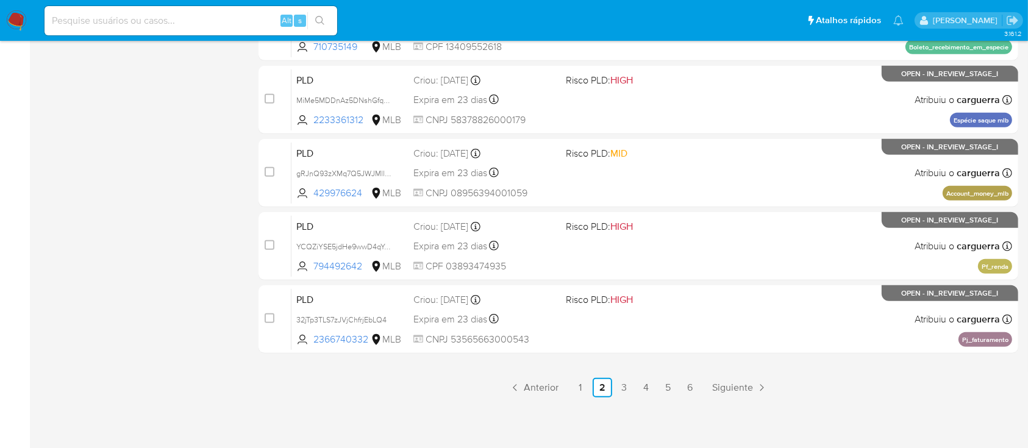
click at [580, 391] on link "1" at bounding box center [581, 388] width 20 height 20
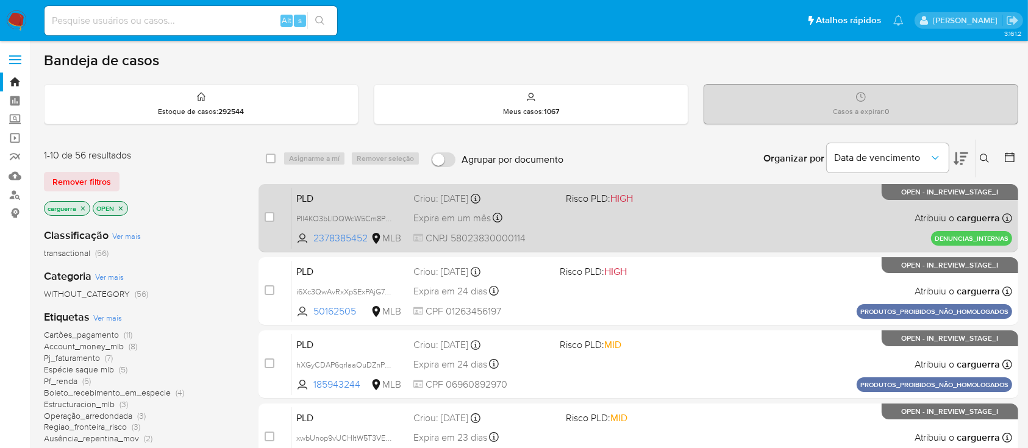
click at [922, 216] on span "Atribuiu o carguerra" at bounding box center [956, 218] width 85 height 13
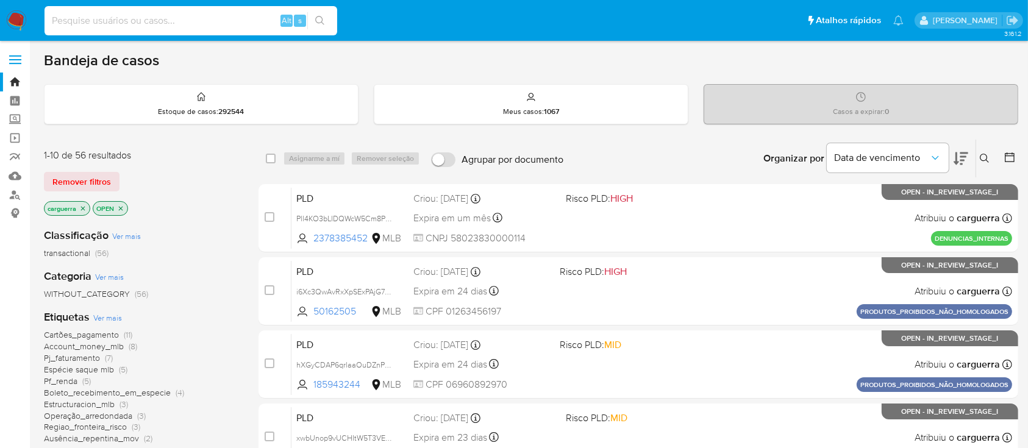
click at [144, 16] on input at bounding box center [191, 21] width 293 height 16
paste input "2327171862"
type input "2327171862"
drag, startPoint x: 328, startPoint y: 17, endPoint x: 321, endPoint y: 17, distance: 6.7
click at [322, 17] on button "search-icon" at bounding box center [319, 20] width 25 height 17
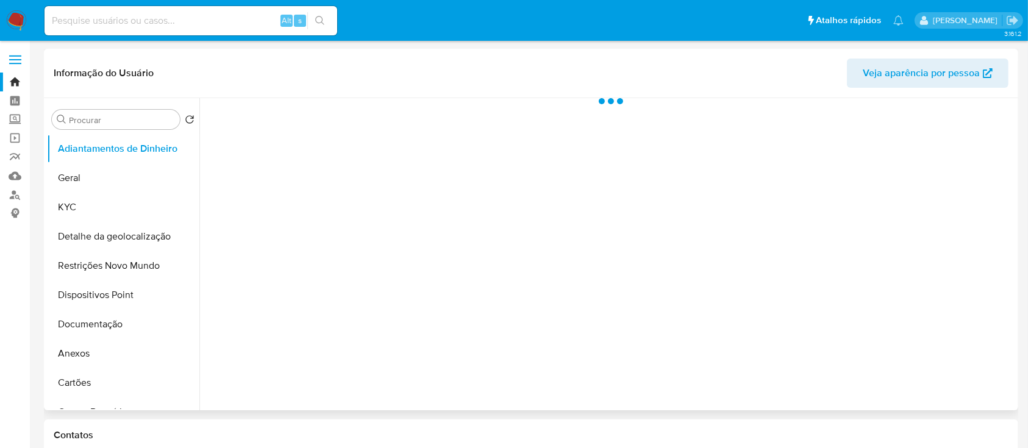
select select "10"
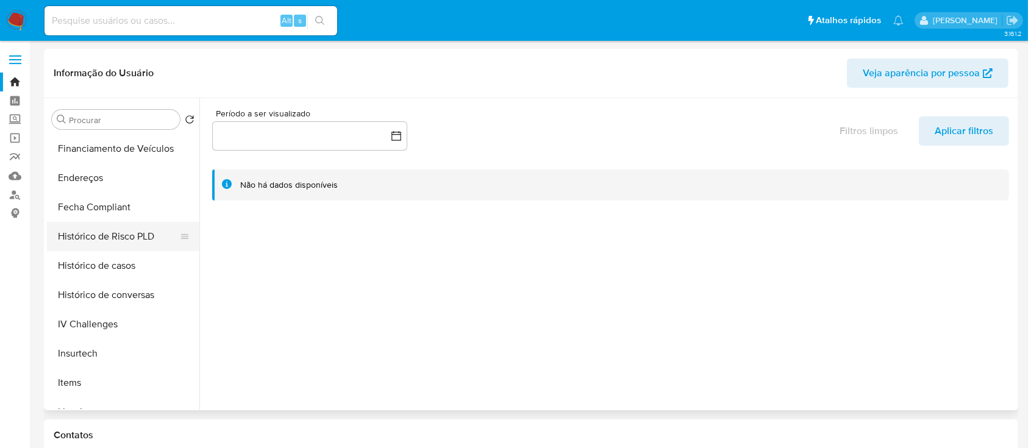
scroll to position [406, 0]
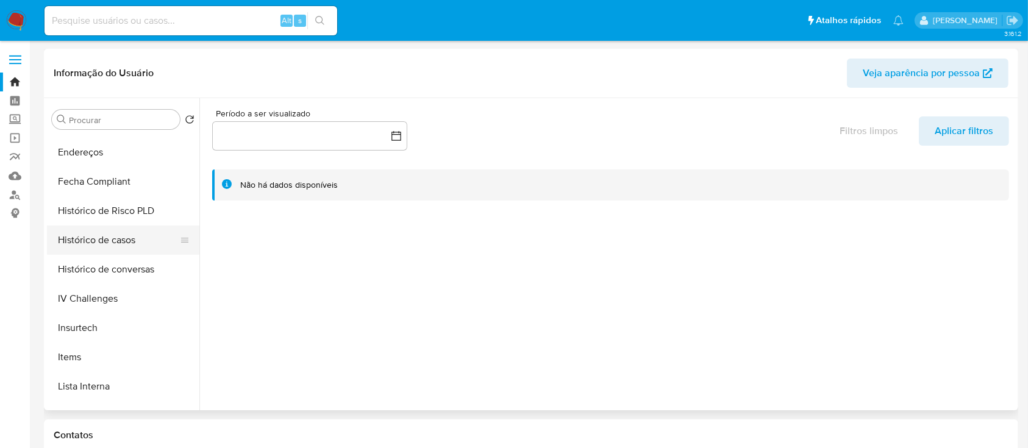
click at [132, 240] on button "Histórico de casos" at bounding box center [118, 240] width 143 height 29
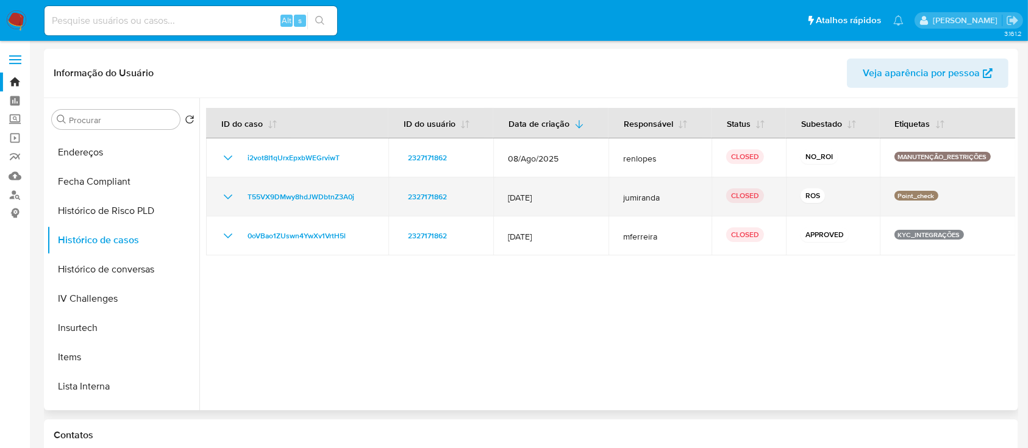
click at [229, 197] on icon "Mostrar/Ocultar" at bounding box center [228, 196] width 9 height 5
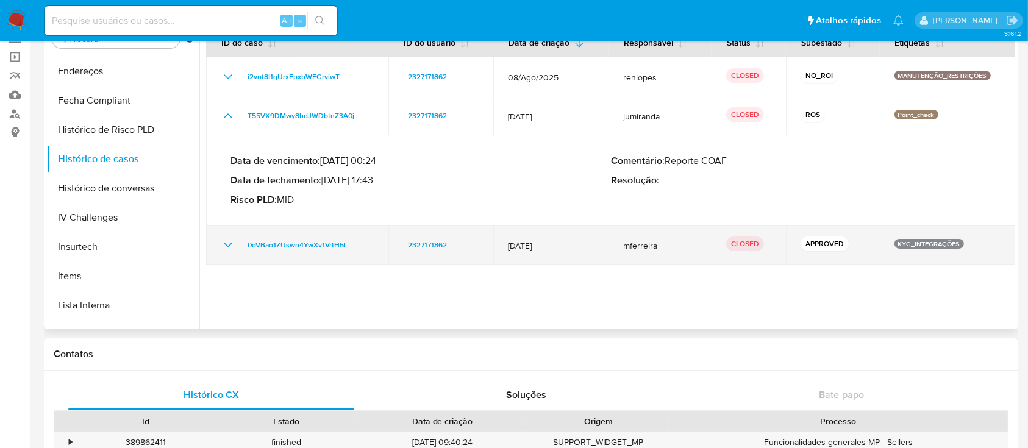
scroll to position [0, 0]
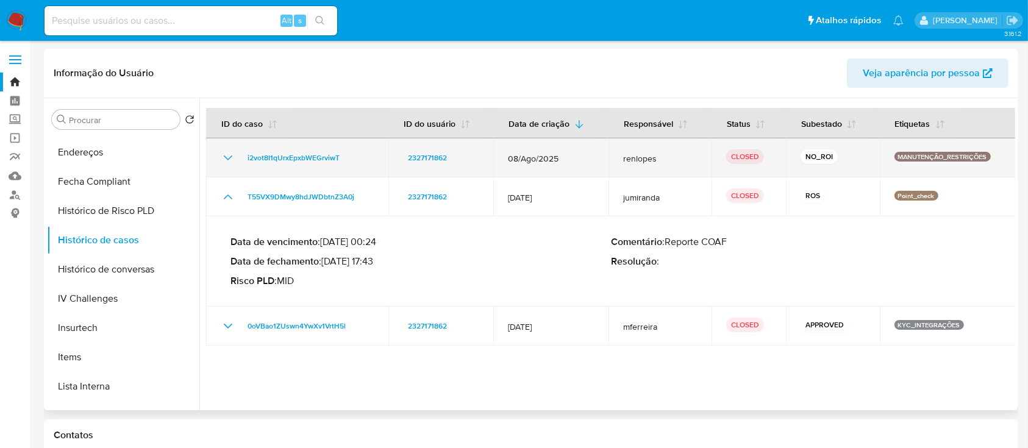
click at [227, 155] on icon "Mostrar/Ocultar" at bounding box center [228, 158] width 15 height 15
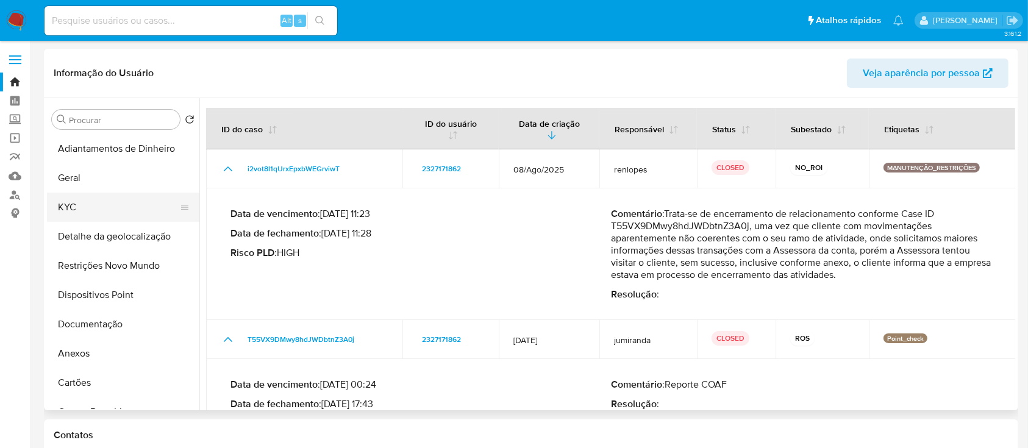
click at [86, 212] on button "KYC" at bounding box center [118, 207] width 143 height 29
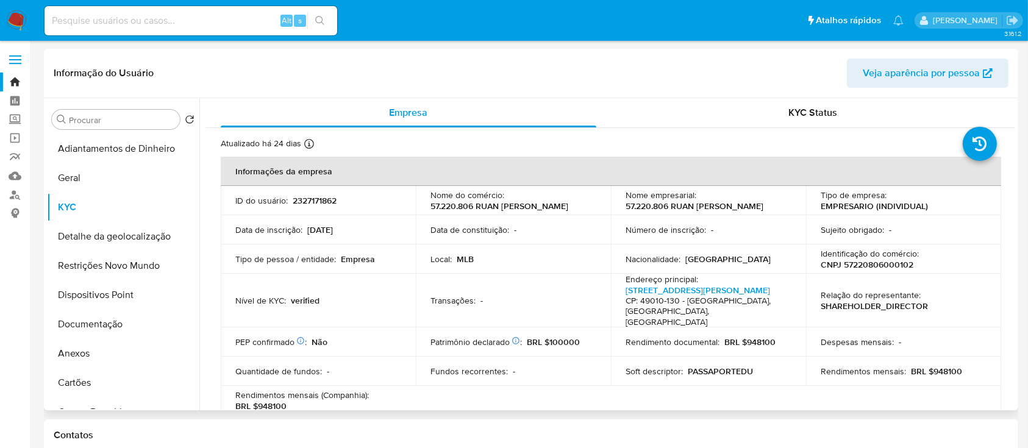
drag, startPoint x: 658, startPoint y: 212, endPoint x: 622, endPoint y: 204, distance: 36.2
click at [625, 204] on p "57.220.806 RUAN [PERSON_NAME]" at bounding box center [694, 206] width 138 height 11
copy p "57.220.806 RUAN [PERSON_NAME]"
drag, startPoint x: 918, startPoint y: 269, endPoint x: 871, endPoint y: 277, distance: 47.5
click at [840, 267] on div "Identificação do comércio : CNPJ 57220806000102" at bounding box center [904, 259] width 166 height 22
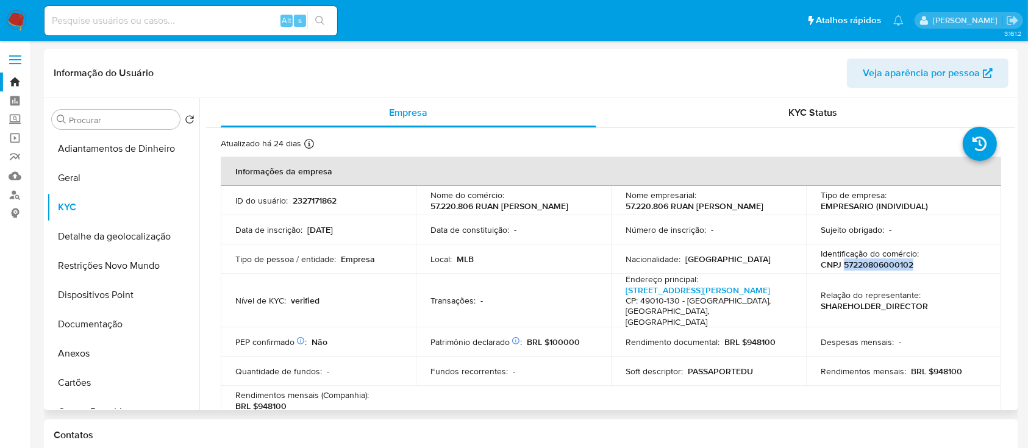
copy p "57220806000102"
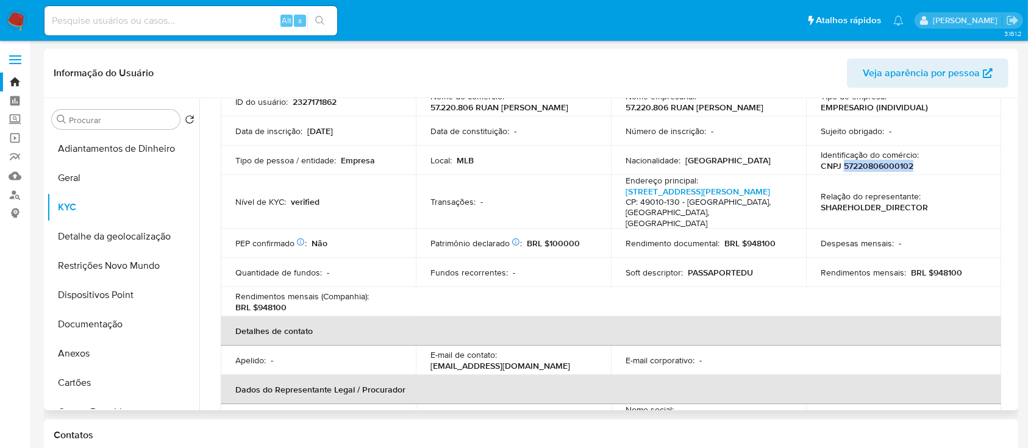
scroll to position [325, 0]
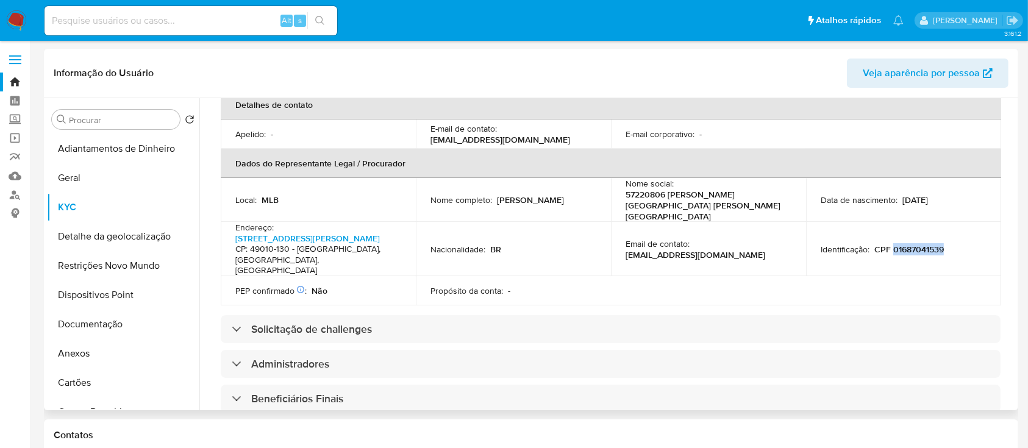
drag, startPoint x: 940, startPoint y: 209, endPoint x: 889, endPoint y: 212, distance: 51.3
click at [889, 244] on div "Identificação : CPF 01687041539" at bounding box center [904, 249] width 166 height 11
copy p "01687041539"
click at [79, 349] on button "Anexos" at bounding box center [118, 353] width 143 height 29
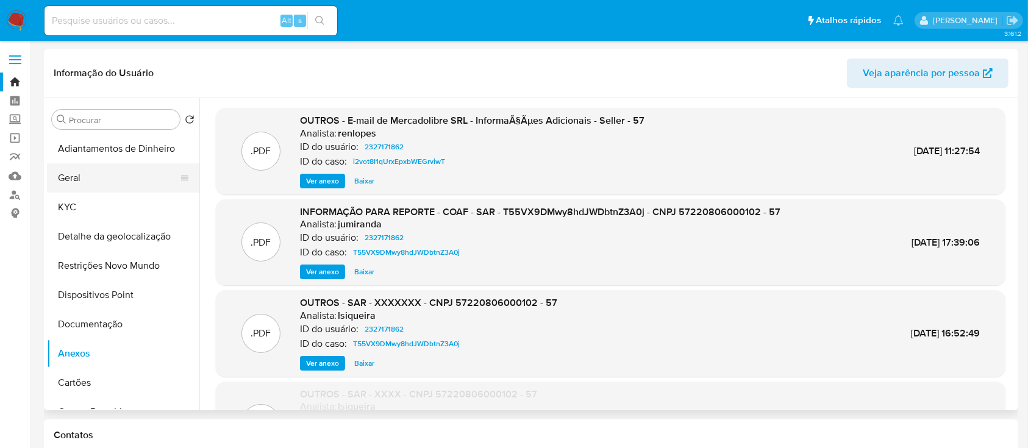
click at [88, 183] on button "Geral" at bounding box center [118, 177] width 143 height 29
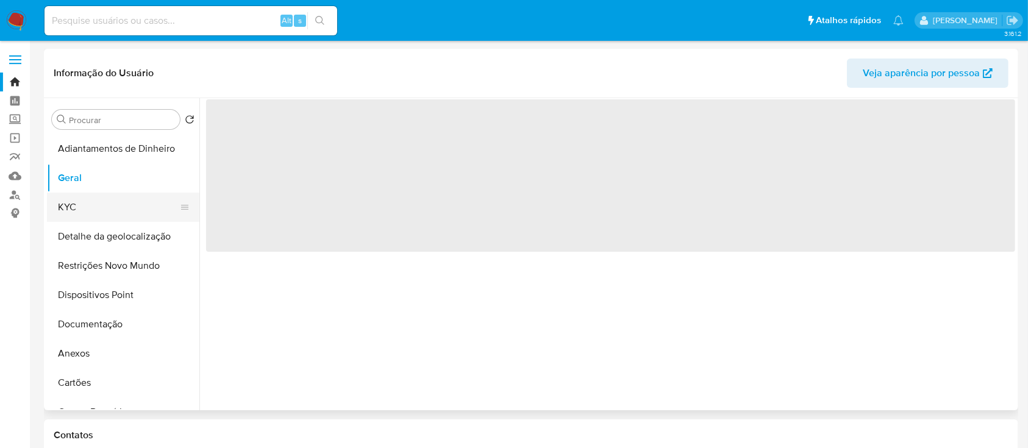
click at [69, 217] on button "KYC" at bounding box center [118, 207] width 143 height 29
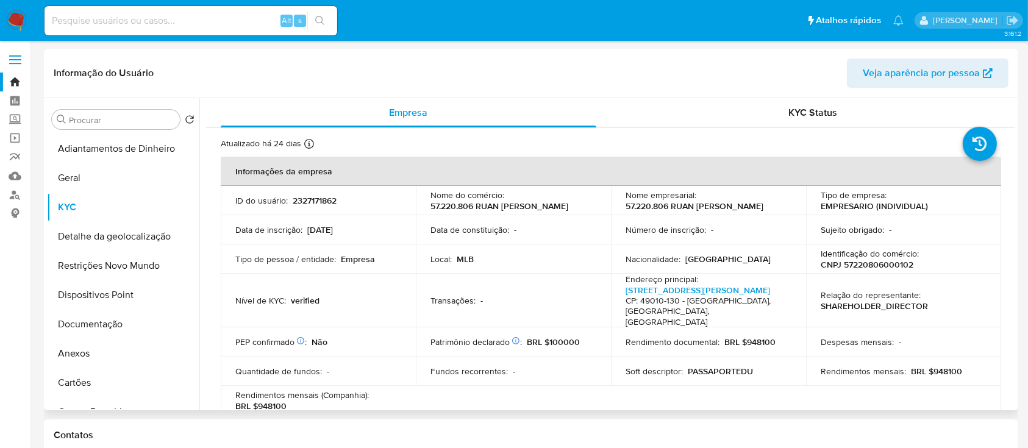
drag, startPoint x: 658, startPoint y: 215, endPoint x: 624, endPoint y: 205, distance: 36.1
click at [625, 205] on p "57.220.806 RUAN BRUNO ARAUJO DOS SANTOS" at bounding box center [694, 206] width 138 height 11
copy p "57.220.806 RUAN BRUNO ARAUJO DOS SANTOS"
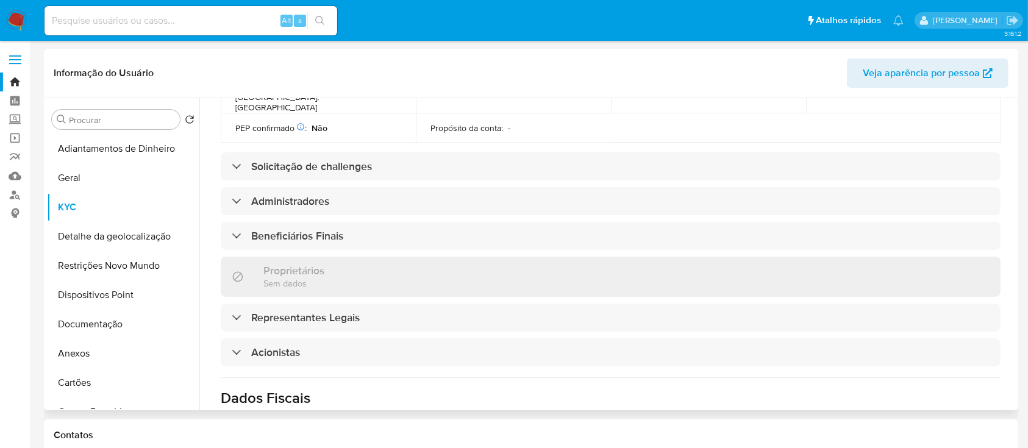
scroll to position [569, 0]
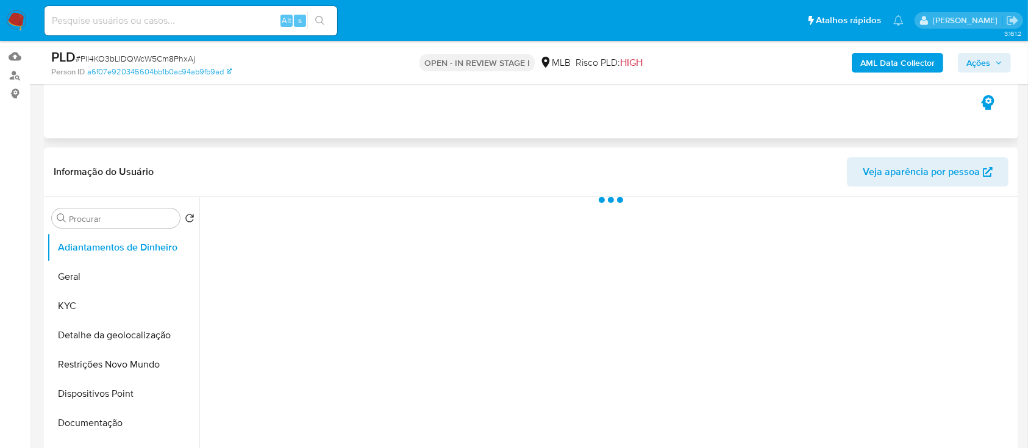
scroll to position [162, 0]
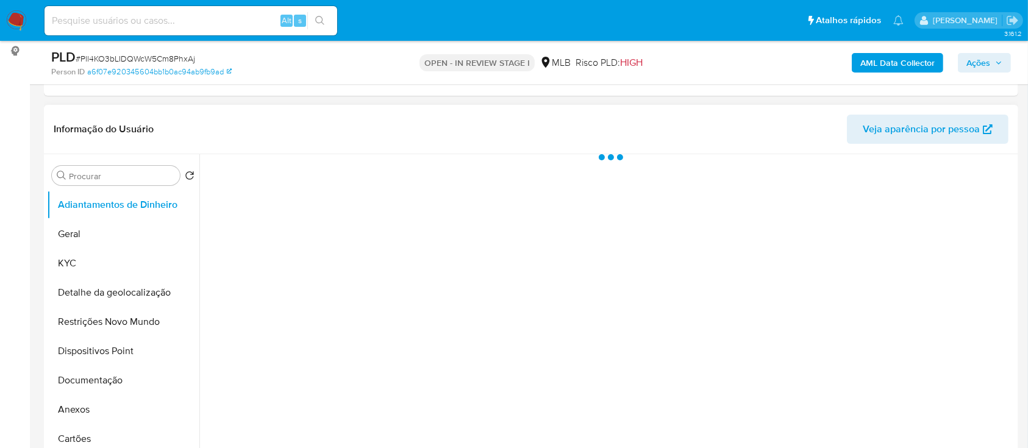
select select "10"
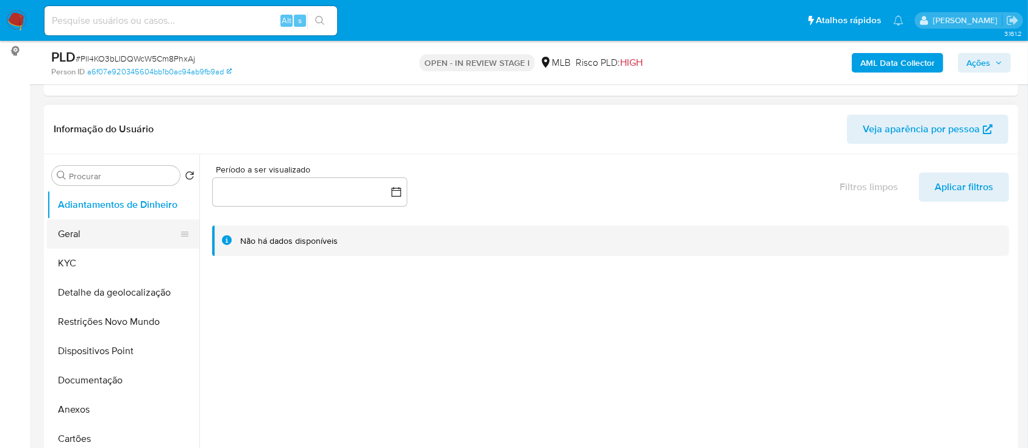
click at [92, 239] on button "Geral" at bounding box center [118, 233] width 143 height 29
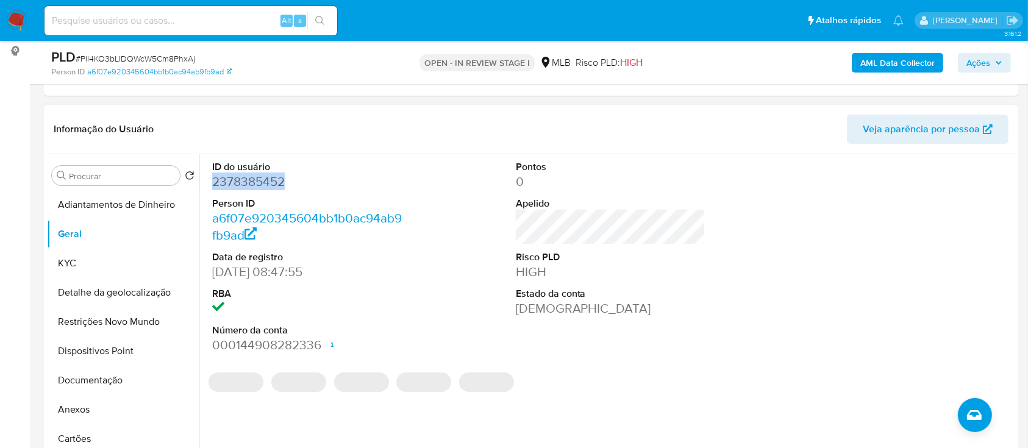
drag, startPoint x: 288, startPoint y: 177, endPoint x: 211, endPoint y: 183, distance: 77.0
click at [208, 182] on div "ID do usuário 2378385452 Person ID a6f07e920345604bb1b0ac94ab9fb9ad Data de reg…" at bounding box center [307, 257] width 202 height 206
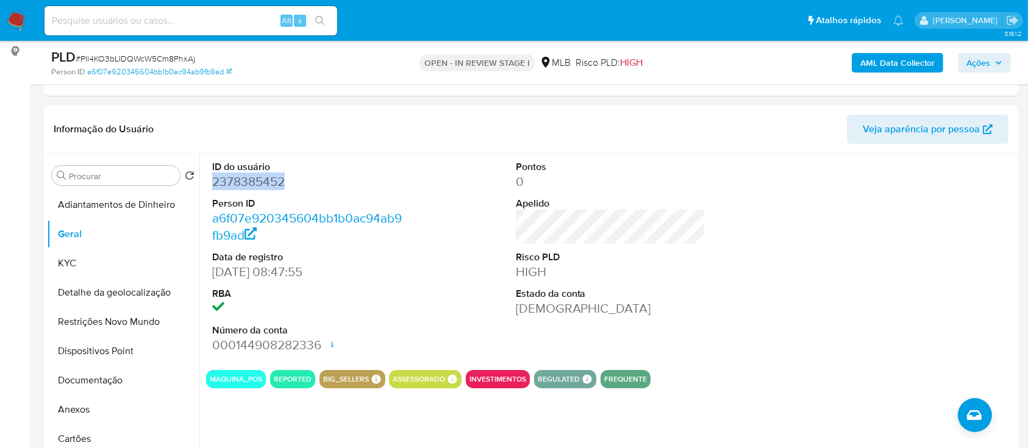
copy dd "2378385452"
click at [79, 269] on button "KYC" at bounding box center [118, 263] width 143 height 29
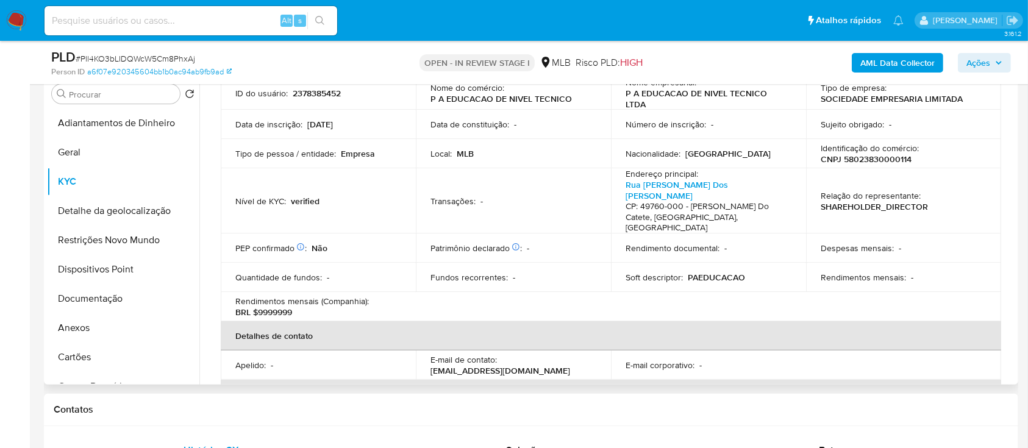
scroll to position [108, 0]
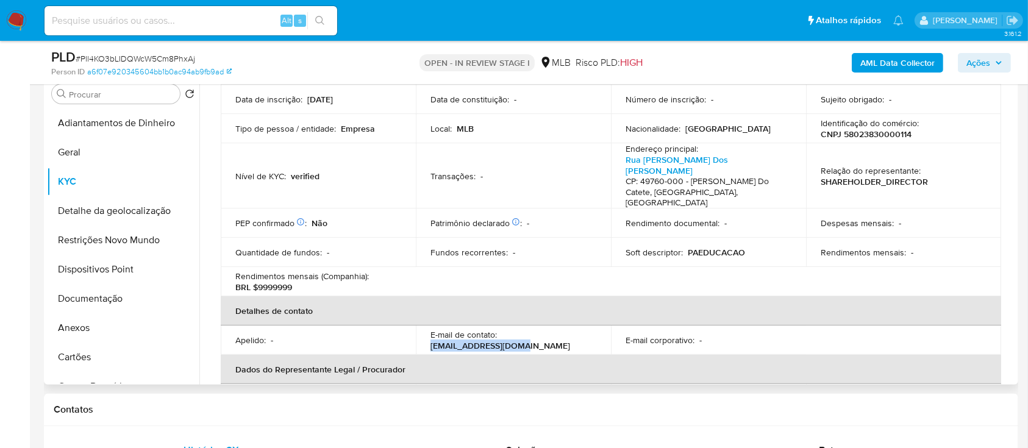
drag, startPoint x: 502, startPoint y: 322, endPoint x: 422, endPoint y: 327, distance: 80.0
click at [416, 326] on td "E-mail de contato : paeduc2025@gmail.com" at bounding box center [513, 340] width 195 height 29
copy p "paeduc2025@gmail.com"
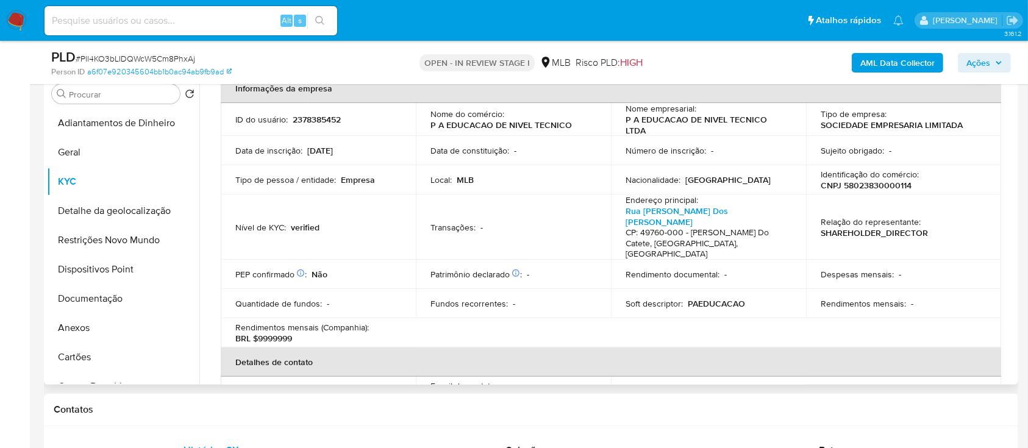
scroll to position [81, 0]
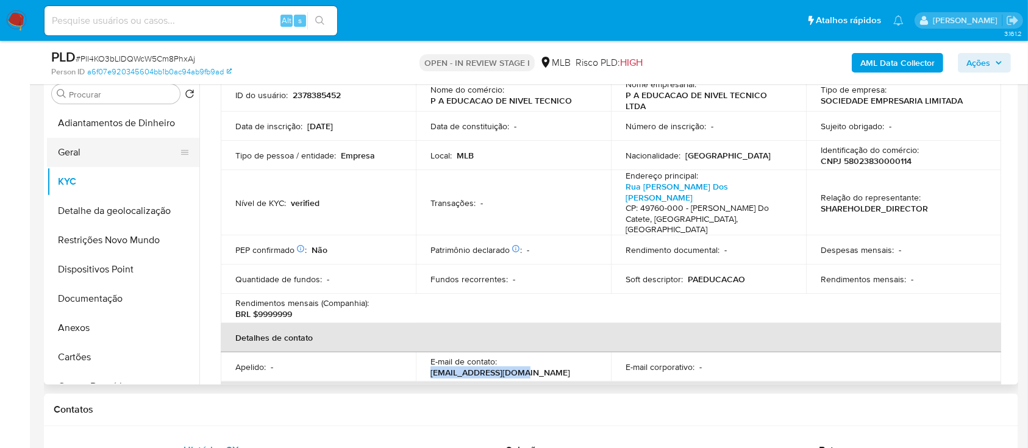
click at [101, 157] on button "Geral" at bounding box center [118, 152] width 143 height 29
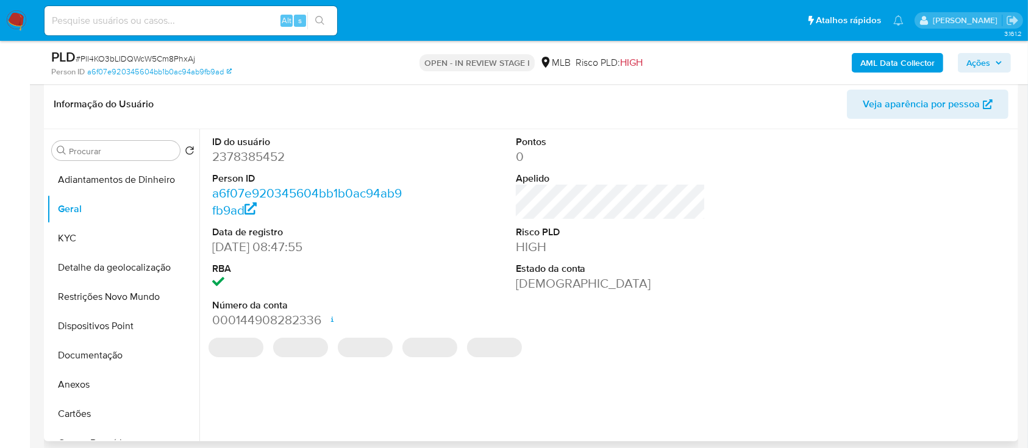
scroll to position [162, 0]
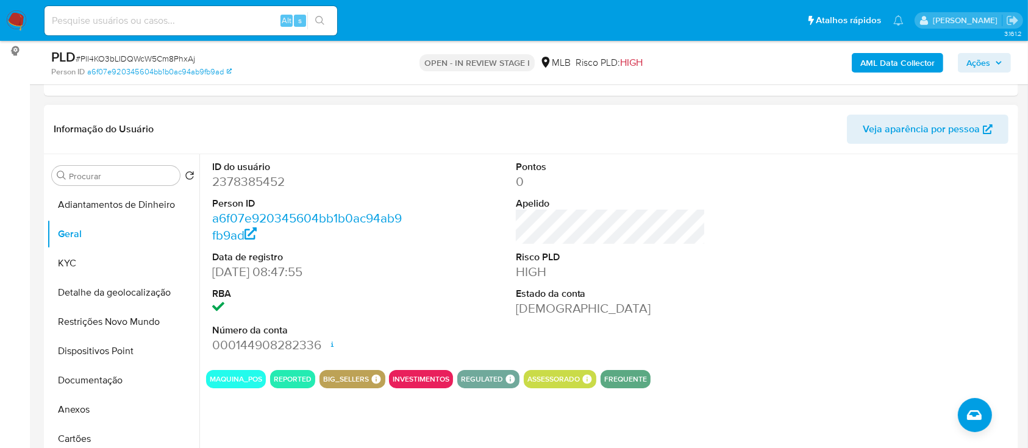
drag, startPoint x: 928, startPoint y: 210, endPoint x: 774, endPoint y: 112, distance: 182.8
click at [921, 207] on div at bounding box center [914, 257] width 202 height 206
click at [82, 264] on button "KYC" at bounding box center [118, 263] width 143 height 29
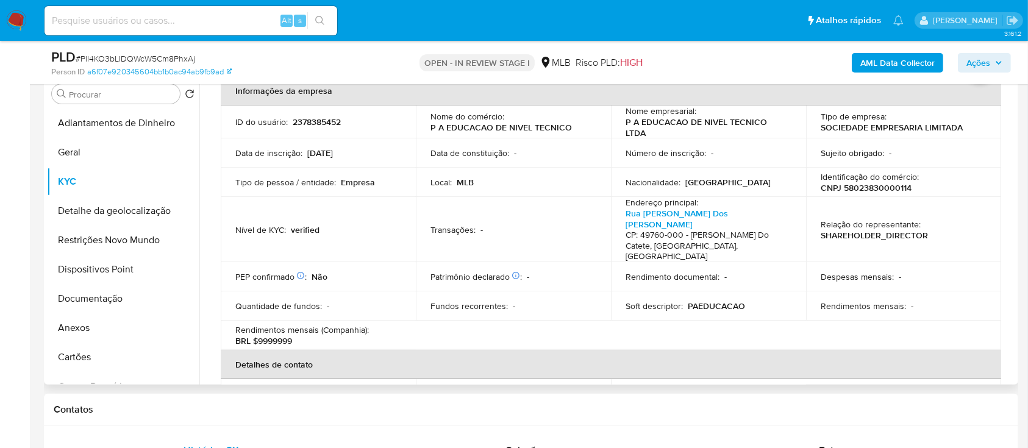
scroll to position [68, 0]
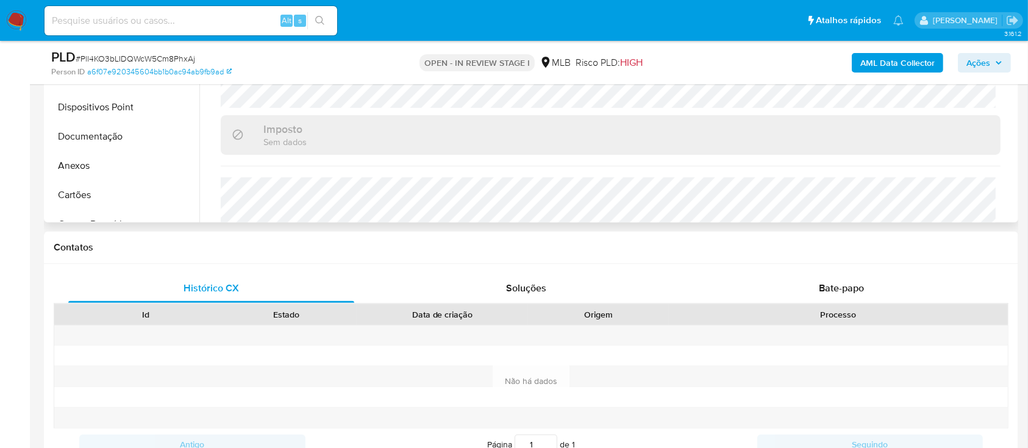
scroll to position [325, 0]
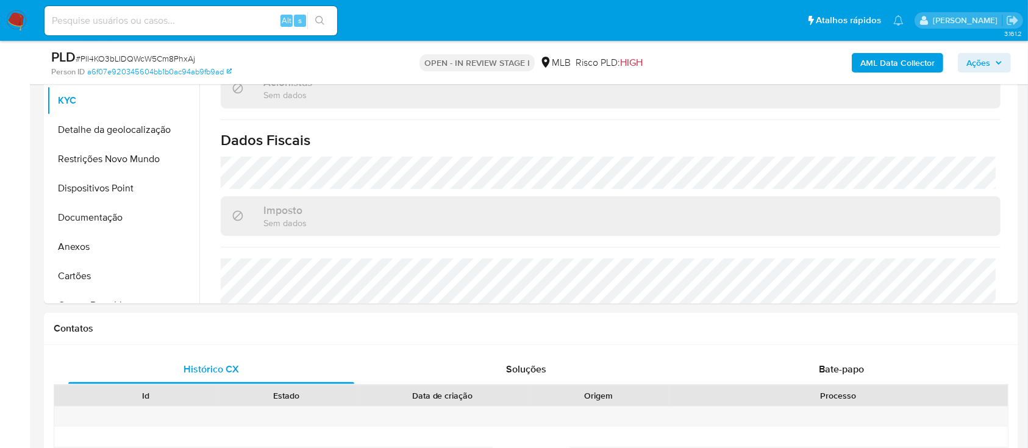
click at [148, 131] on button "Detalhe da geolocalização" at bounding box center [118, 129] width 143 height 29
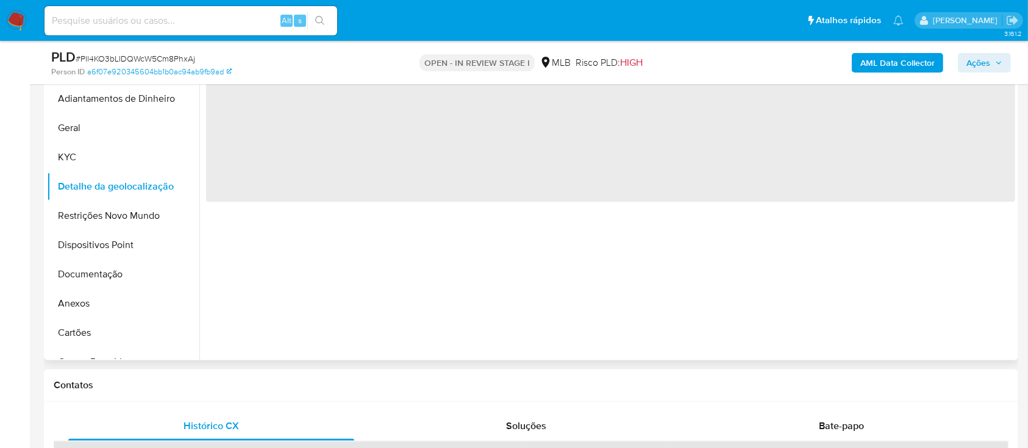
scroll to position [162, 0]
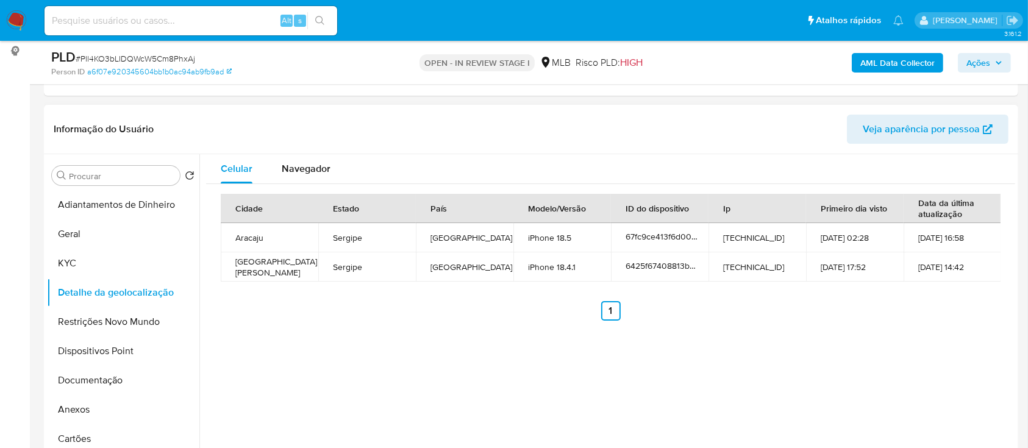
click at [889, 357] on div "Celular Navegador Cidade Estado País Modelo/Versão ID do dispositivo Ip Primeir…" at bounding box center [607, 310] width 816 height 312
click at [88, 321] on button "Restrições Novo Mundo" at bounding box center [118, 321] width 143 height 29
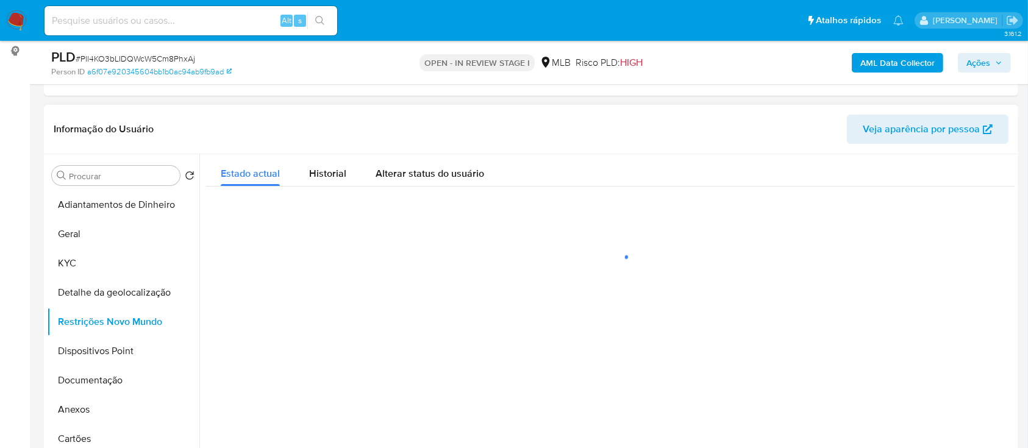
scroll to position [244, 0]
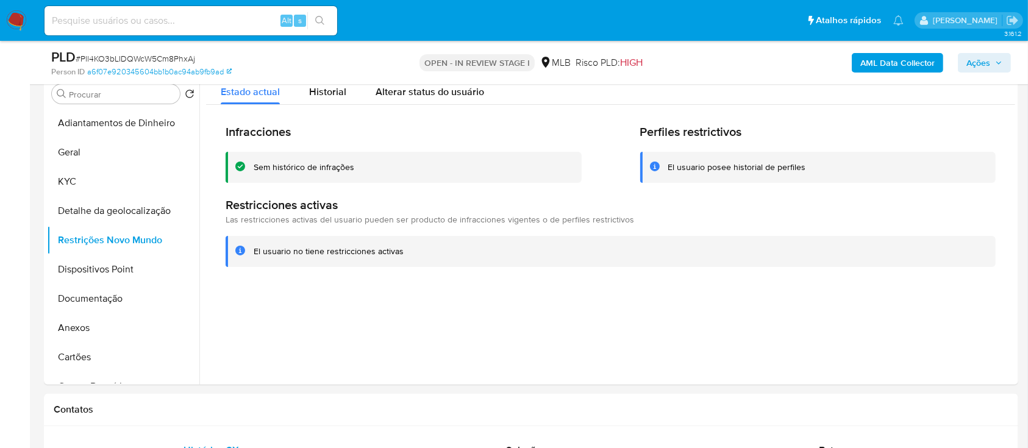
drag, startPoint x: 845, startPoint y: 305, endPoint x: 420, endPoint y: 4, distance: 520.5
click at [839, 298] on div at bounding box center [607, 229] width 816 height 312
click at [82, 271] on button "Dispositivos Point" at bounding box center [118, 269] width 143 height 29
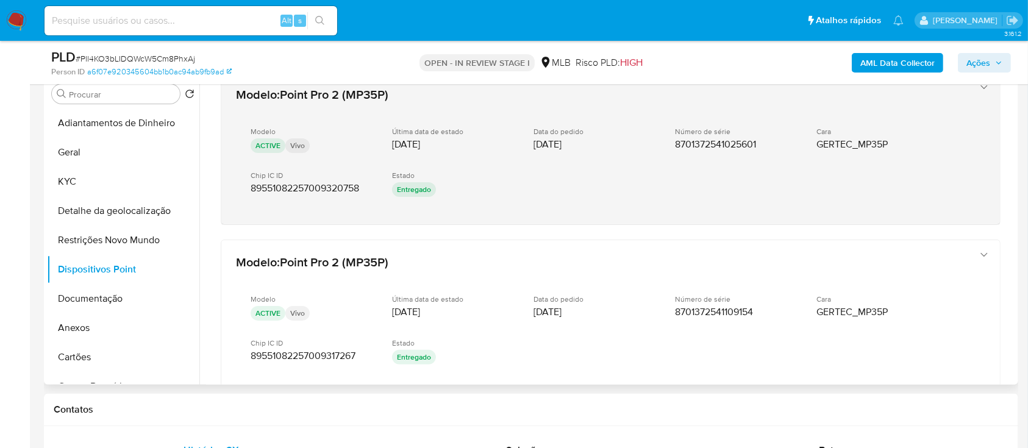
scroll to position [325, 0]
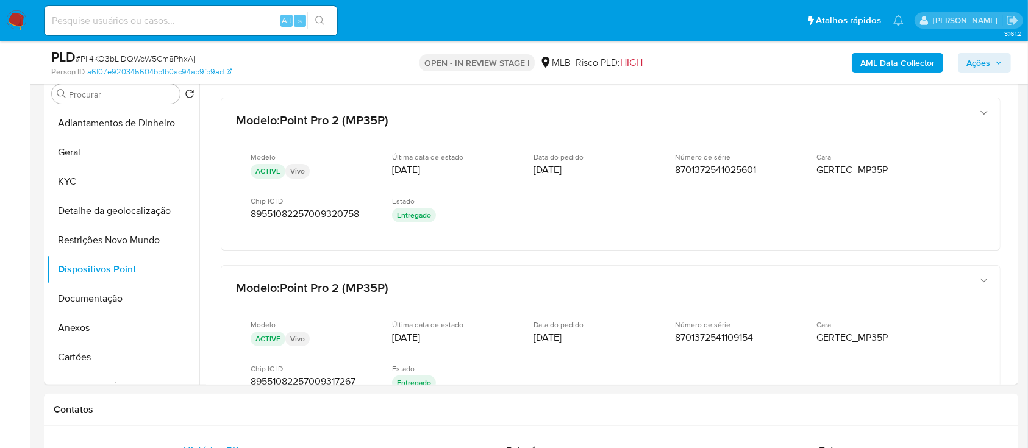
drag, startPoint x: 16, startPoint y: 109, endPoint x: 22, endPoint y: 105, distance: 6.8
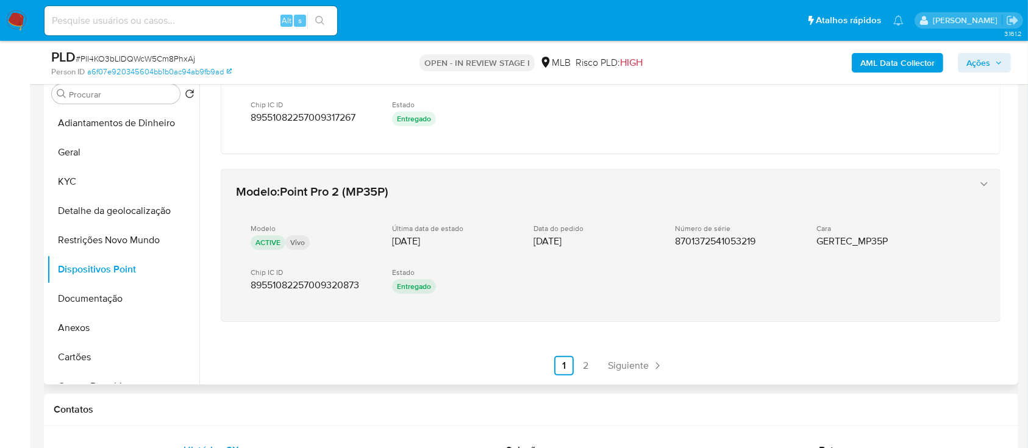
scroll to position [599, 0]
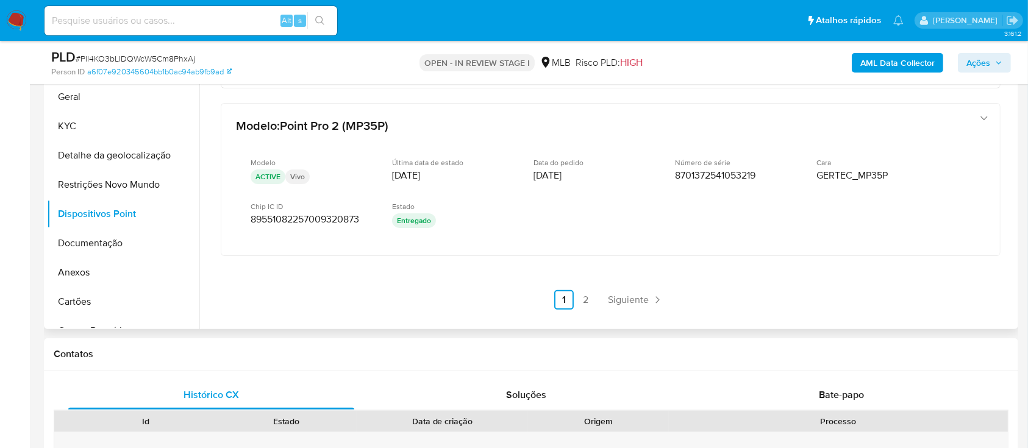
scroll to position [325, 0]
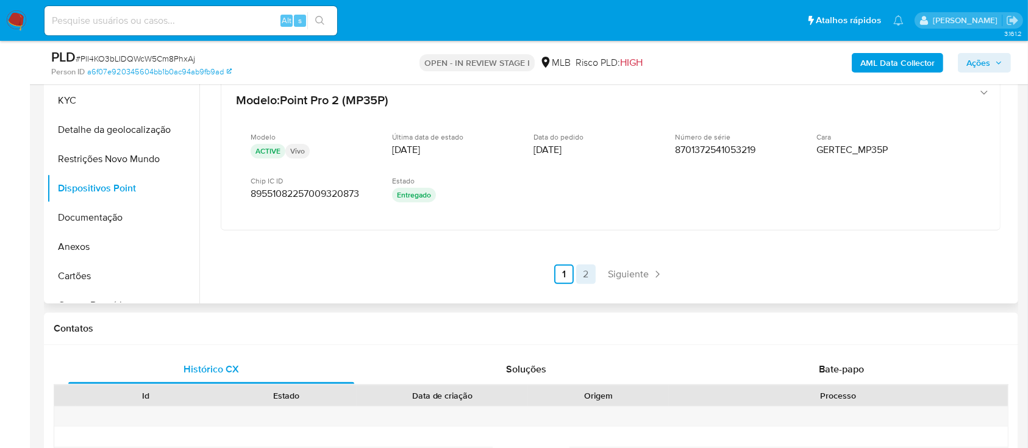
click at [577, 271] on link "2" at bounding box center [586, 275] width 20 height 20
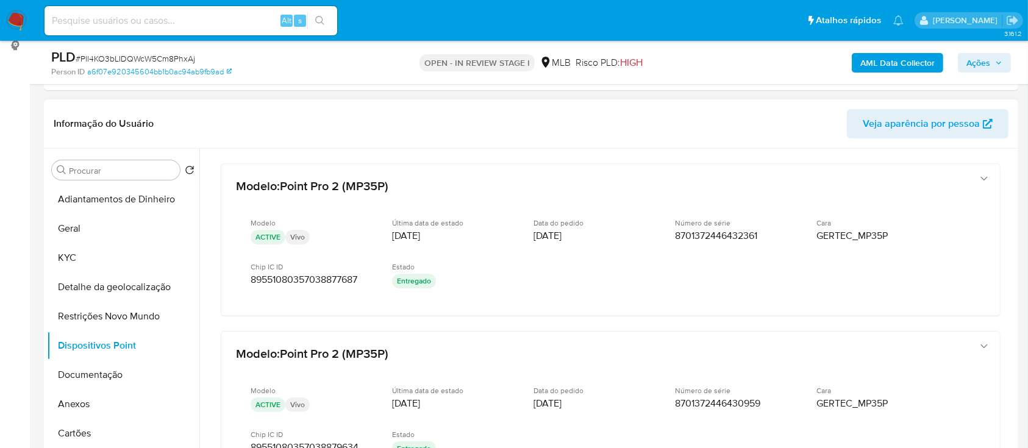
scroll to position [162, 0]
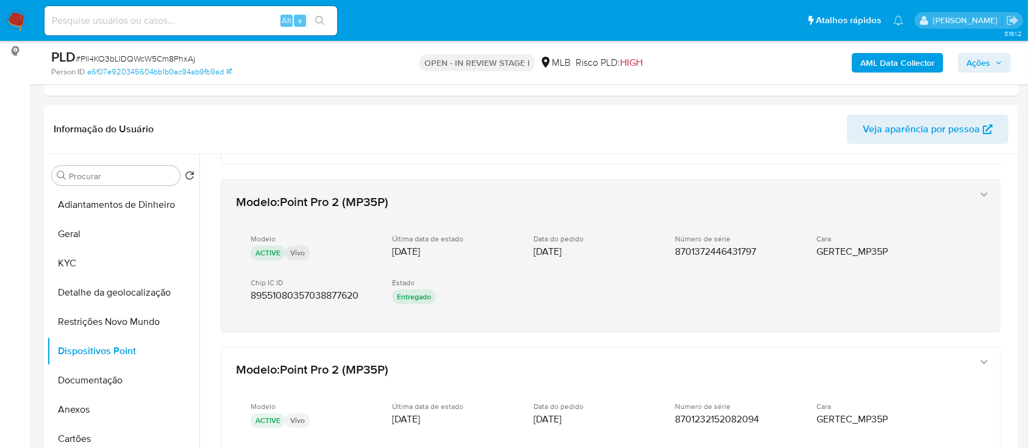
scroll to position [406, 0]
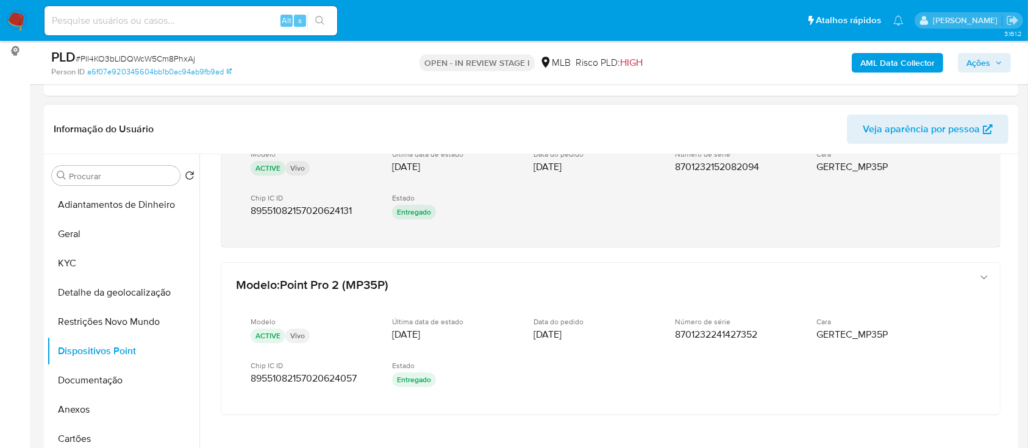
scroll to position [599, 0]
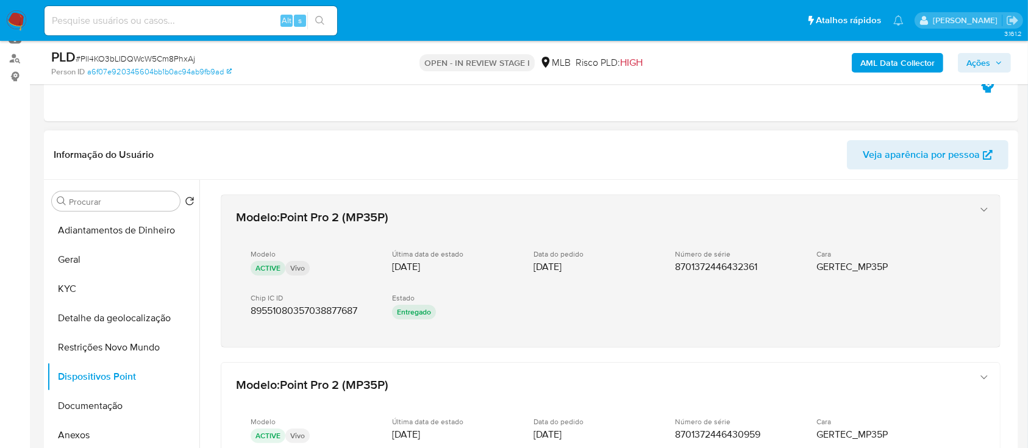
scroll to position [162, 0]
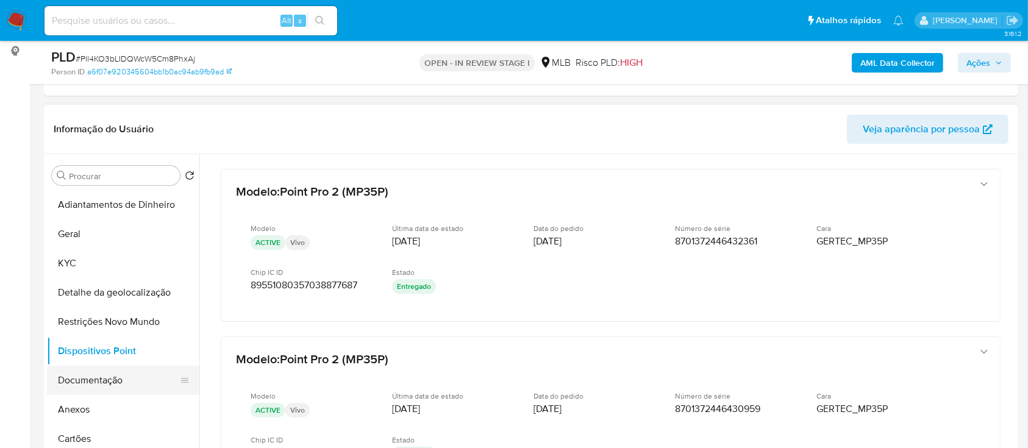
click at [107, 387] on button "Documentação" at bounding box center [118, 380] width 143 height 29
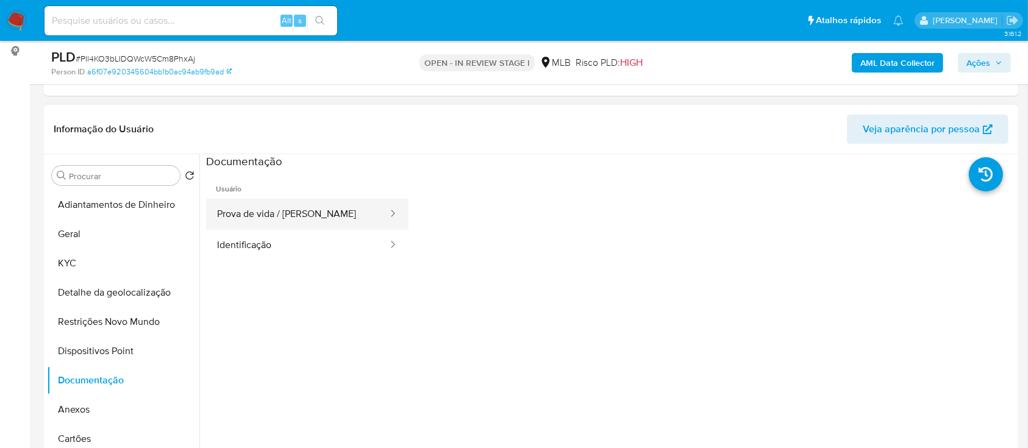
click at [293, 204] on li "Usuário Prova de vida / Selfie Identificação" at bounding box center [307, 214] width 202 height 91
click at [292, 208] on button "Prova de vida / Selfie" at bounding box center [297, 214] width 183 height 31
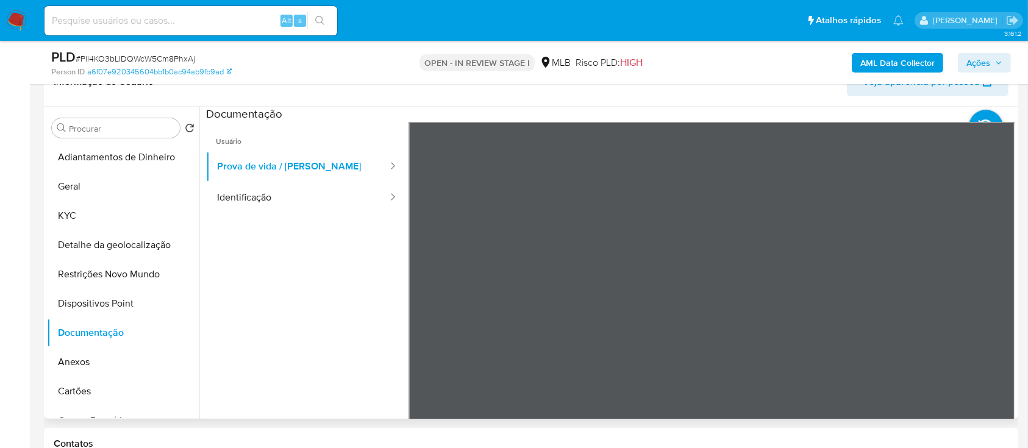
scroll to position [244, 0]
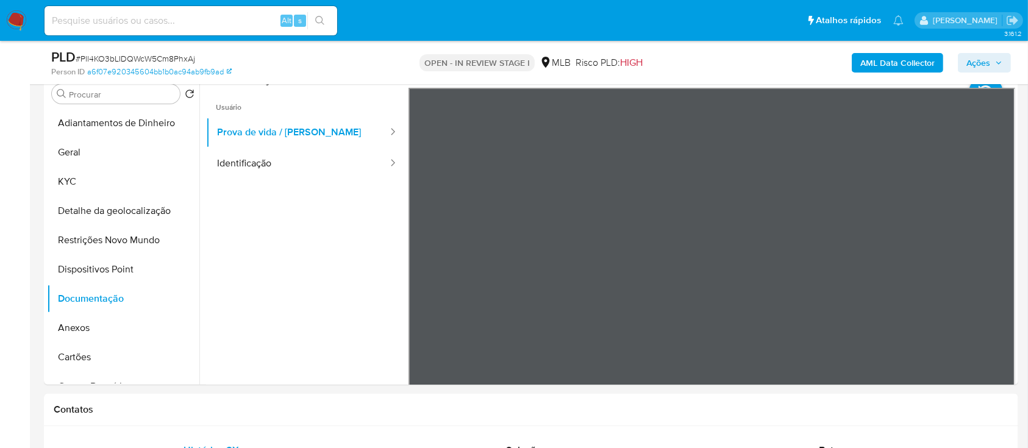
click at [280, 157] on button "Identificação" at bounding box center [297, 163] width 183 height 31
drag, startPoint x: 9, startPoint y: 173, endPoint x: 15, endPoint y: 169, distance: 6.6
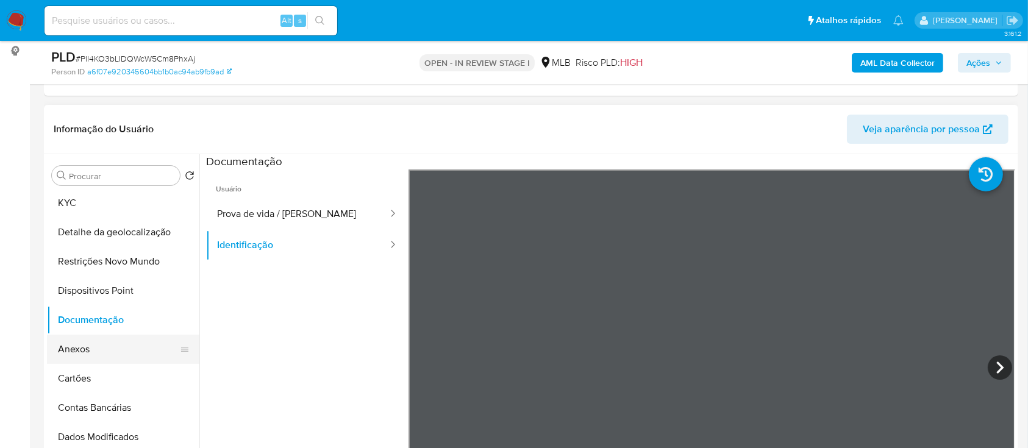
scroll to position [81, 0]
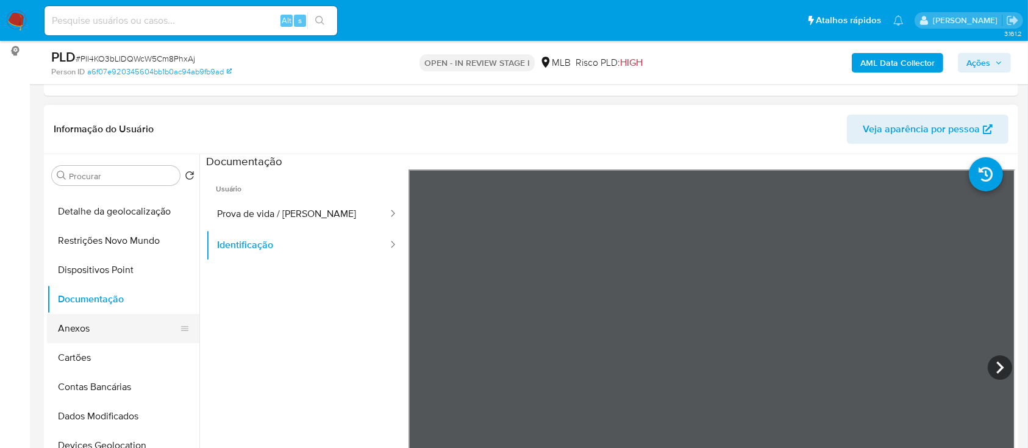
click at [87, 329] on button "Anexos" at bounding box center [118, 328] width 143 height 29
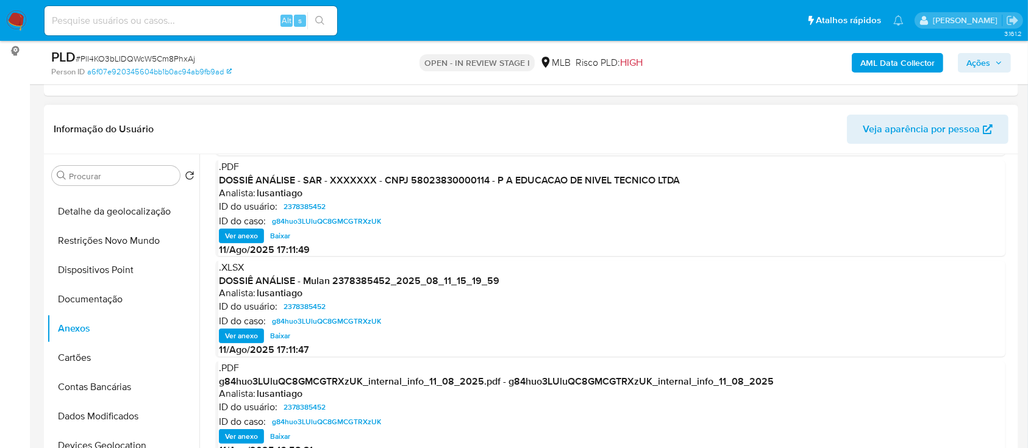
scroll to position [116, 0]
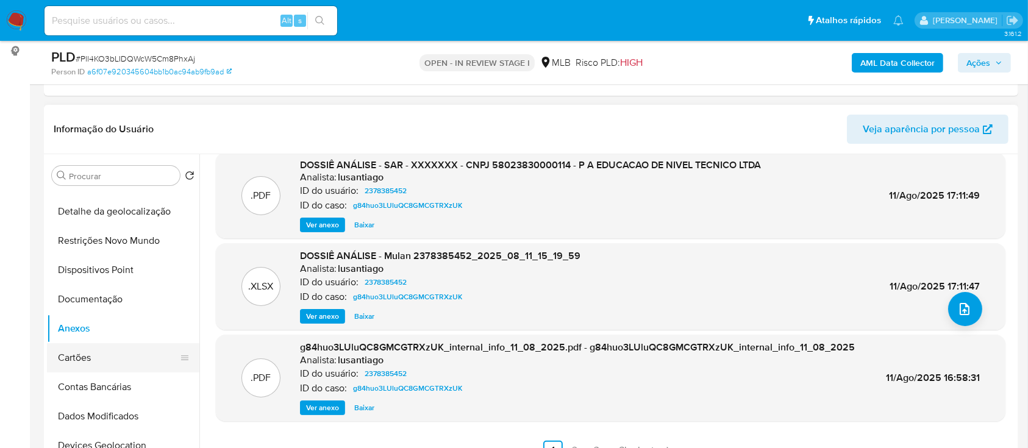
drag, startPoint x: 94, startPoint y: 358, endPoint x: 160, endPoint y: 357, distance: 65.9
click at [93, 359] on button "Cartões" at bounding box center [118, 357] width 143 height 29
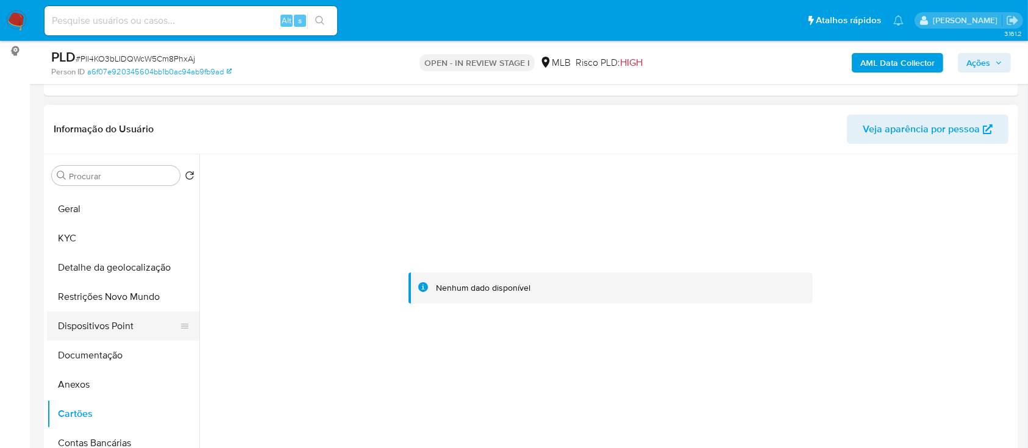
scroll to position [0, 0]
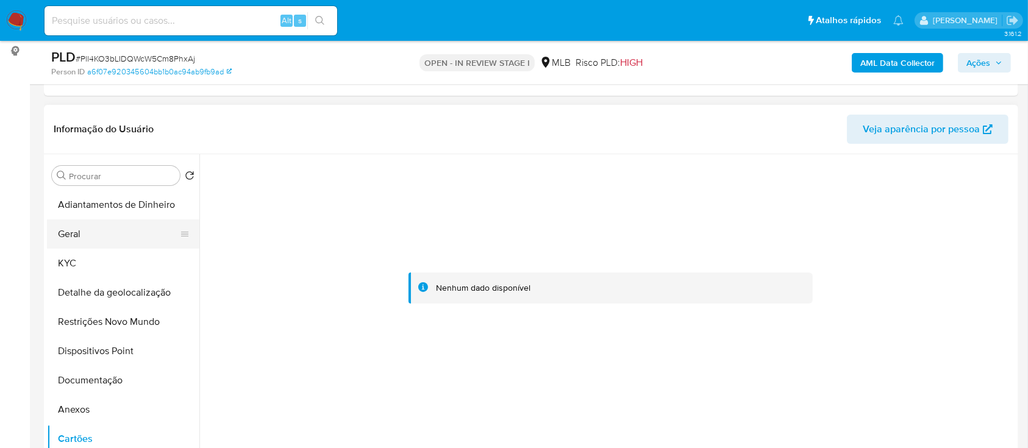
click at [82, 233] on button "Geral" at bounding box center [118, 233] width 143 height 29
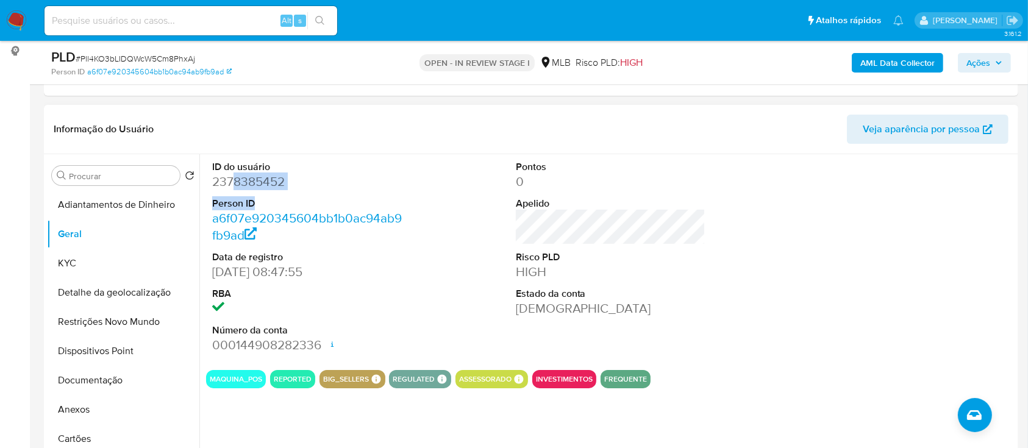
drag, startPoint x: 283, startPoint y: 190, endPoint x: 232, endPoint y: 184, distance: 51.0
click at [230, 183] on dl "ID do usuário 2378385452 Person ID a6f07e920345604bb1b0ac94ab9fb9ad Data de reg…" at bounding box center [307, 257] width 190 height 194
drag, startPoint x: 388, startPoint y: 305, endPoint x: 371, endPoint y: 265, distance: 43.1
click at [385, 305] on dd at bounding box center [307, 308] width 190 height 17
drag, startPoint x: 285, startPoint y: 185, endPoint x: 213, endPoint y: 184, distance: 71.9
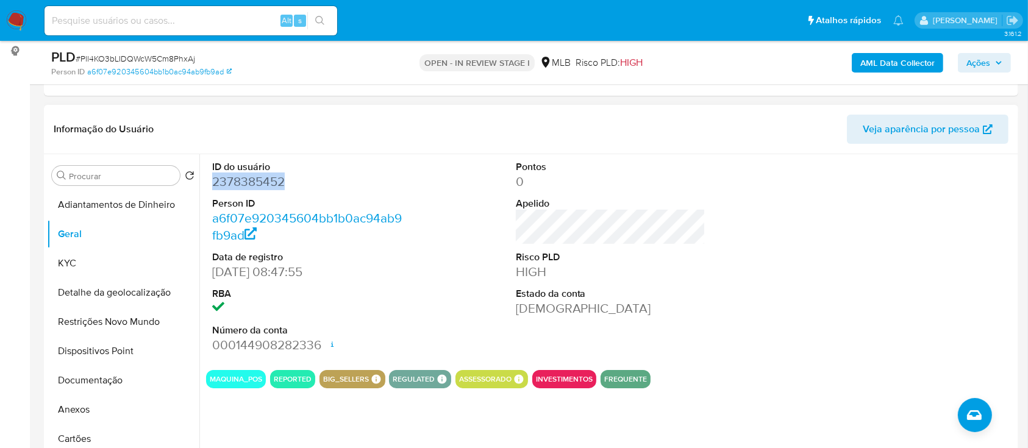
click at [213, 184] on dd "2378385452" at bounding box center [307, 181] width 190 height 17
copy dd "2378385452"
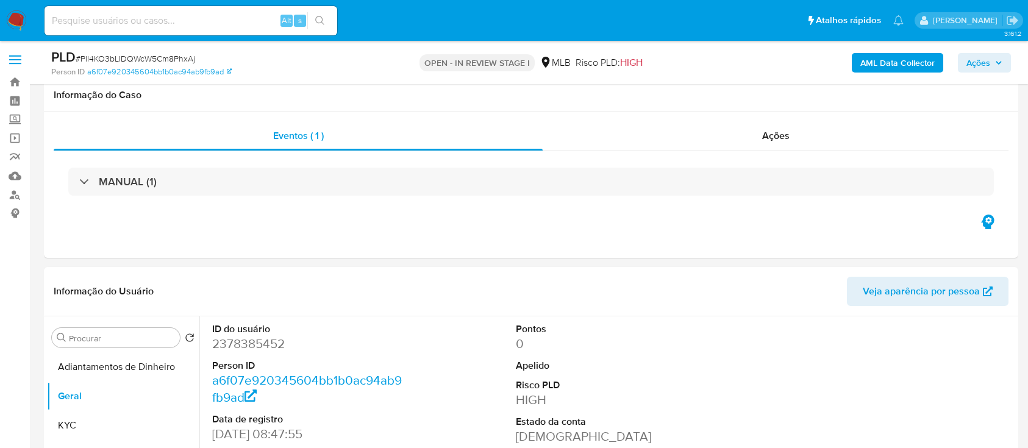
select select "10"
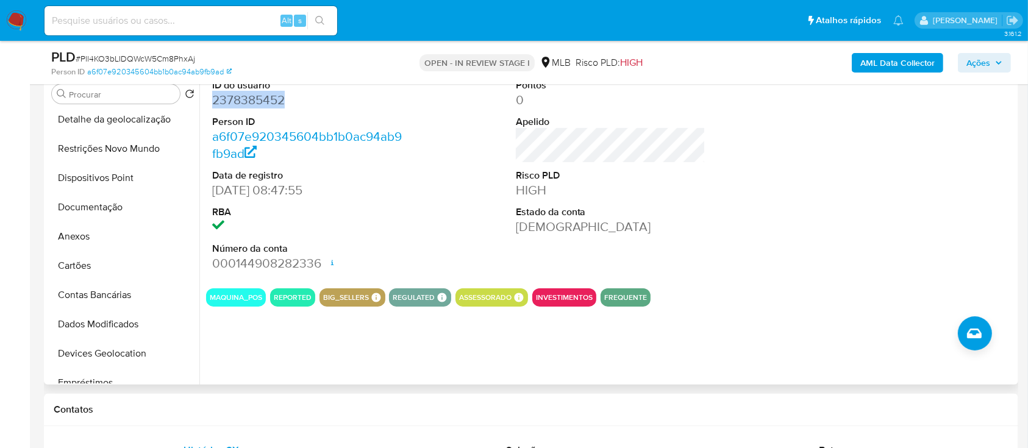
scroll to position [63, 0]
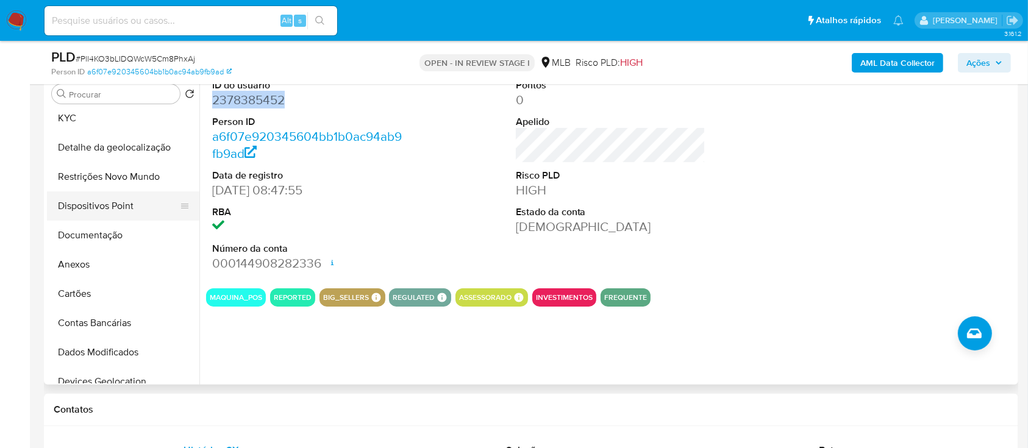
click at [122, 208] on button "Dispositivos Point" at bounding box center [118, 205] width 143 height 29
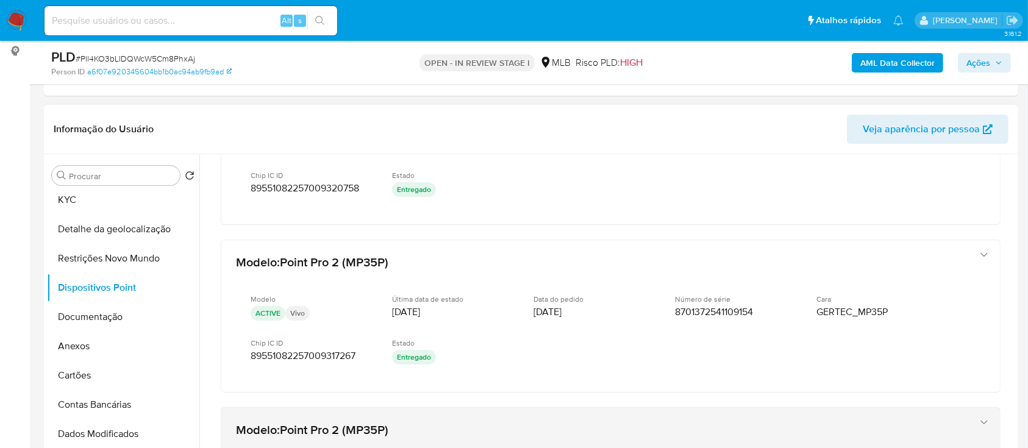
scroll to position [599, 0]
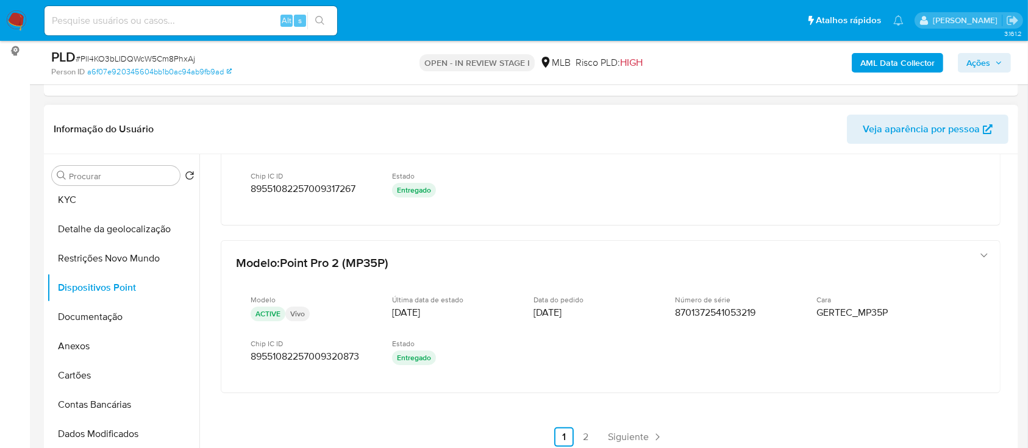
click at [582, 431] on link "2" at bounding box center [586, 437] width 20 height 20
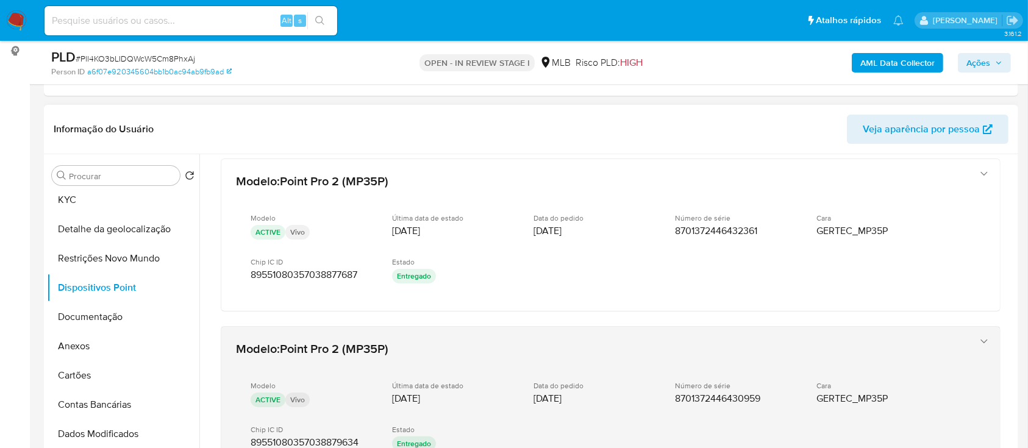
scroll to position [0, 0]
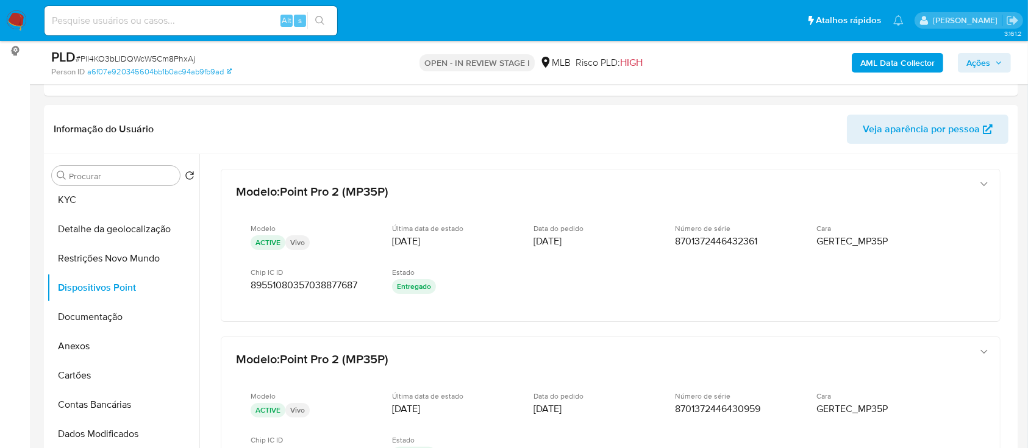
click at [144, 17] on input at bounding box center [191, 21] width 293 height 16
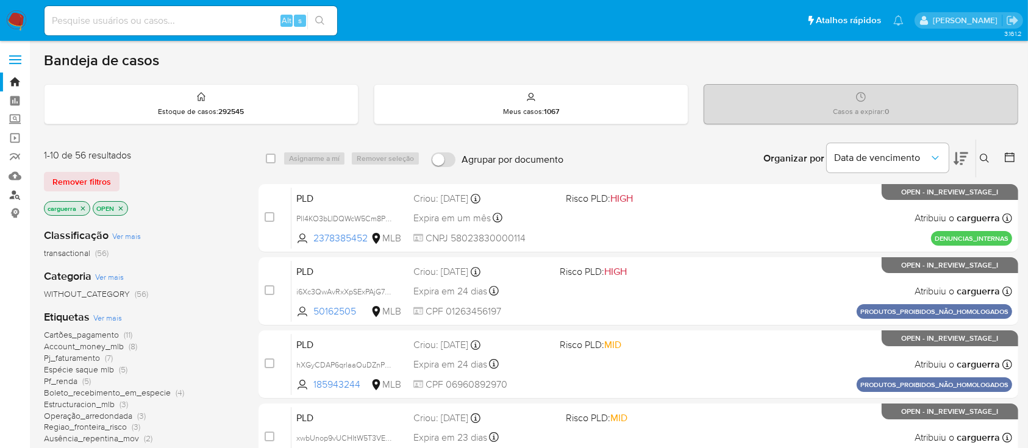
click at [19, 195] on link "Localizador de pessoas" at bounding box center [72, 194] width 145 height 19
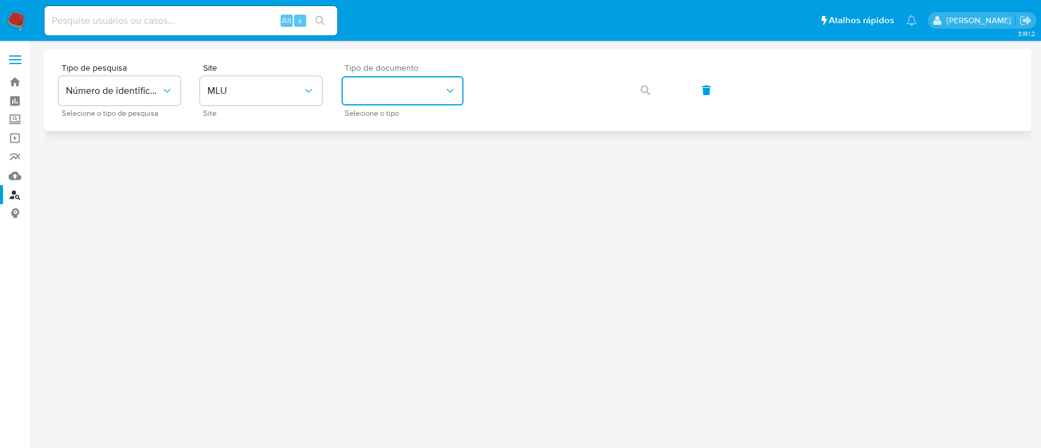
click at [382, 85] on button "identificationType" at bounding box center [402, 90] width 122 height 29
click at [249, 82] on button "MLU" at bounding box center [261, 90] width 122 height 29
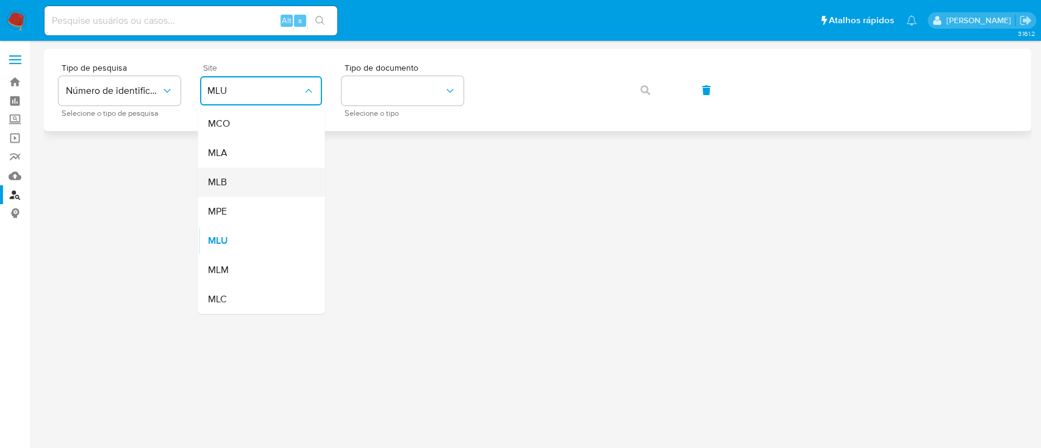
click at [234, 176] on div "MLB" at bounding box center [257, 182] width 100 height 29
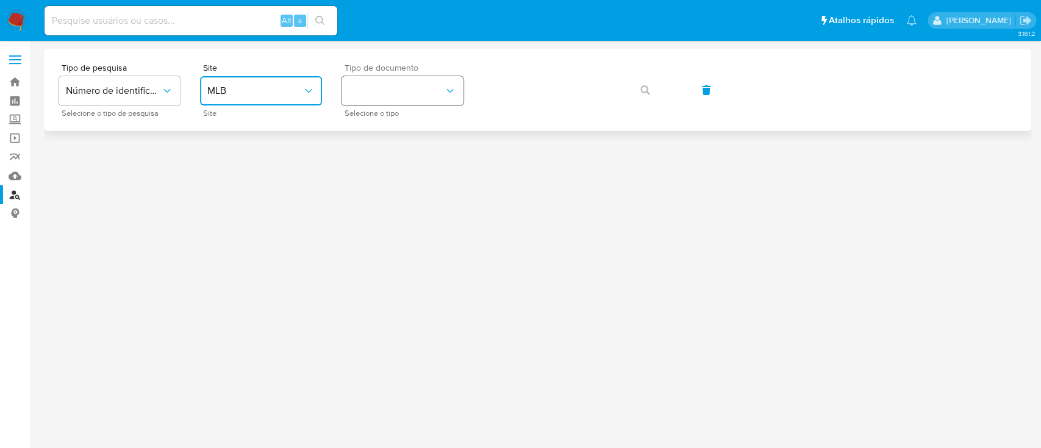
click at [424, 84] on button "identificationType" at bounding box center [402, 90] width 122 height 29
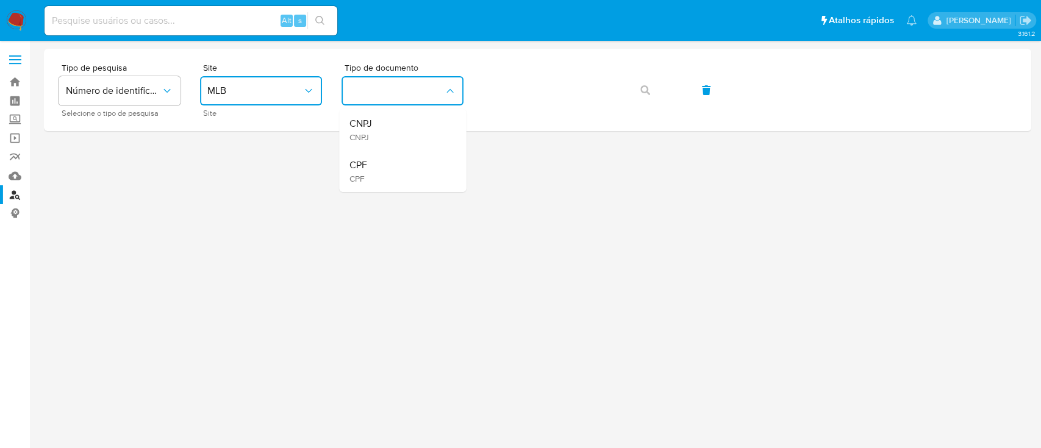
drag, startPoint x: 397, startPoint y: 178, endPoint x: 399, endPoint y: 169, distance: 9.3
click at [396, 177] on div "CPF CPF" at bounding box center [399, 171] width 100 height 41
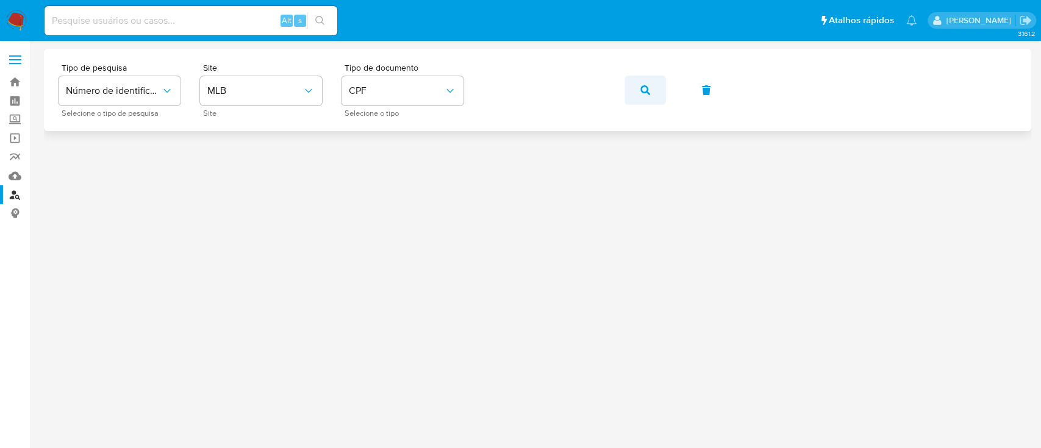
click at [636, 90] on button "button" at bounding box center [644, 90] width 41 height 29
